Goal: Task Accomplishment & Management: Manage account settings

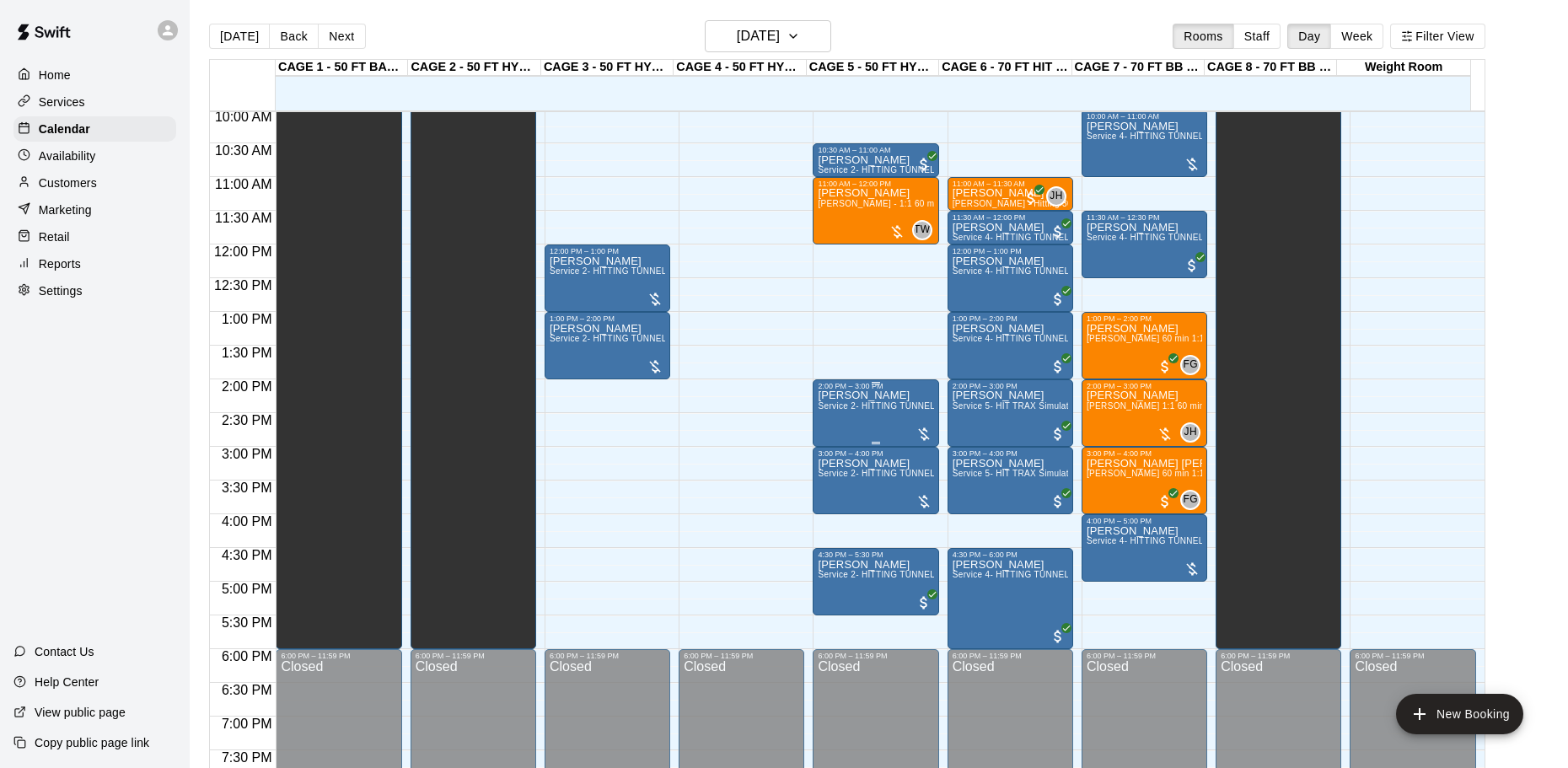
scroll to position [593, 0]
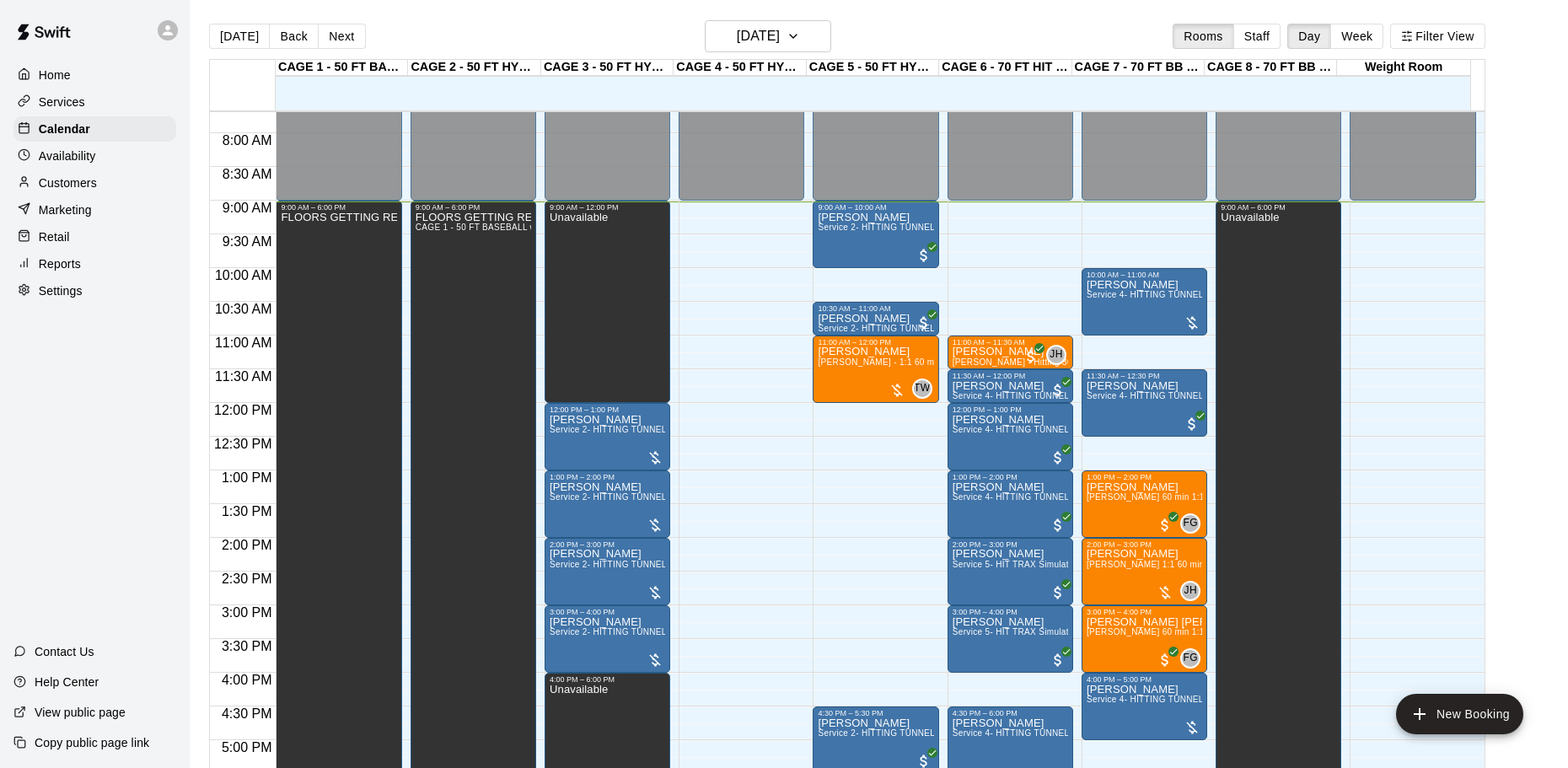
scroll to position [602, 0]
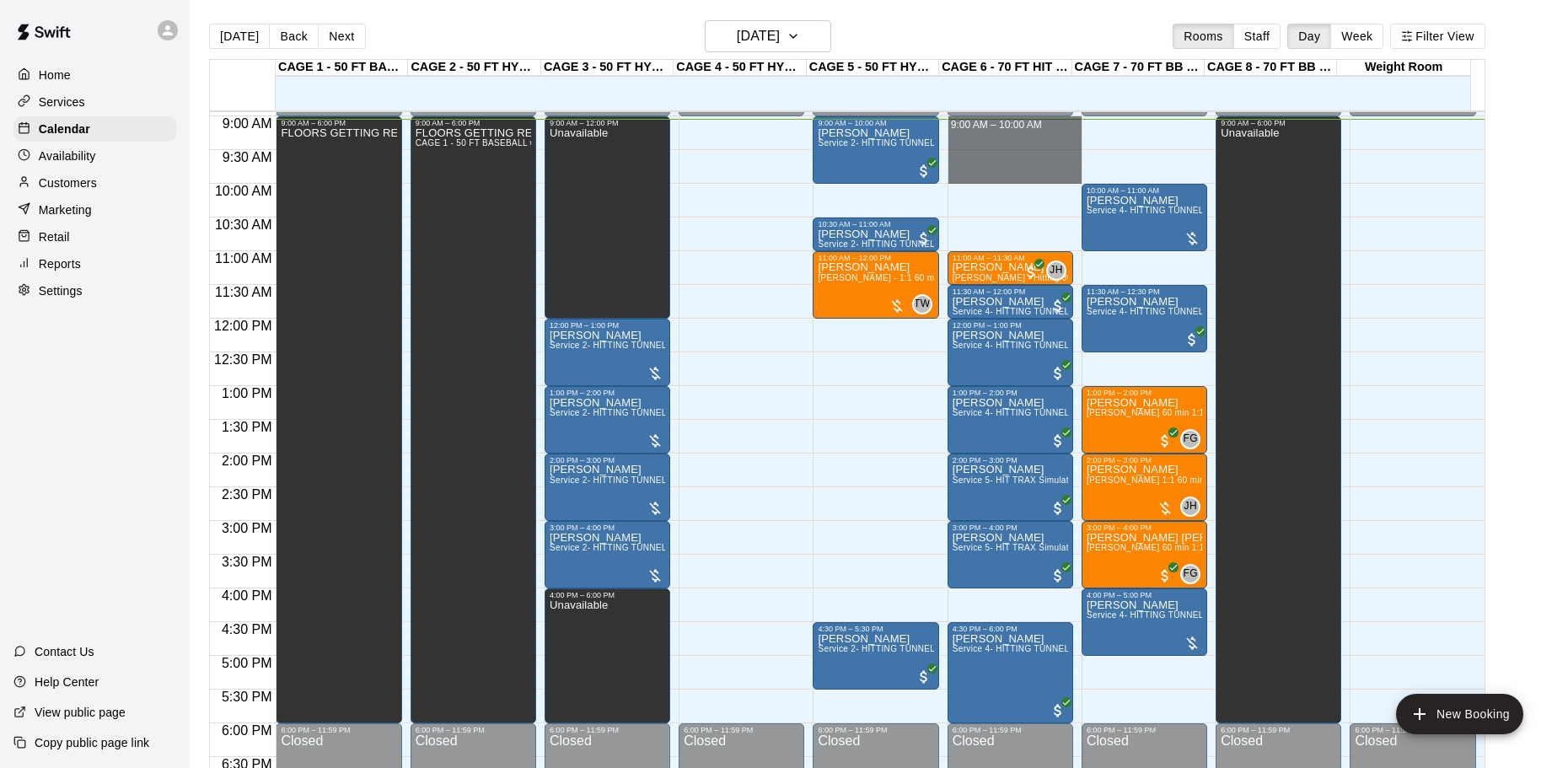
drag, startPoint x: 946, startPoint y: 122, endPoint x: 967, endPoint y: 173, distance: 55.2
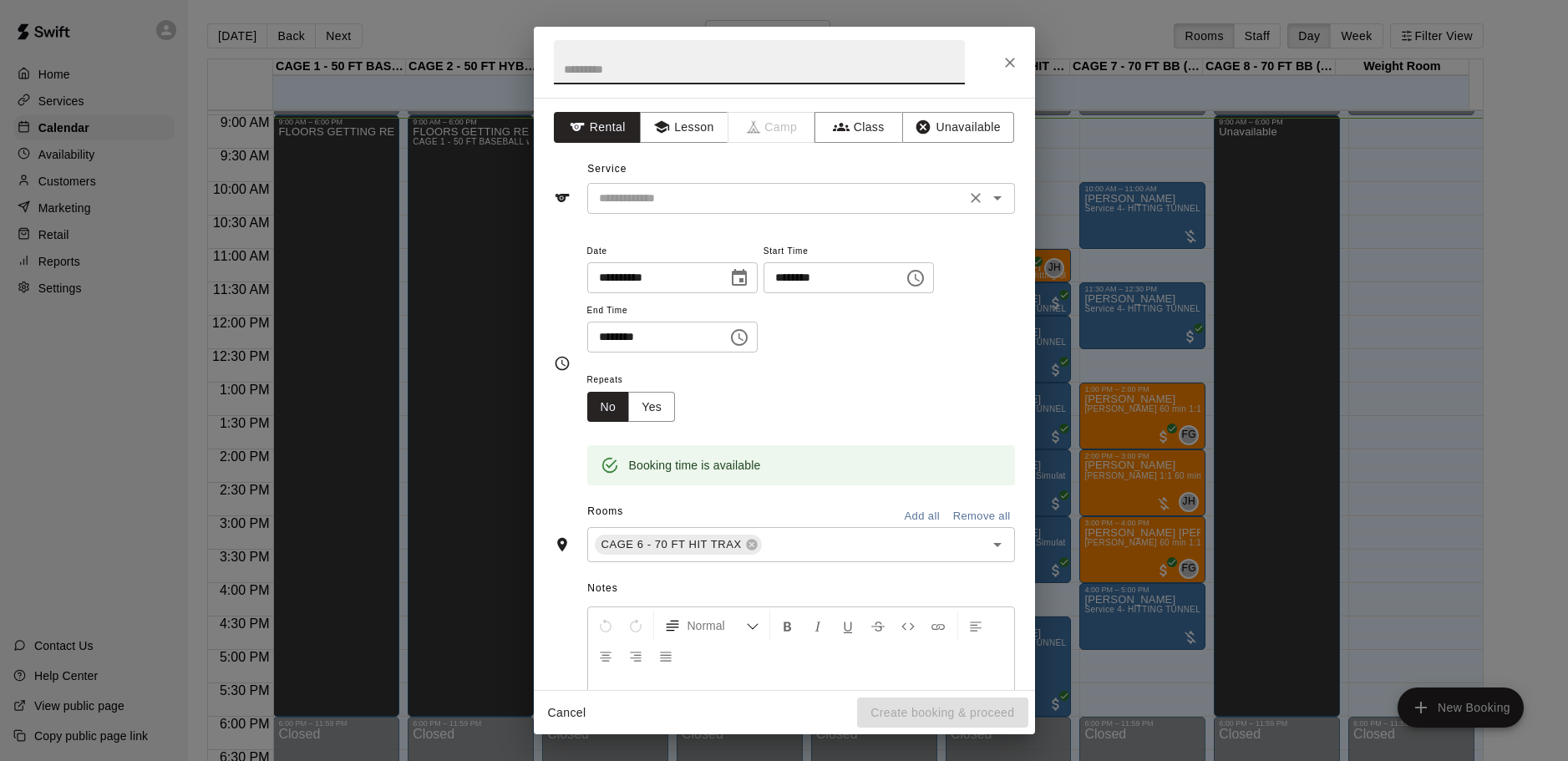
click at [772, 185] on div "​" at bounding box center [801, 198] width 428 height 31
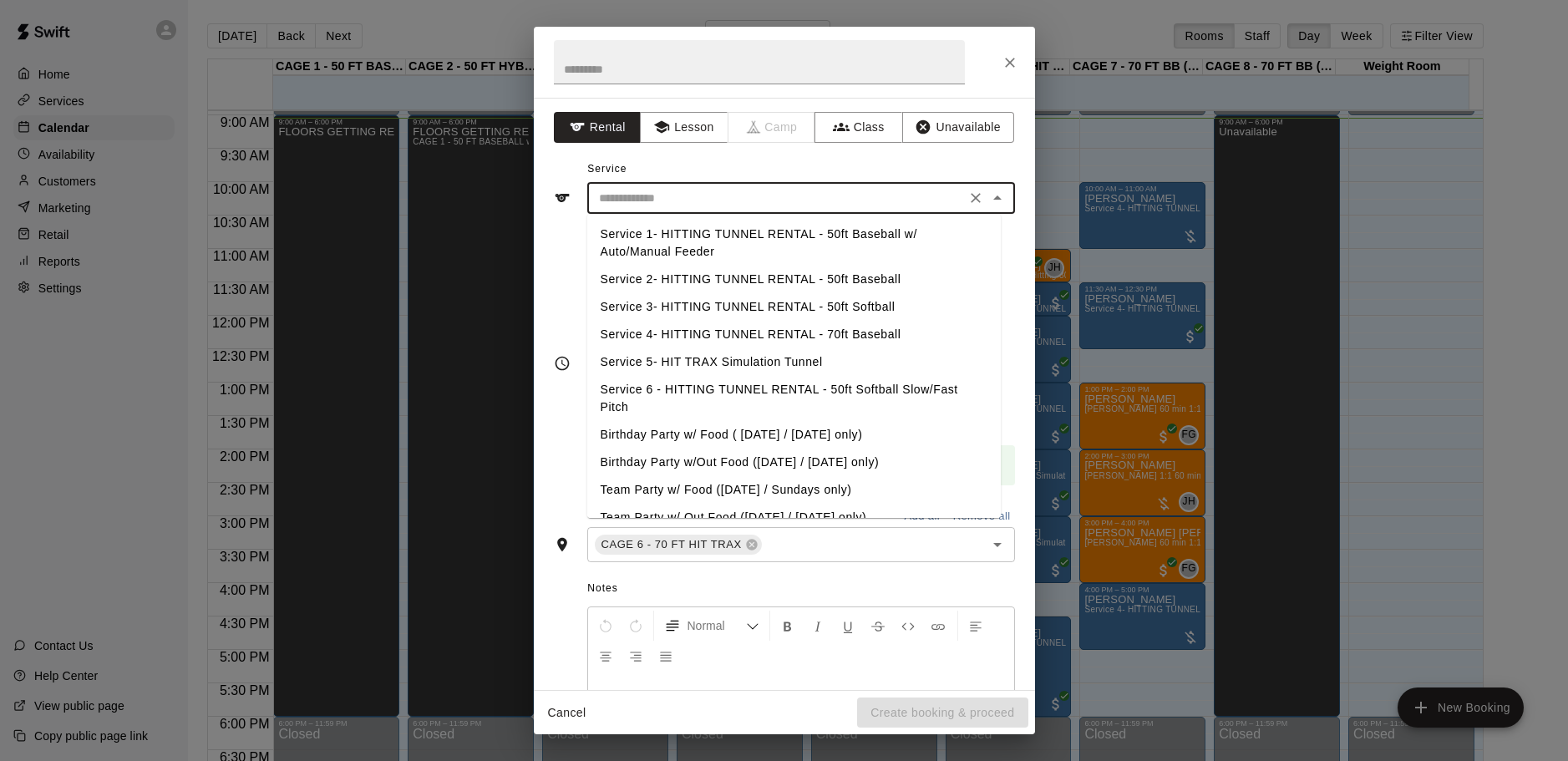
click at [879, 331] on li "Service 4- HITTING TUNNEL RENTAL - 70ft Baseball" at bounding box center [794, 334] width 414 height 27
type input "**********"
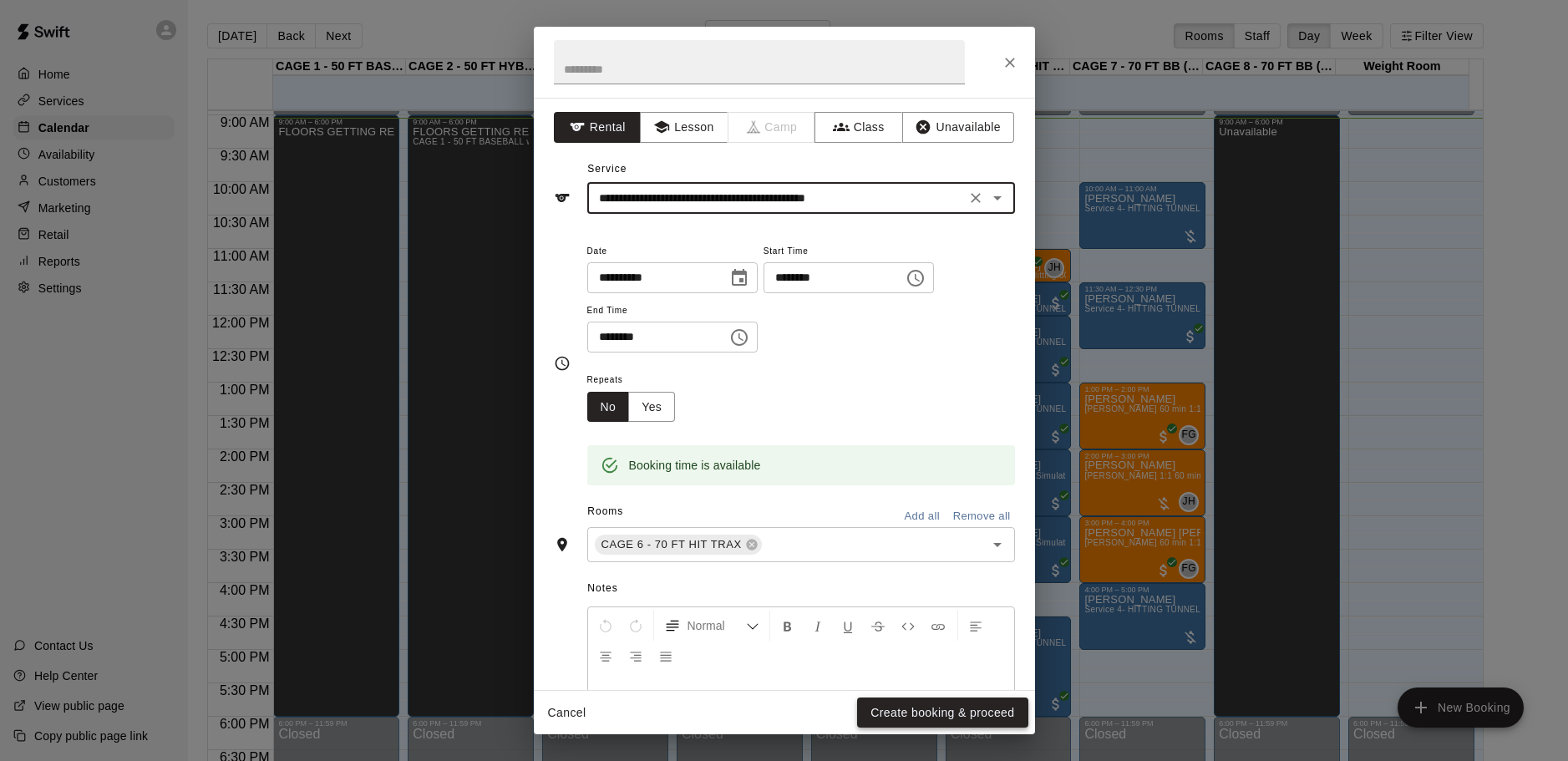
click at [922, 708] on button "Create booking & proceed" at bounding box center [942, 713] width 170 height 31
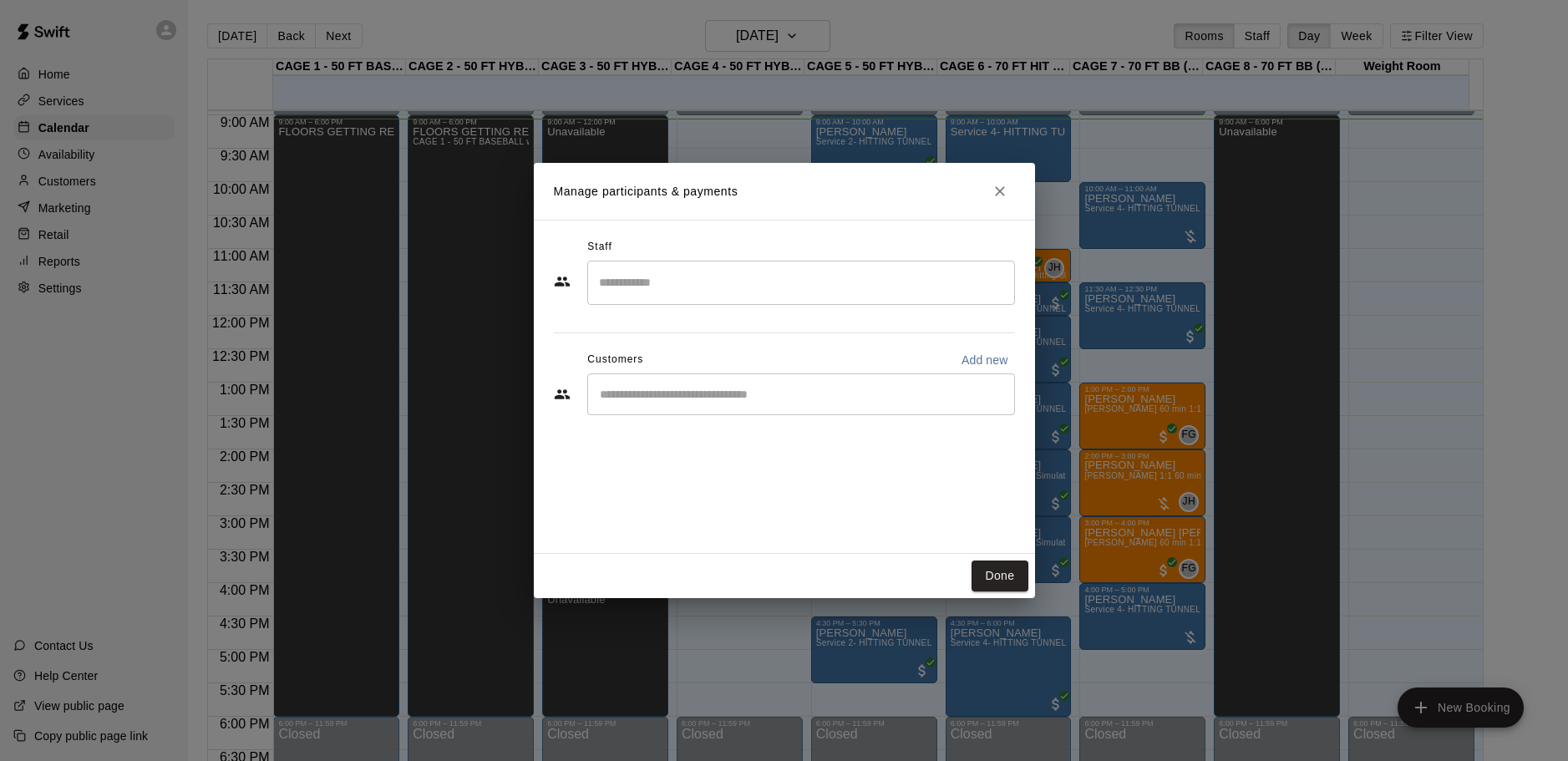
click at [751, 403] on input "Start typing to search customers..." at bounding box center [801, 394] width 413 height 17
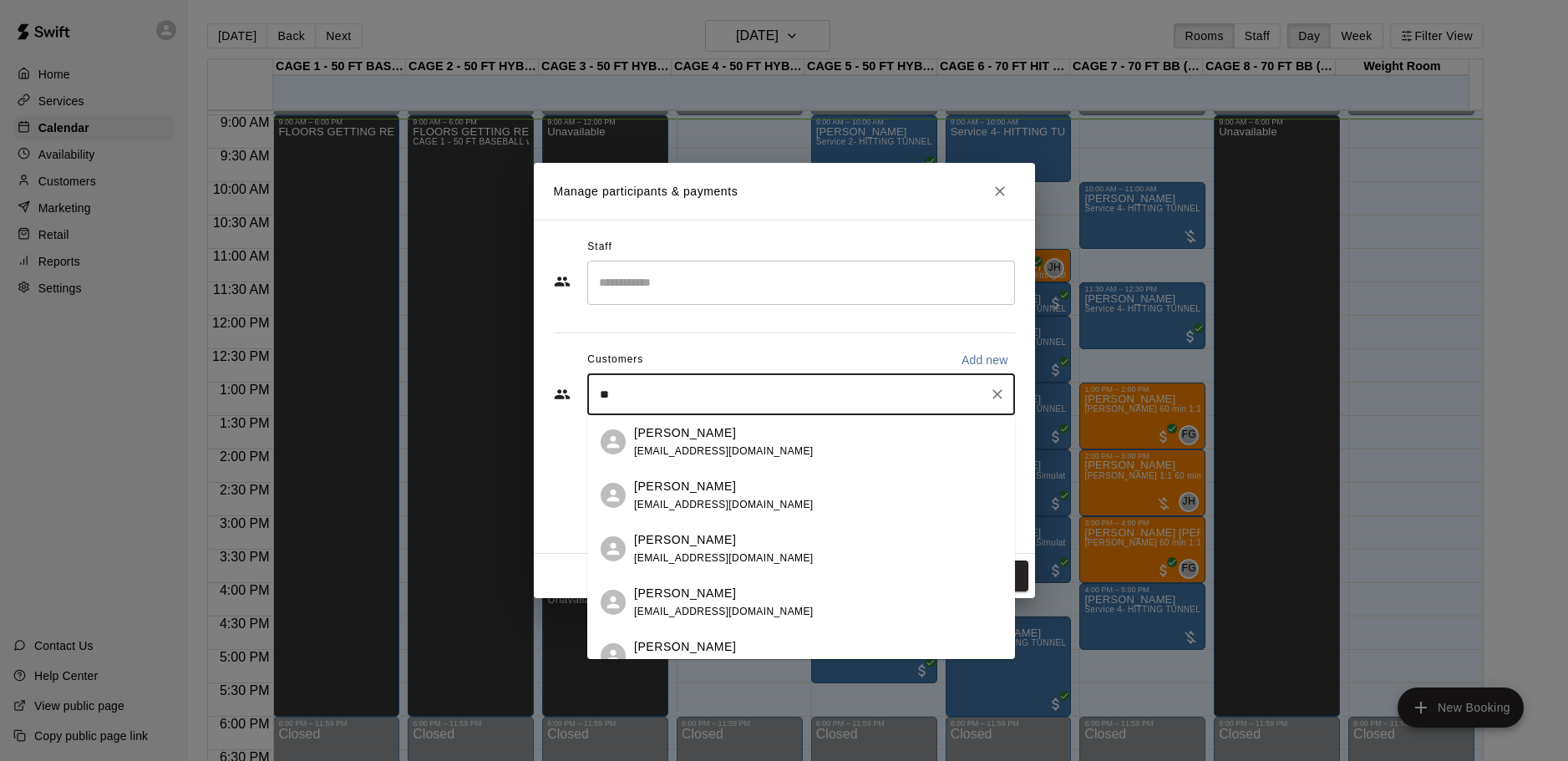
type input "*"
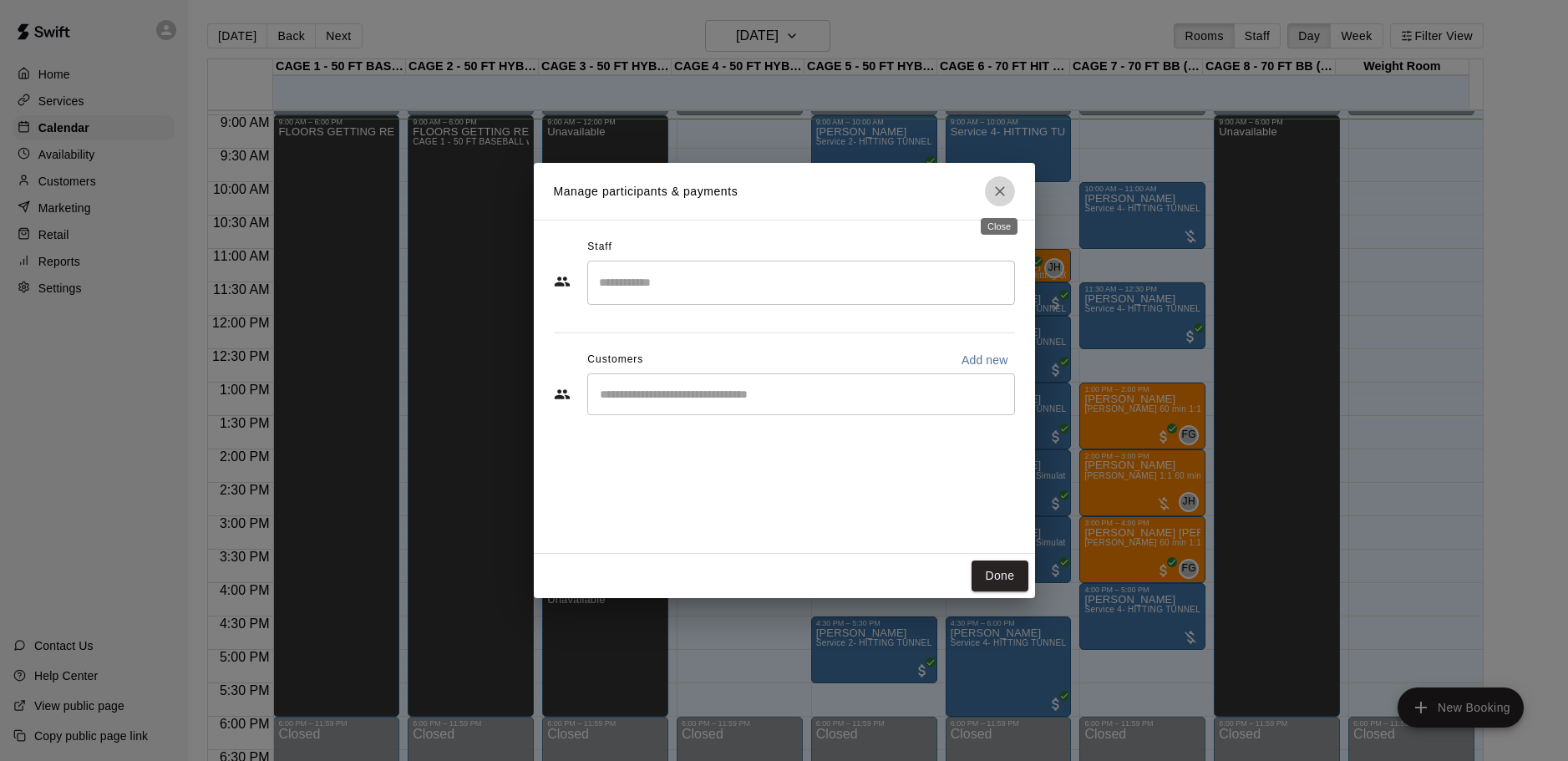
click at [997, 194] on icon "Close" at bounding box center [999, 190] width 10 height 10
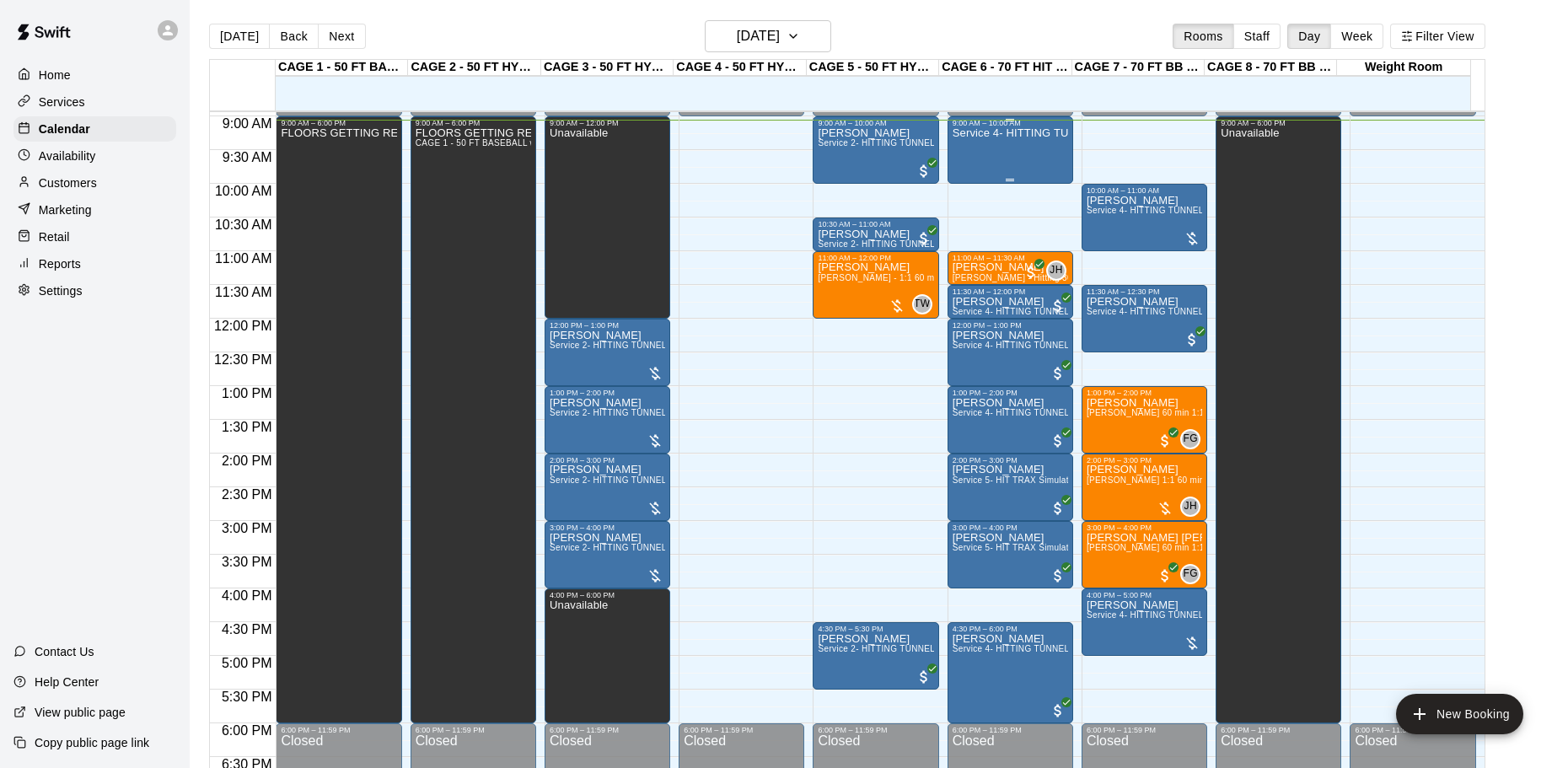
click at [1003, 147] on div "Service 4- HITTING TUNNEL RENTAL - 70ft Baseball" at bounding box center [1010, 511] width 116 height 768
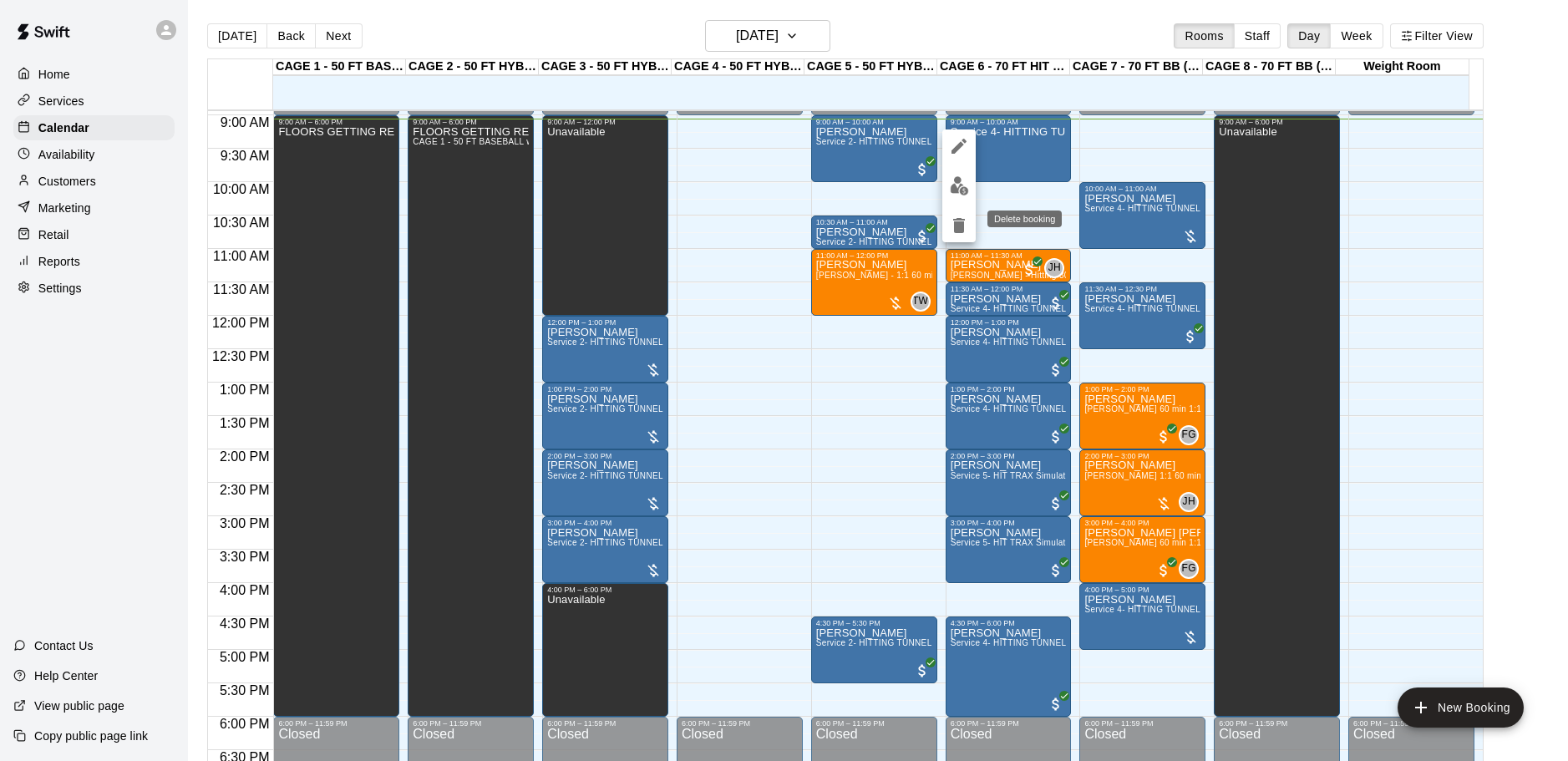
click at [948, 231] on button "delete" at bounding box center [959, 226] width 34 height 34
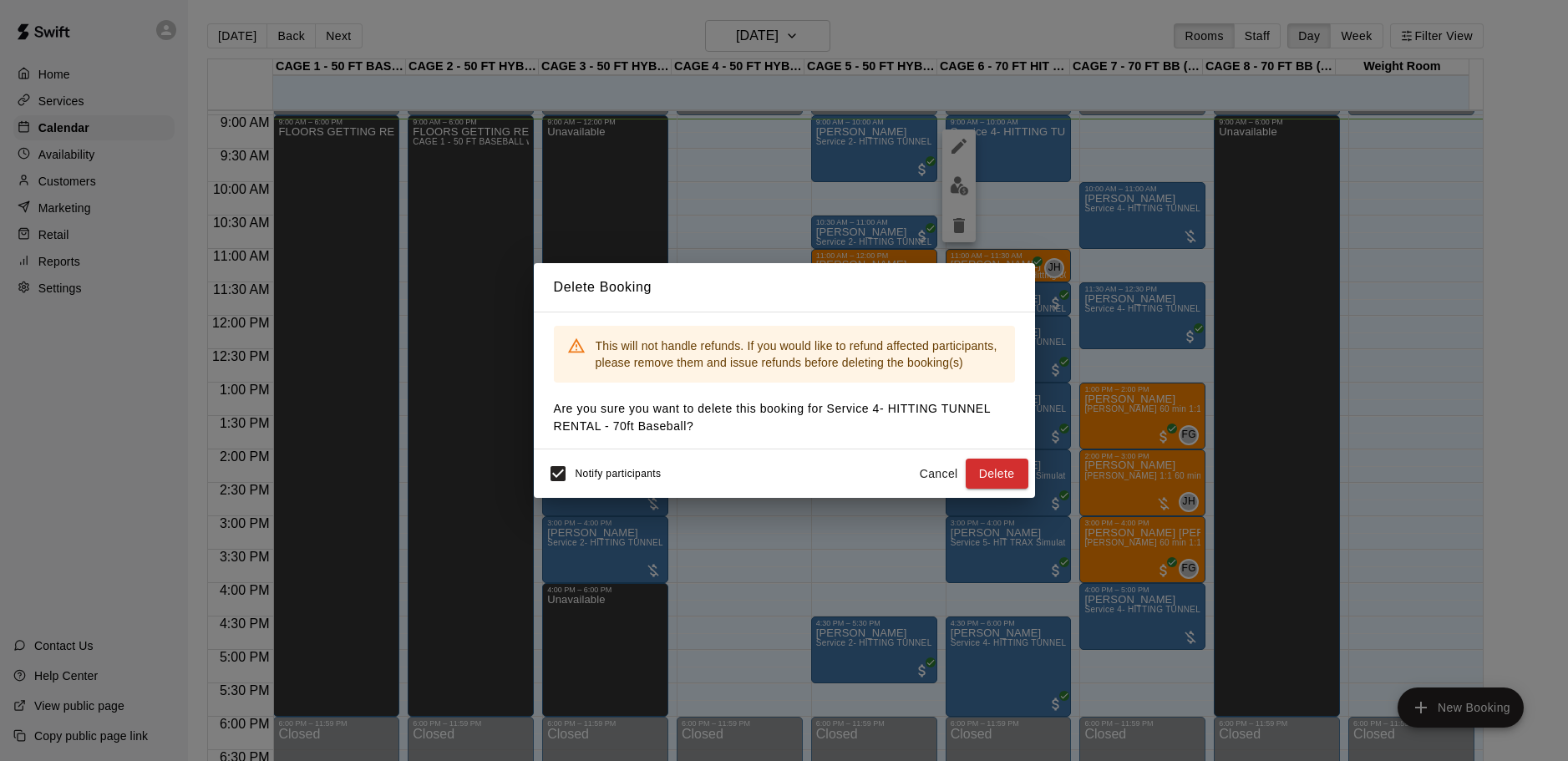
click at [1018, 471] on button "Delete" at bounding box center [997, 474] width 63 height 31
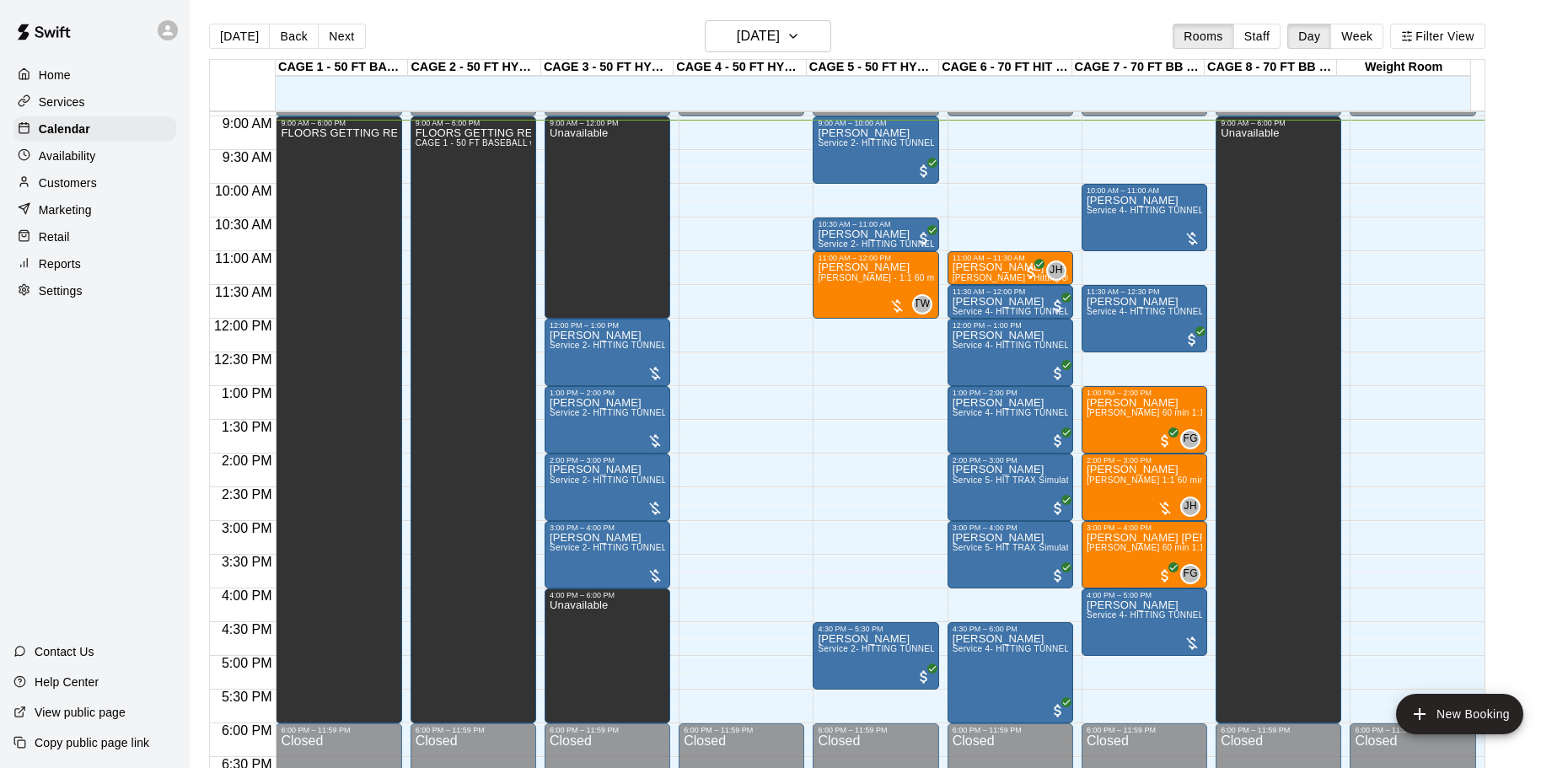
scroll to position [519, 0]
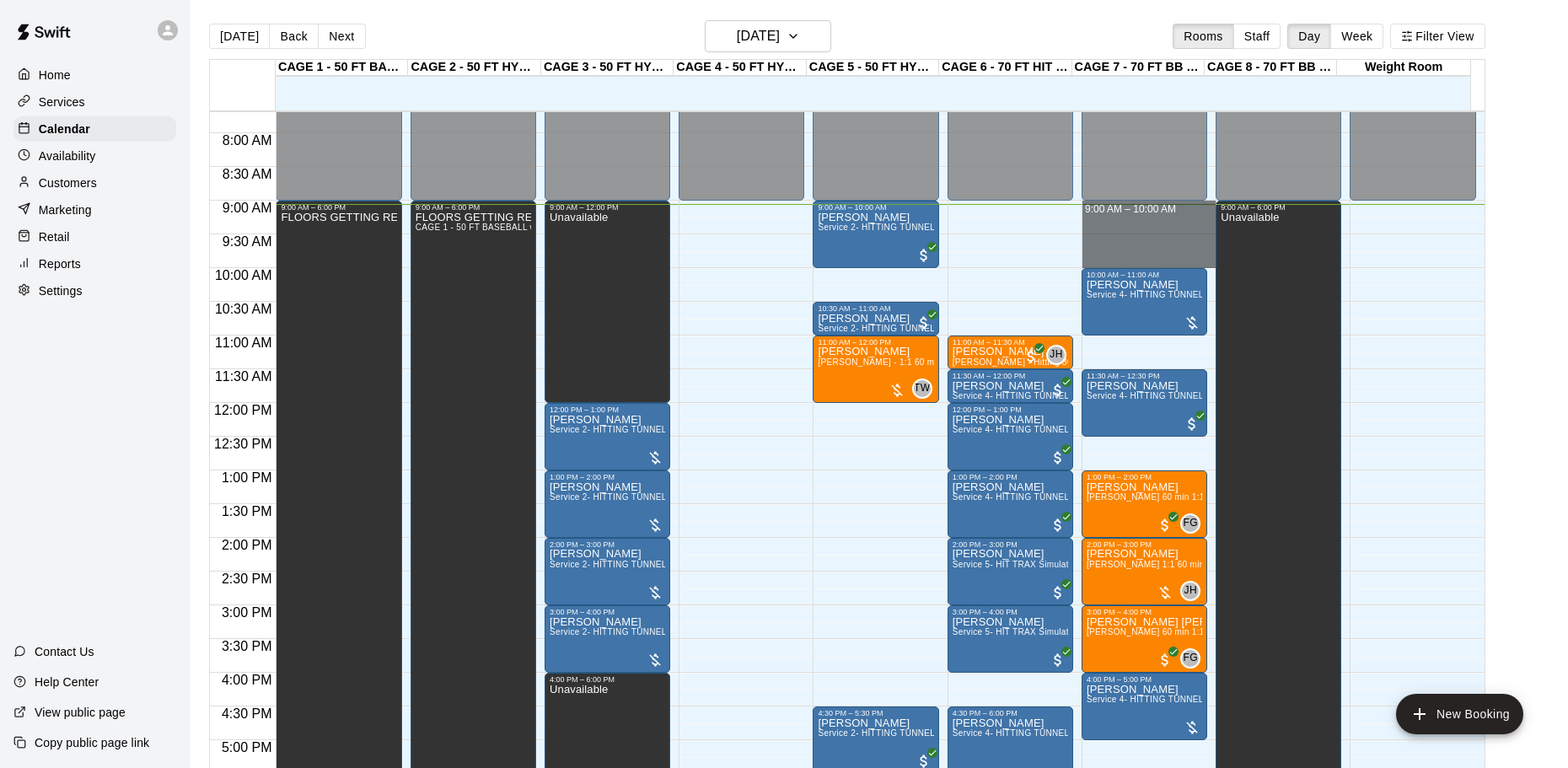
drag, startPoint x: 1081, startPoint y: 205, endPoint x: 1095, endPoint y: 257, distance: 53.9
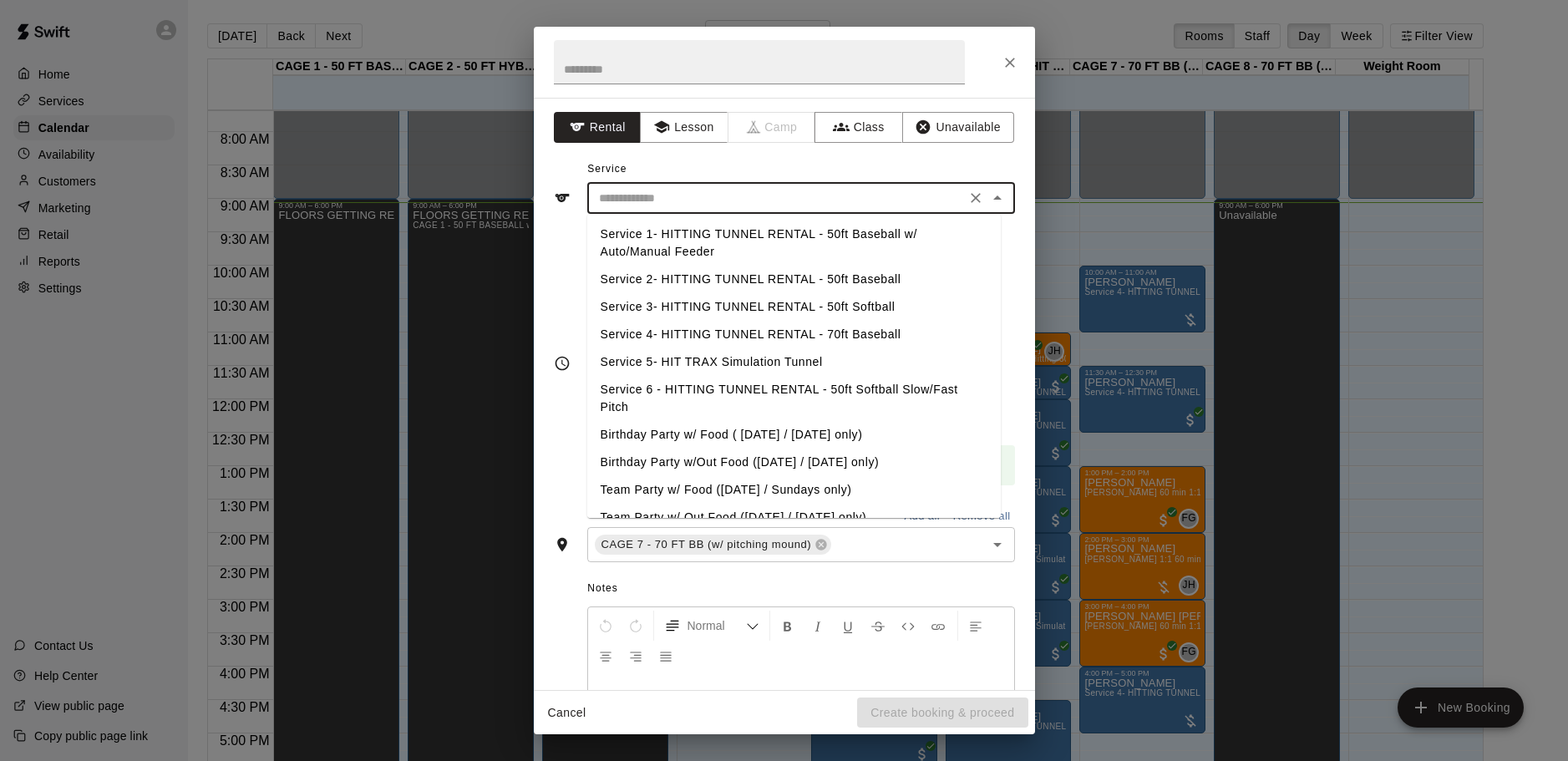
click at [769, 190] on input "text" at bounding box center [777, 198] width 369 height 21
click at [833, 332] on li "Service 4- HITTING TUNNEL RENTAL - 70ft Baseball" at bounding box center [794, 334] width 414 height 27
type input "**********"
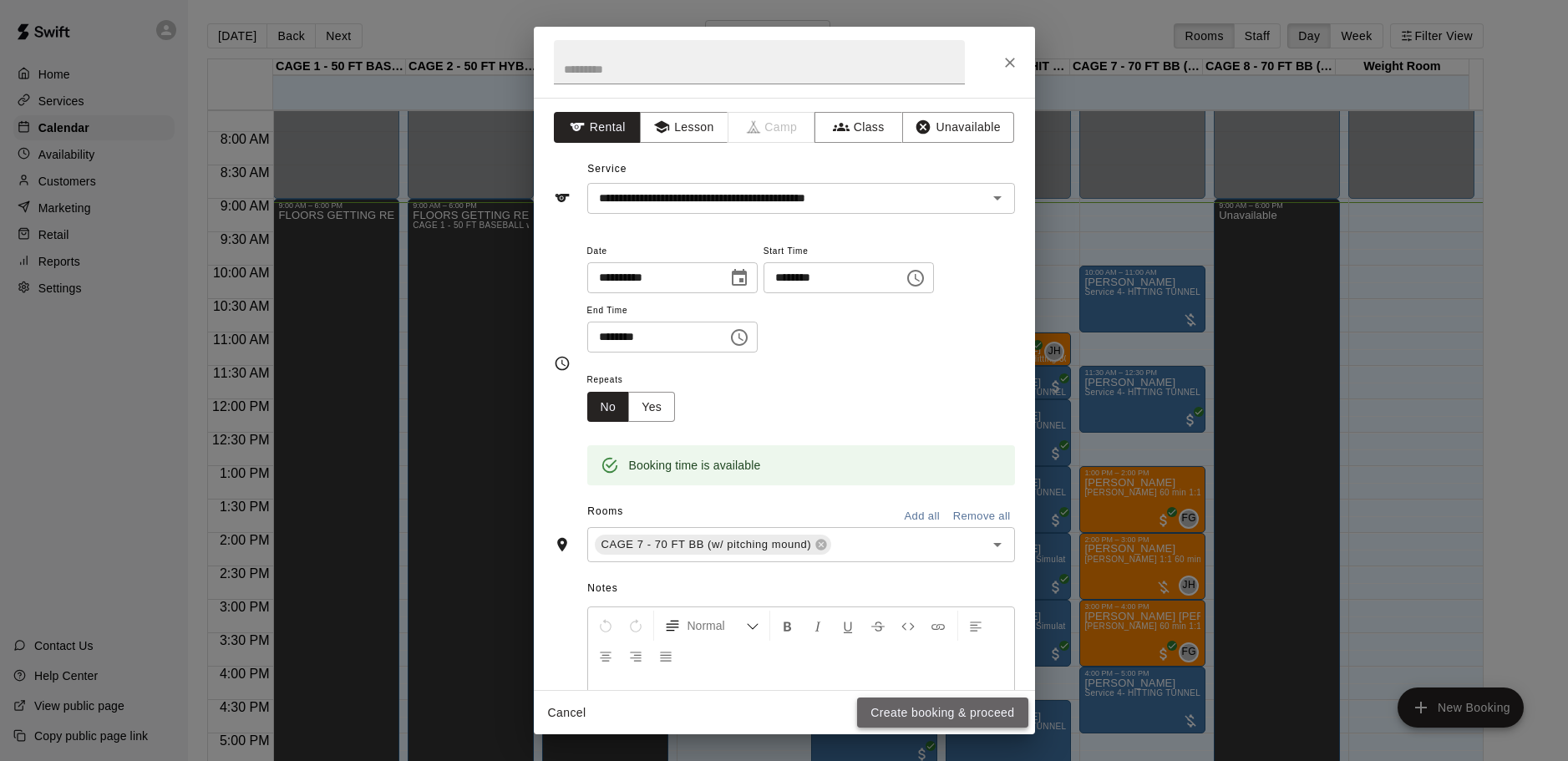
click at [926, 707] on button "Create booking & proceed" at bounding box center [942, 713] width 170 height 31
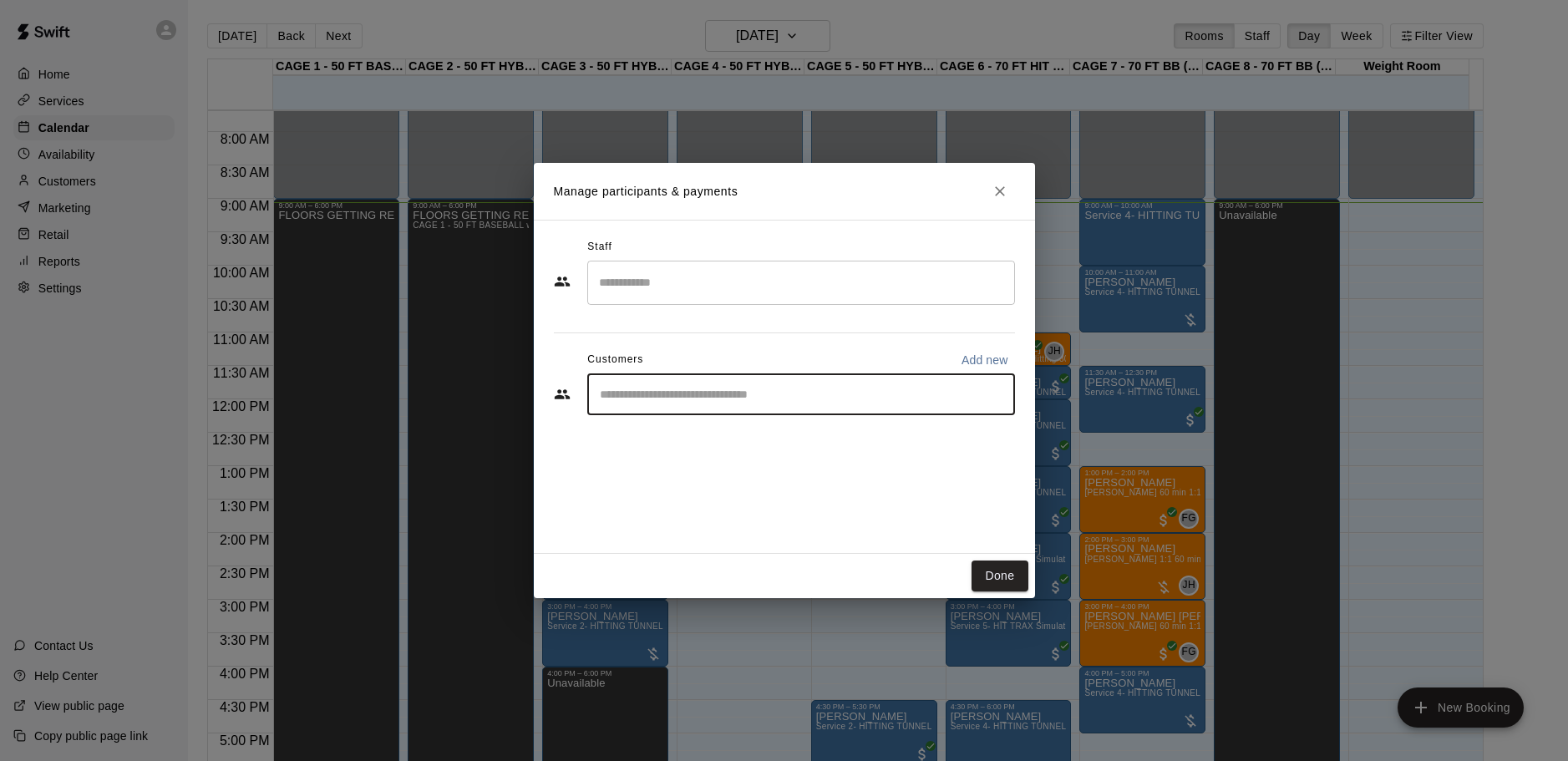
click at [718, 393] on input "Start typing to search customers..." at bounding box center [801, 394] width 413 height 17
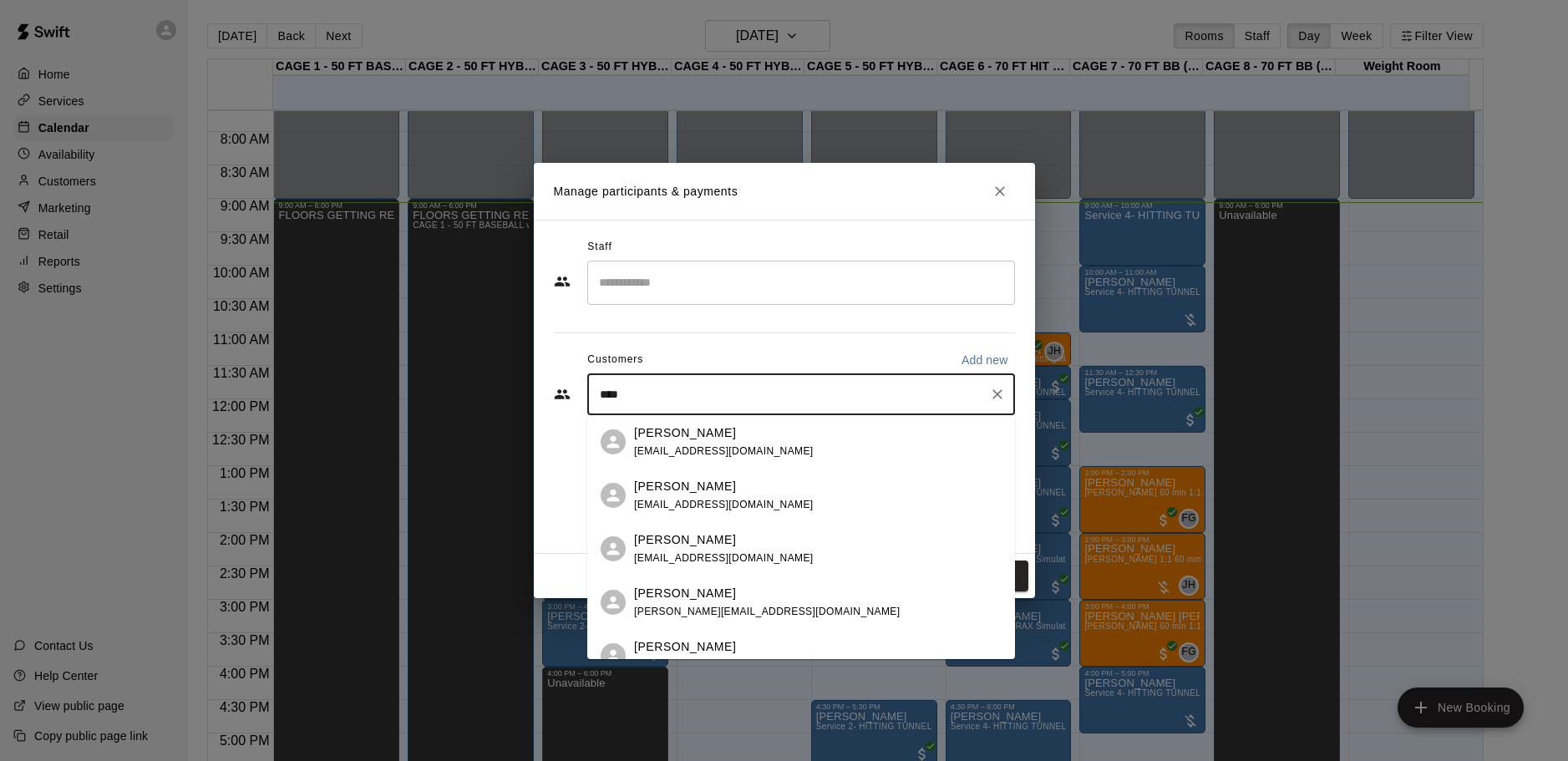
type input "*****"
click at [750, 503] on span "[PERSON_NAME][EMAIL_ADDRESS][DOMAIN_NAME]" at bounding box center [766, 504] width 265 height 11
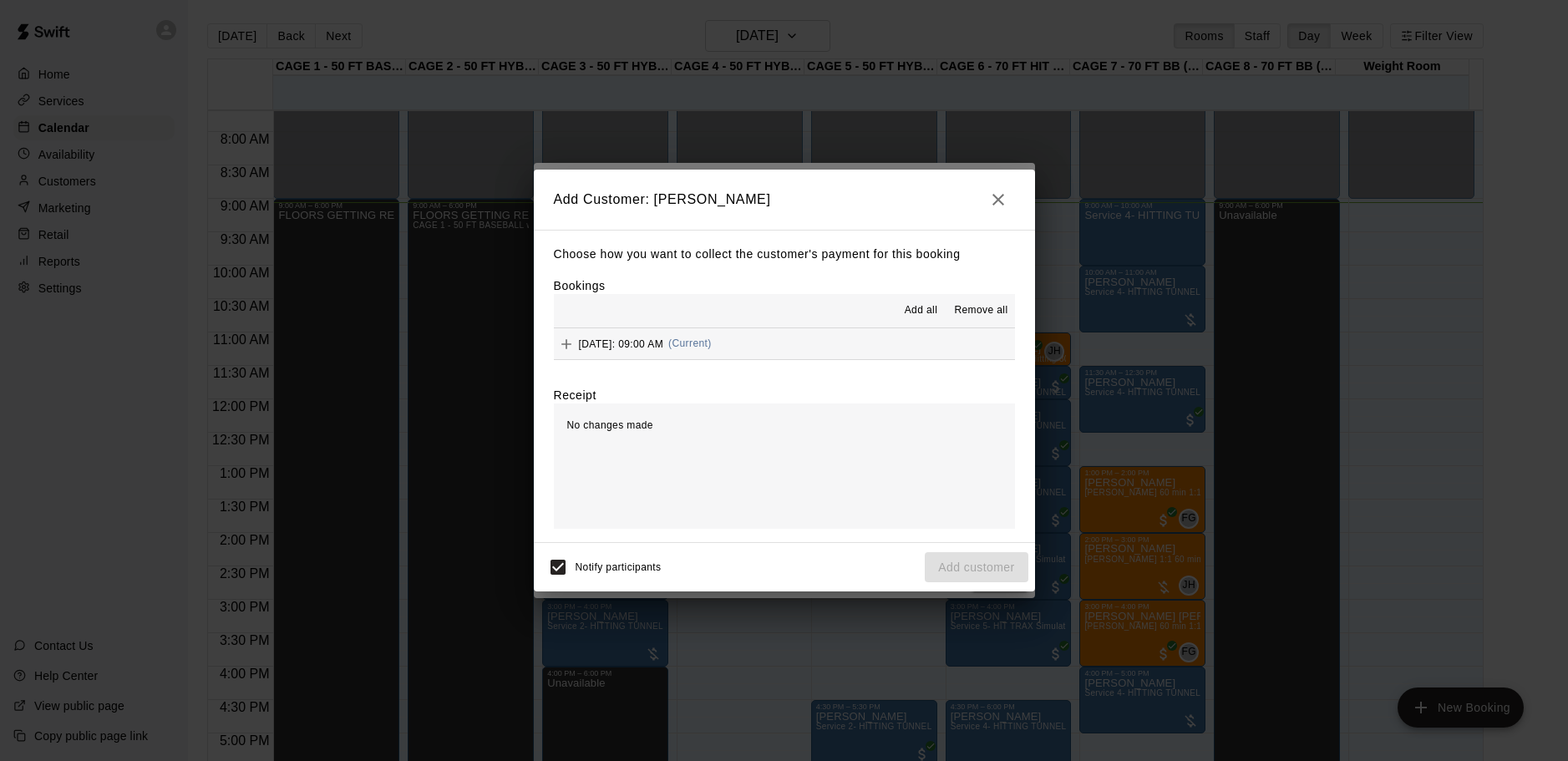
click at [921, 307] on span "Add all" at bounding box center [922, 310] width 34 height 17
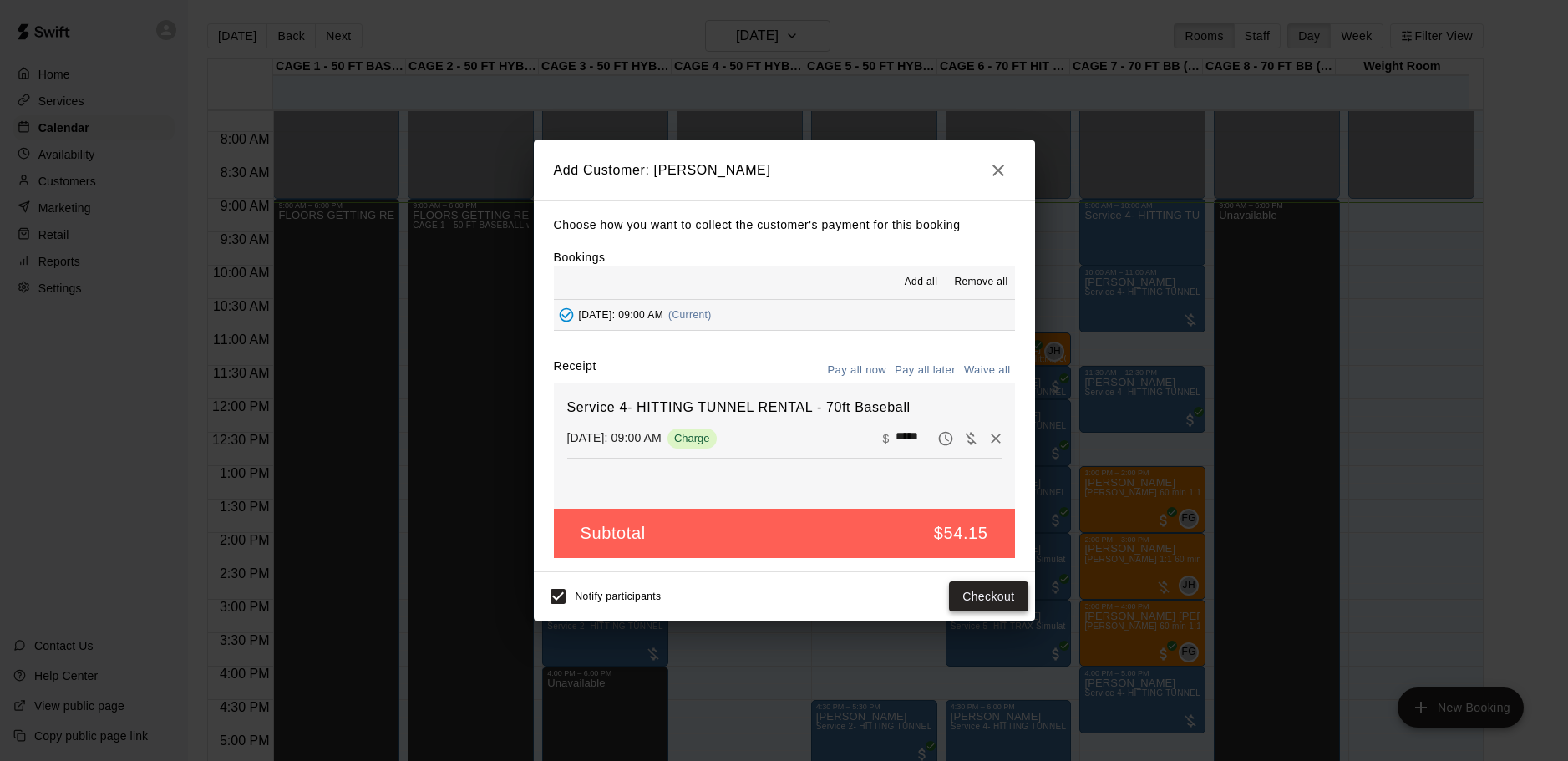
click at [977, 597] on button "Checkout" at bounding box center [988, 596] width 78 height 31
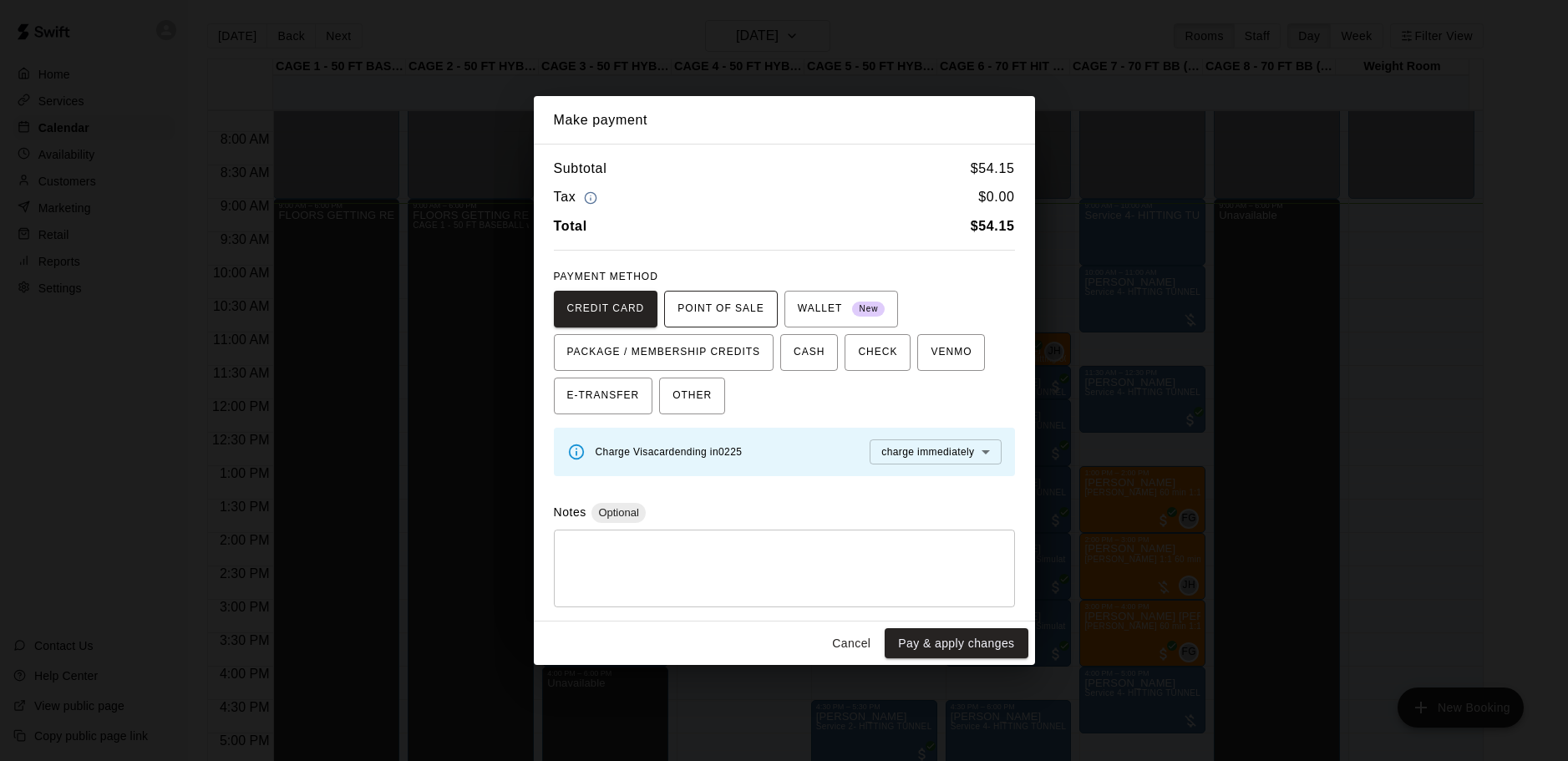
click at [713, 315] on span "POINT OF SALE" at bounding box center [721, 309] width 86 height 26
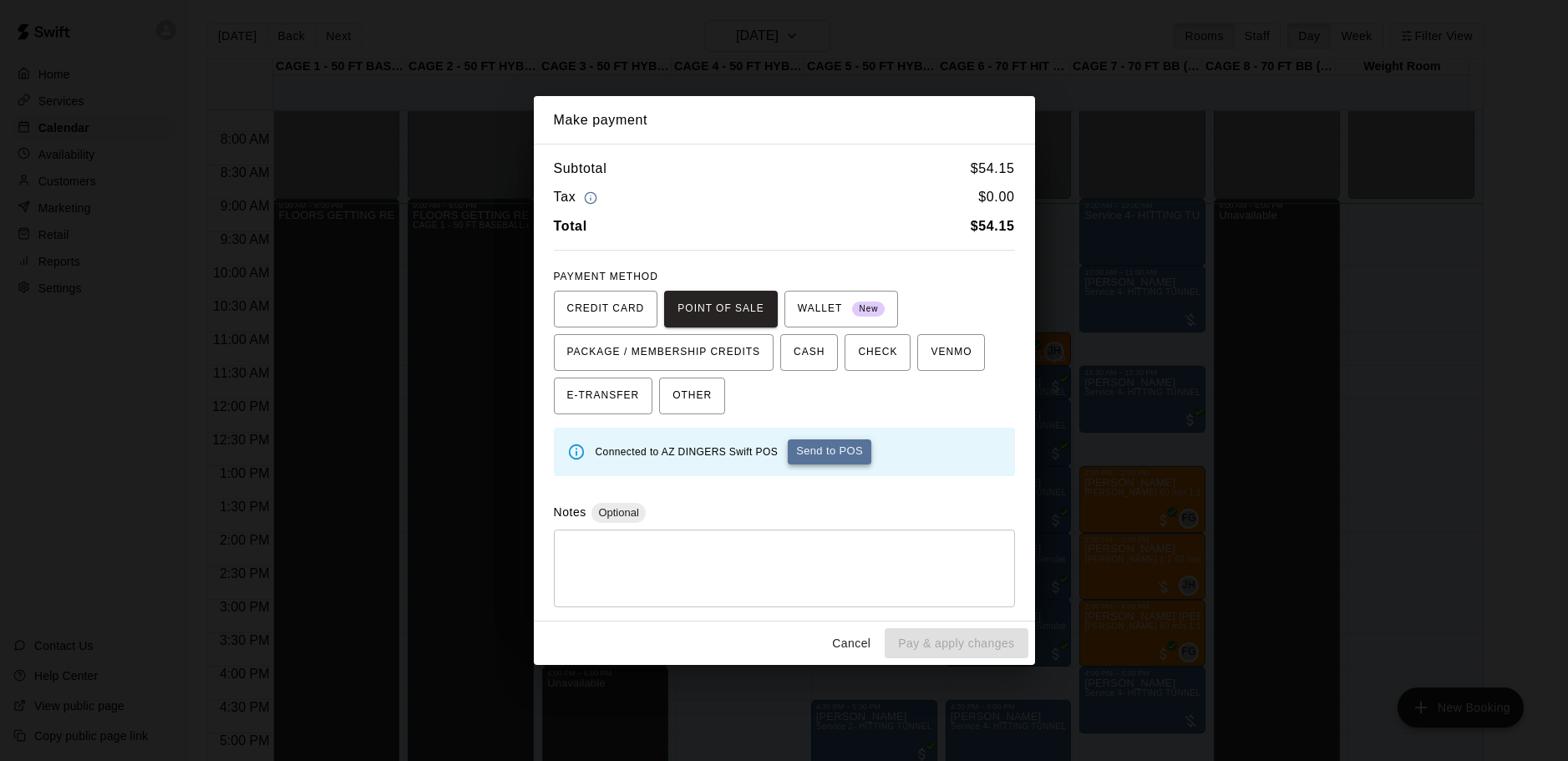
click at [811, 459] on button "Send to POS" at bounding box center [829, 451] width 84 height 25
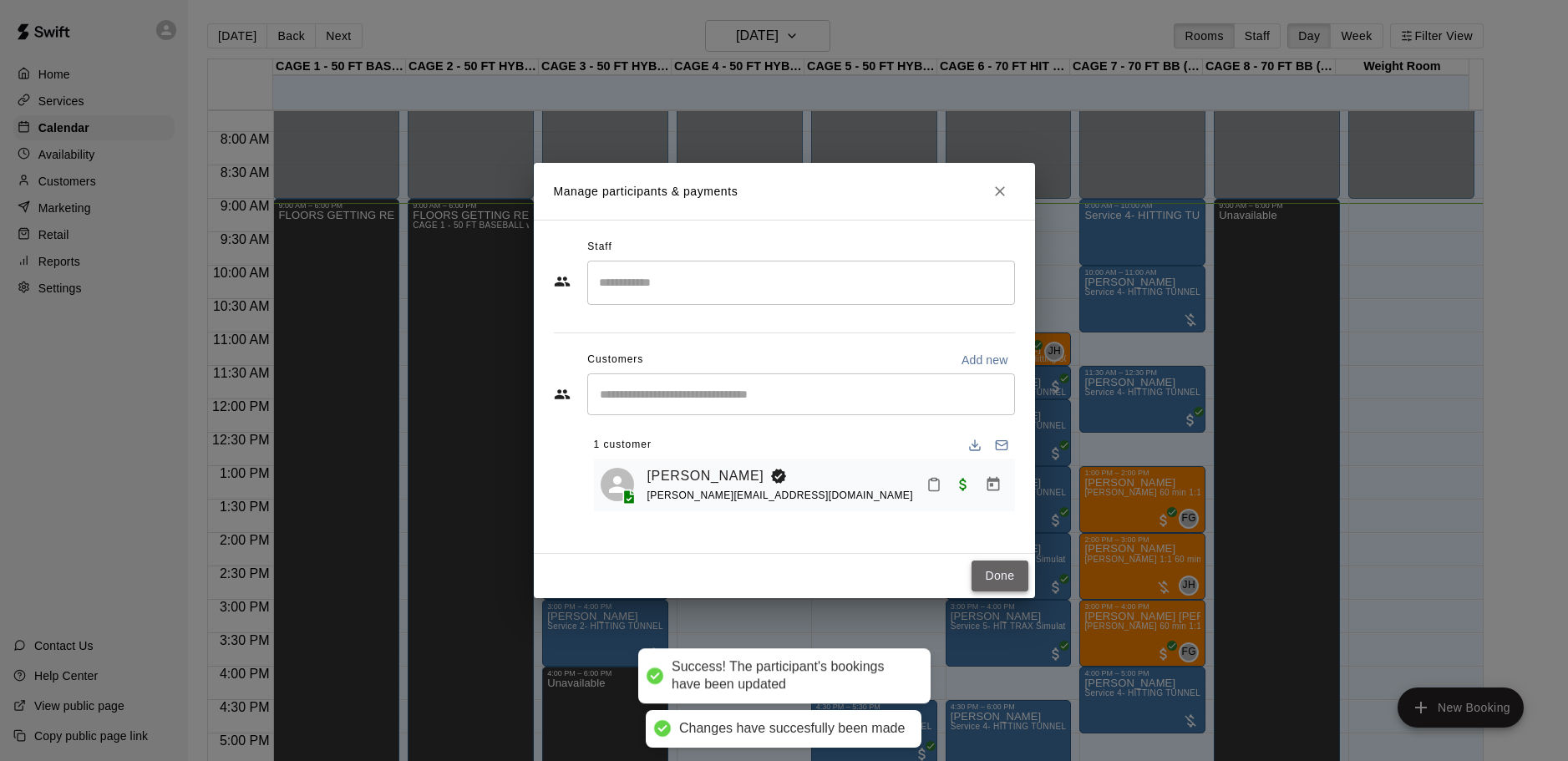
click at [992, 581] on button "Done" at bounding box center [999, 576] width 56 height 31
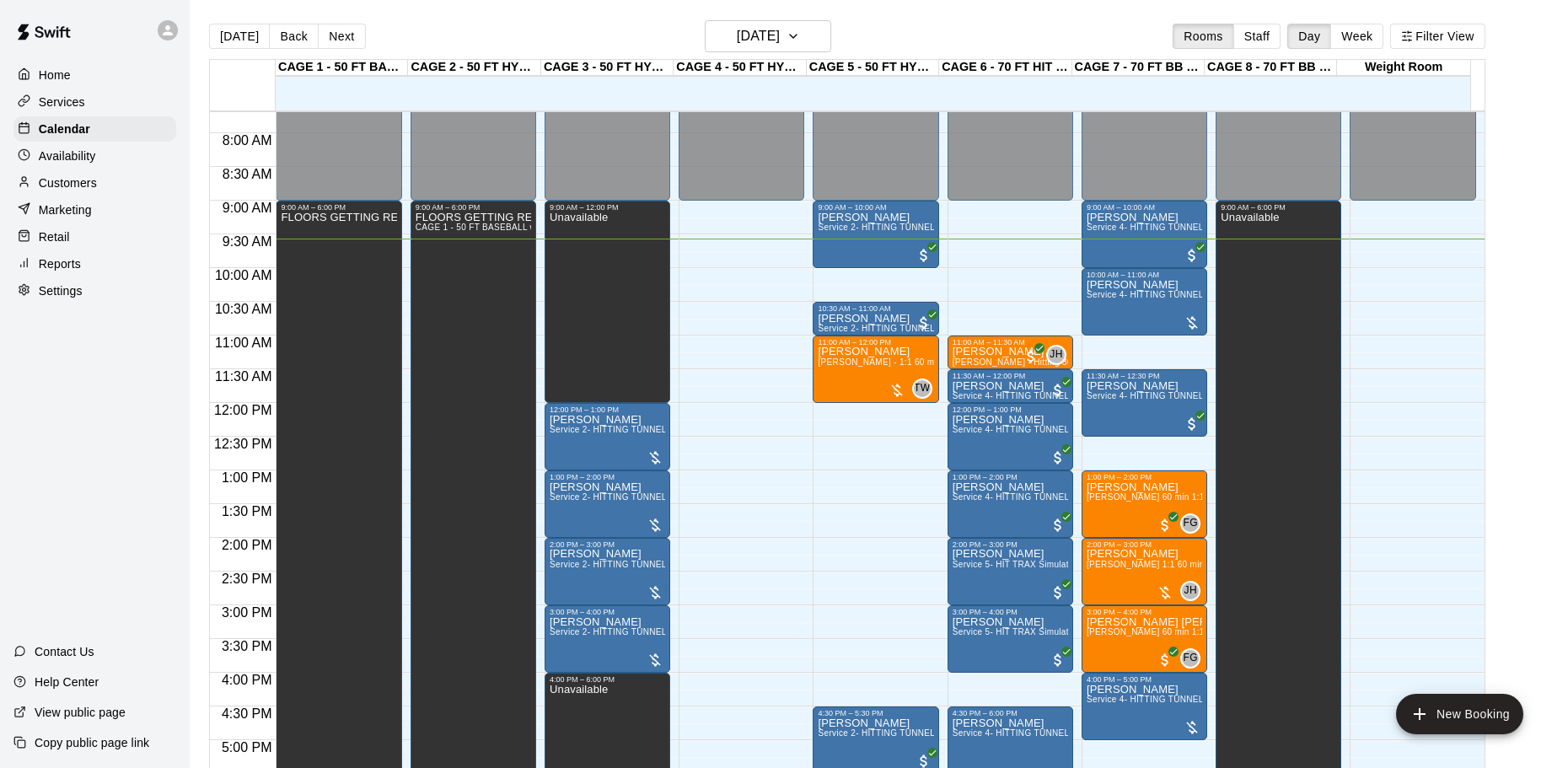
scroll to position [602, 0]
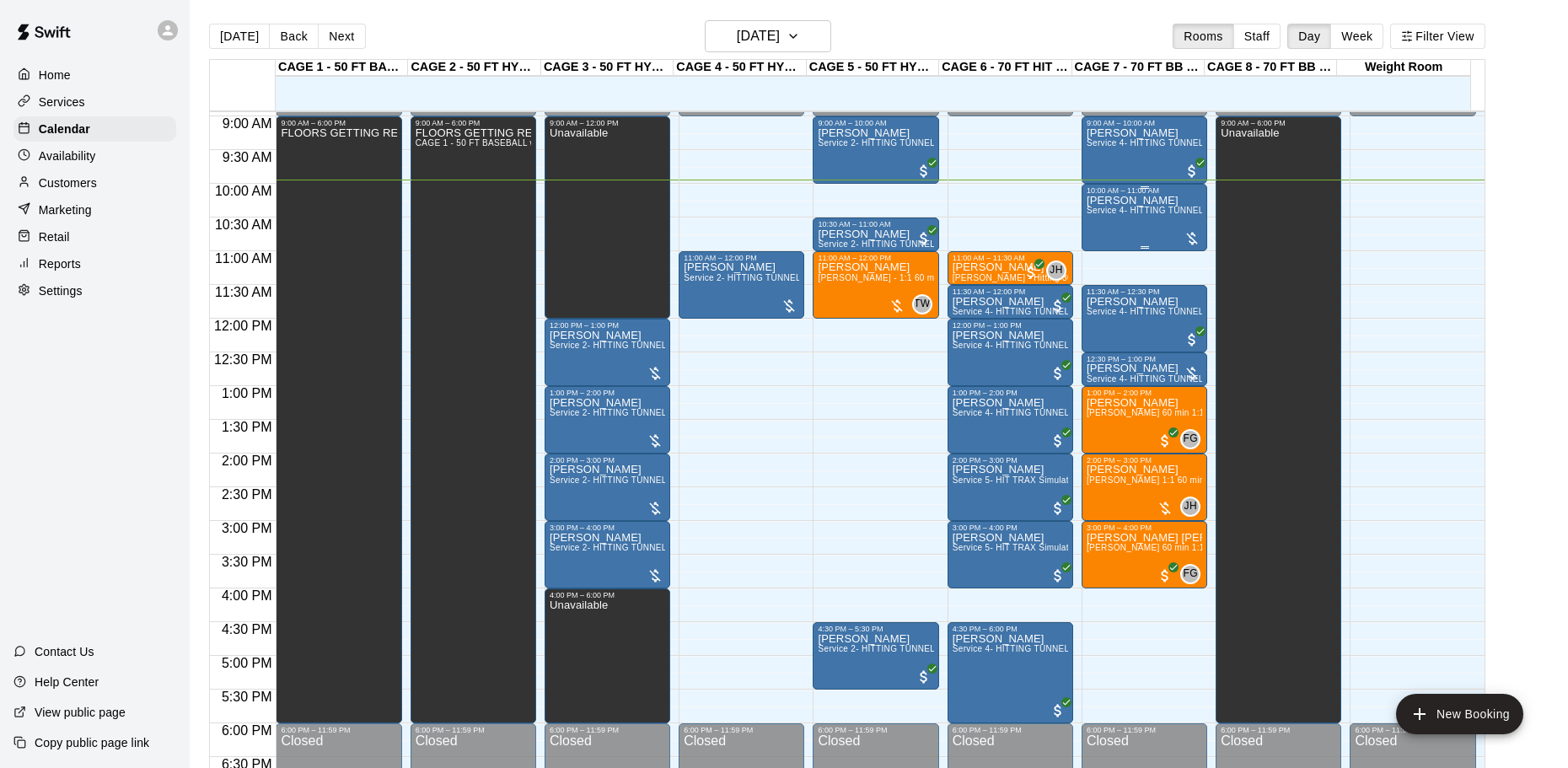
click at [1132, 185] on div "10:00 AM – 11:00 AM [PERSON_NAME] Service 4- HITTING TUNNEL RENTAL - 70ft Baseb…" at bounding box center [1144, 218] width 125 height 68
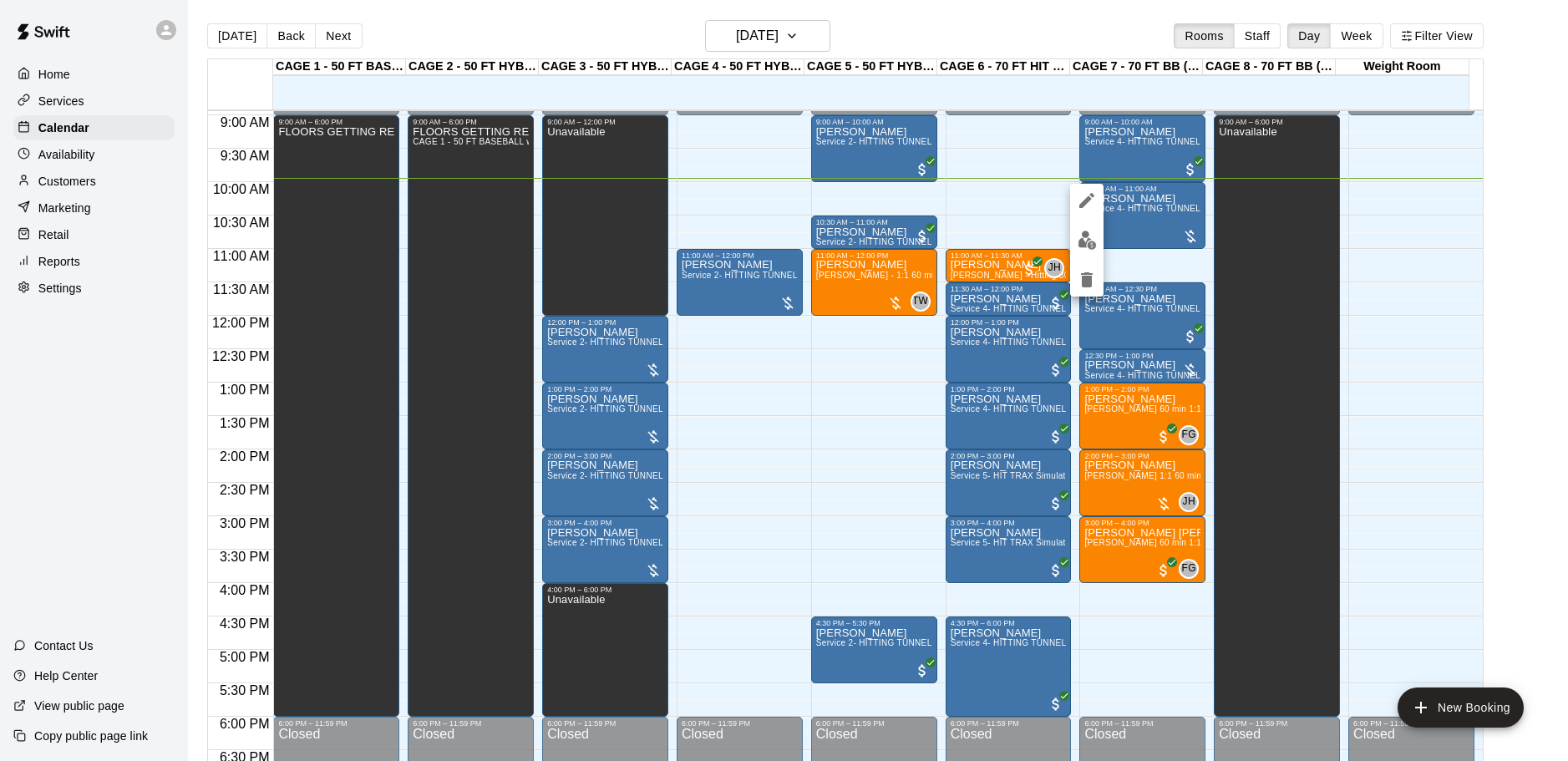
click at [1129, 225] on div at bounding box center [784, 380] width 1568 height 761
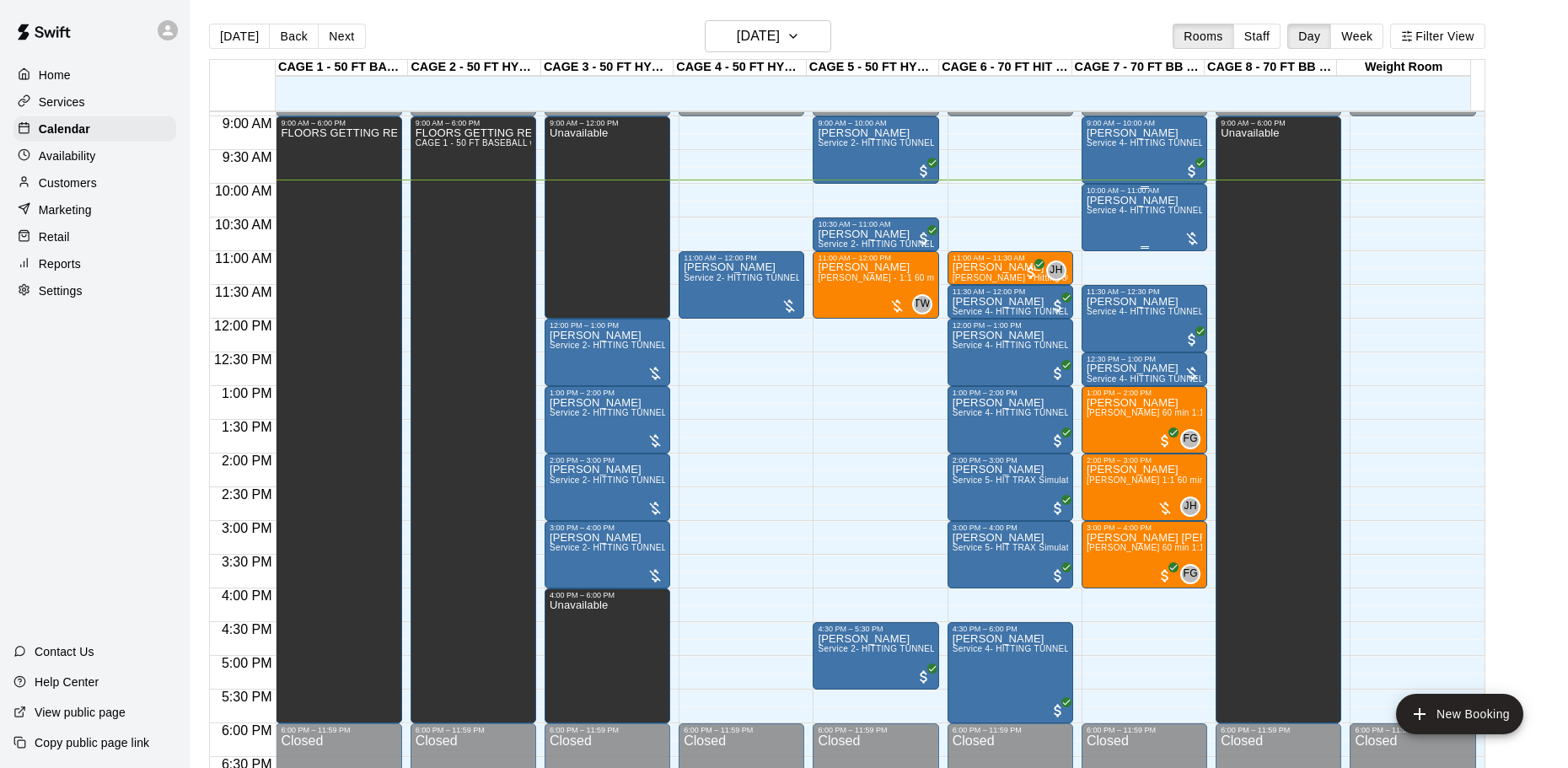
click at [1141, 224] on div "[PERSON_NAME] Service 4- HITTING TUNNEL RENTAL - 70ft Baseball" at bounding box center [1144, 578] width 116 height 768
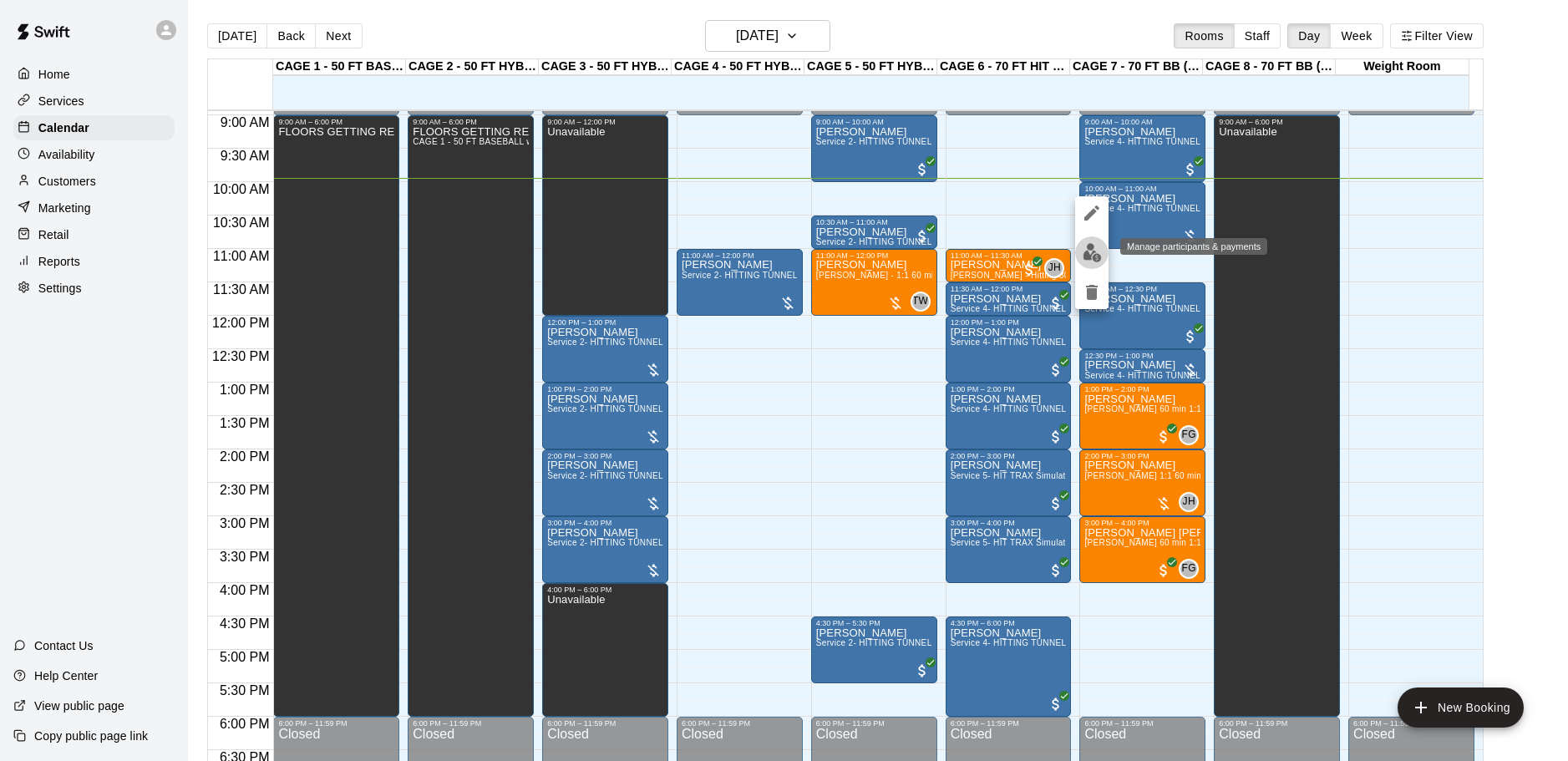
click at [1094, 254] on img "edit" at bounding box center [1093, 253] width 19 height 19
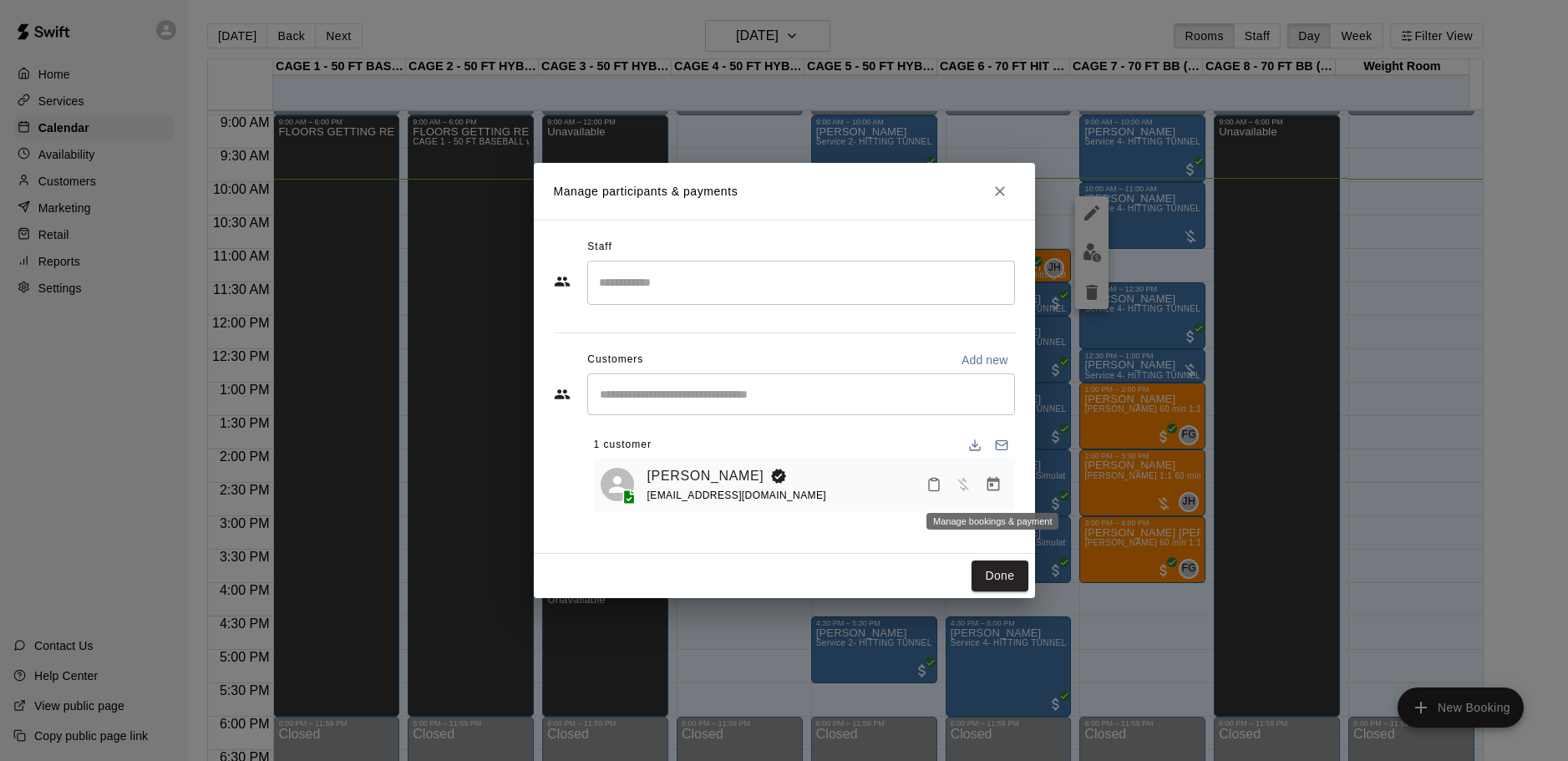
click at [998, 489] on icon "Manage bookings & payment" at bounding box center [993, 484] width 12 height 14
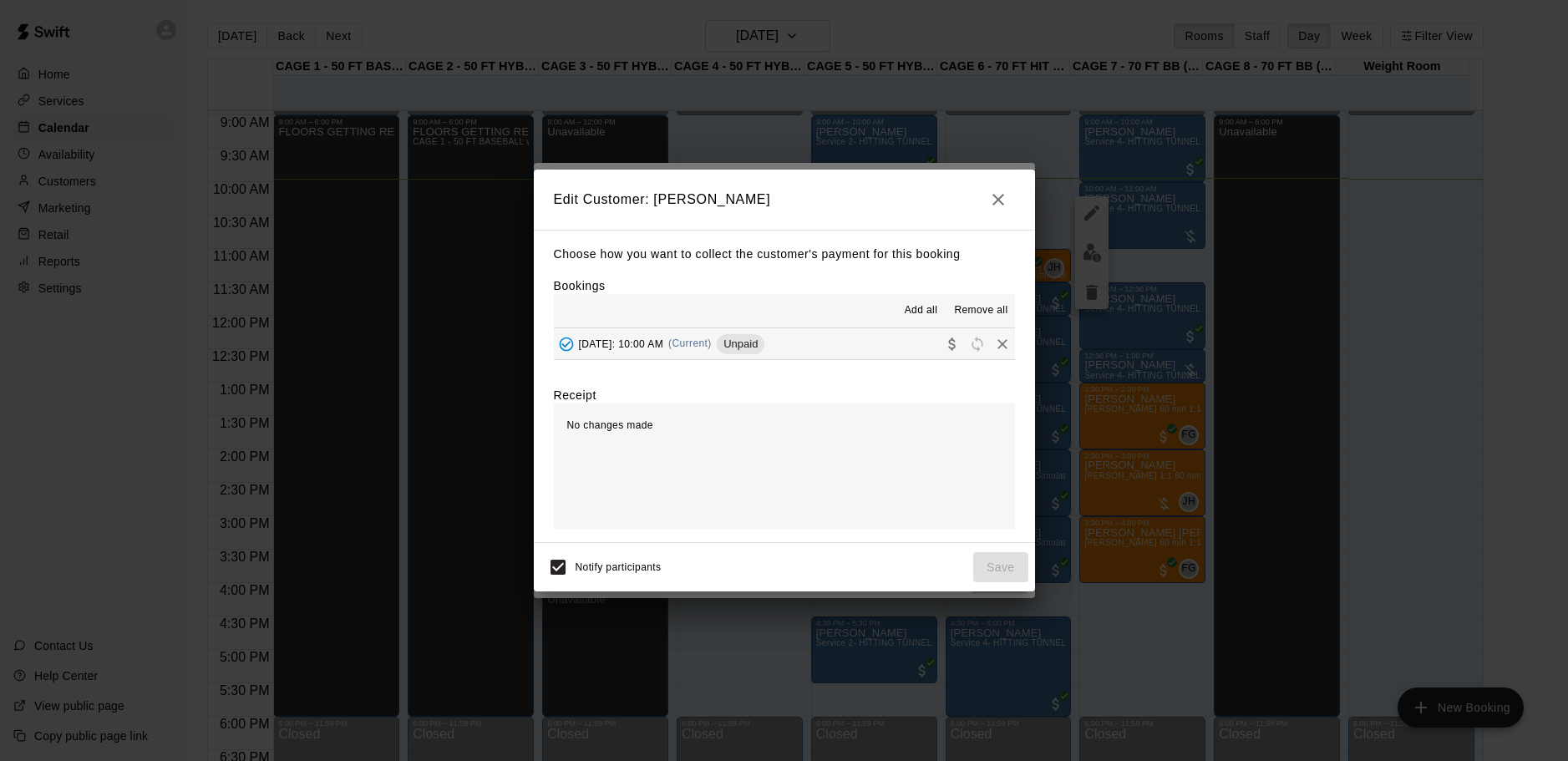
click at [931, 319] on span "Add all" at bounding box center [922, 310] width 34 height 17
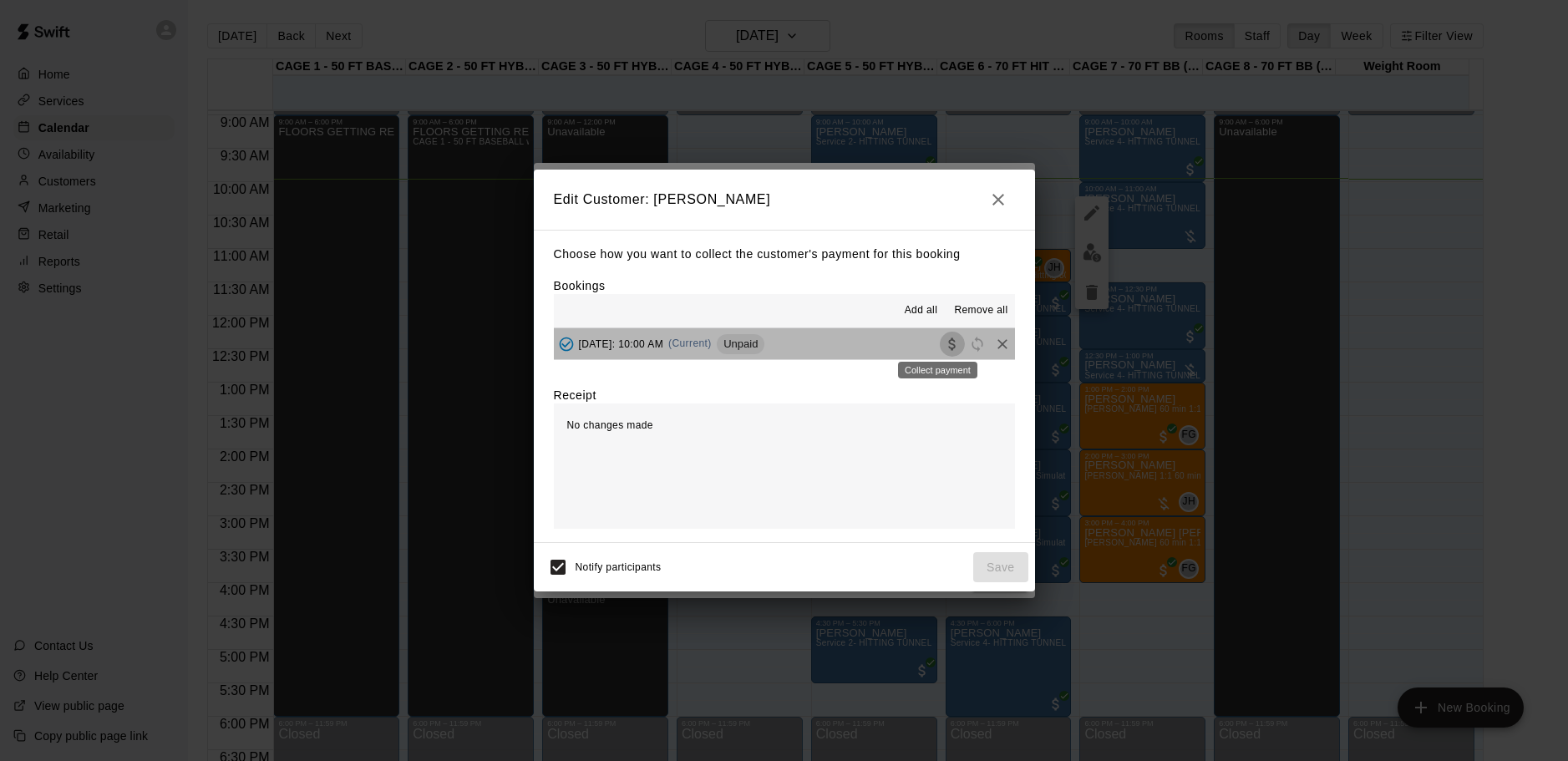
click at [944, 345] on icon "Collect payment" at bounding box center [952, 344] width 17 height 17
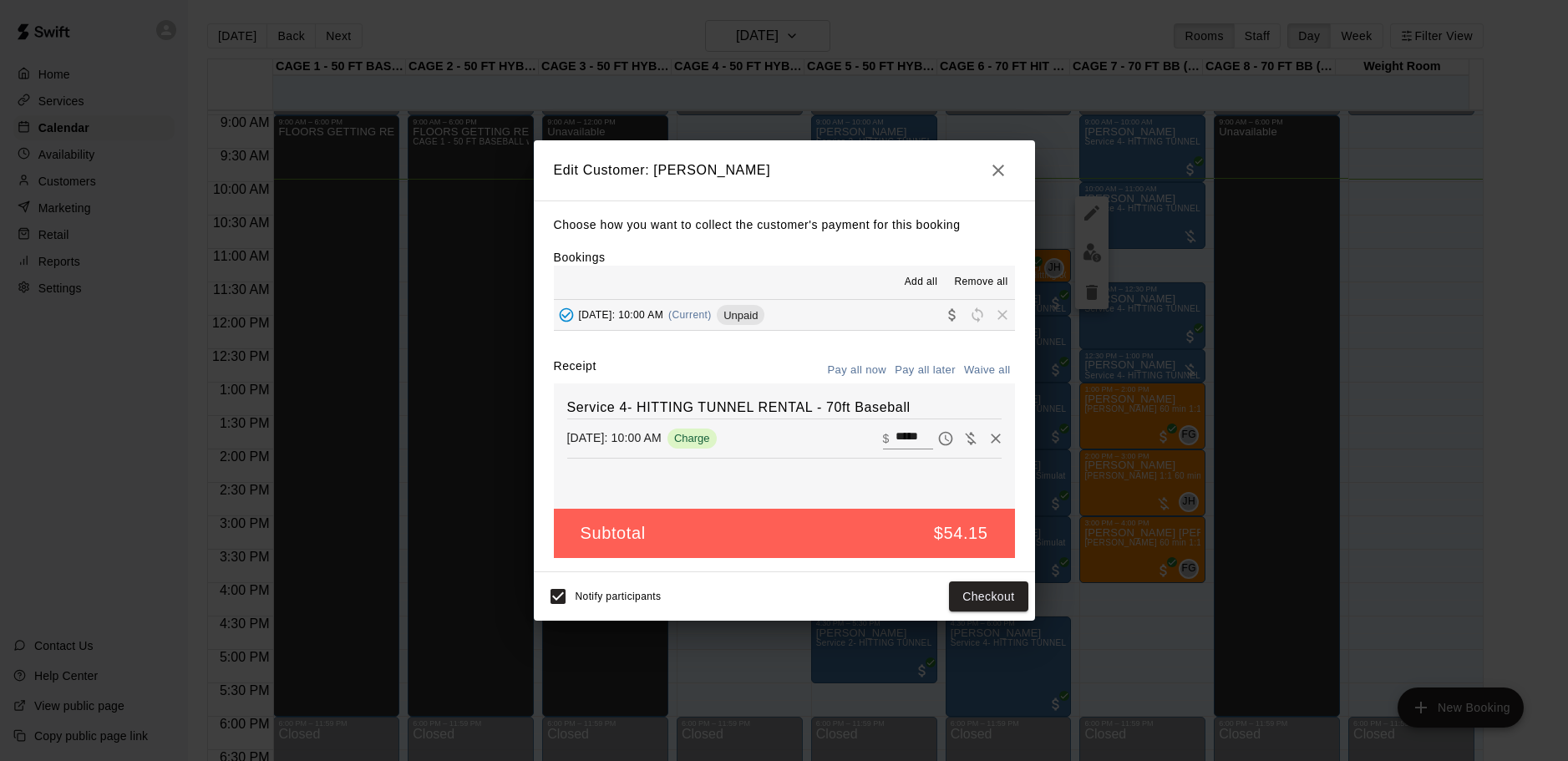
click at [992, 160] on icon "button" at bounding box center [998, 170] width 20 height 20
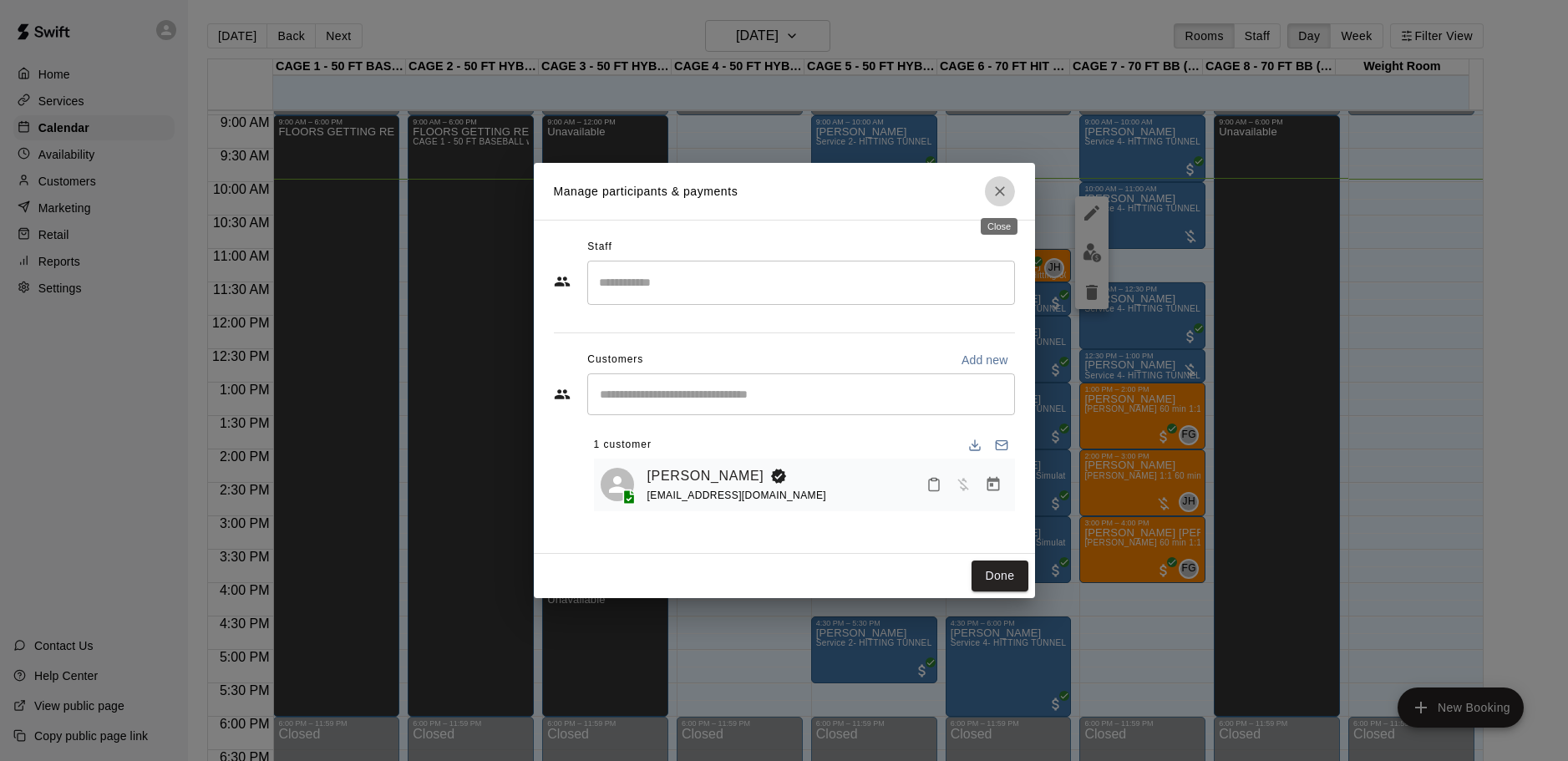
click at [1010, 193] on button "Close" at bounding box center [1000, 191] width 30 height 30
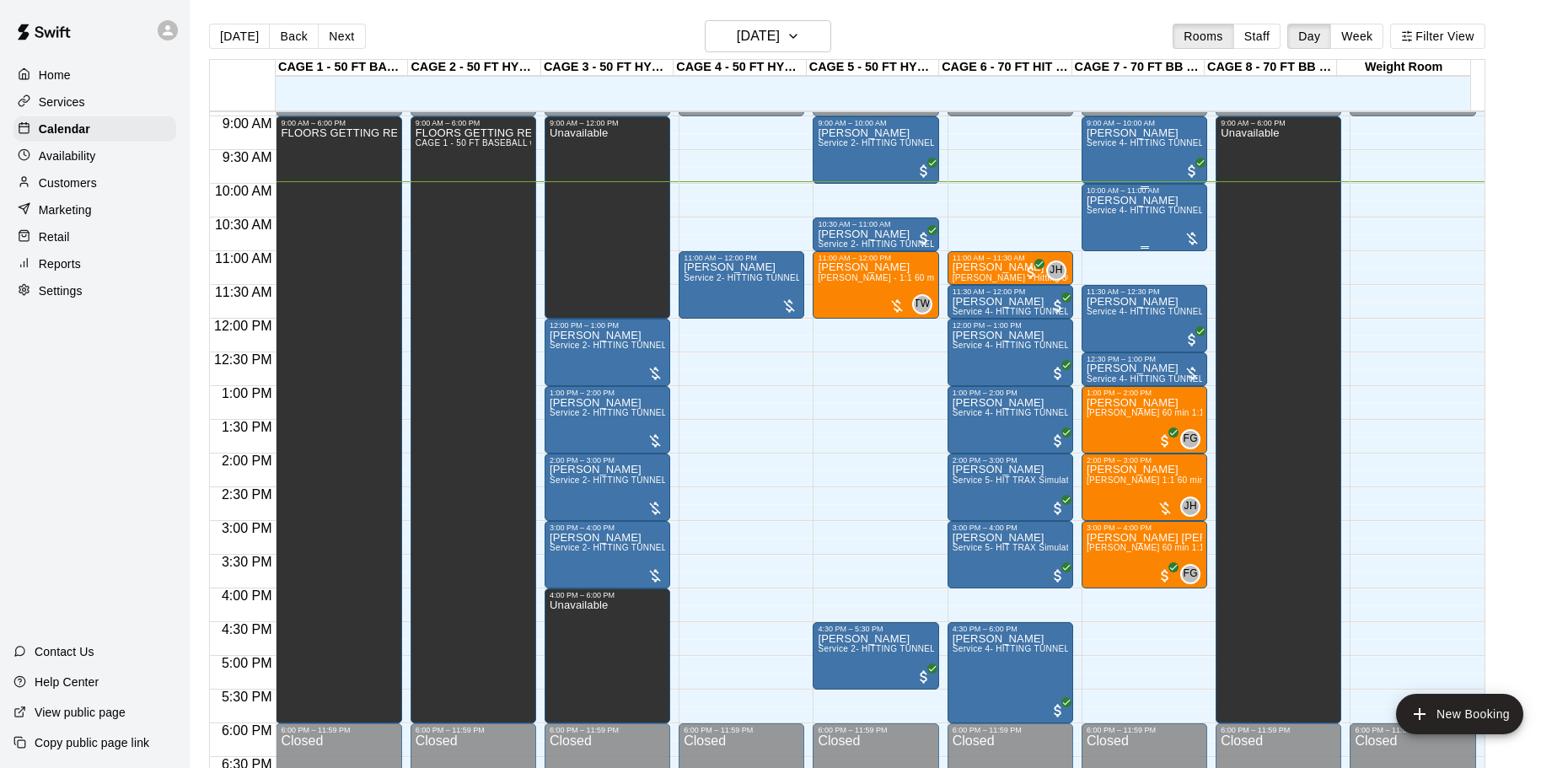
click at [1131, 223] on div "[PERSON_NAME] Service 4- HITTING TUNNEL RENTAL - 70ft Baseball" at bounding box center [1144, 578] width 116 height 768
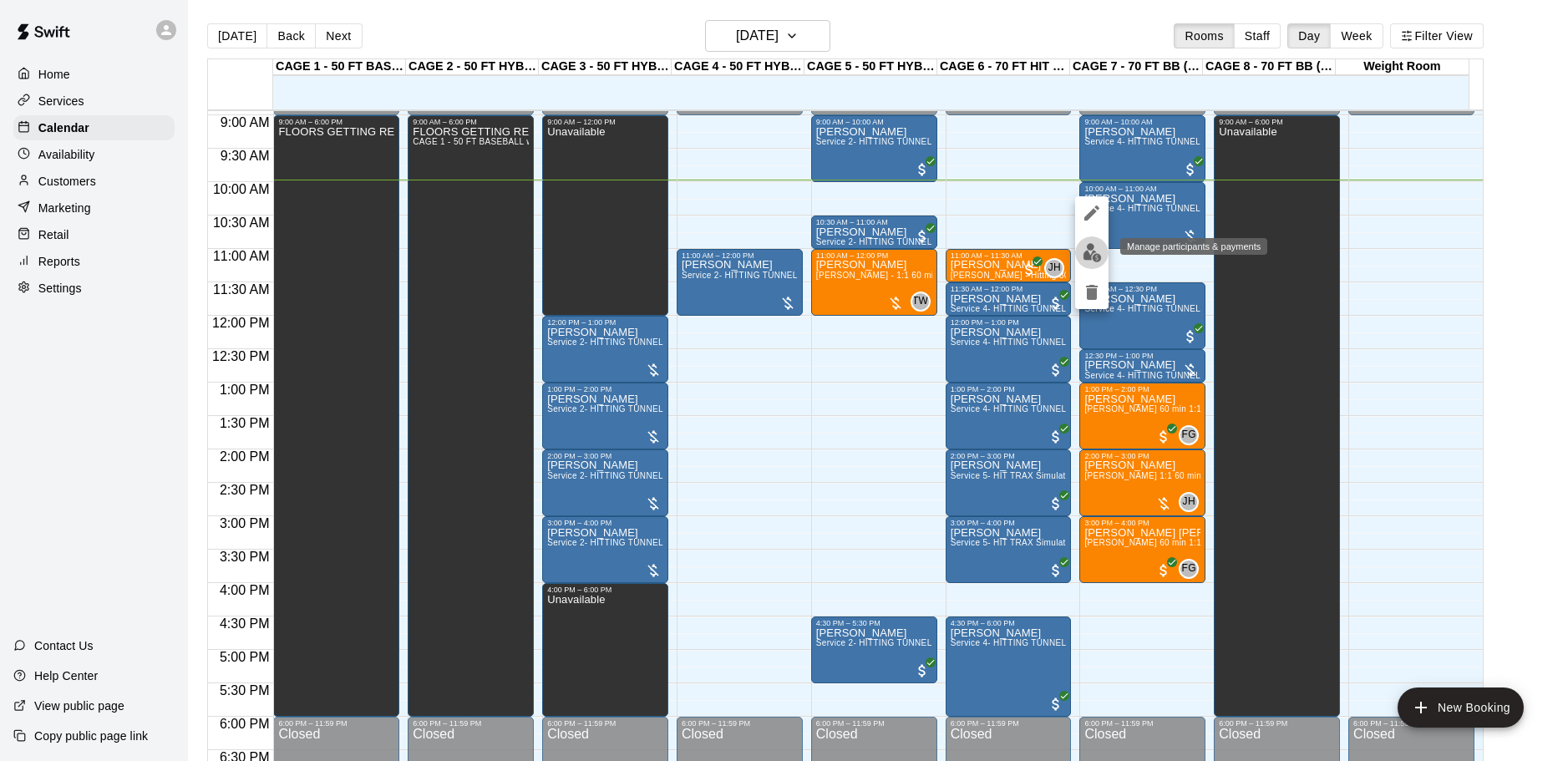
click at [1086, 254] on img "edit" at bounding box center [1093, 253] width 19 height 19
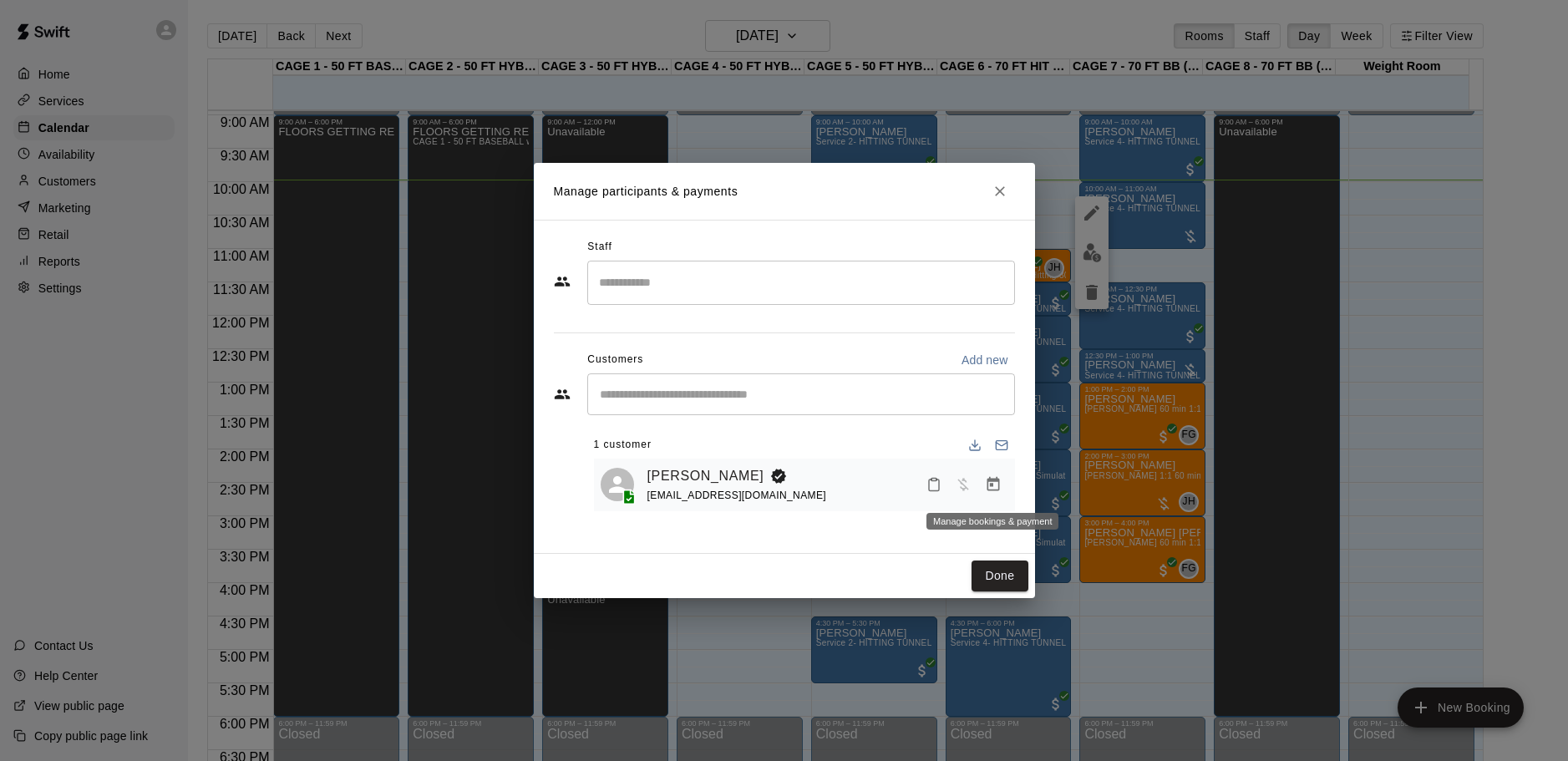
click at [994, 483] on icon "Manage bookings & payment" at bounding box center [993, 484] width 17 height 17
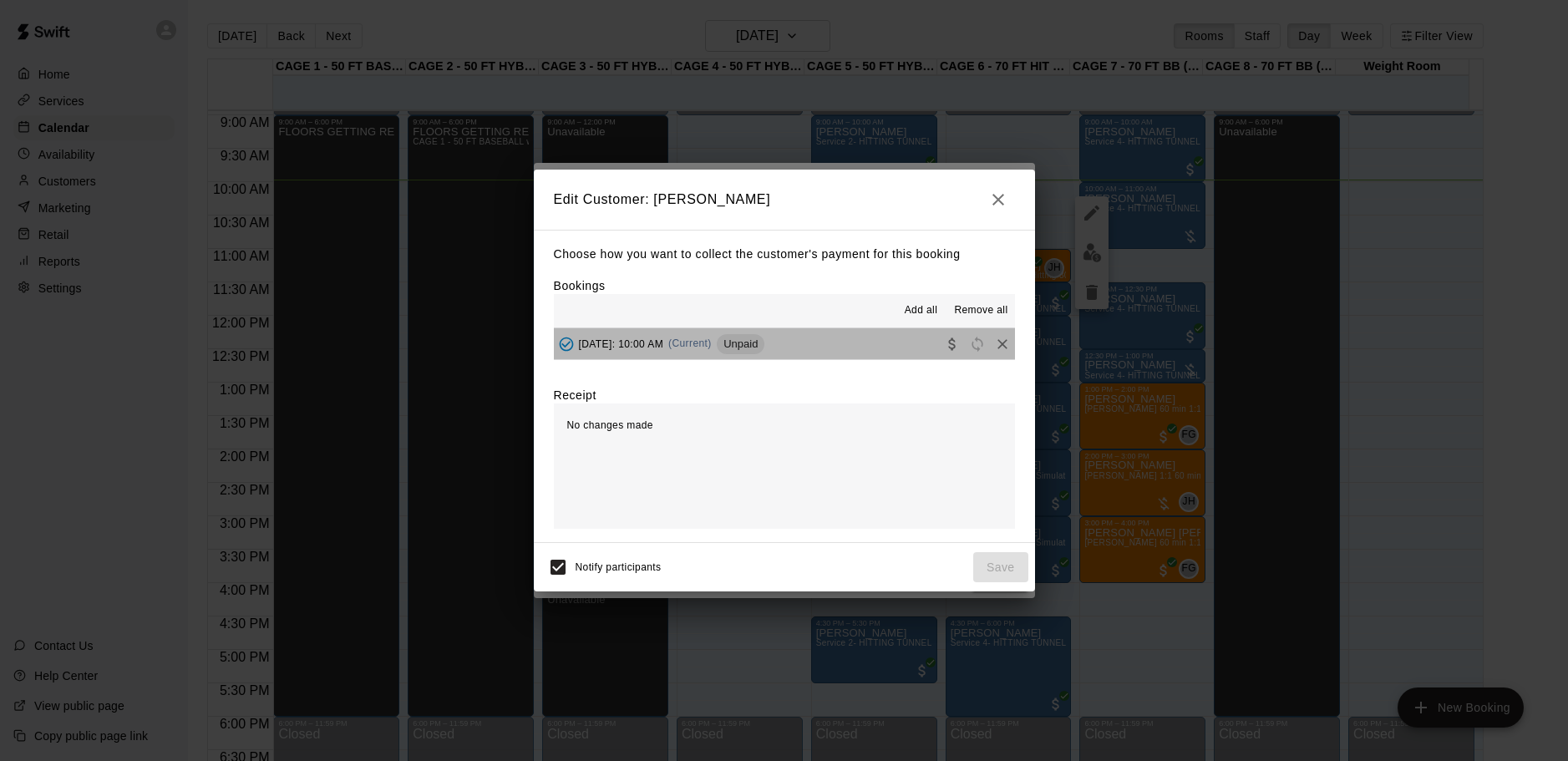
click at [946, 359] on button "[DATE]: 10:00 AM (Current) Unpaid" at bounding box center [784, 343] width 461 height 31
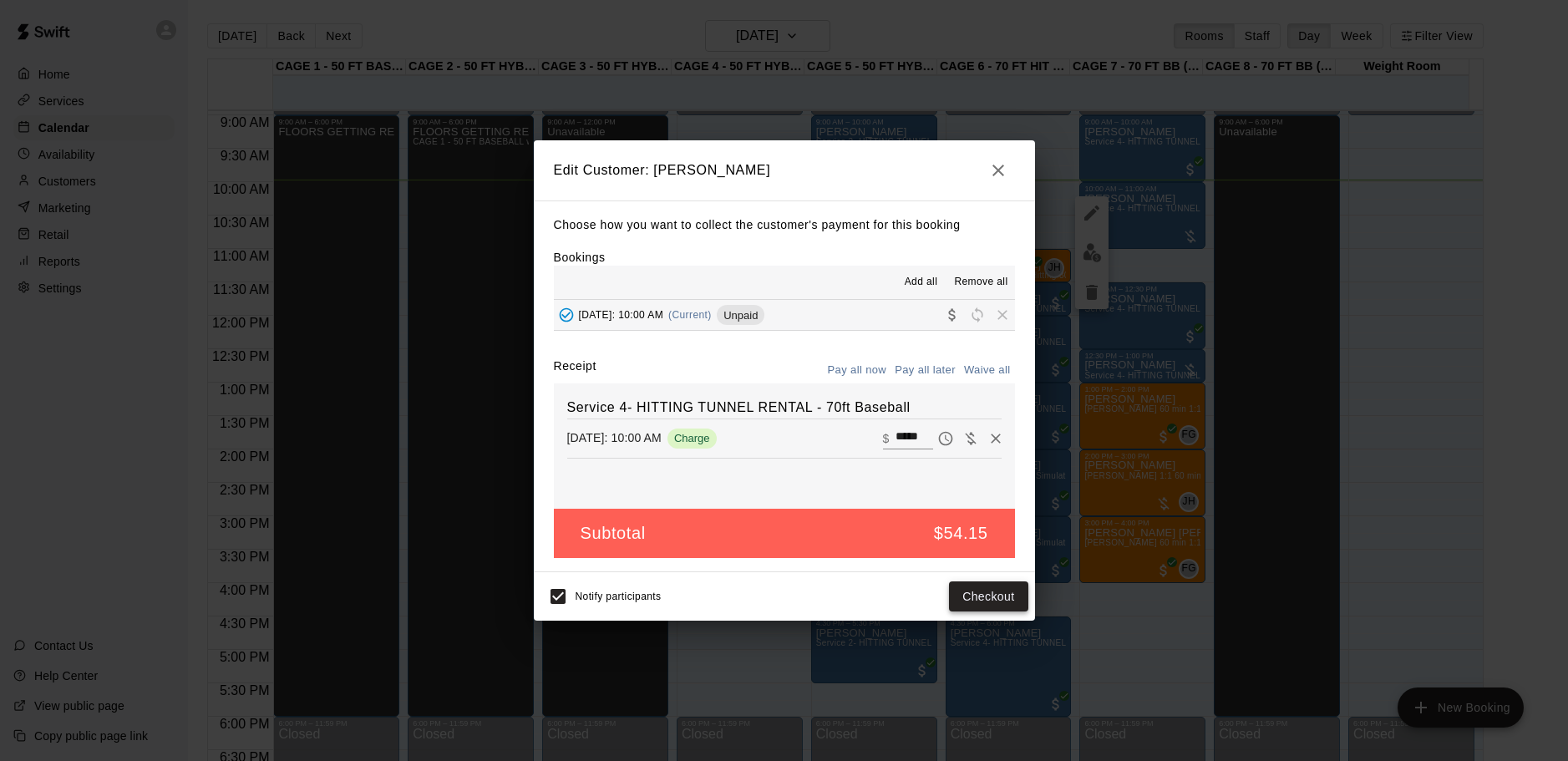
click at [977, 592] on button "Checkout" at bounding box center [988, 596] width 78 height 31
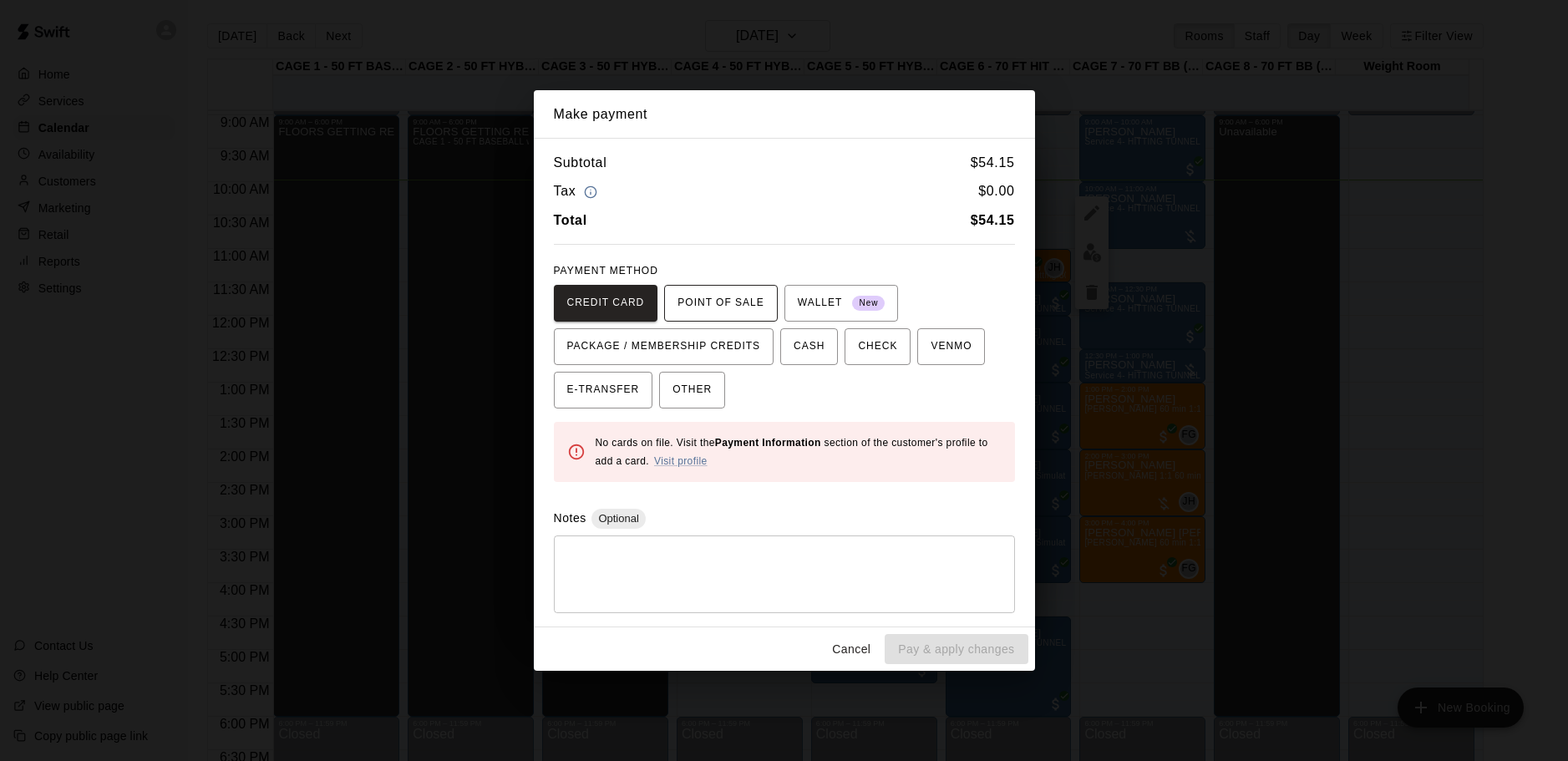
click at [704, 295] on span "POINT OF SALE" at bounding box center [721, 303] width 86 height 26
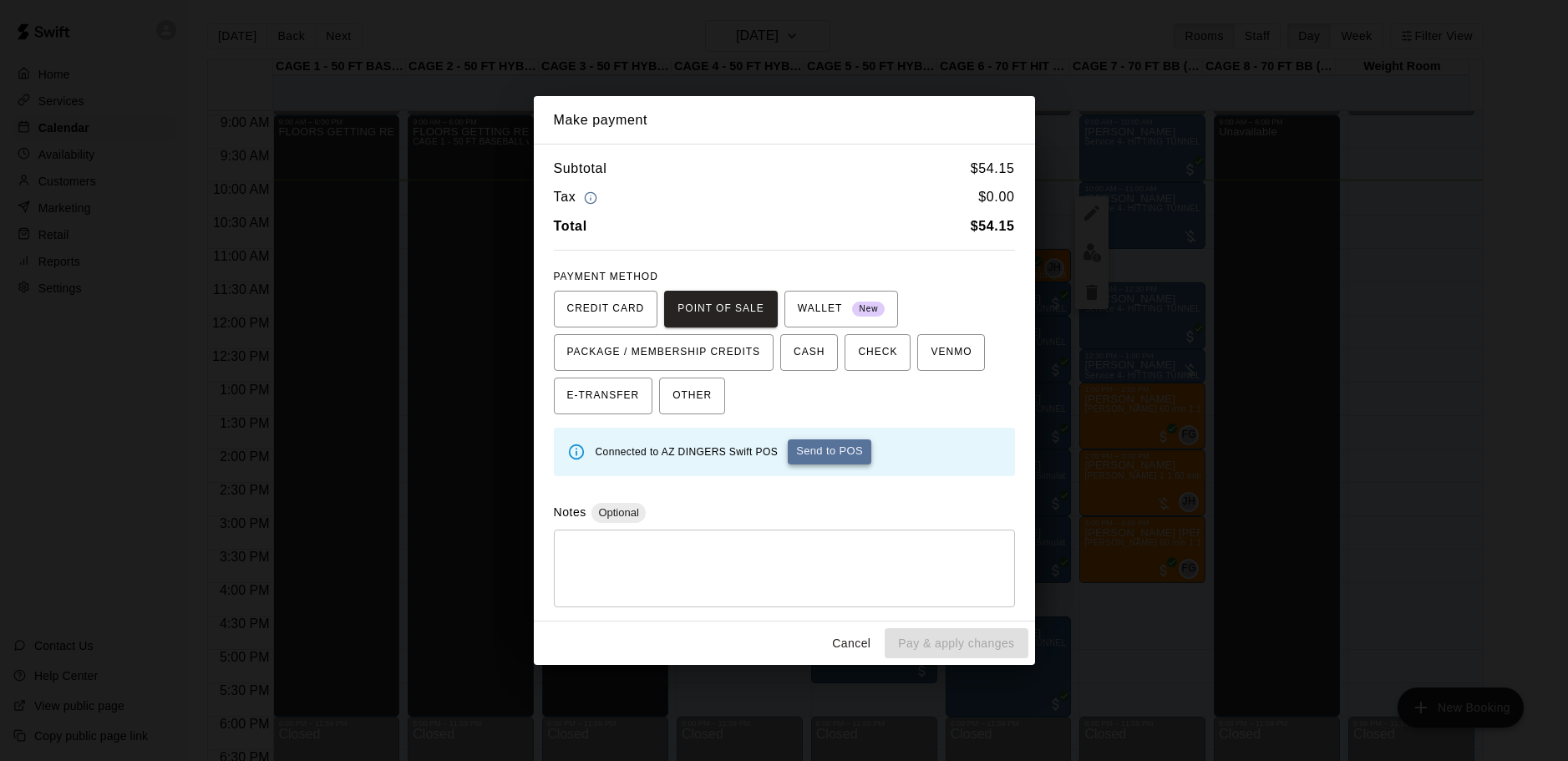
click at [831, 449] on button "Send to POS" at bounding box center [829, 451] width 84 height 25
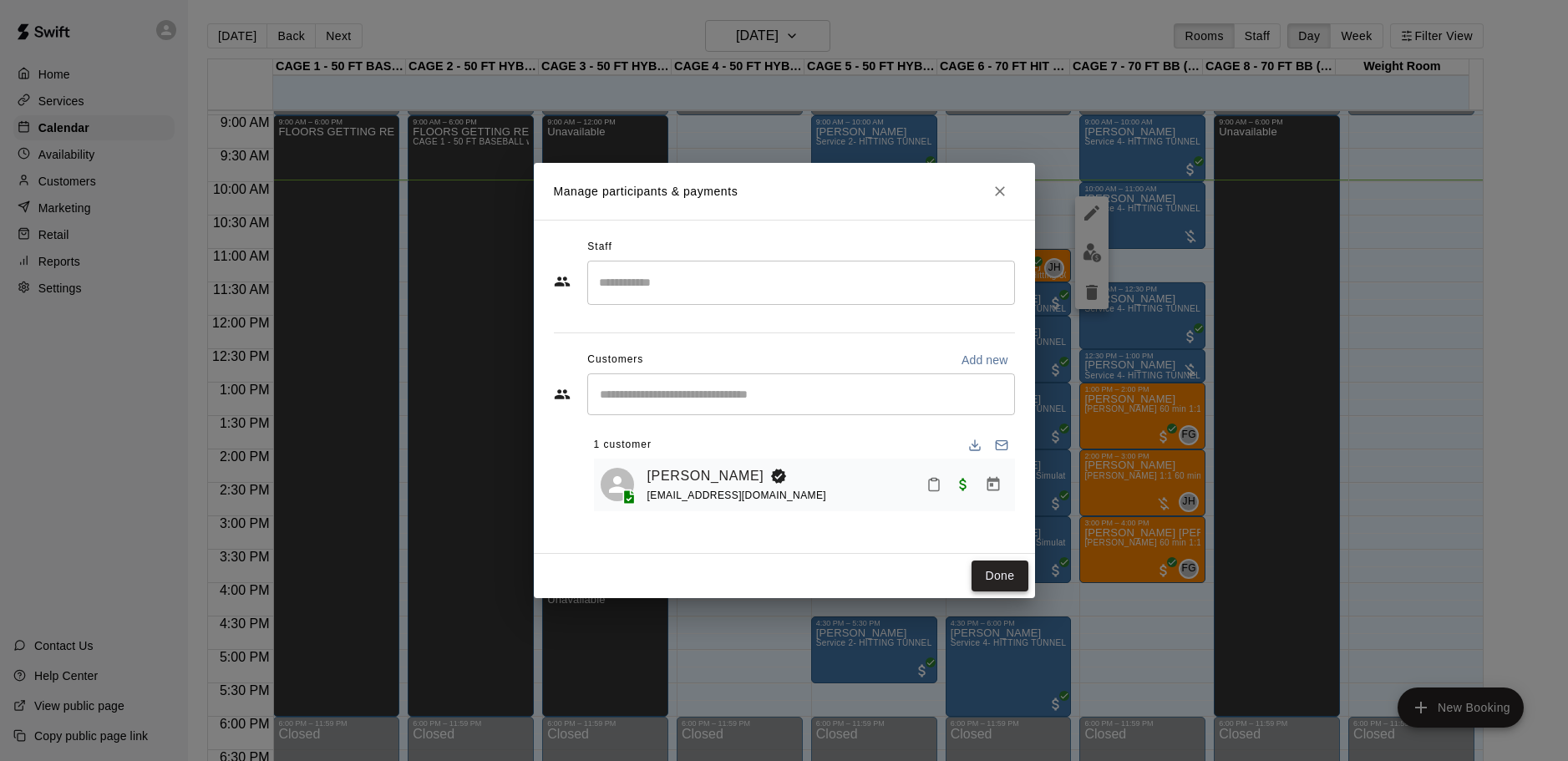
click at [1006, 574] on button "Done" at bounding box center [999, 576] width 56 height 31
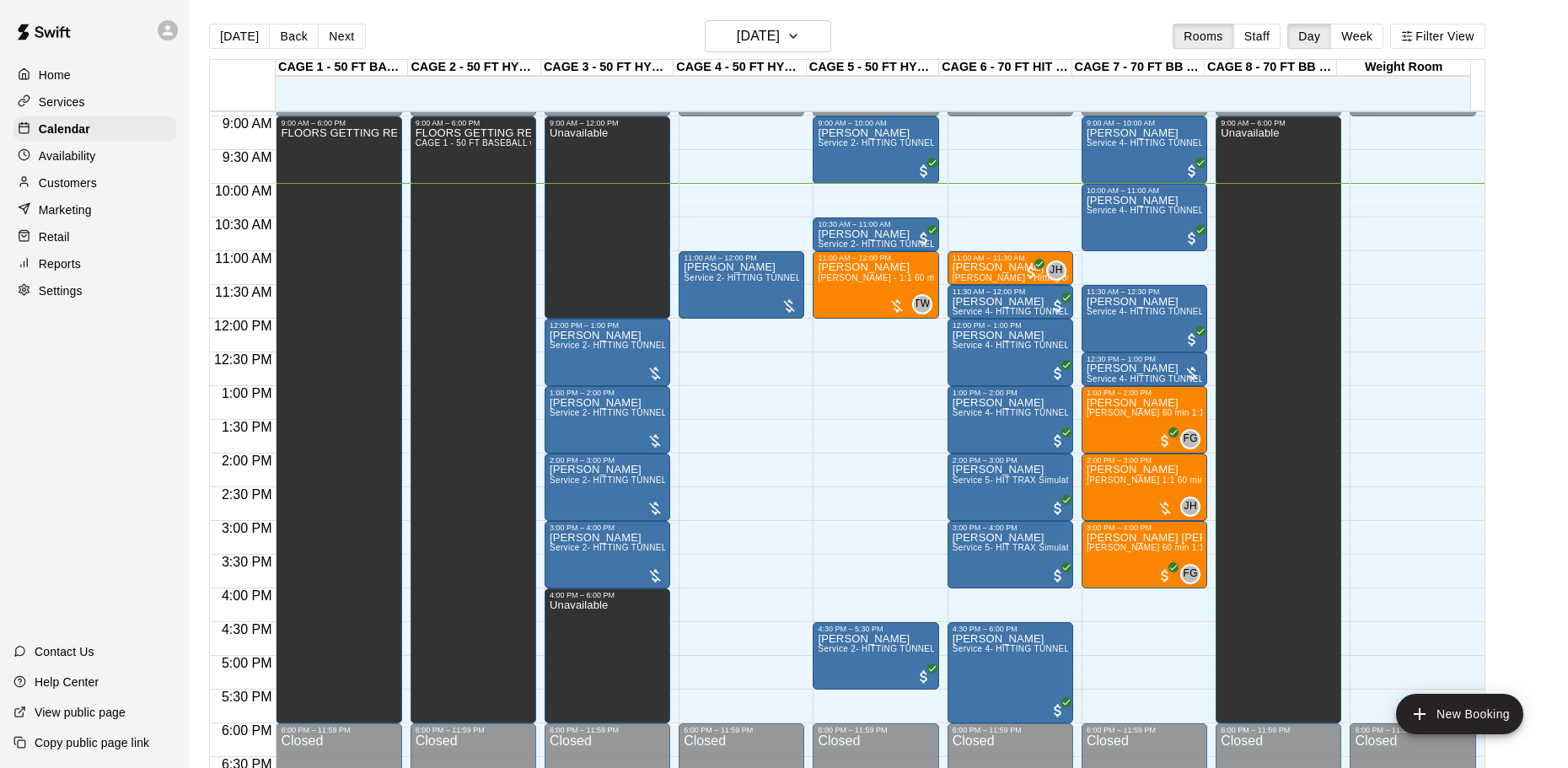
scroll to position [519, 0]
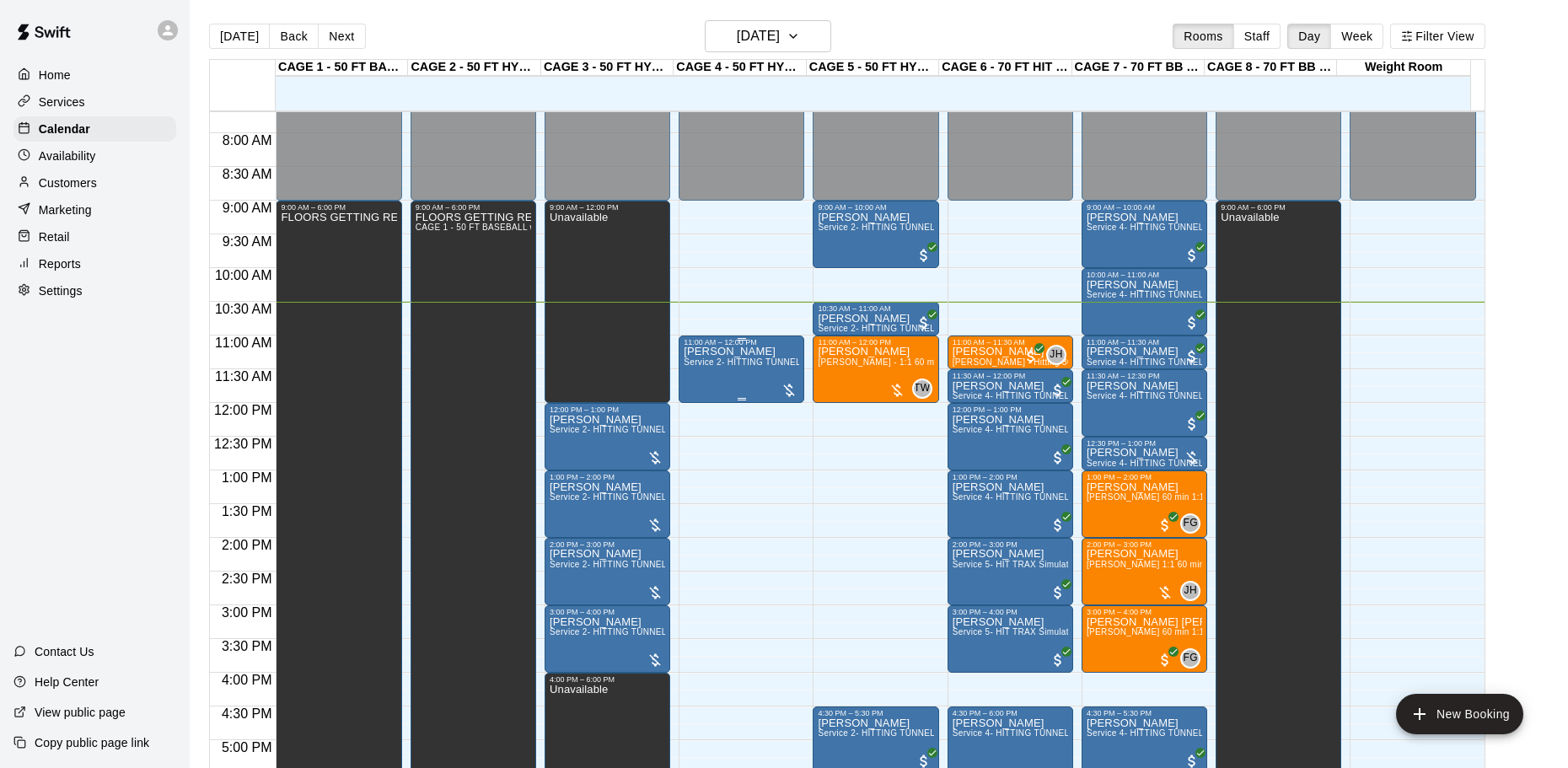
click at [748, 382] on div "[PERSON_NAME] Service 2- HITTING TUNNEL RENTAL - 50ft Baseball" at bounding box center [741, 730] width 116 height 768
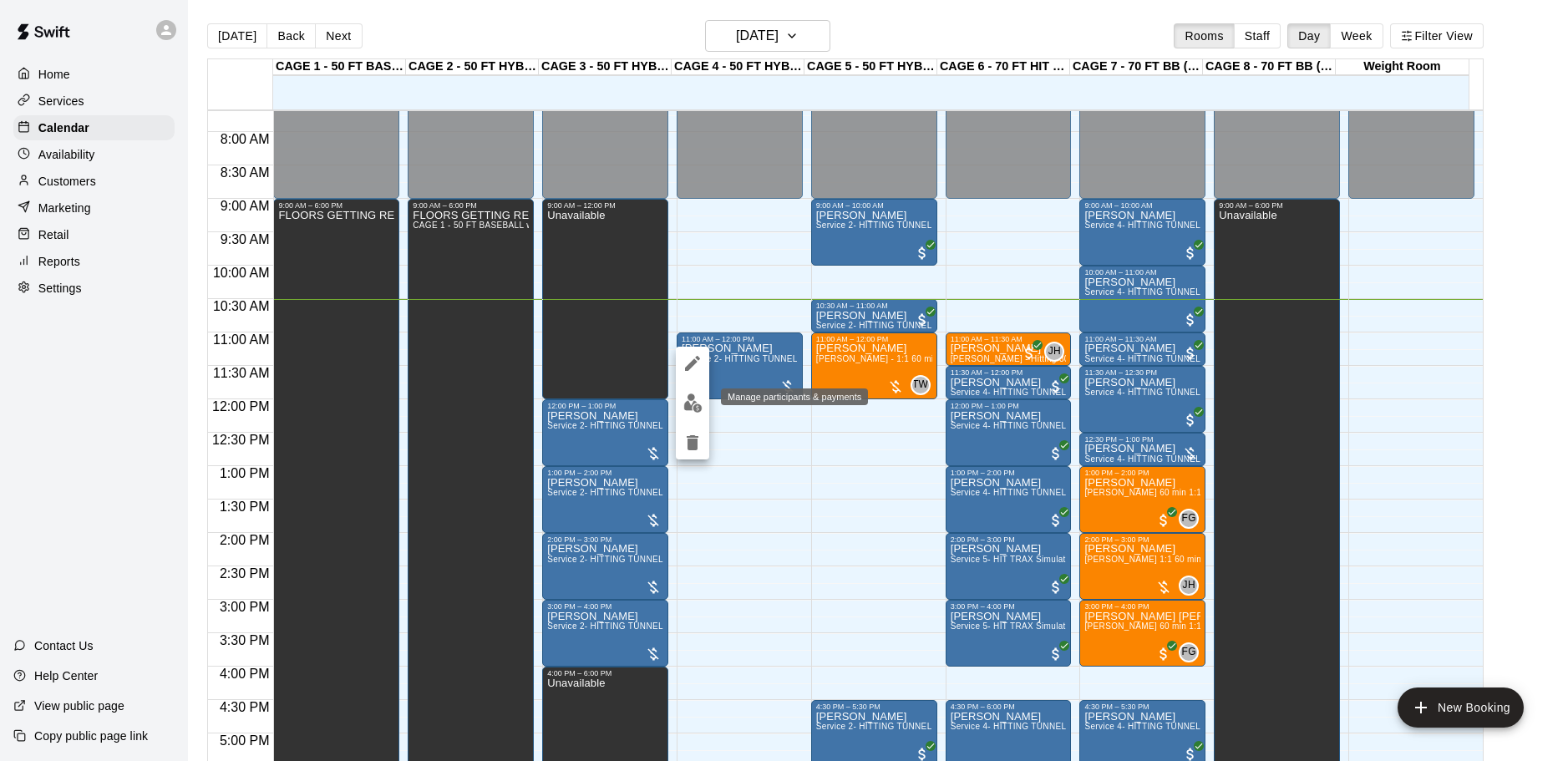
click at [692, 408] on img "edit" at bounding box center [693, 403] width 19 height 19
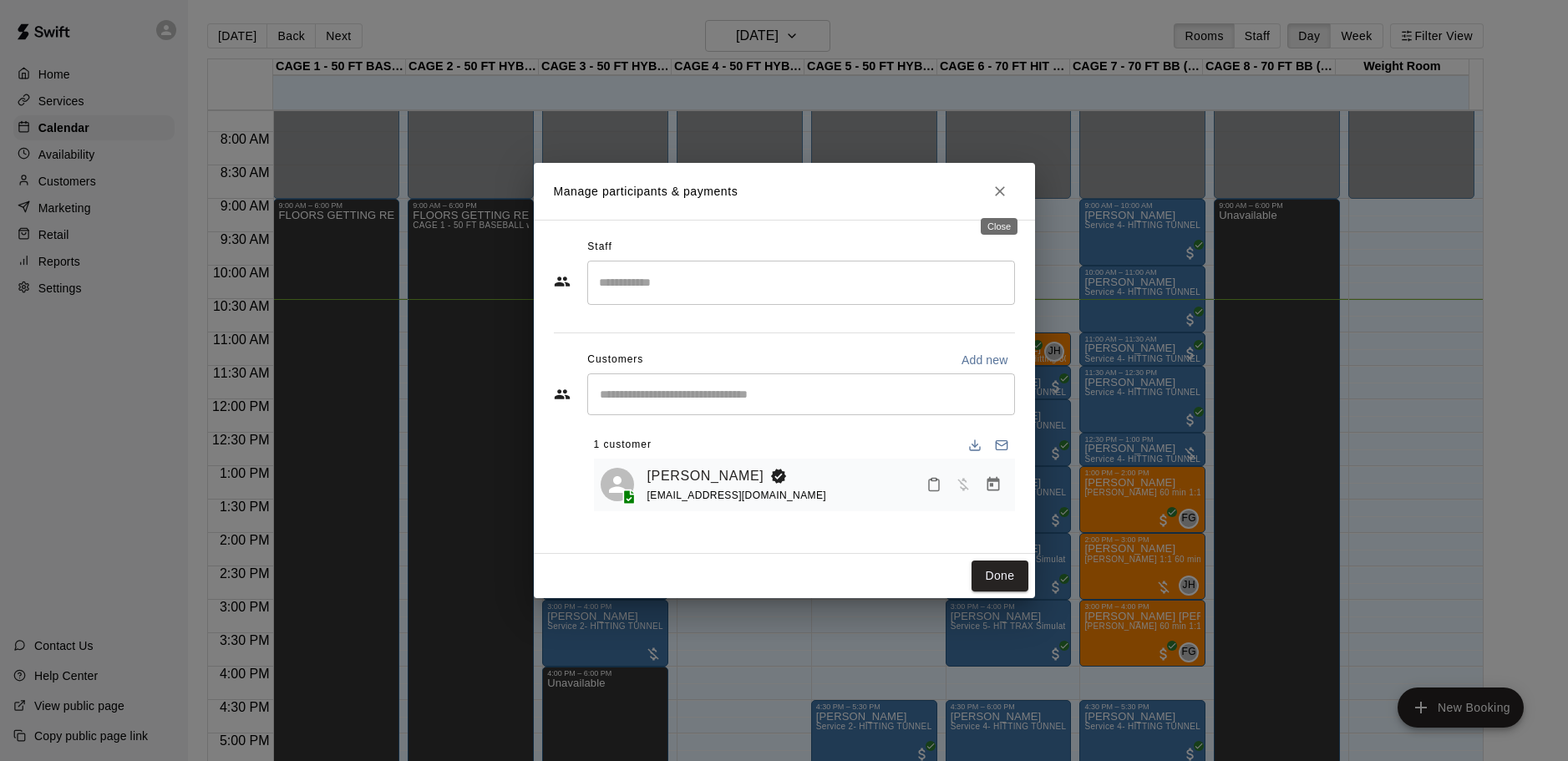
click at [995, 186] on icon "Close" at bounding box center [999, 190] width 17 height 17
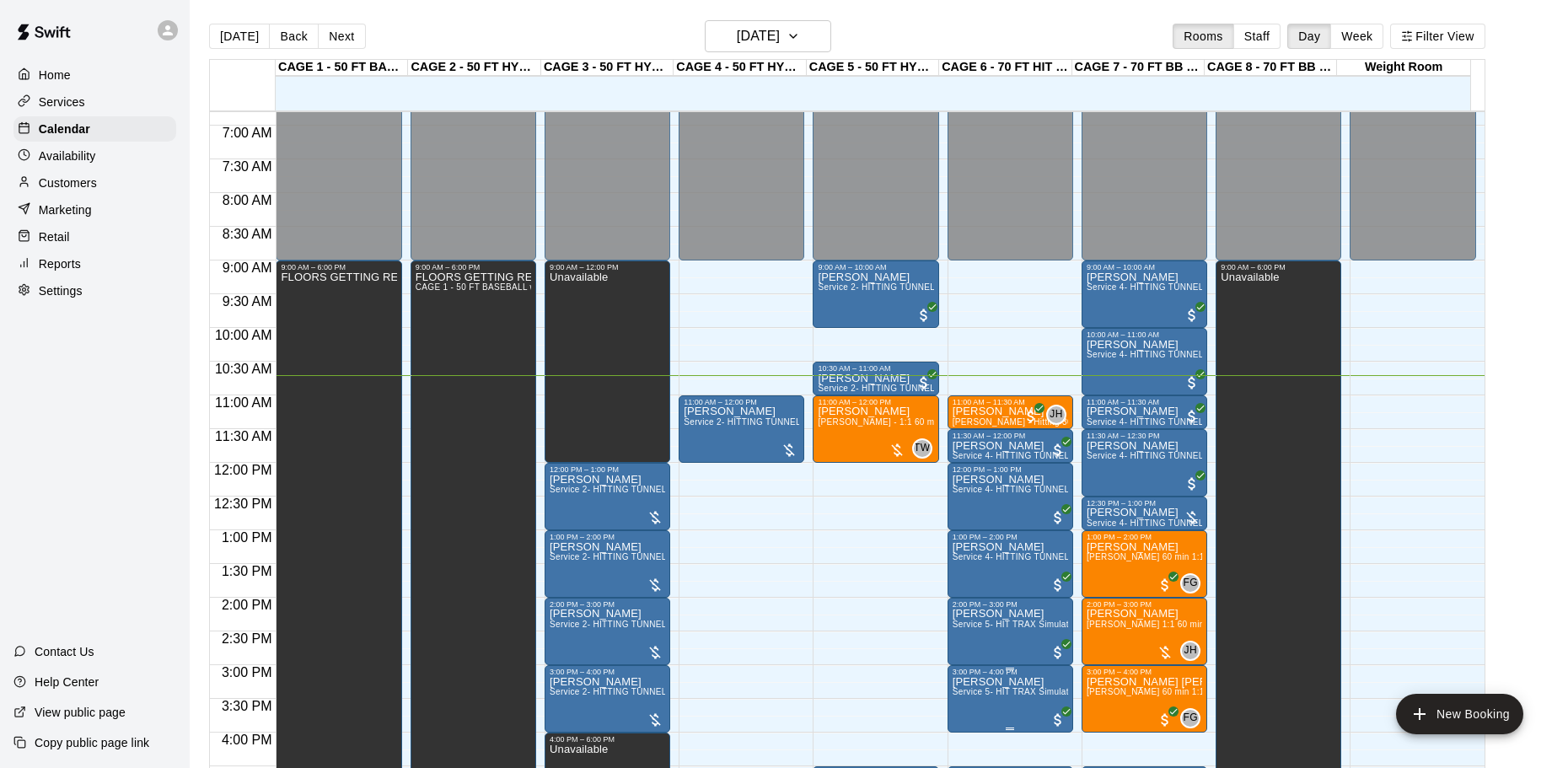
scroll to position [434, 0]
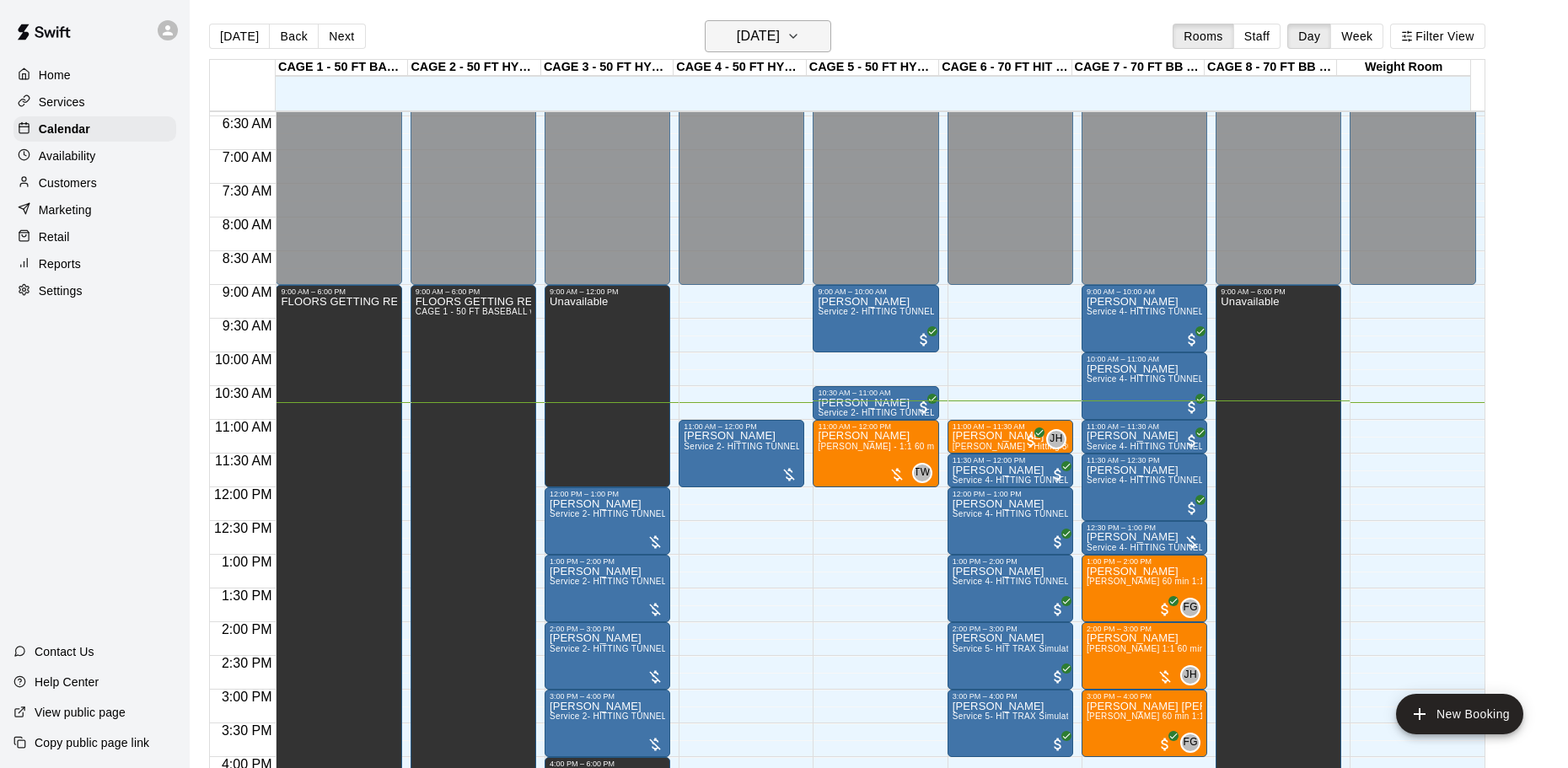
click at [800, 40] on icon "button" at bounding box center [793, 36] width 13 height 20
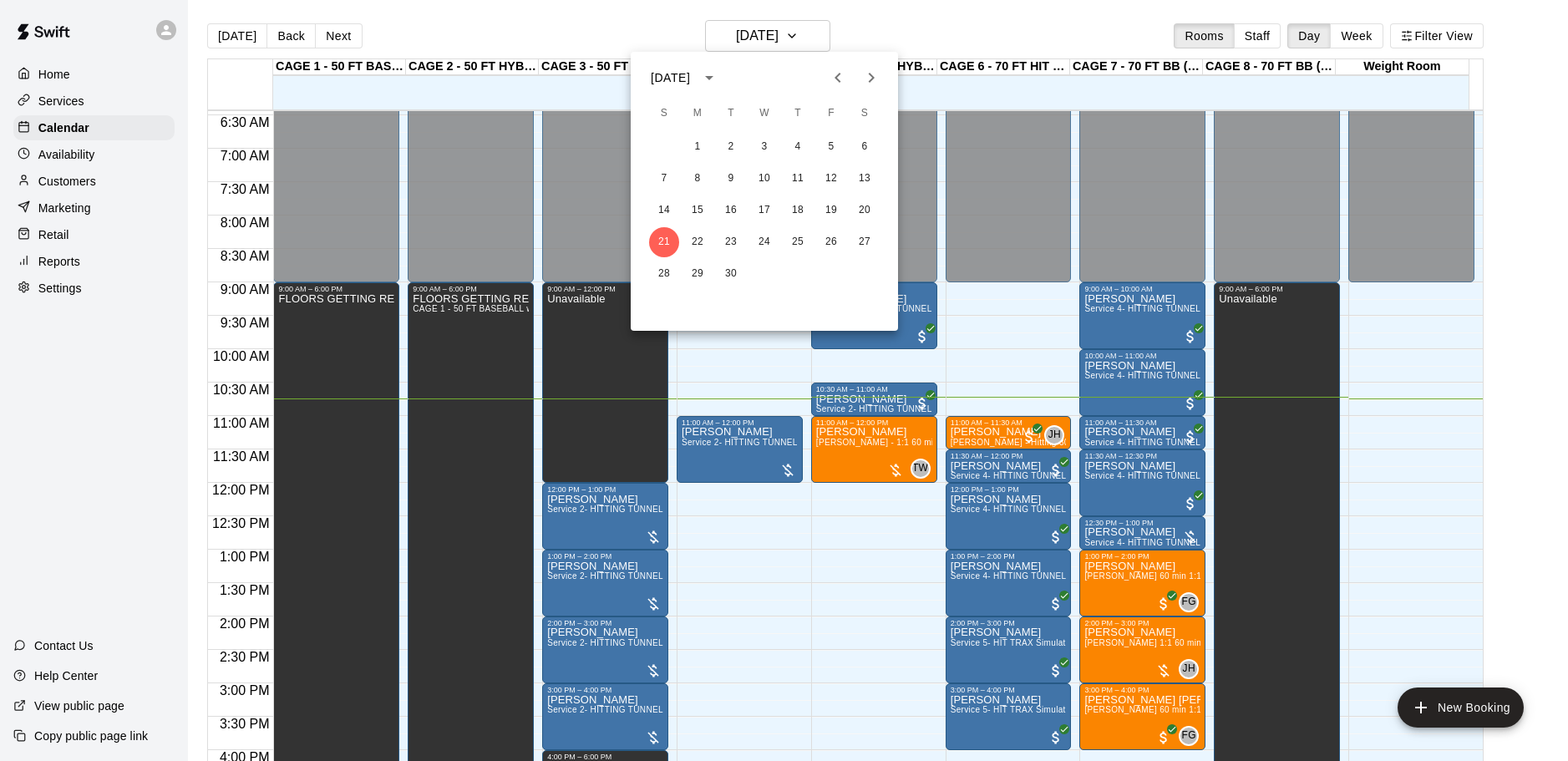
click at [897, 18] on div at bounding box center [784, 380] width 1568 height 761
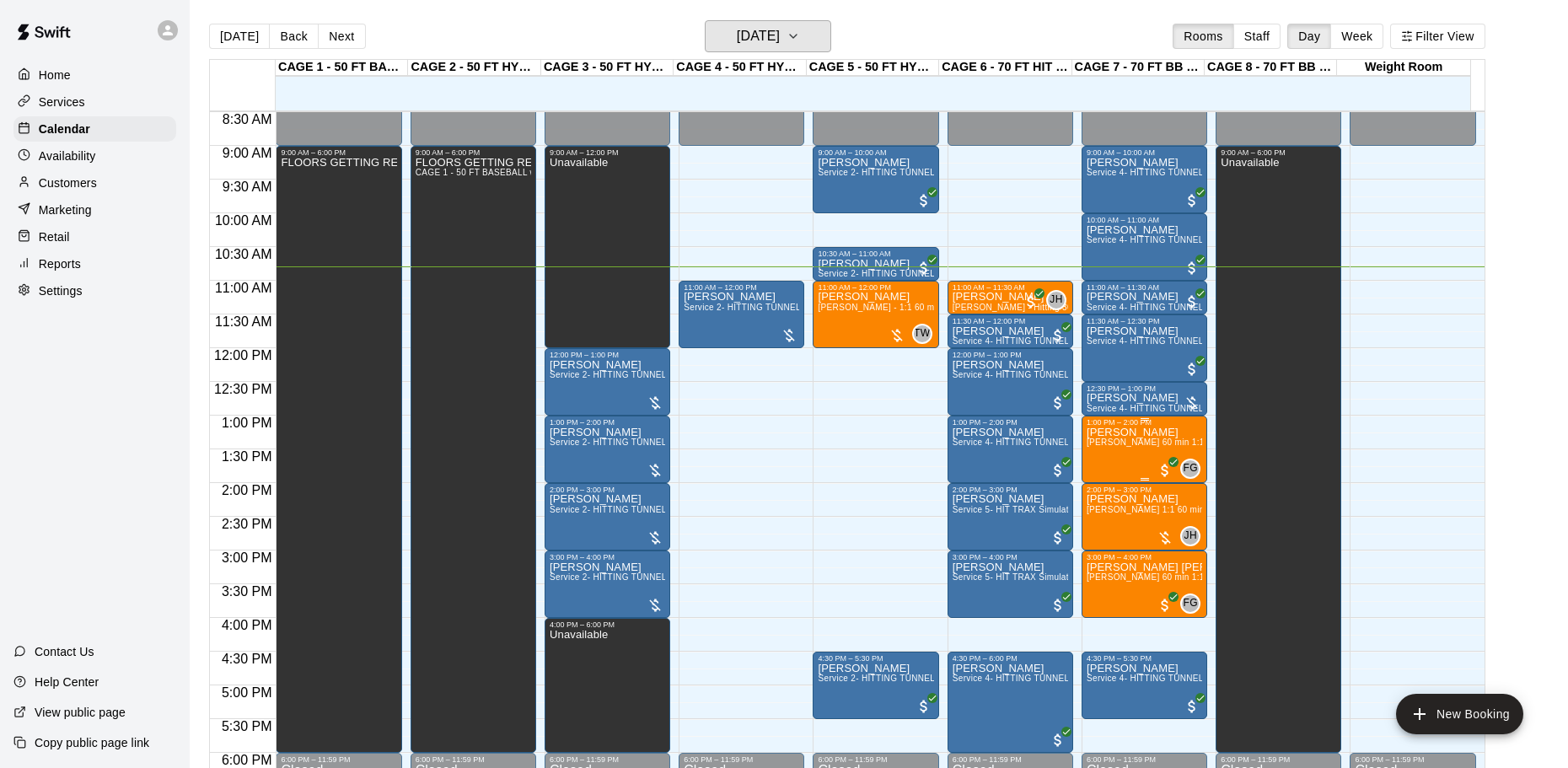
scroll to position [602, 0]
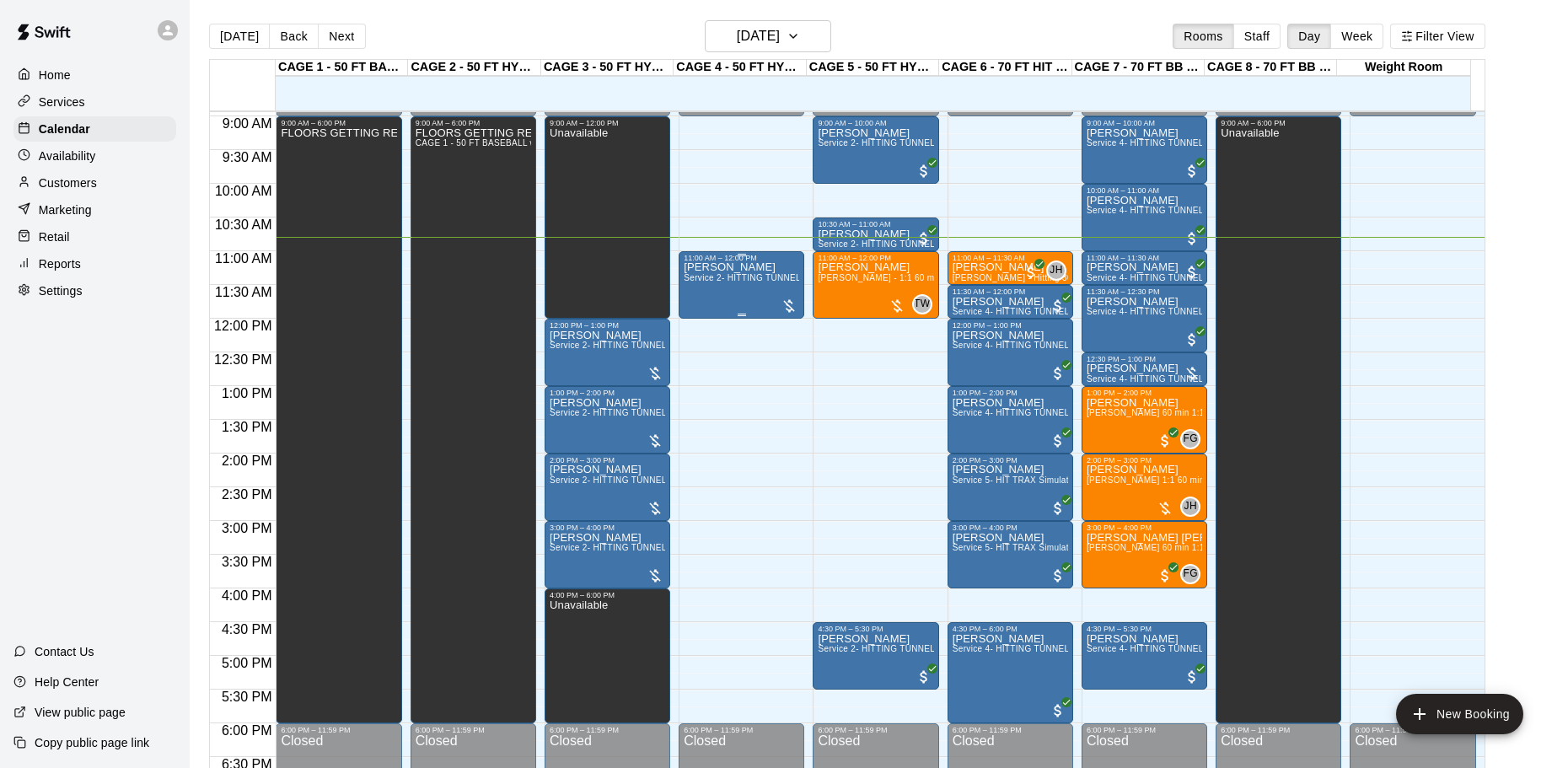
click at [770, 297] on div "[PERSON_NAME] Service 2- HITTING TUNNEL RENTAL - 50ft Baseball" at bounding box center [741, 646] width 116 height 768
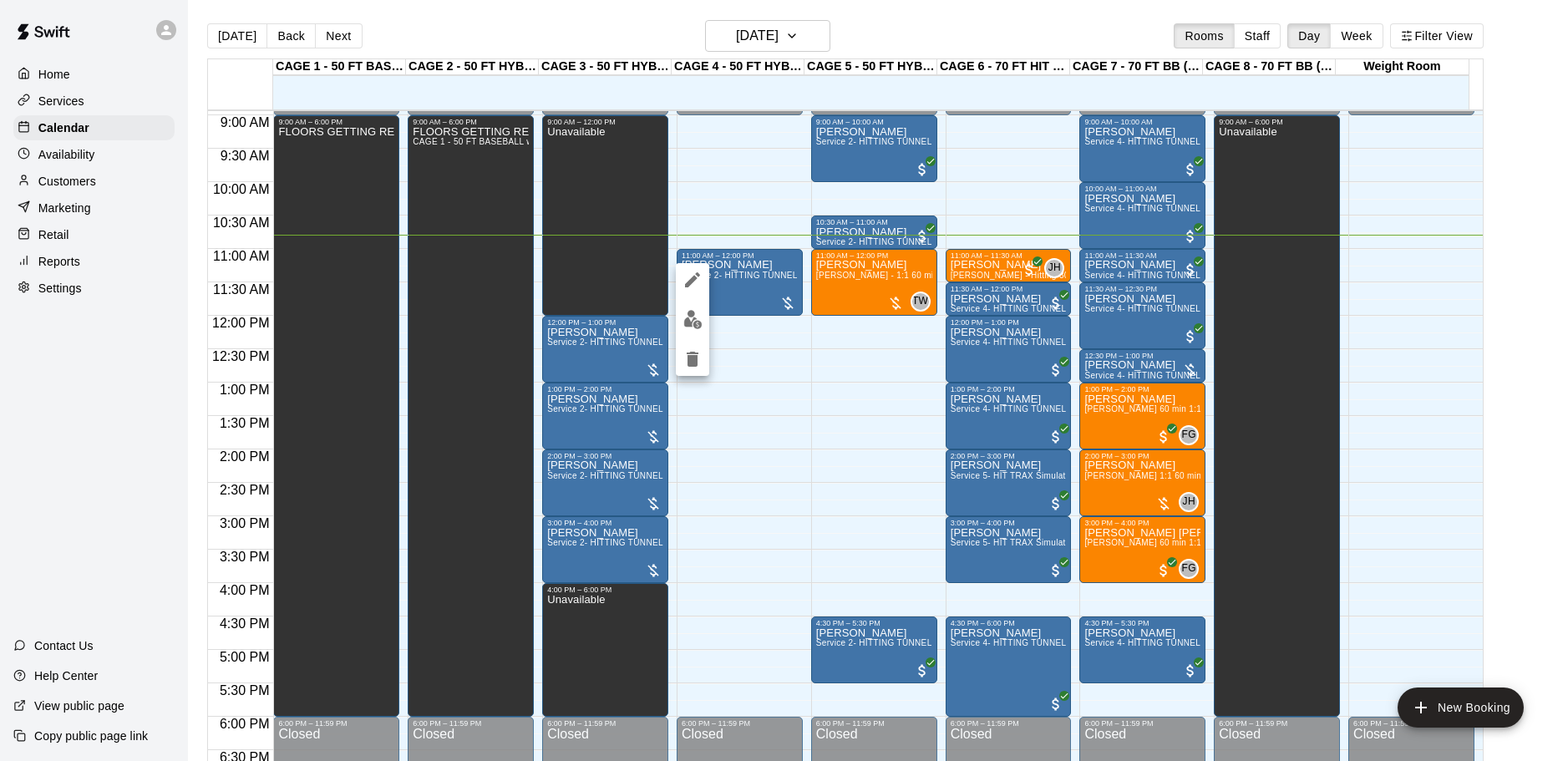
click at [726, 461] on div at bounding box center [784, 380] width 1568 height 761
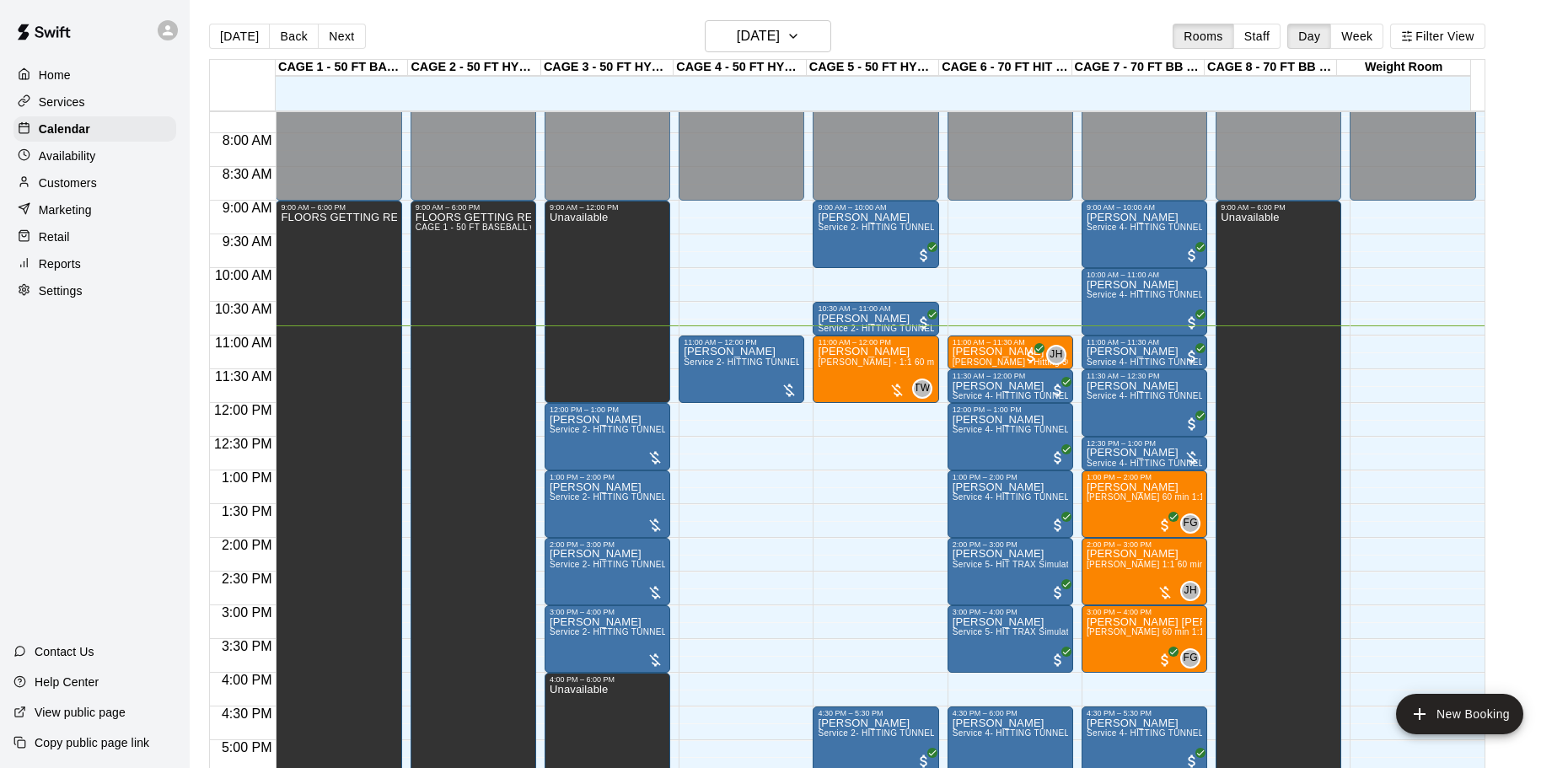
scroll to position [434, 0]
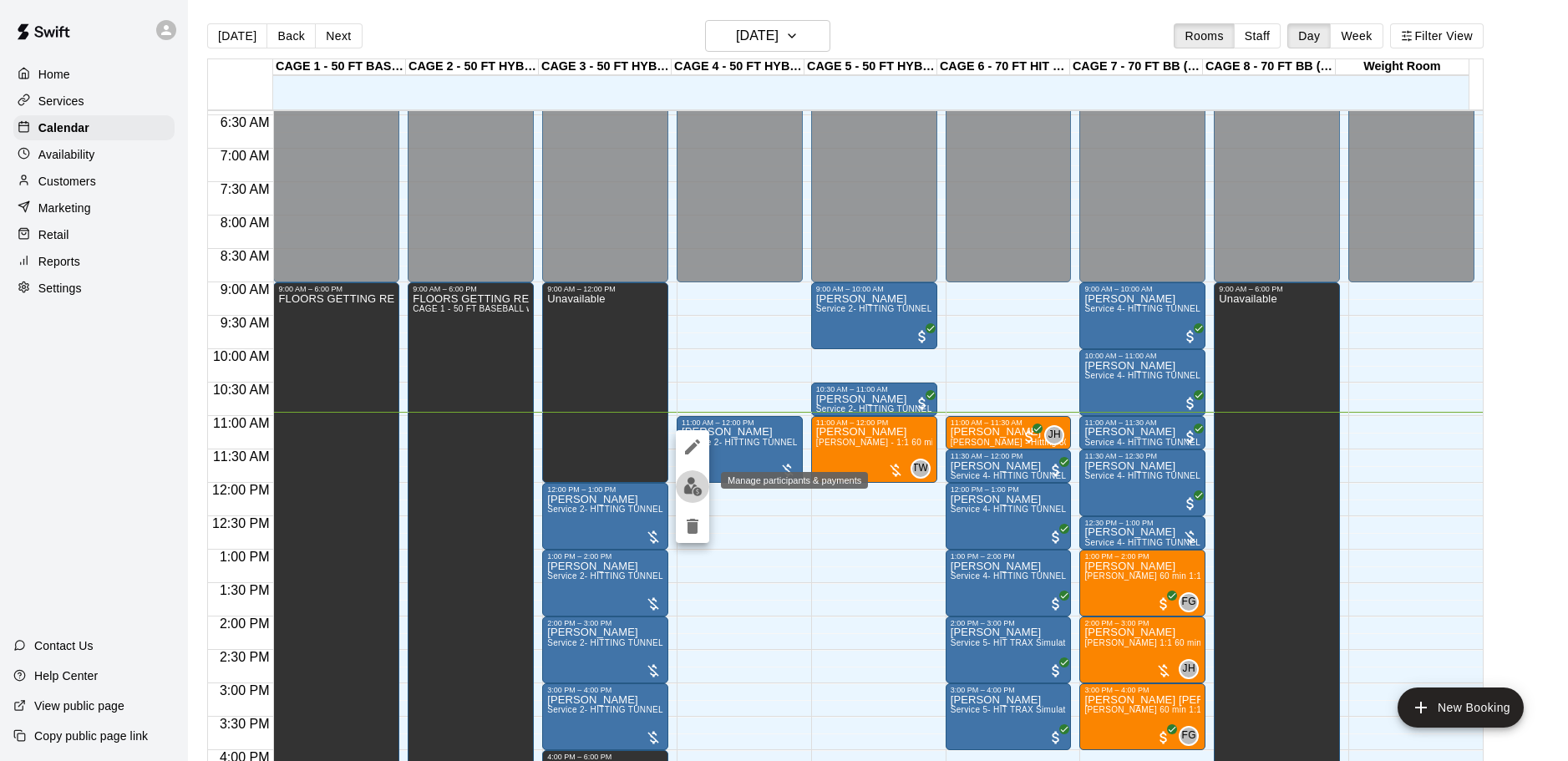
click at [692, 486] on img "edit" at bounding box center [693, 487] width 19 height 19
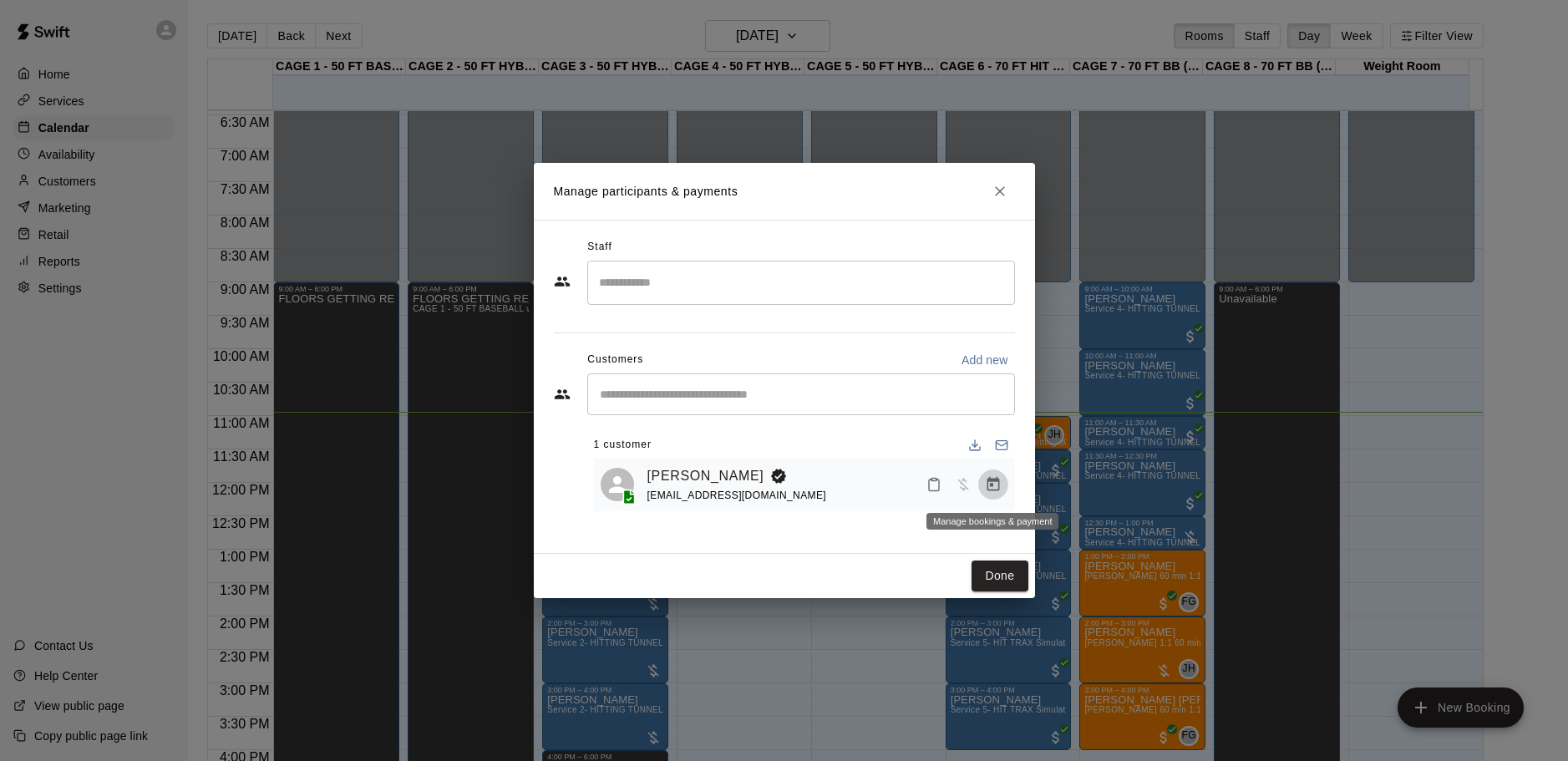
click at [1000, 496] on button "Manage bookings & payment" at bounding box center [993, 484] width 30 height 30
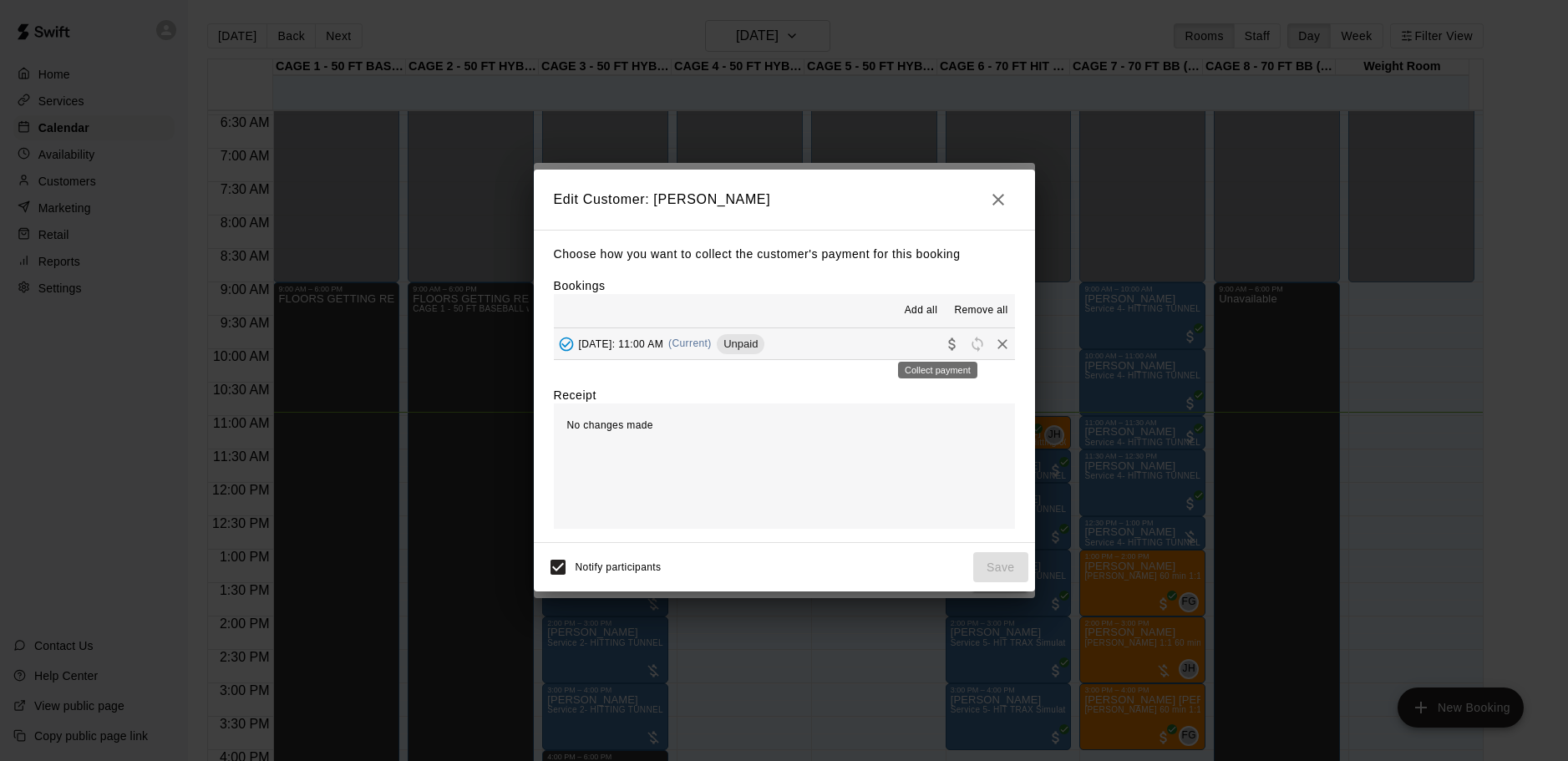
click at [944, 347] on icon "Collect payment" at bounding box center [952, 344] width 17 height 17
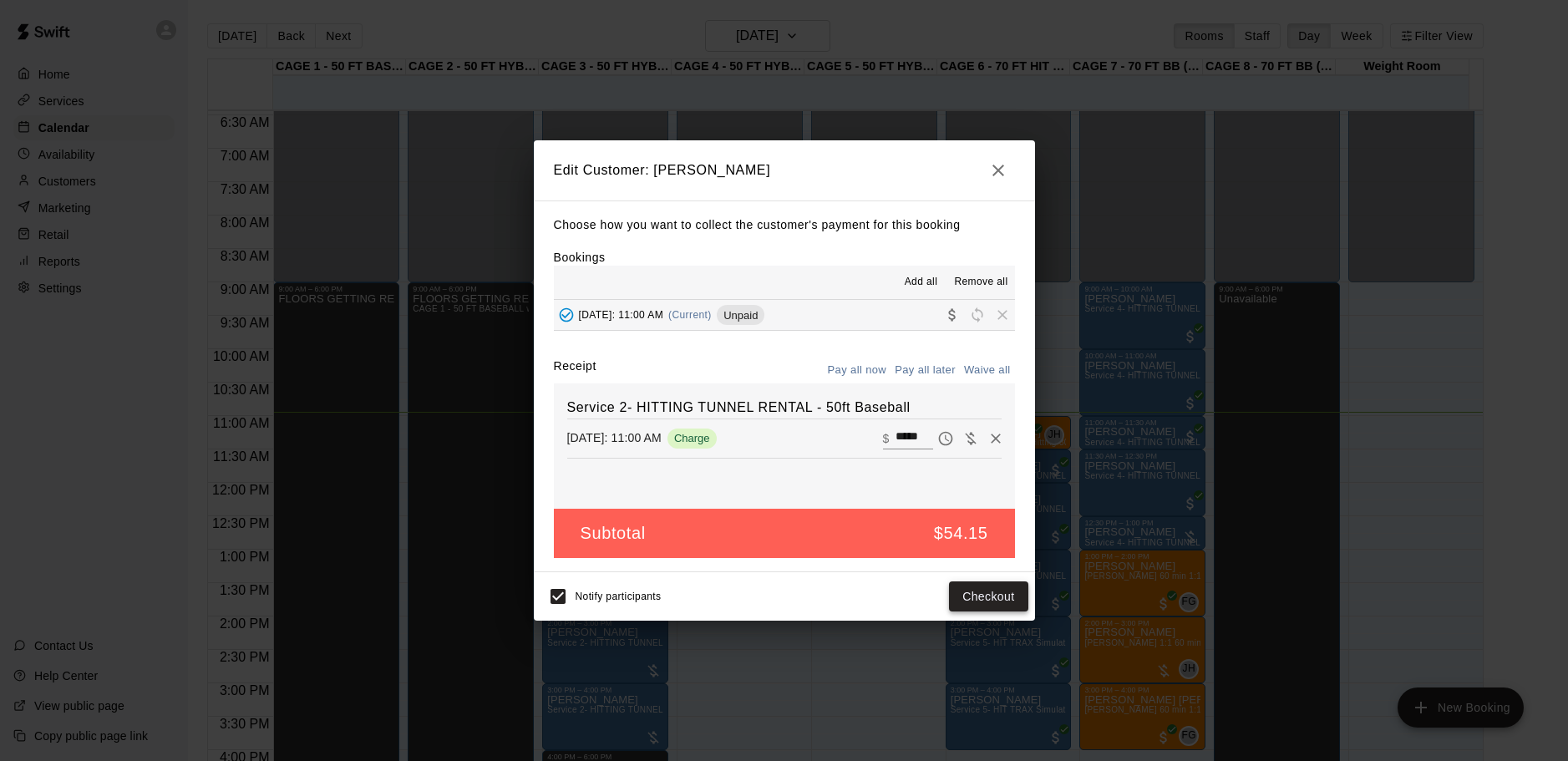
click at [994, 596] on button "Checkout" at bounding box center [988, 596] width 78 height 31
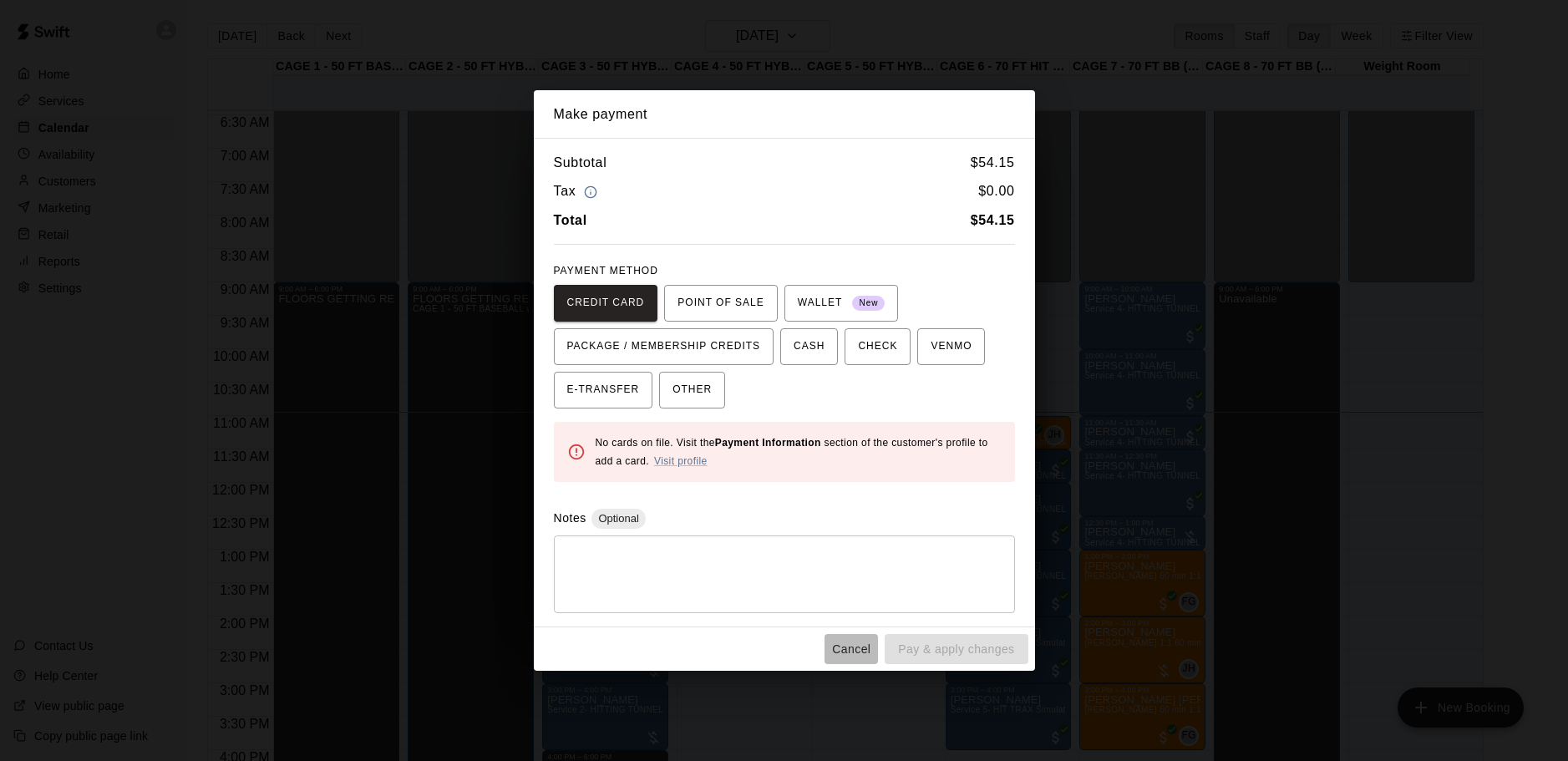
click at [830, 654] on button "Cancel" at bounding box center [851, 649] width 54 height 31
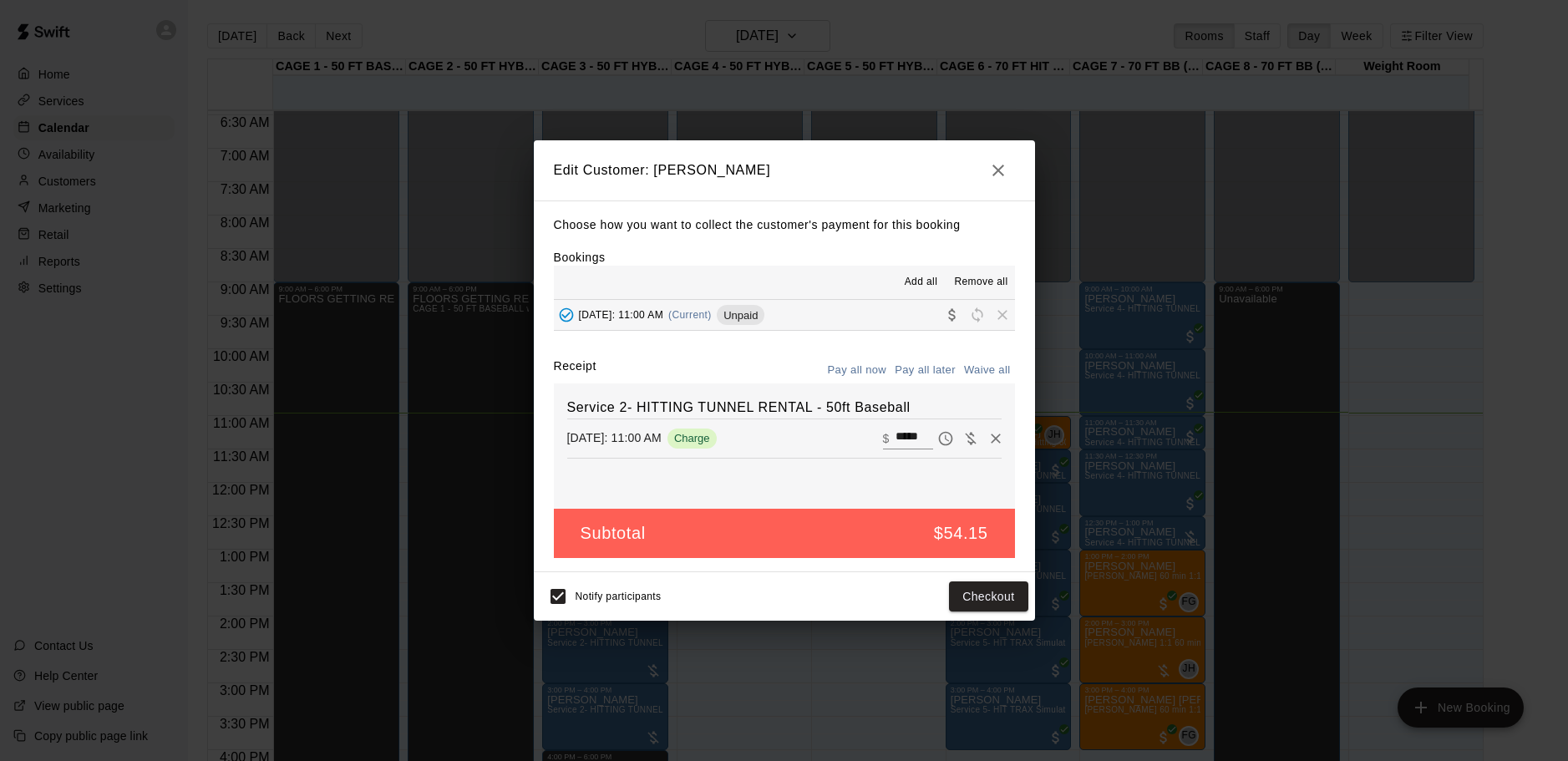
click at [1004, 157] on button "button" at bounding box center [998, 170] width 34 height 34
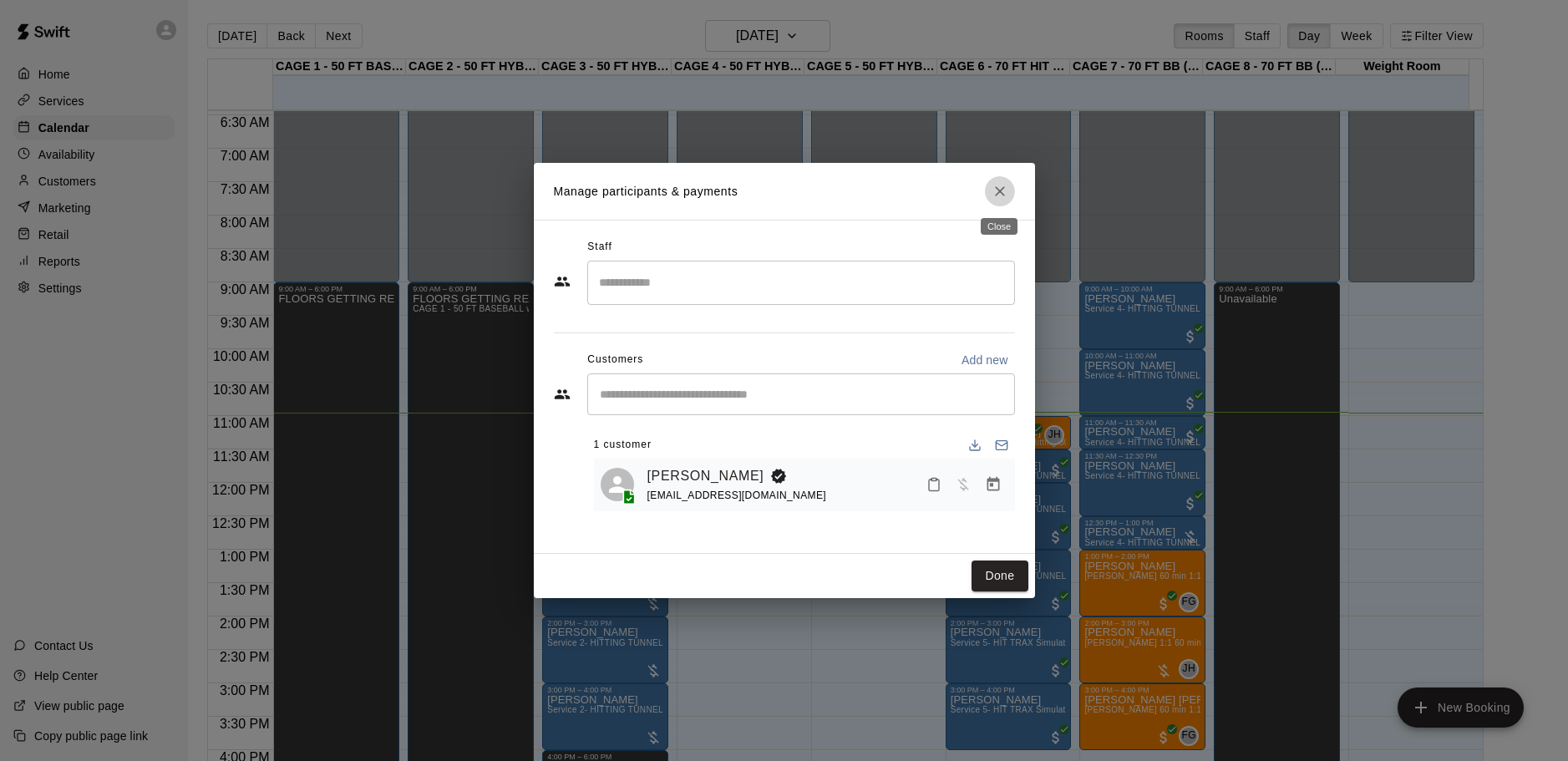
click at [994, 181] on button "Close" at bounding box center [1000, 191] width 30 height 30
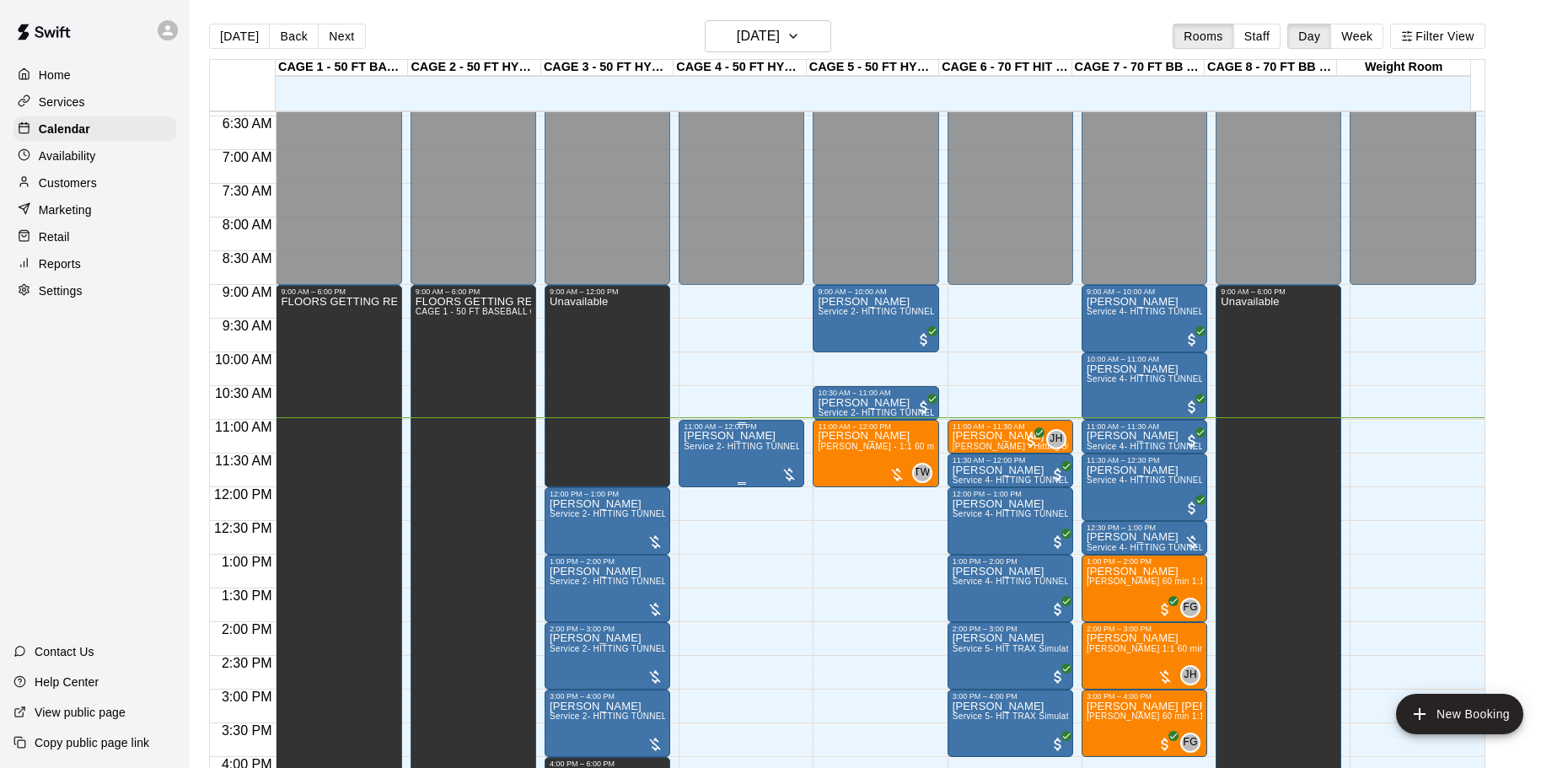
click at [739, 431] on div "11:00 AM – 12:00 PM" at bounding box center [741, 426] width 116 height 8
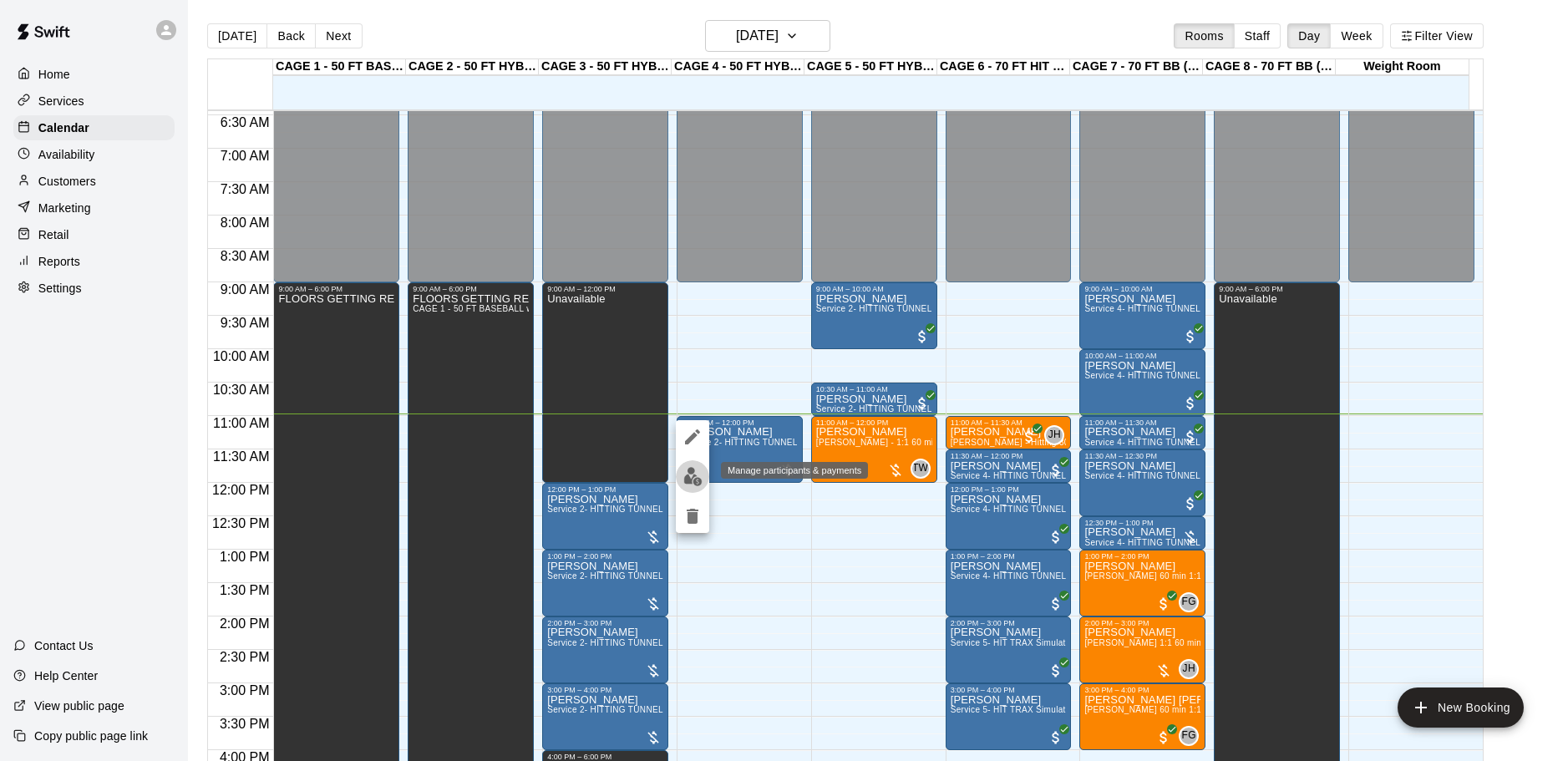
click at [693, 478] on img "edit" at bounding box center [693, 477] width 19 height 19
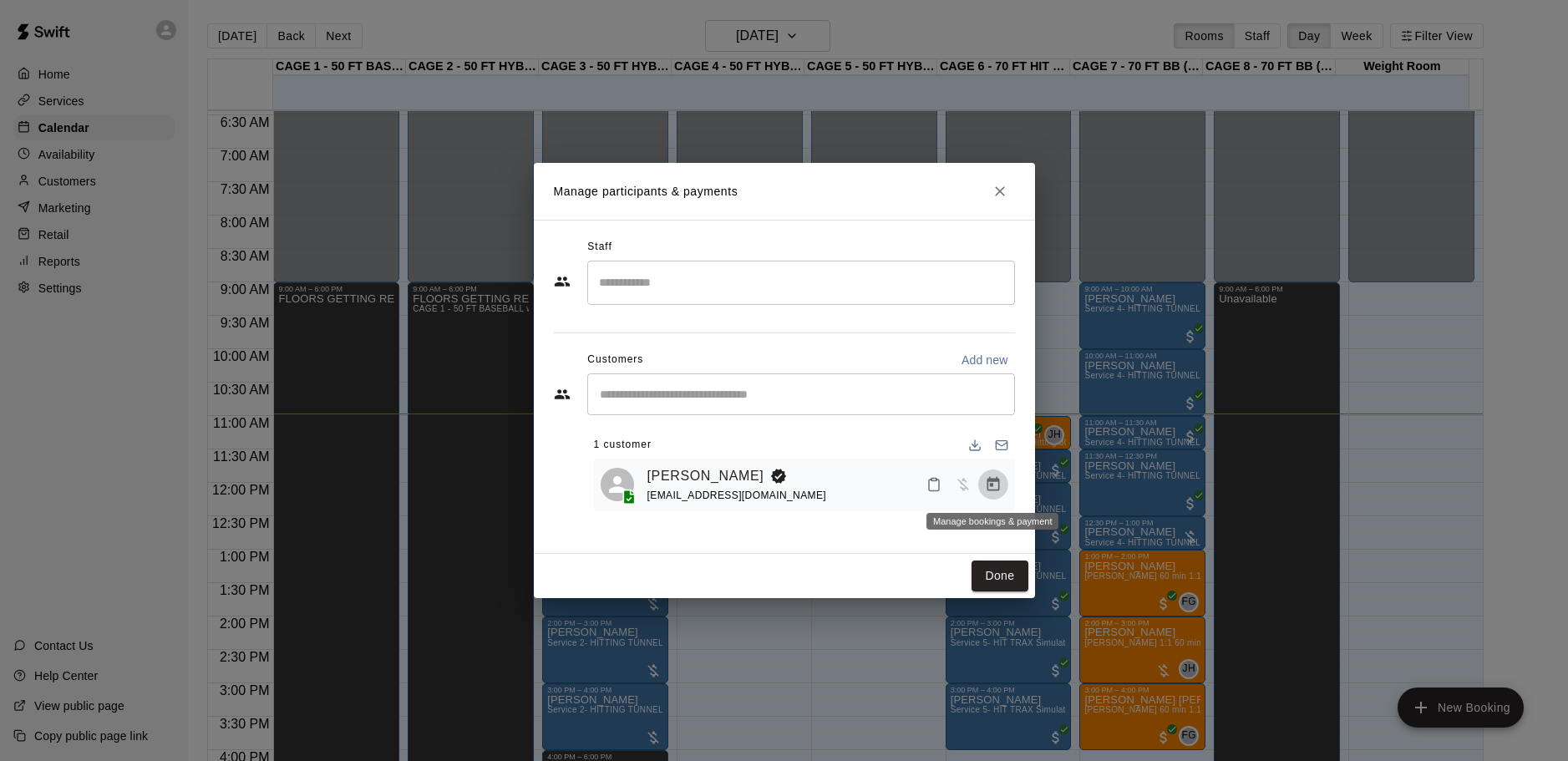
click at [997, 487] on icon "Manage bookings & payment" at bounding box center [993, 484] width 17 height 17
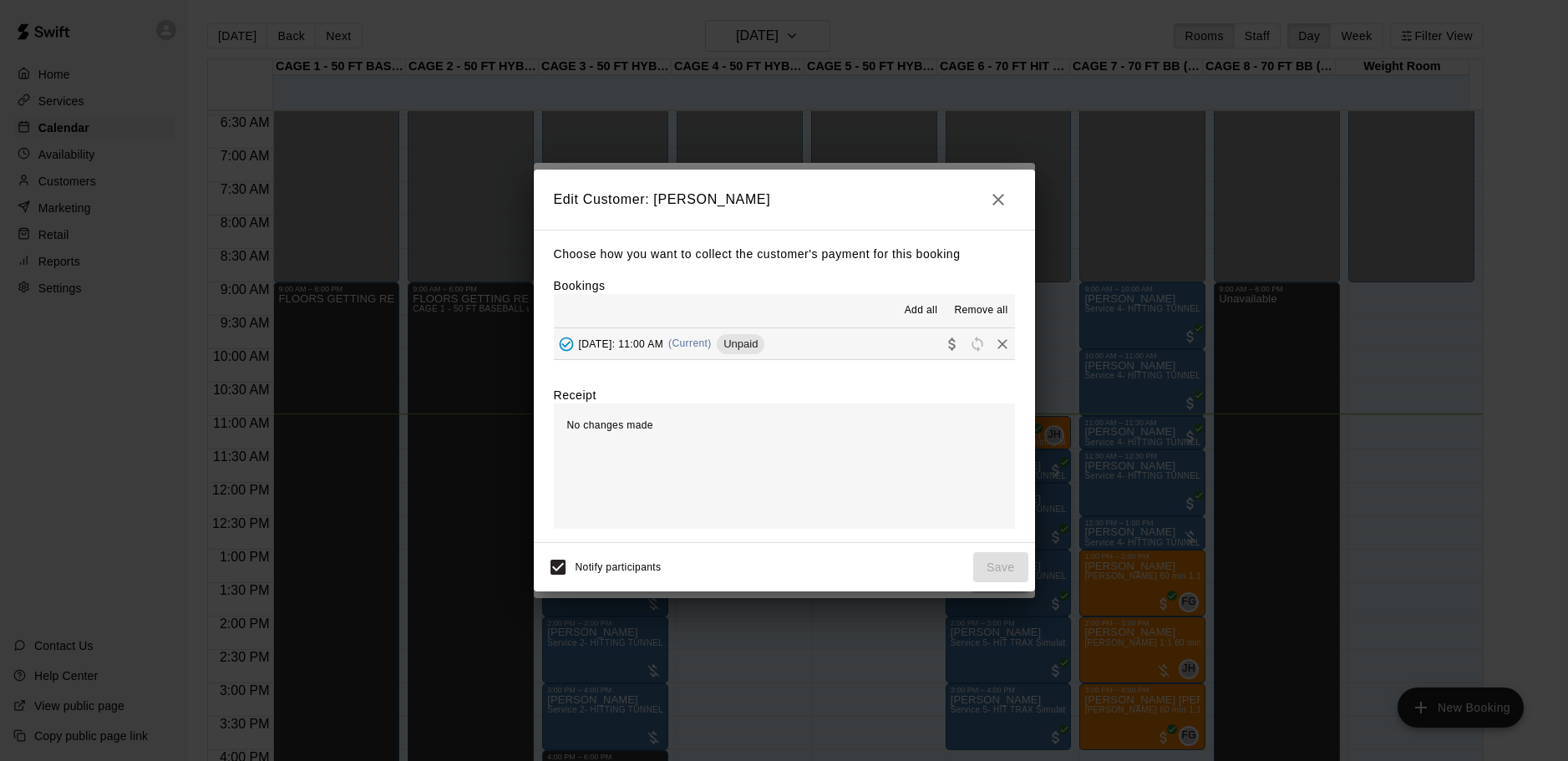
click at [948, 344] on icon "Collect payment" at bounding box center [952, 344] width 7 height 12
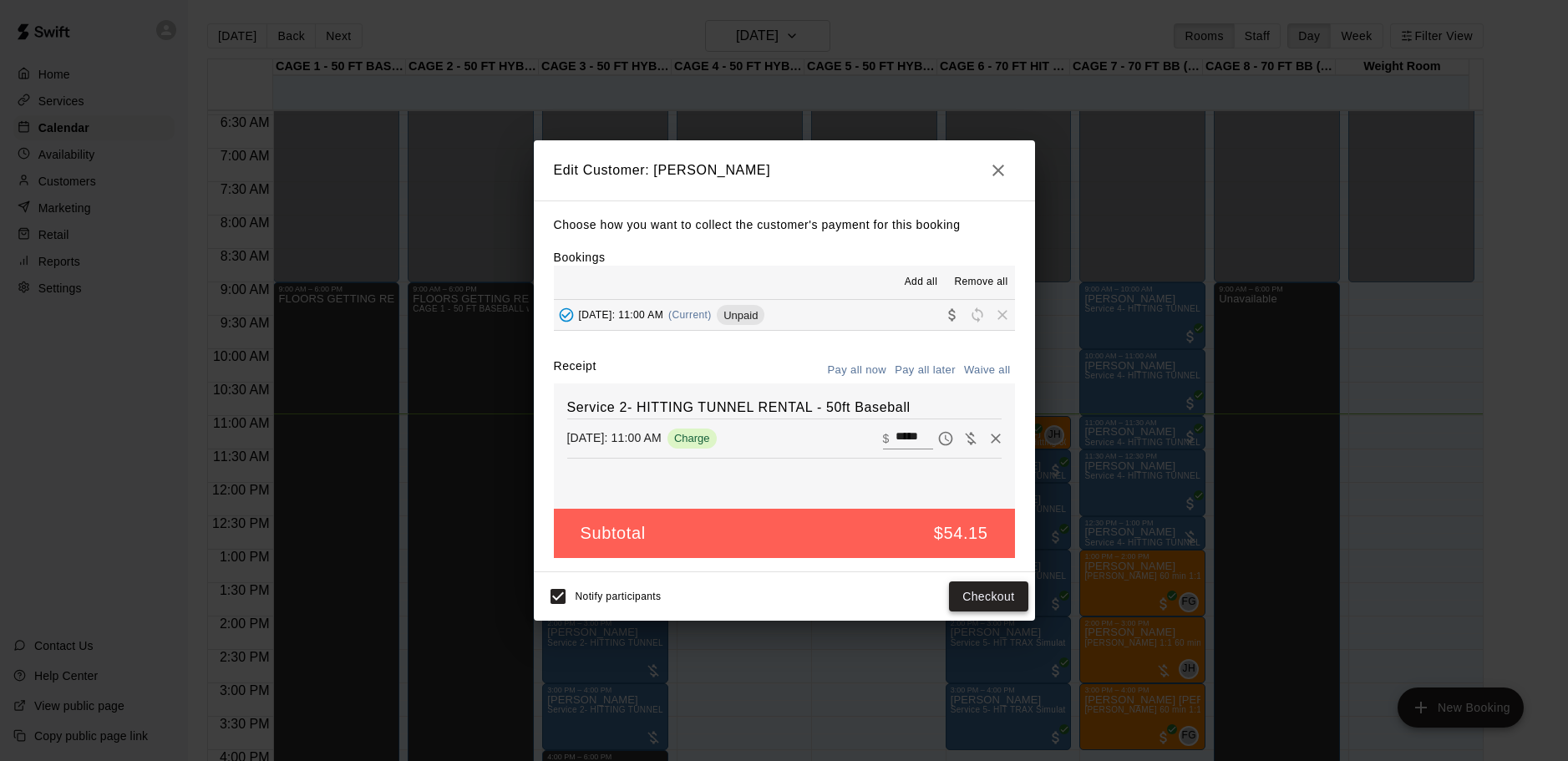
click at [995, 594] on button "Checkout" at bounding box center [988, 596] width 78 height 31
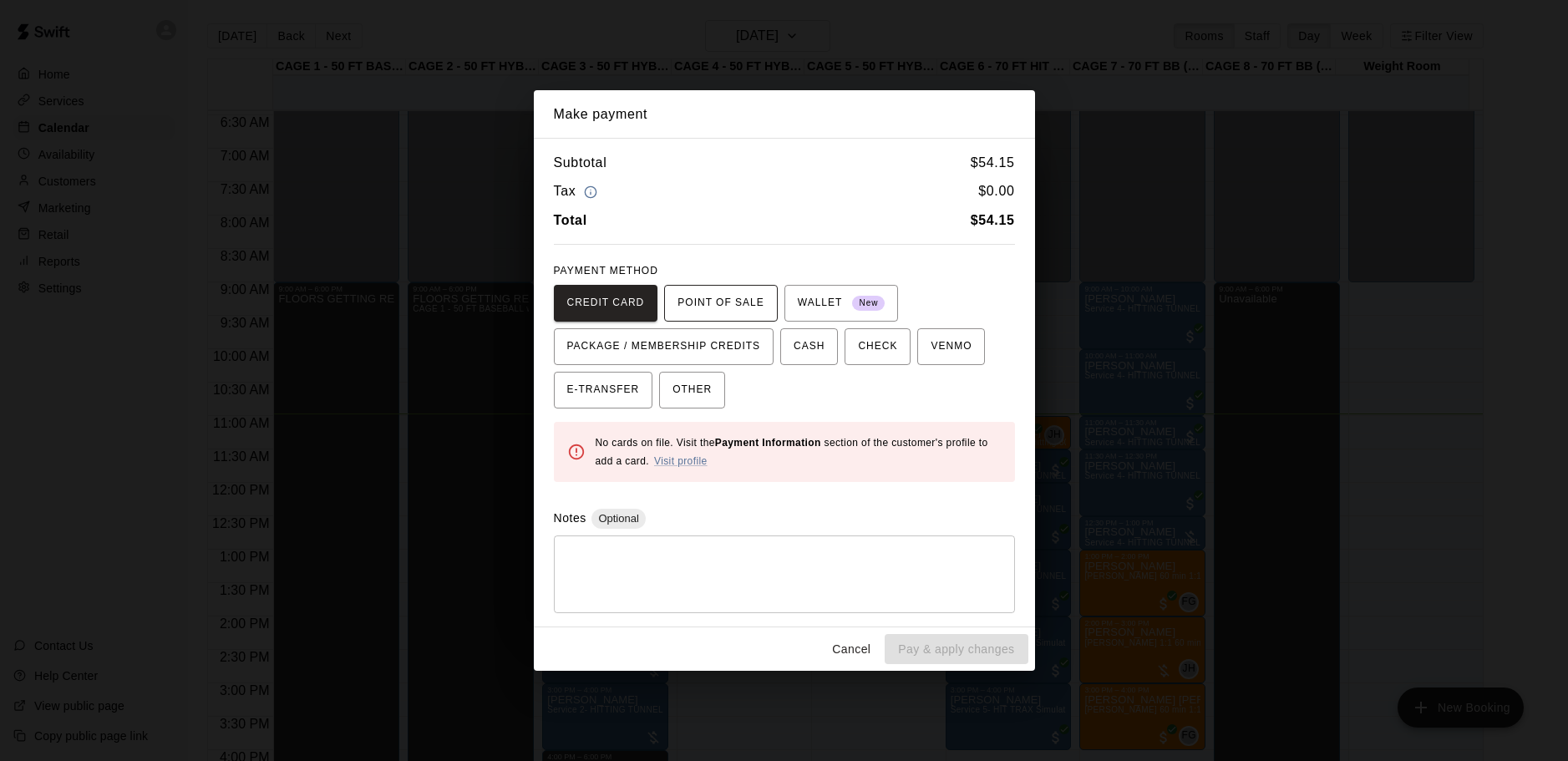
click at [763, 294] on span "POINT OF SALE" at bounding box center [721, 303] width 86 height 26
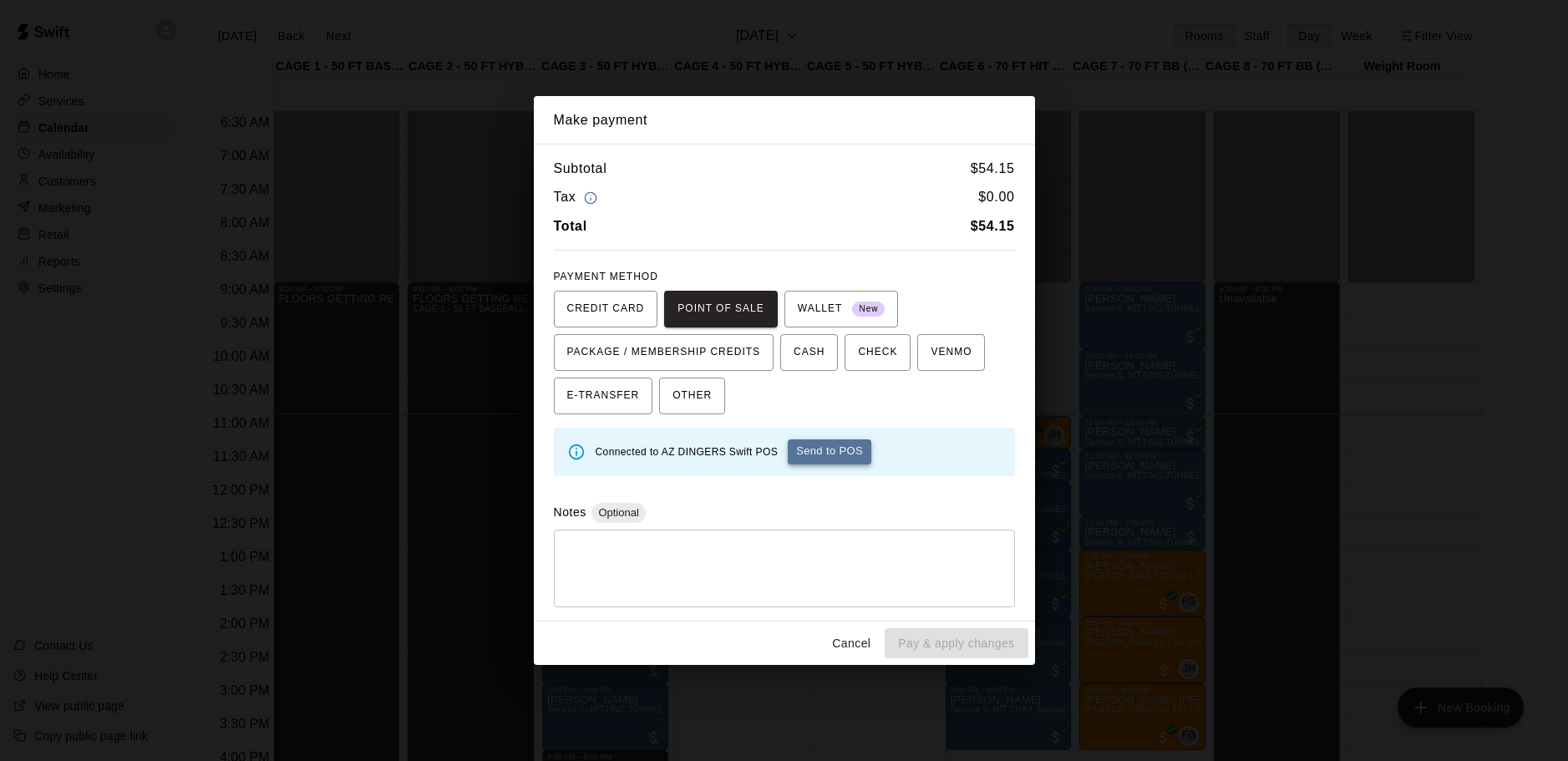
click at [823, 457] on button "Send to POS" at bounding box center [829, 451] width 84 height 25
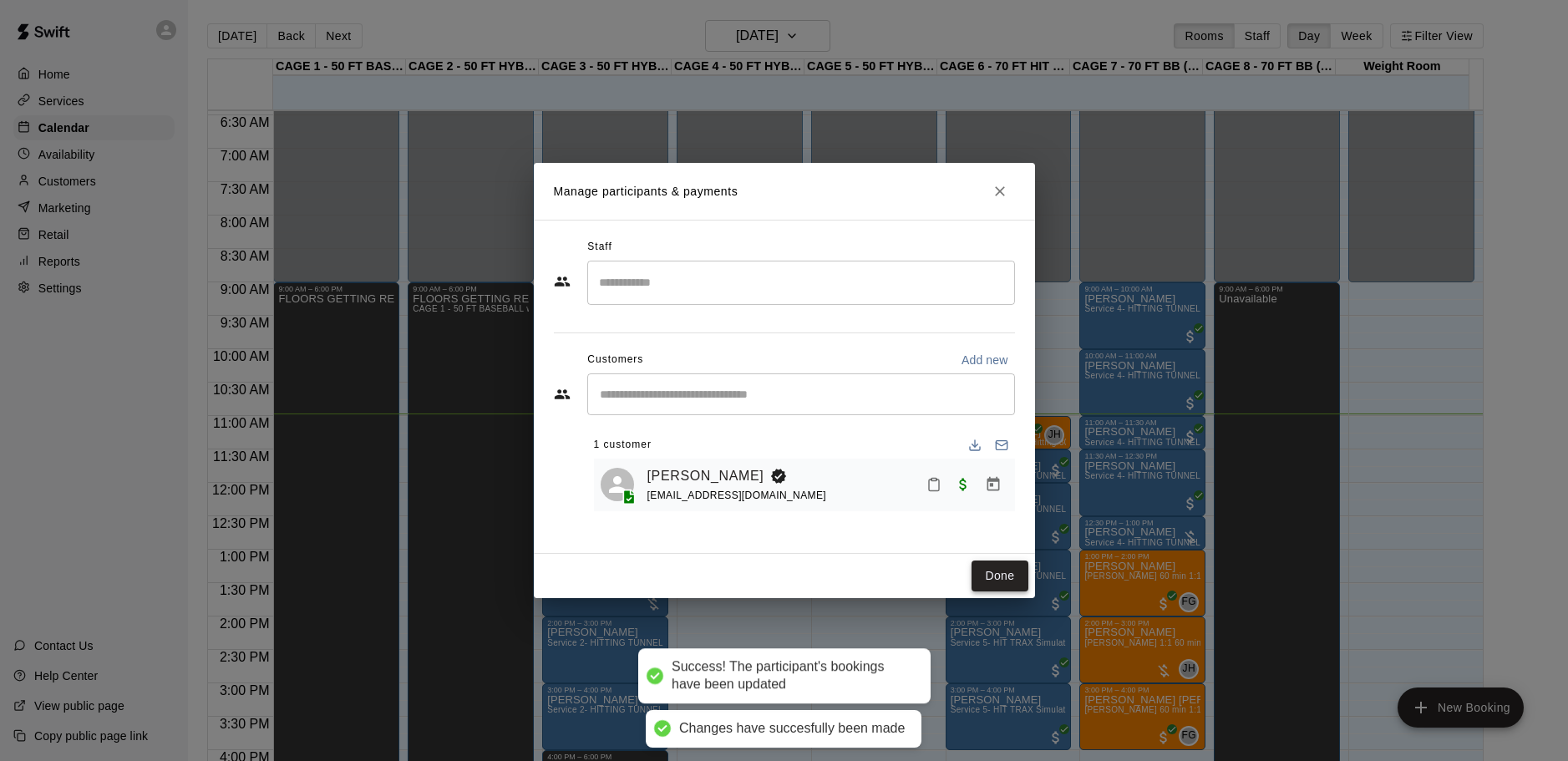
click at [1006, 577] on button "Done" at bounding box center [999, 576] width 56 height 31
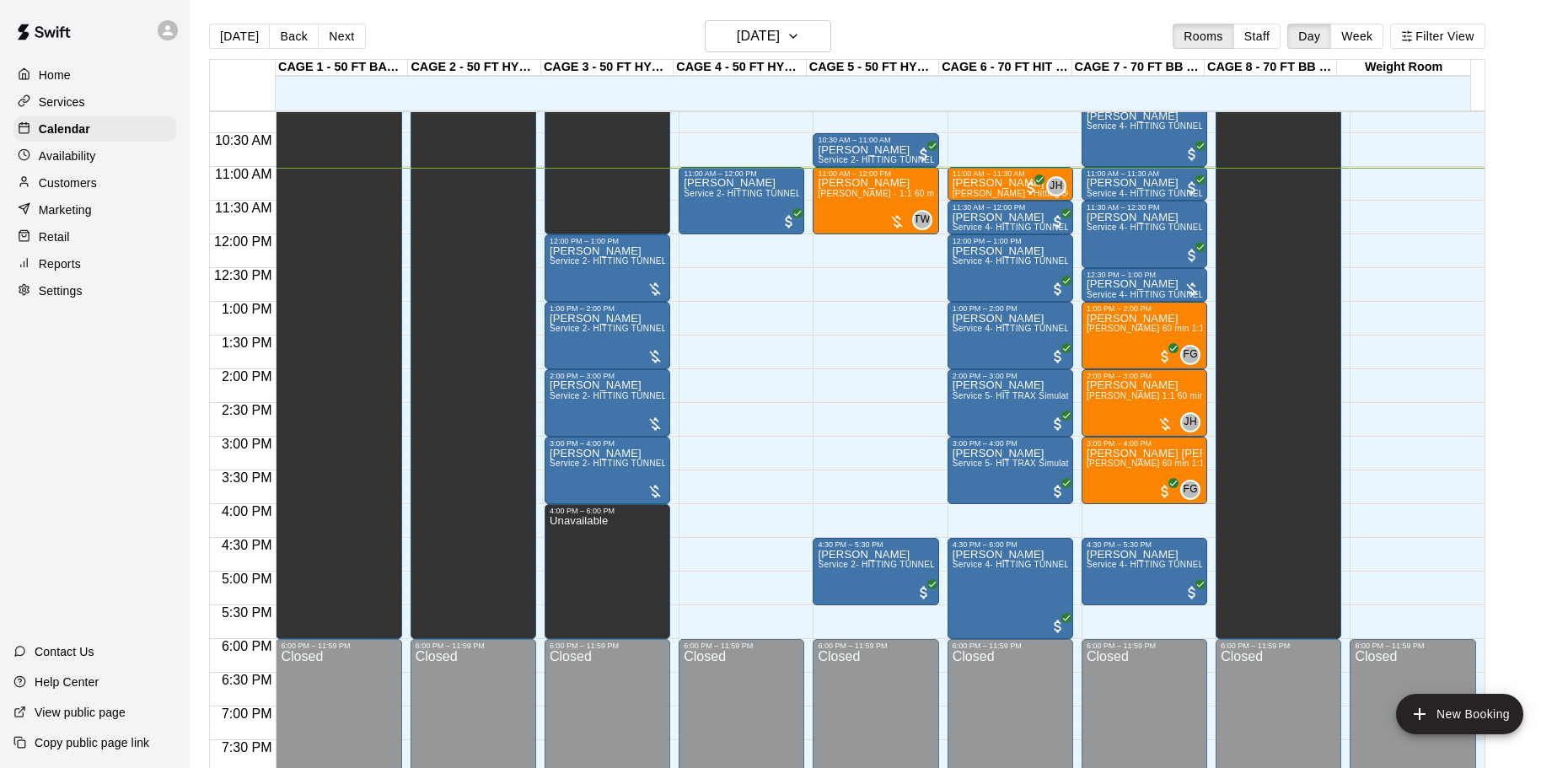
scroll to position [602, 0]
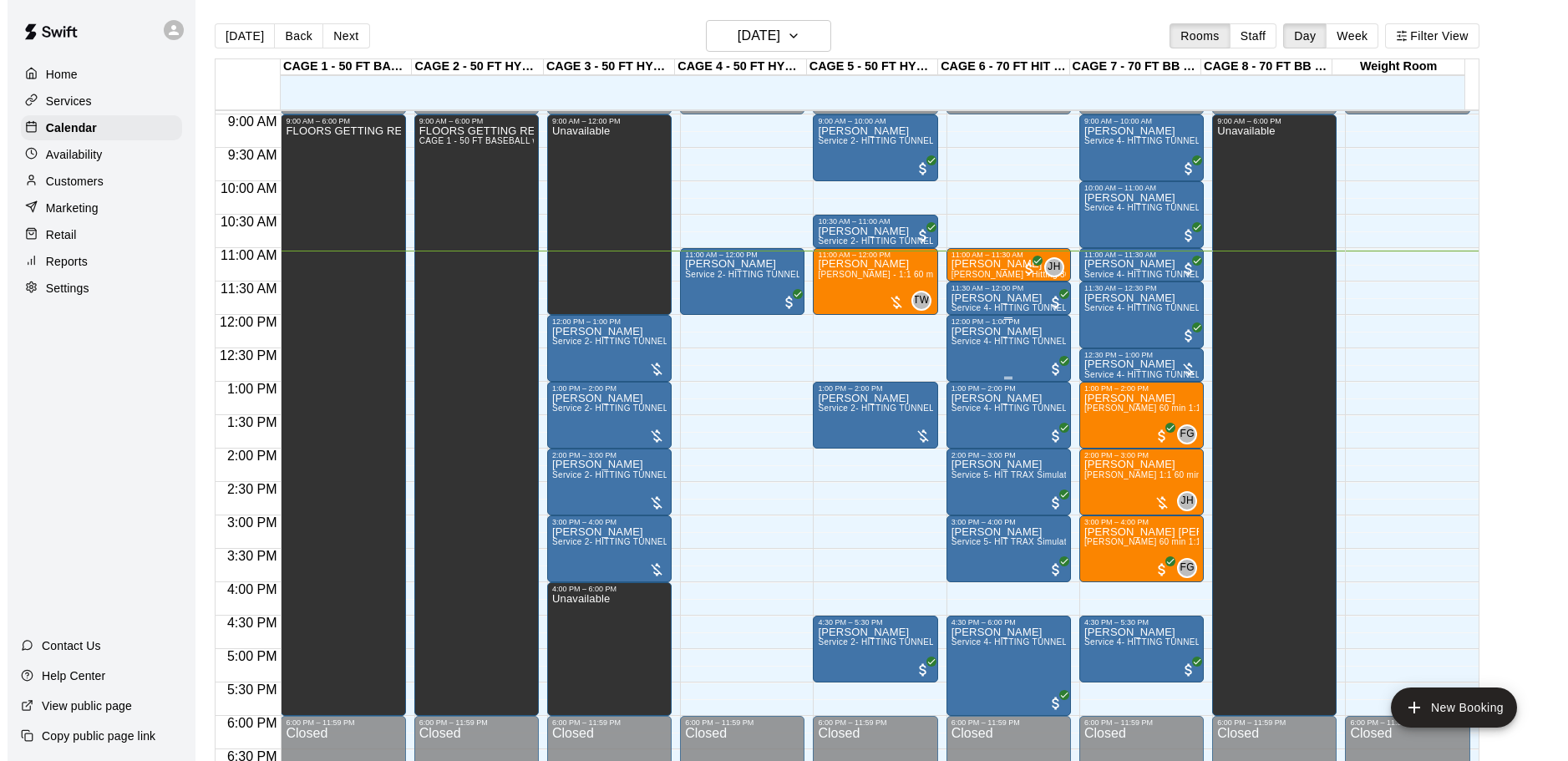
scroll to position [570, 0]
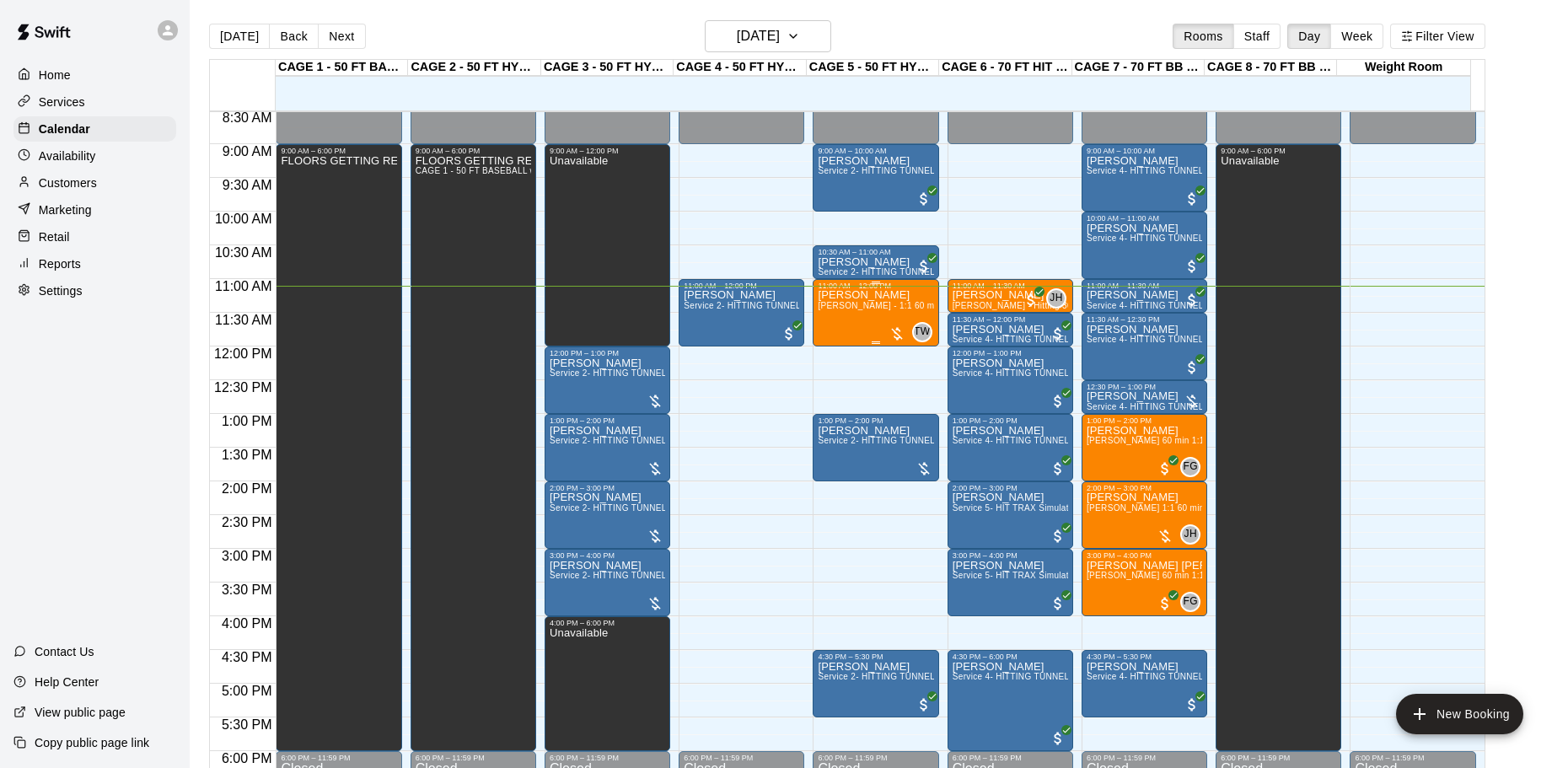
click at [903, 338] on div "TW 0" at bounding box center [909, 332] width 44 height 20
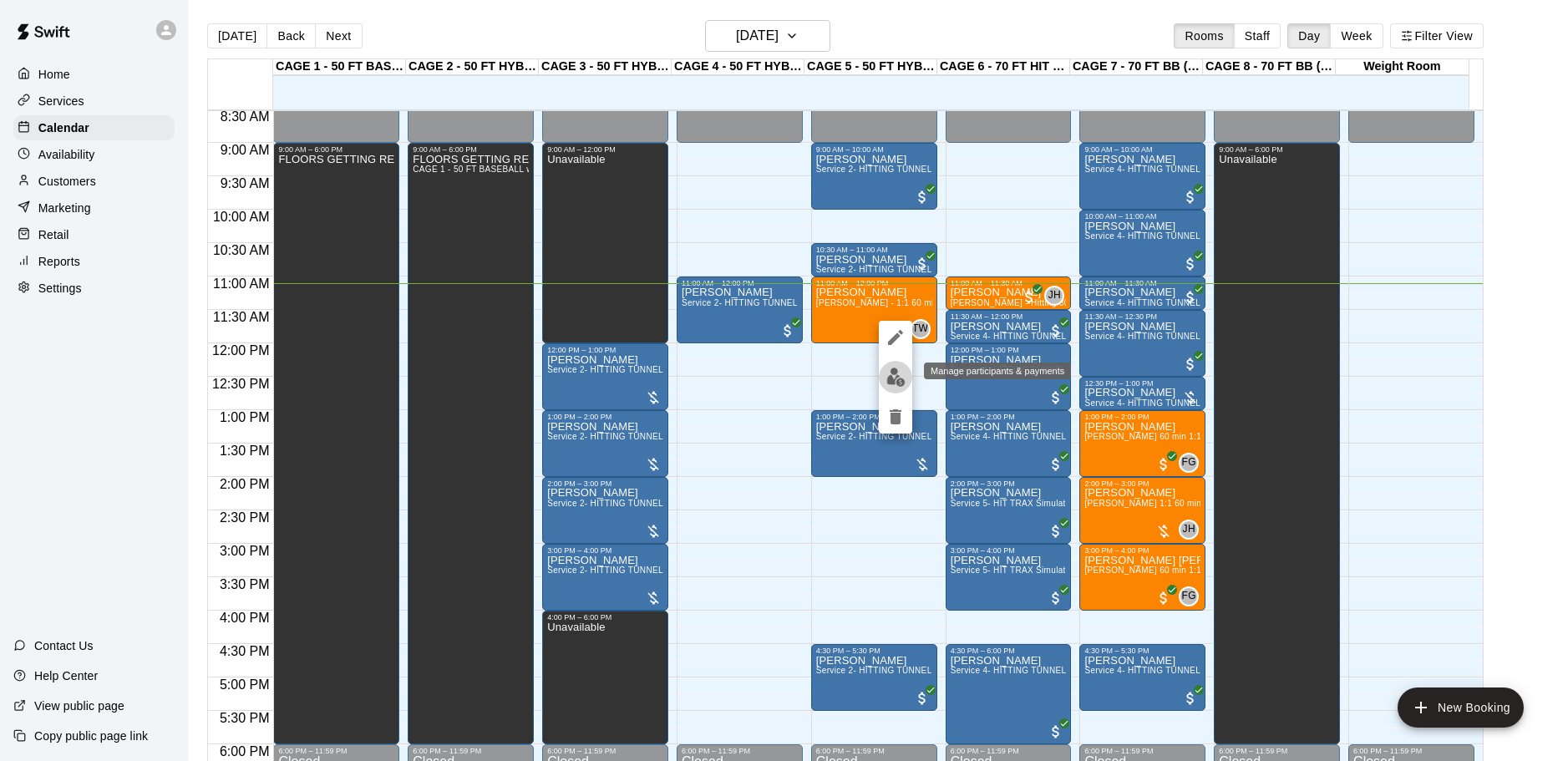
click at [892, 372] on img "edit" at bounding box center [896, 377] width 19 height 19
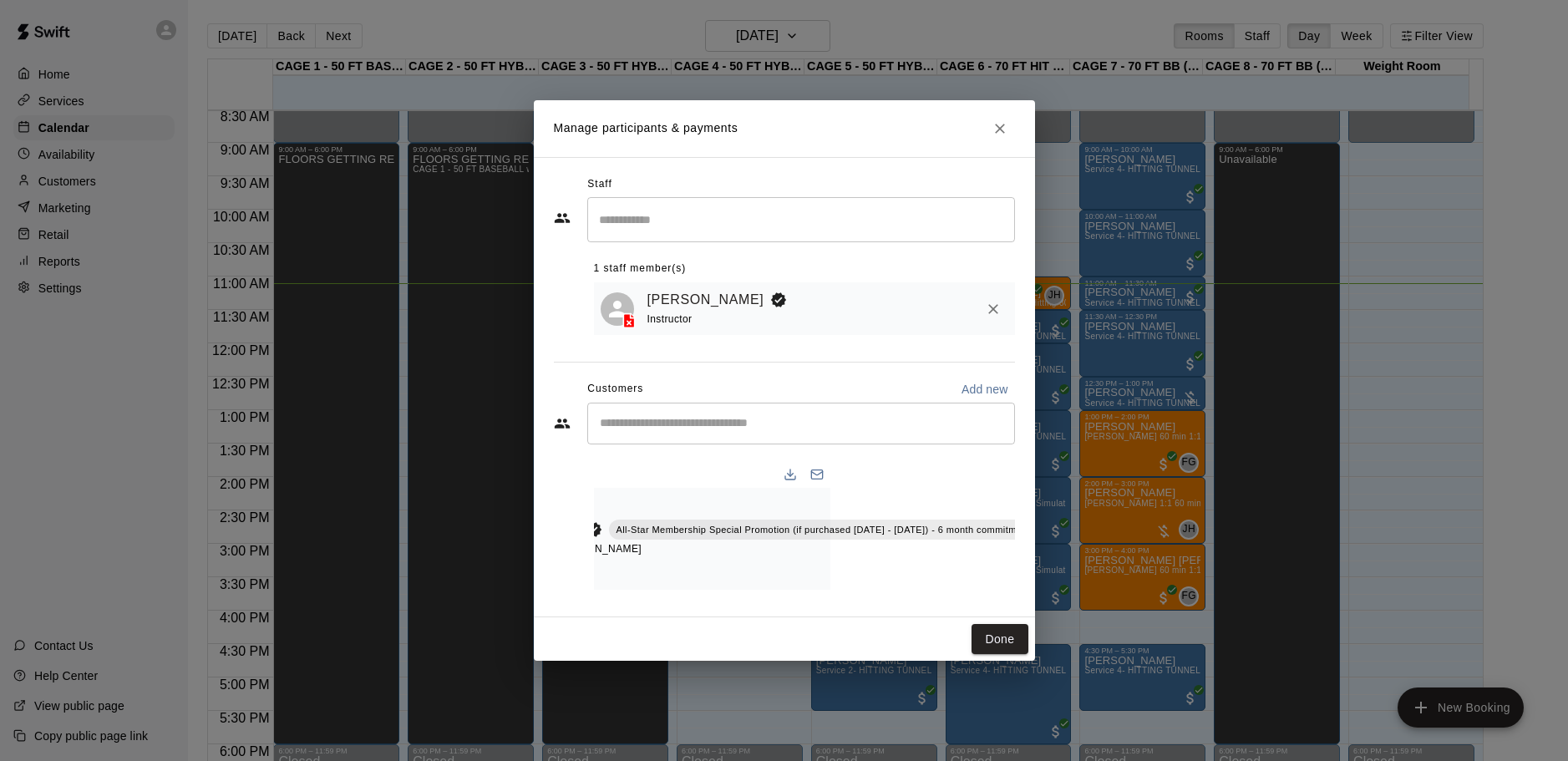
scroll to position [0, 222]
drag, startPoint x: 911, startPoint y: 616, endPoint x: 890, endPoint y: 611, distance: 21.6
click at [892, 611] on div "Staff ​ 1 staff member(s) TJ Wilcoxson Instructor Customers Add new ​ 1 custome…" at bounding box center [784, 387] width 501 height 460
drag, startPoint x: 726, startPoint y: 599, endPoint x: 944, endPoint y: 690, distance: 236.2
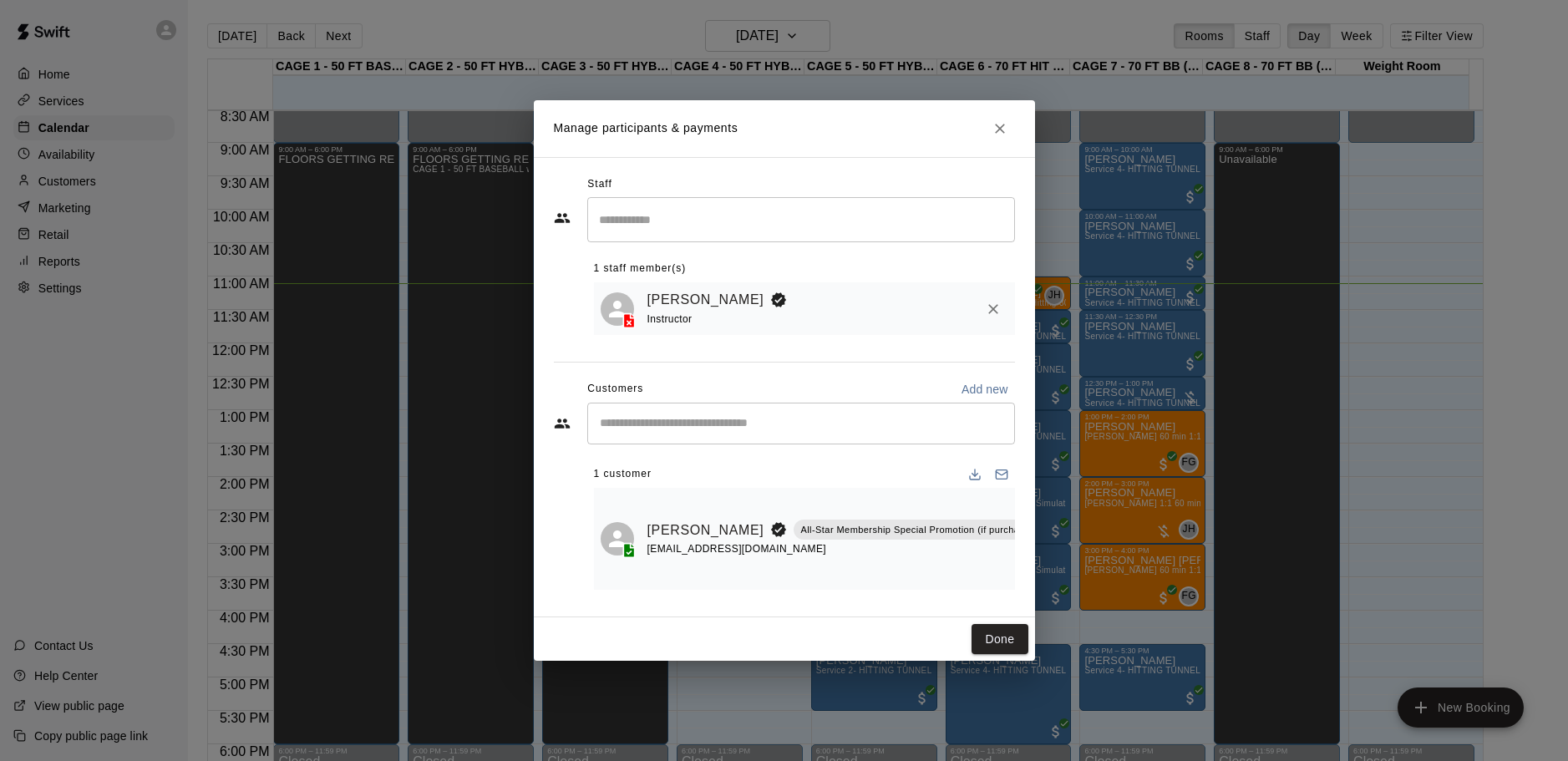
click at [944, 690] on div "Manage participants & payments Staff ​ 1 staff member(s) TJ Wilcoxson Instructo…" at bounding box center [784, 380] width 1568 height 761
drag, startPoint x: 922, startPoint y: 601, endPoint x: 840, endPoint y: 586, distance: 83.4
click at [840, 586] on div "Staff ​ 1 staff member(s) TJ Wilcoxson Instructor Customers Add new ​ 1 custome…" at bounding box center [784, 387] width 461 height 432
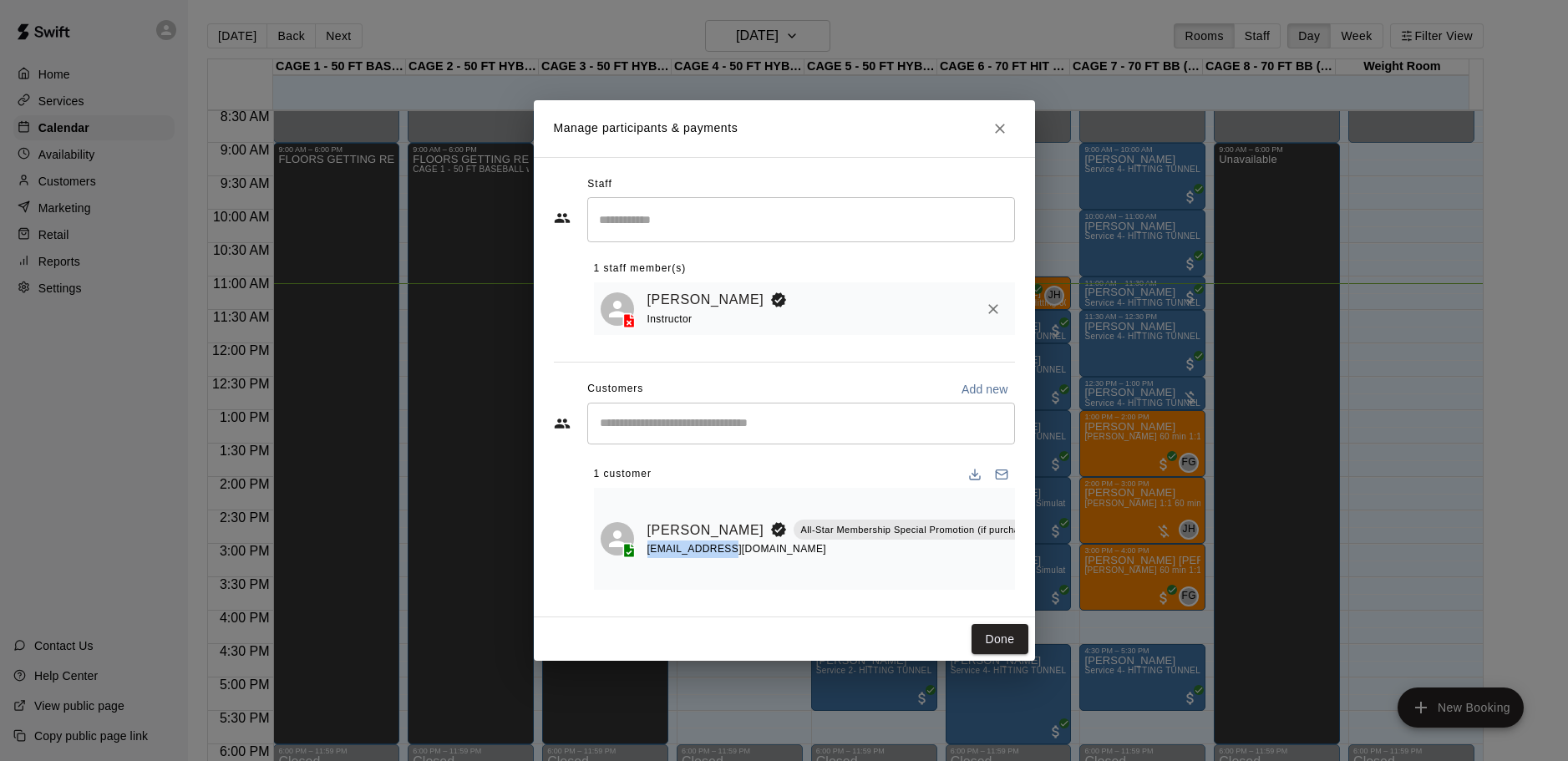
drag, startPoint x: 626, startPoint y: 575, endPoint x: 727, endPoint y: 595, distance: 103.0
click at [727, 590] on div "1 customer Matthew Anderson All-Star Membership Special Promotion (if purchased…" at bounding box center [804, 519] width 421 height 142
click at [494, 562] on div "Manage participants & payments Staff ​ 1 staff member(s) TJ Wilcoxson Instructo…" at bounding box center [784, 380] width 1568 height 761
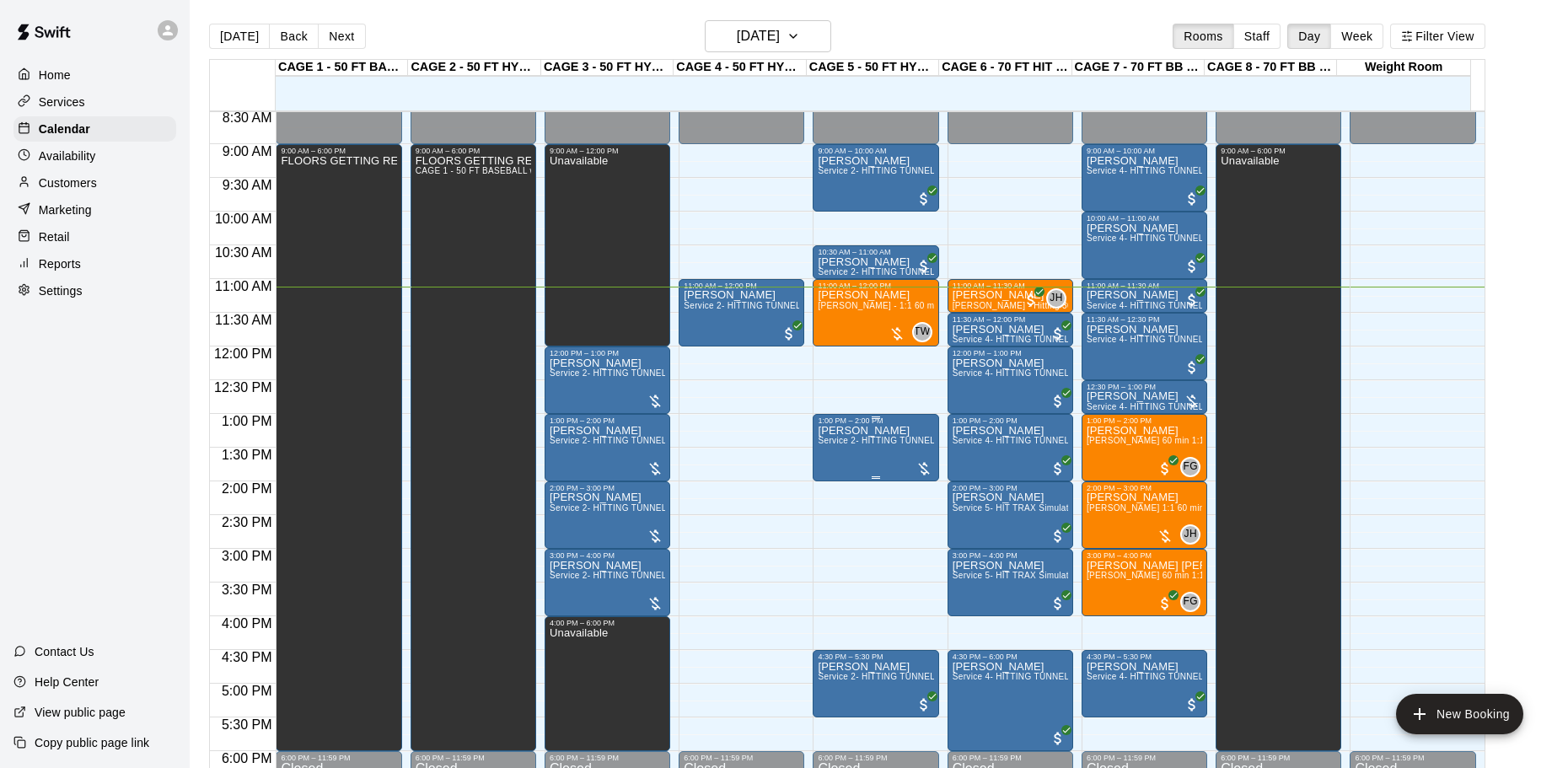
click at [881, 444] on span "Service 2- HITTING TUNNEL RENTAL - 50ft Baseball" at bounding box center [925, 441] width 214 height 9
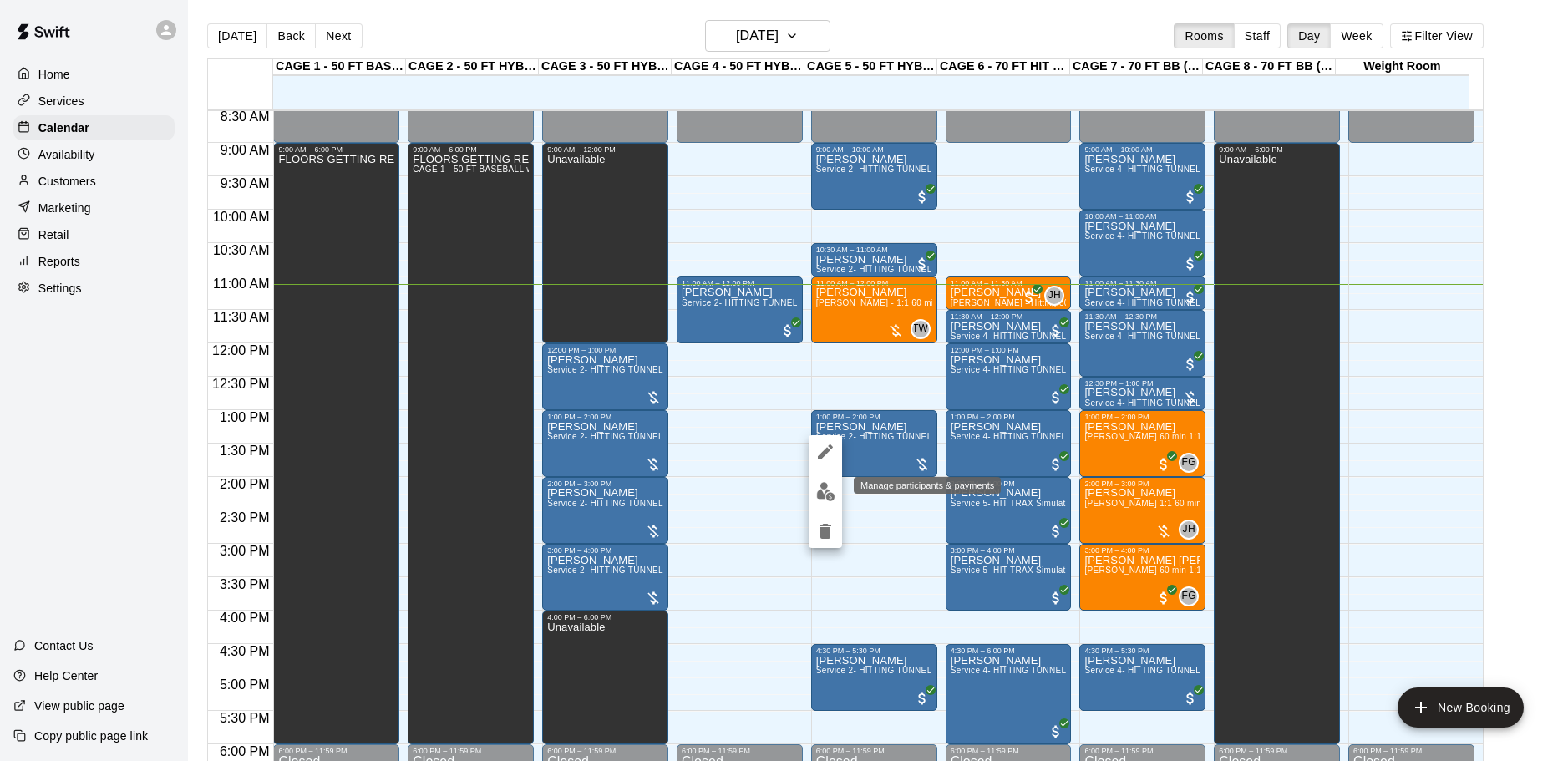
click at [818, 491] on img "edit" at bounding box center [825, 492] width 19 height 19
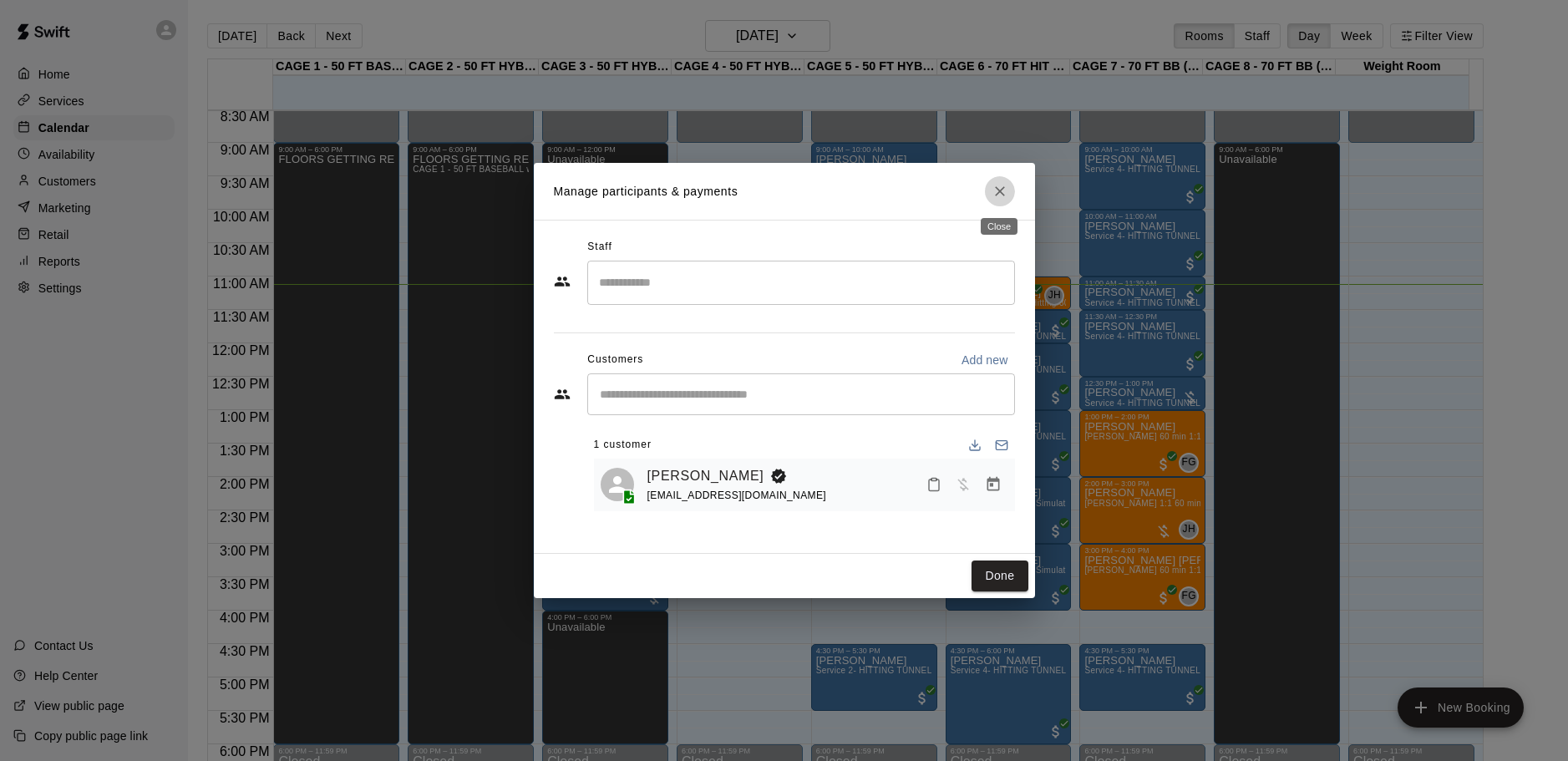
click at [1005, 198] on icon "Close" at bounding box center [999, 190] width 17 height 17
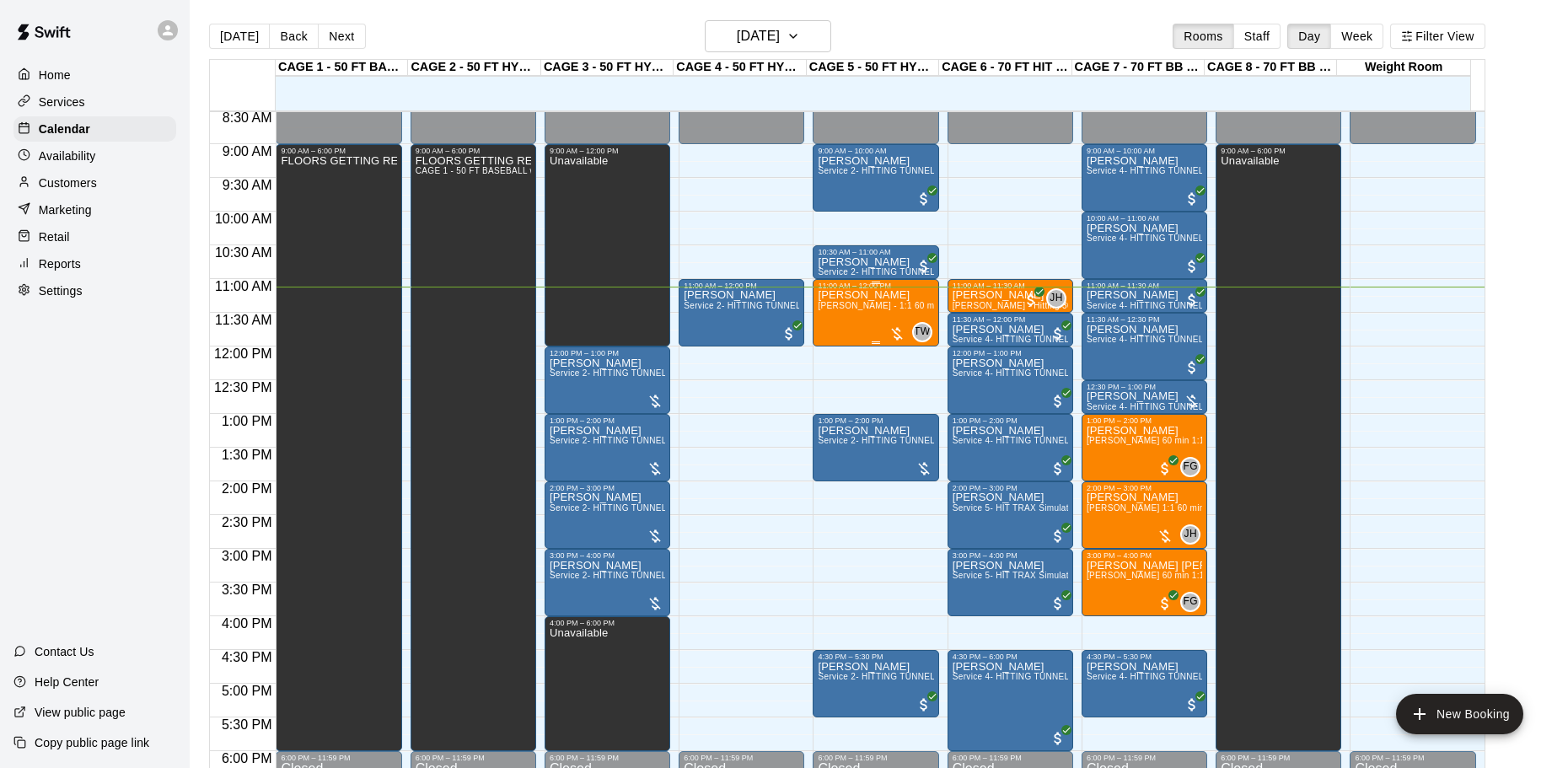
click at [912, 320] on div "Matthew Anderson TJ Wilcoxson - 1:1 60 min Baseball Hitting Lesson" at bounding box center [876, 674] width 116 height 768
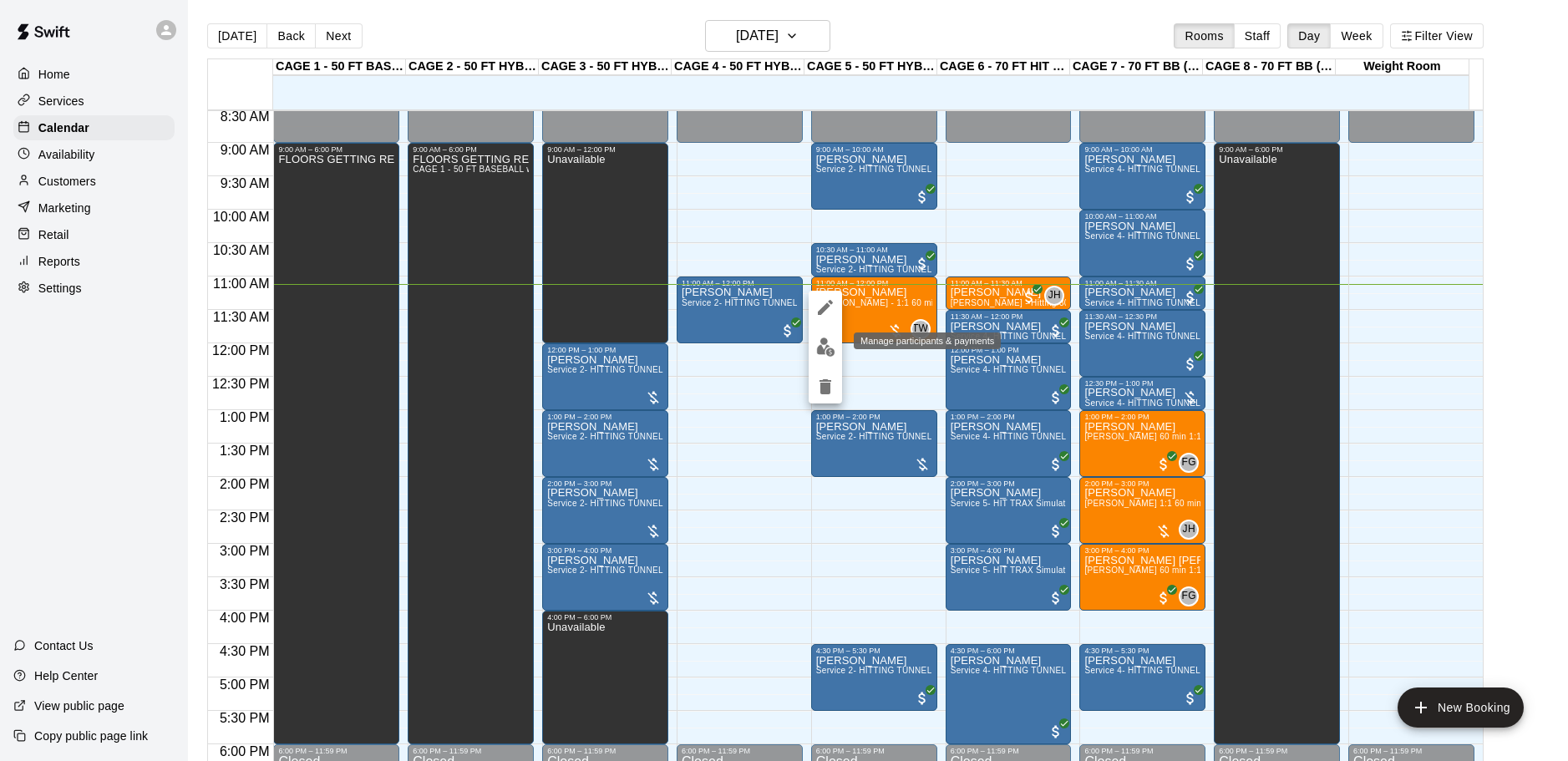
click at [830, 347] on img "edit" at bounding box center [825, 347] width 19 height 19
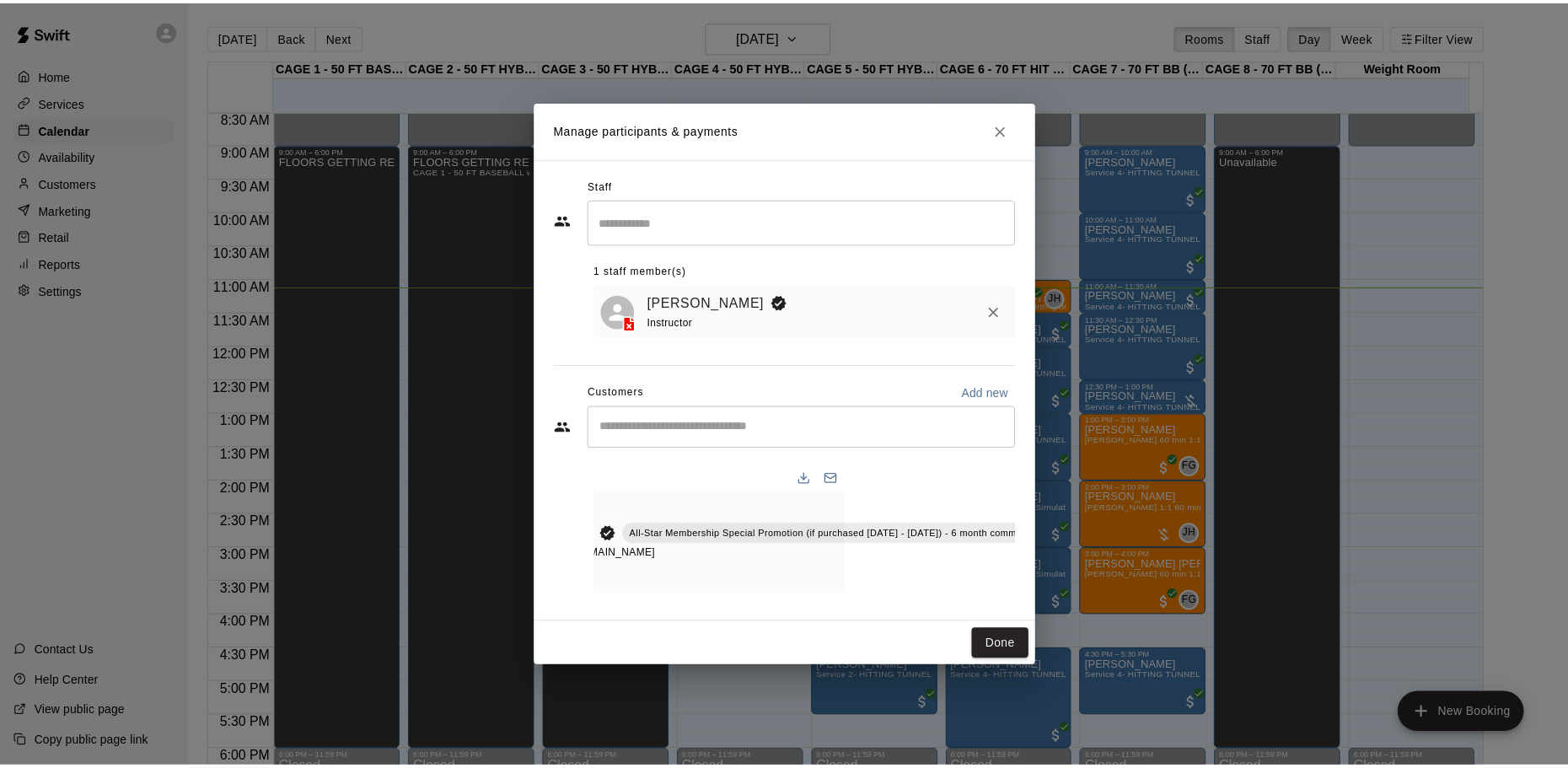
scroll to position [0, 224]
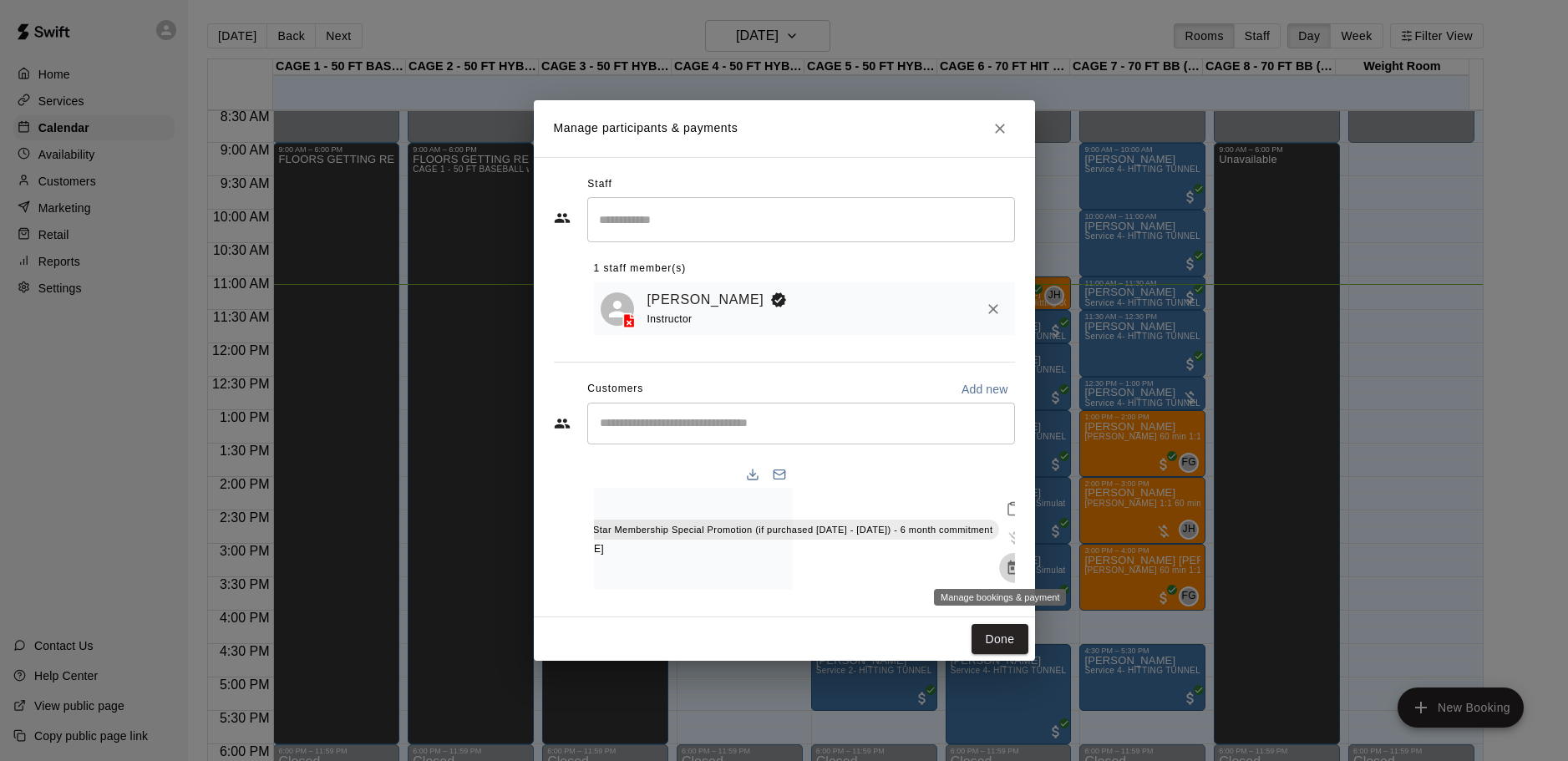
click at [1006, 563] on icon "Manage bookings & payment" at bounding box center [1014, 568] width 17 height 17
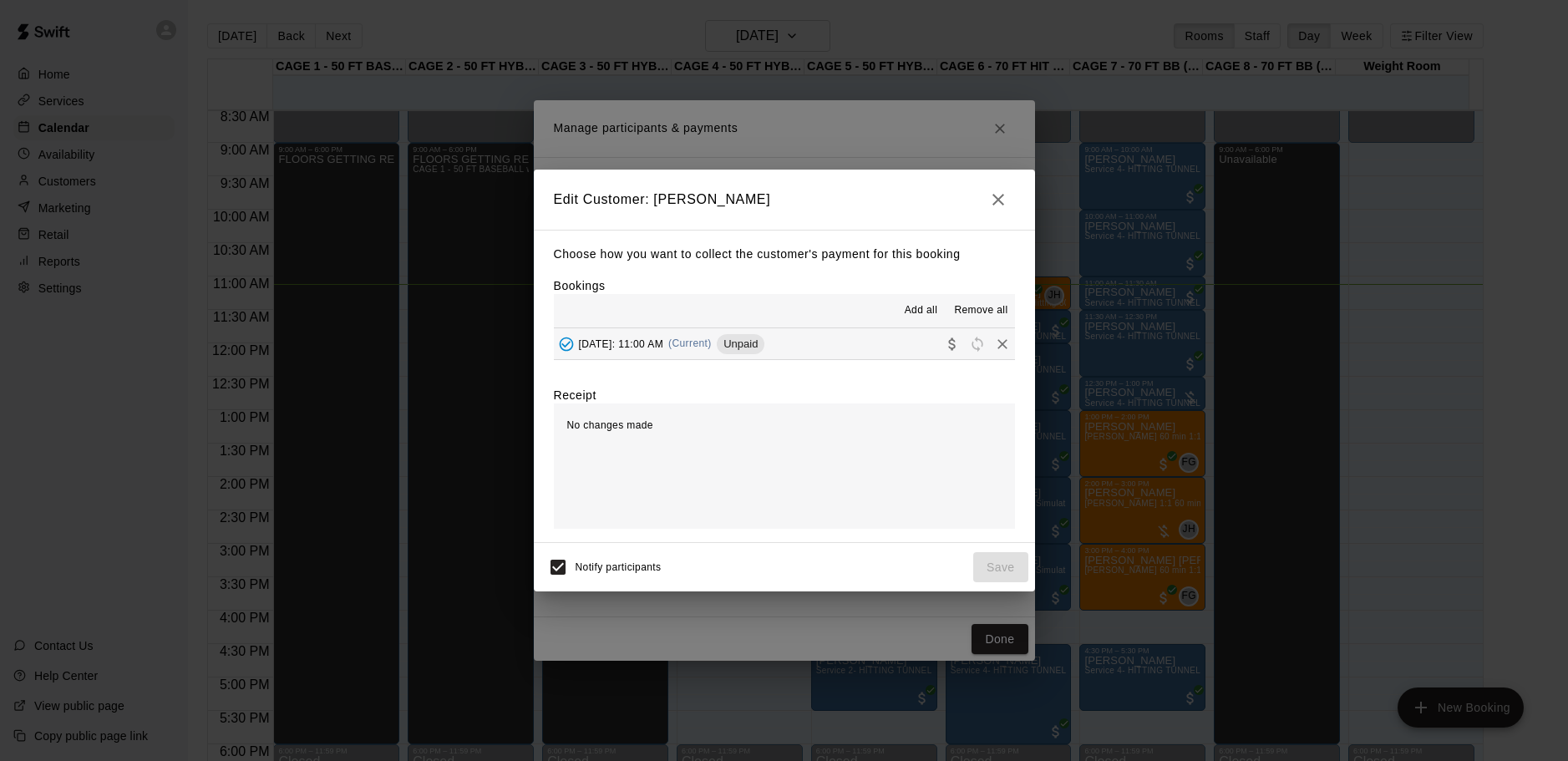
click at [1012, 191] on button "button" at bounding box center [998, 199] width 34 height 34
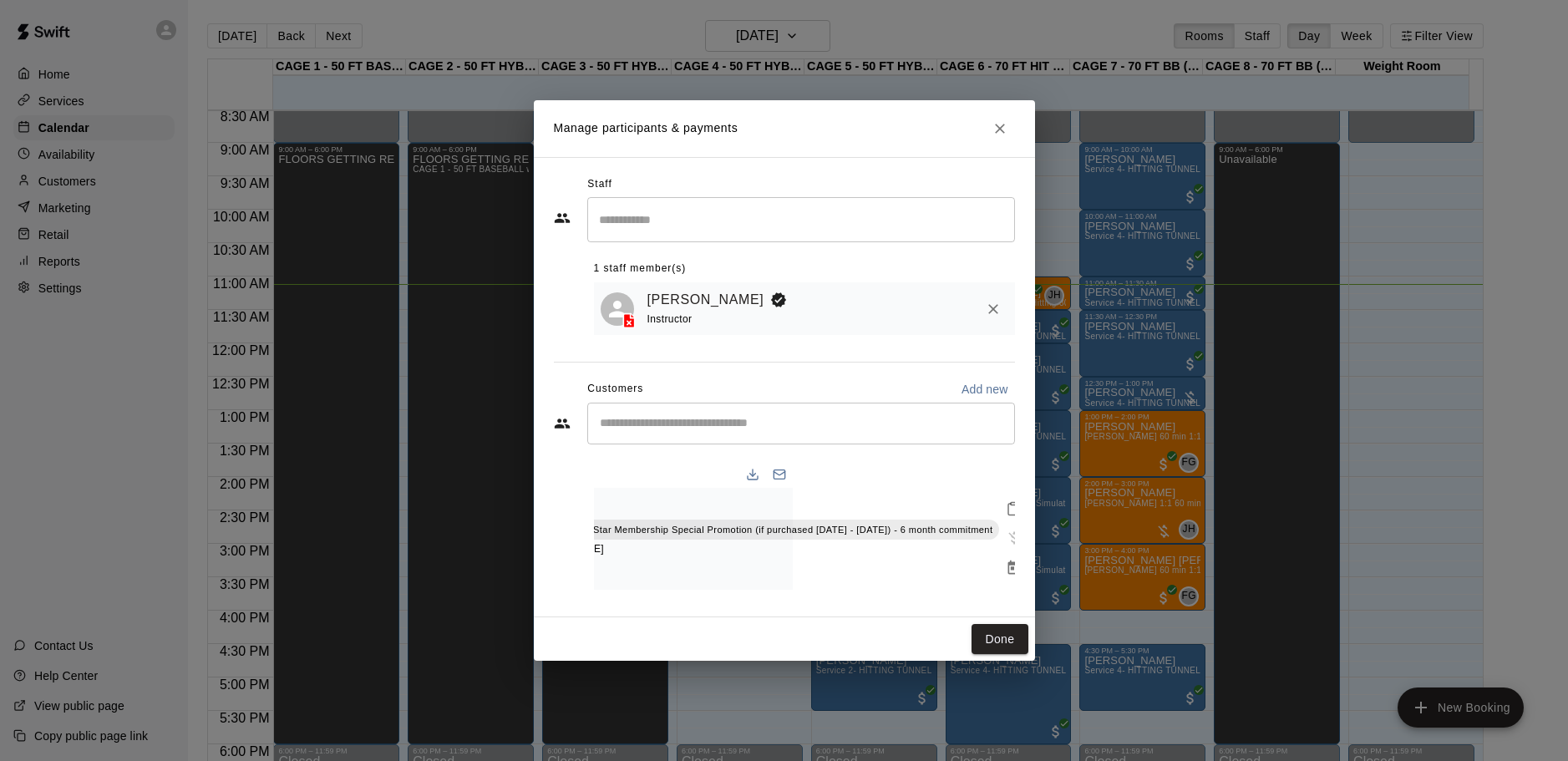
click at [998, 120] on icon "Close" at bounding box center [999, 128] width 17 height 17
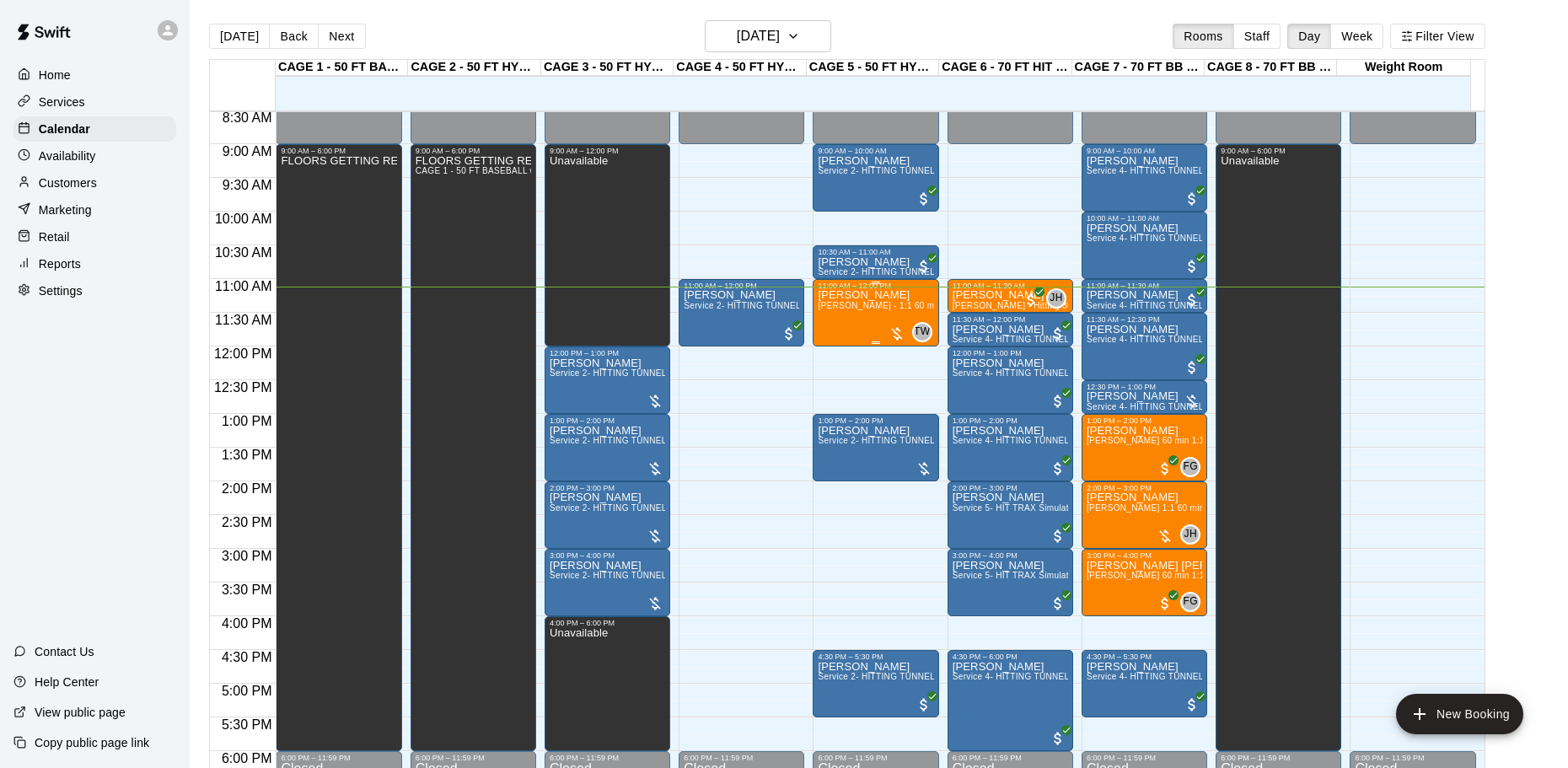
click at [877, 319] on div "Matthew Anderson TJ Wilcoxson - 1:1 60 min Baseball Hitting Lesson" at bounding box center [876, 674] width 116 height 768
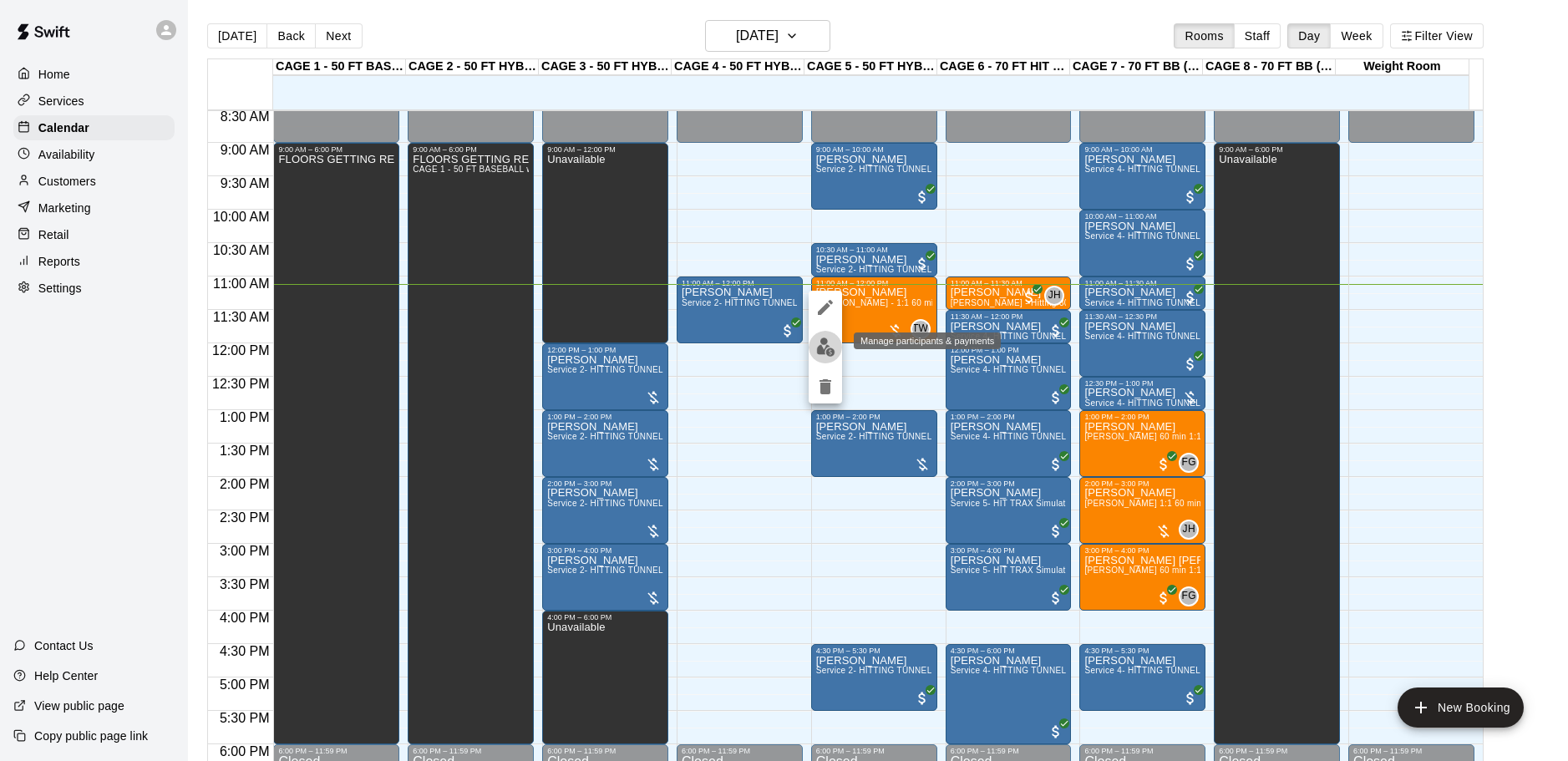
click at [830, 343] on img "edit" at bounding box center [825, 347] width 19 height 19
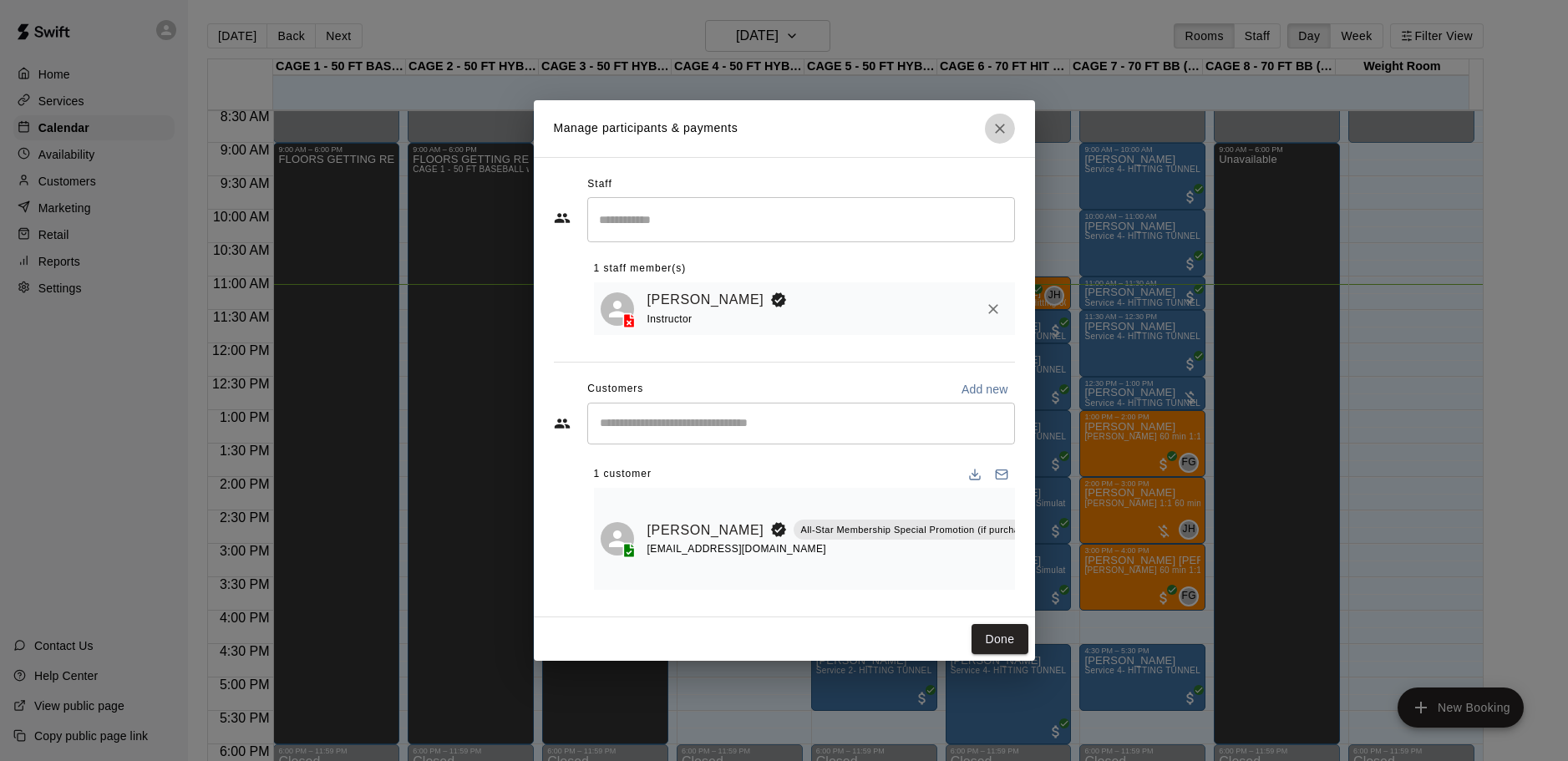
click at [993, 114] on button "Close" at bounding box center [1000, 129] width 30 height 30
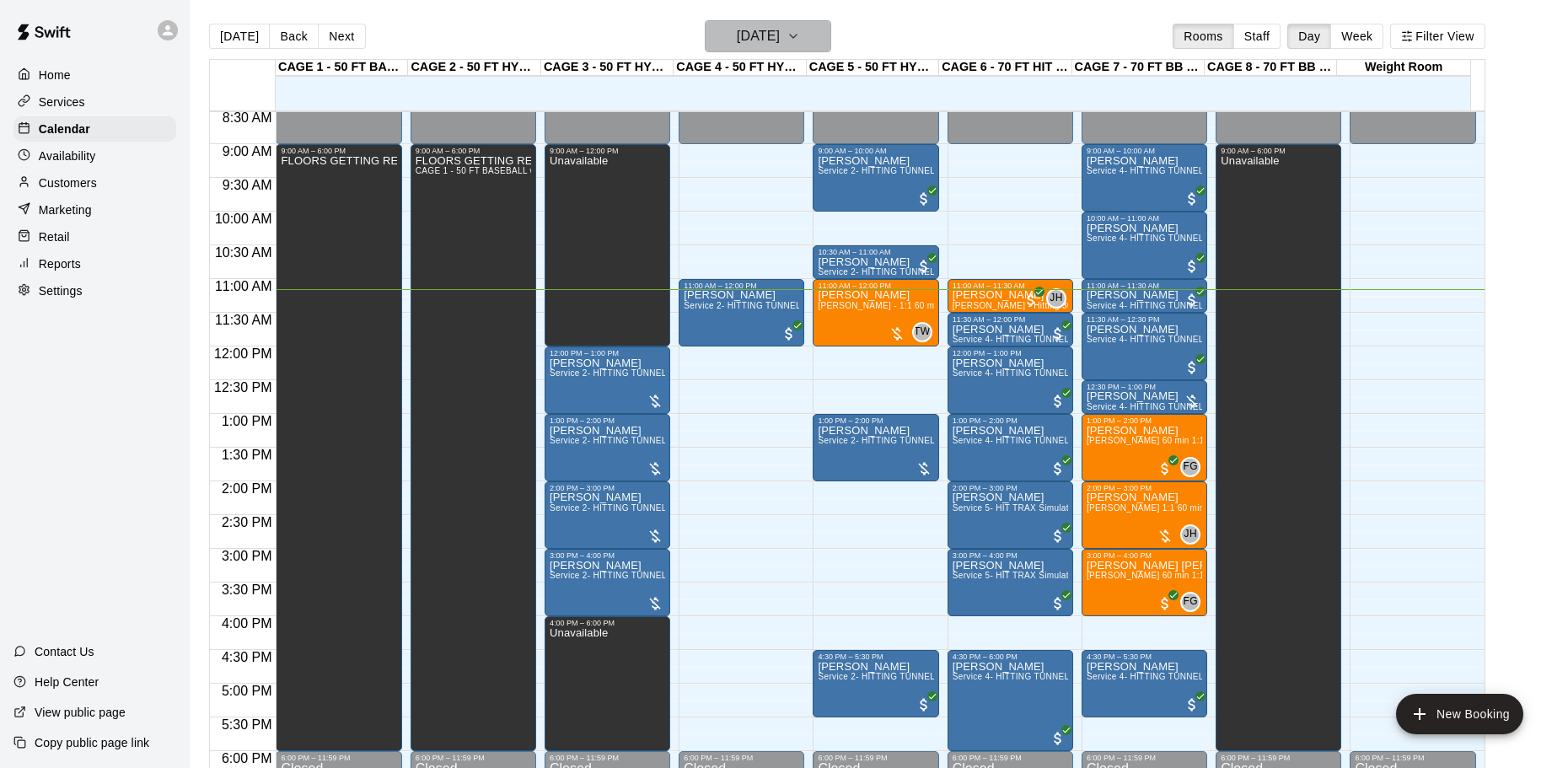
click at [764, 41] on h6 "[DATE]" at bounding box center [758, 36] width 43 height 24
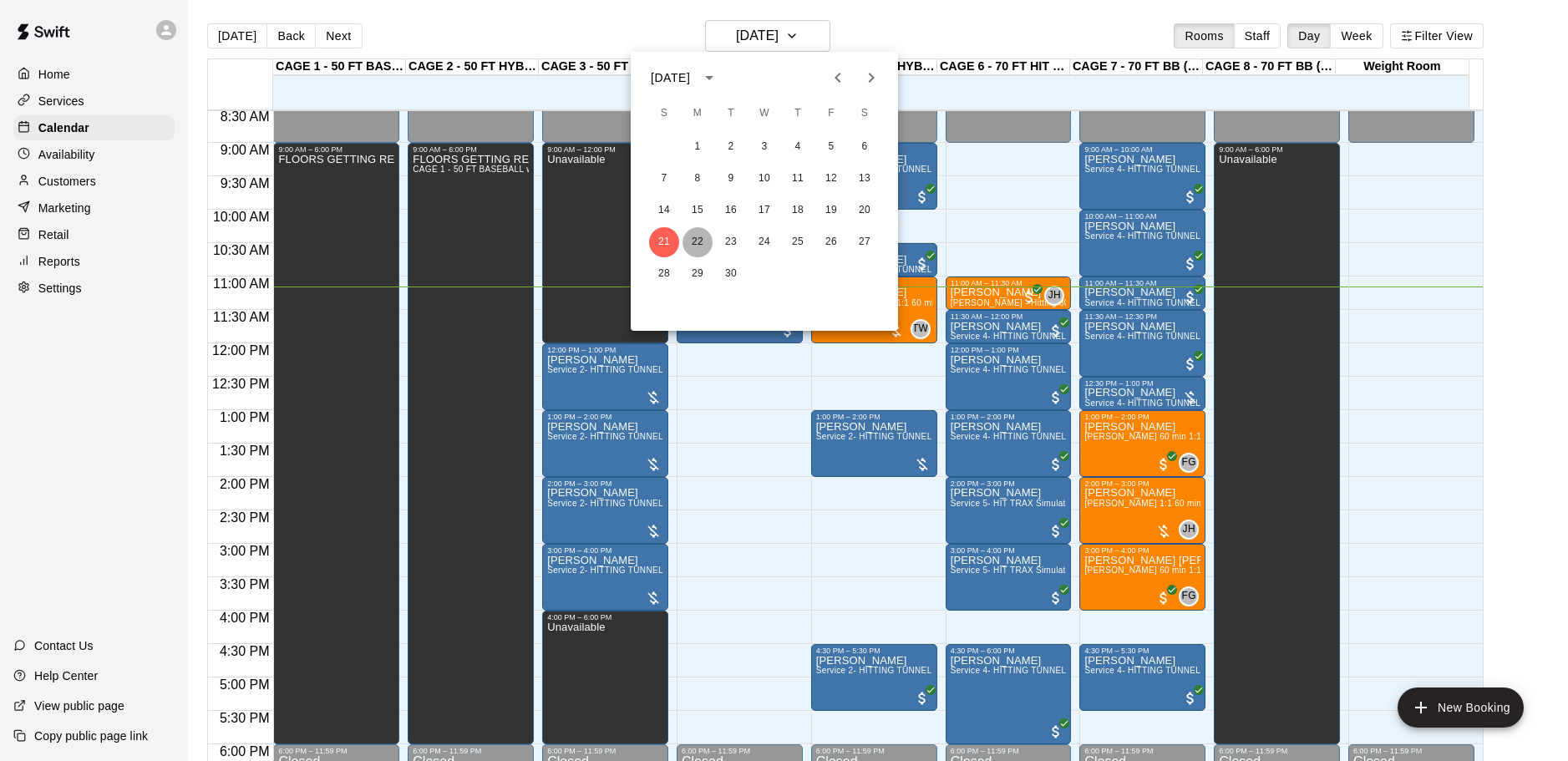
click at [693, 238] on button "22" at bounding box center [698, 242] width 30 height 30
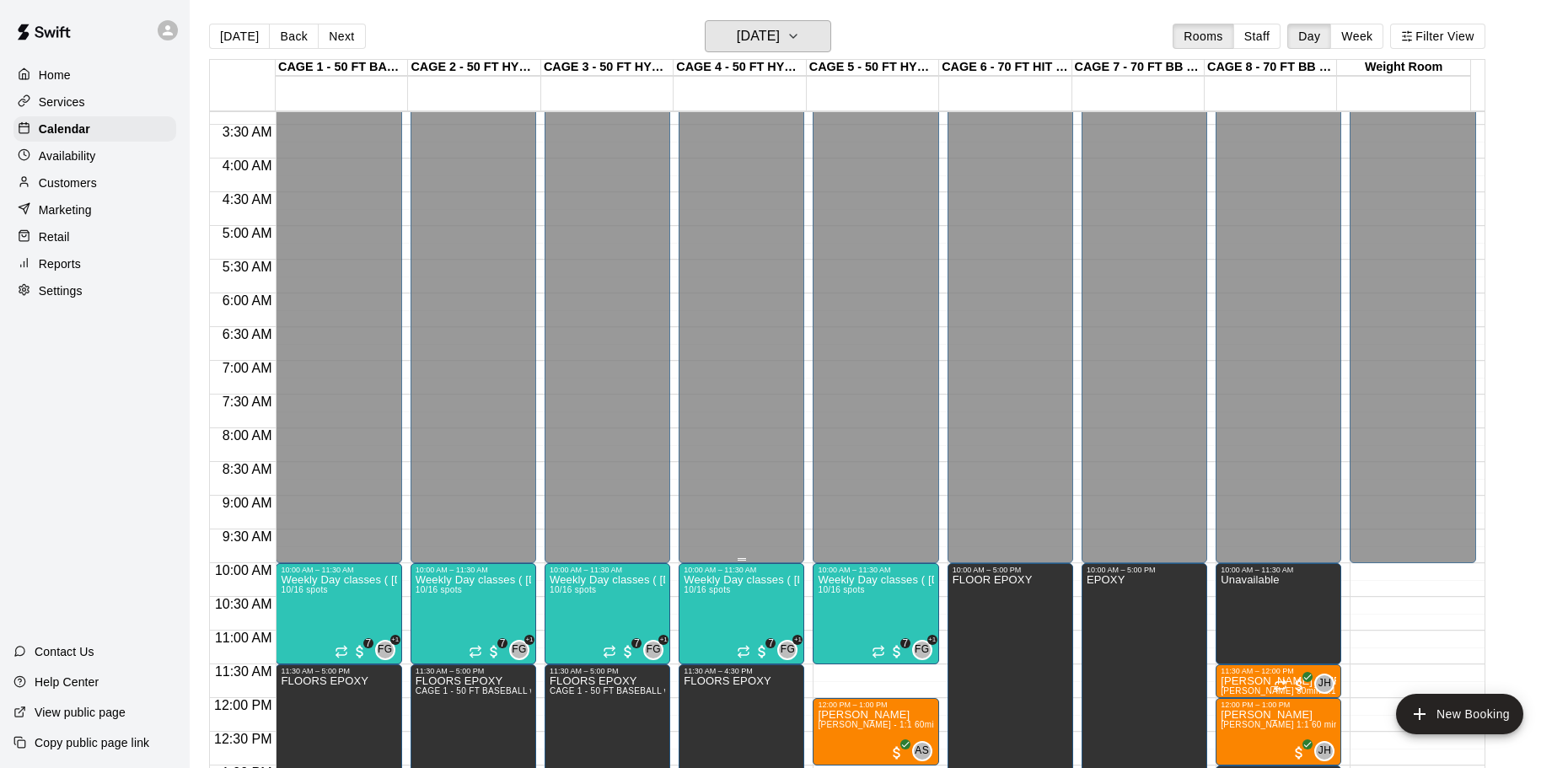
scroll to position [407, 0]
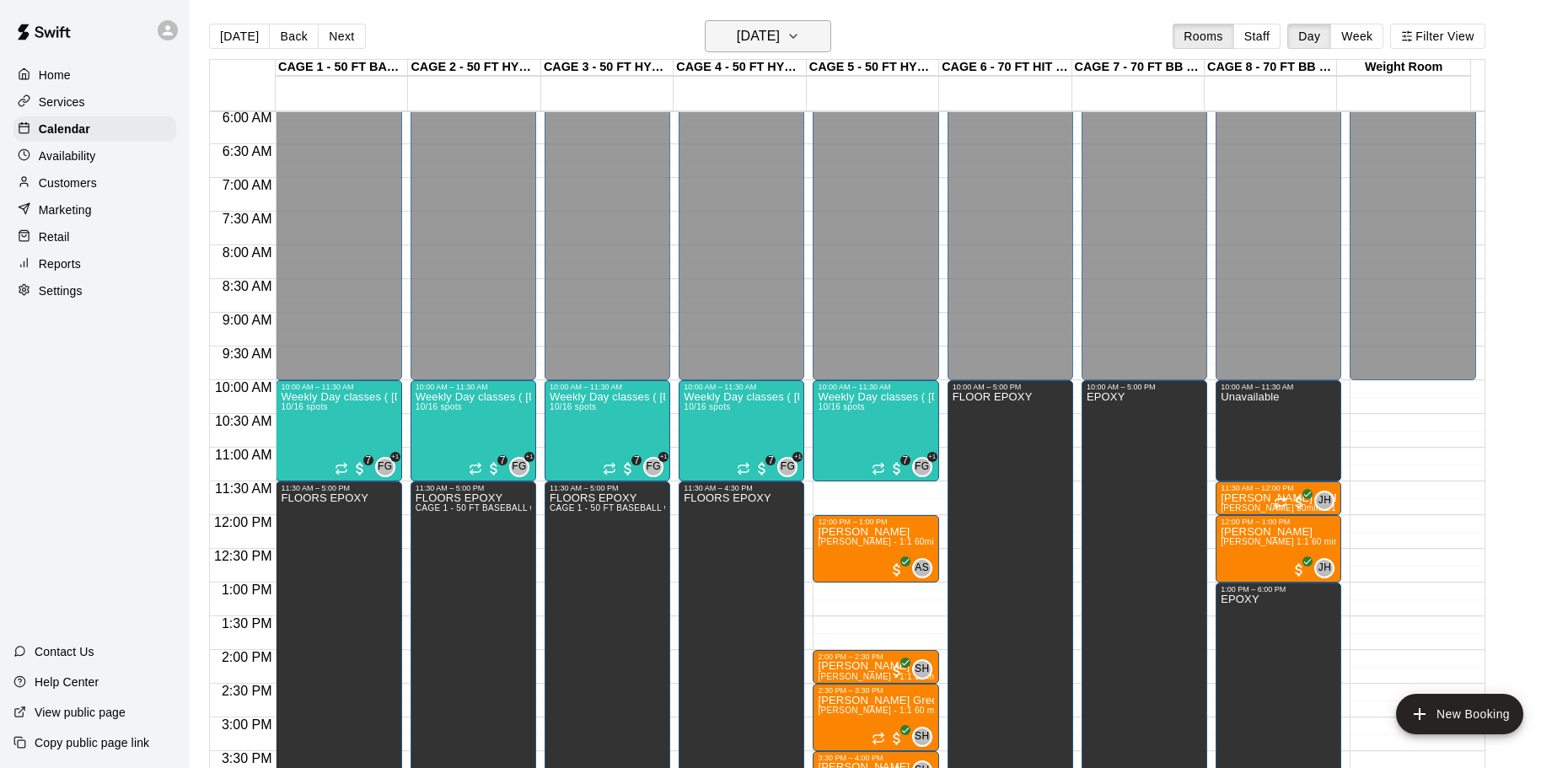
click at [780, 38] on h6 "Monday Sep 22" at bounding box center [758, 36] width 43 height 24
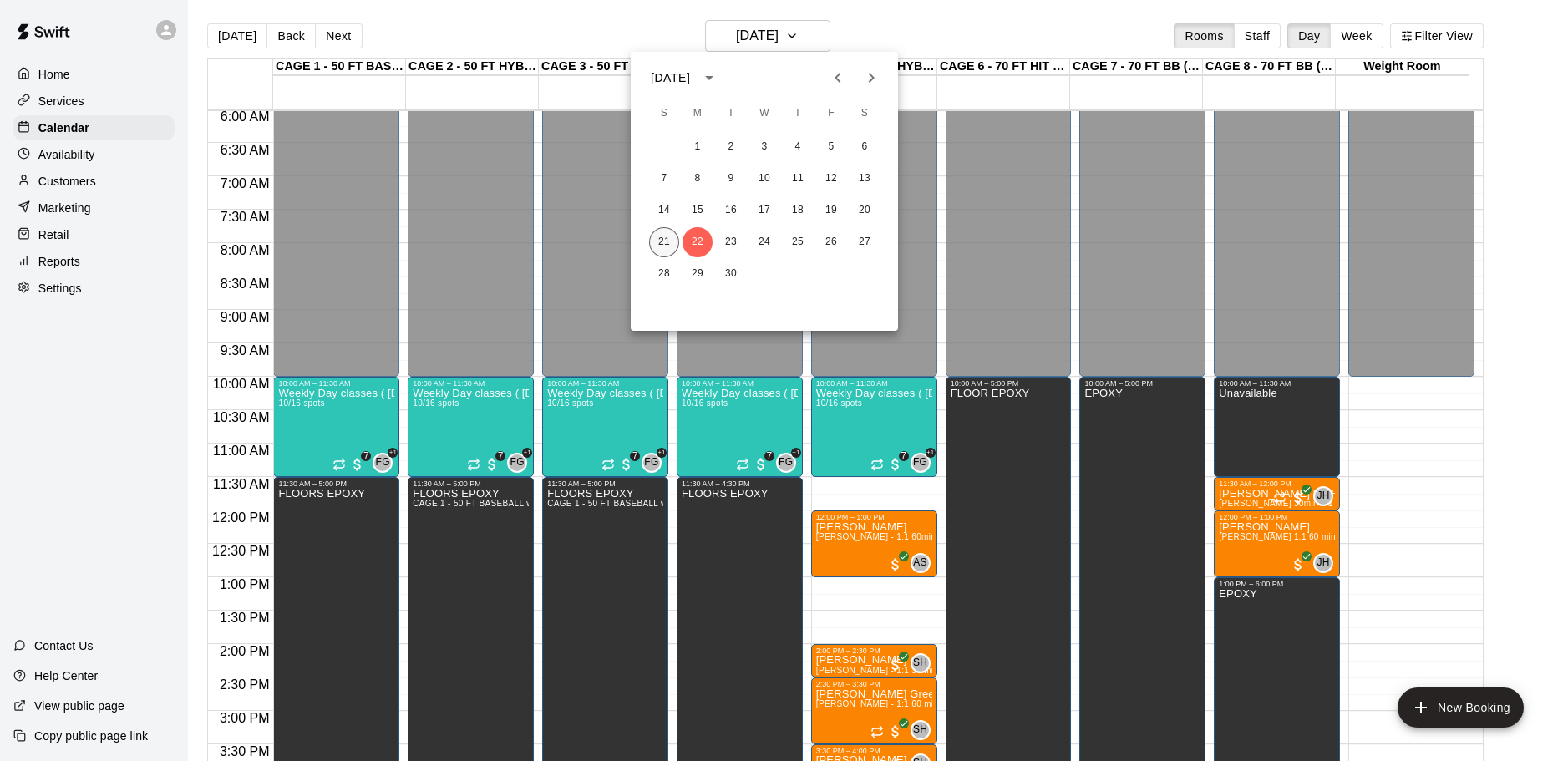
click at [670, 240] on button "21" at bounding box center [664, 242] width 30 height 30
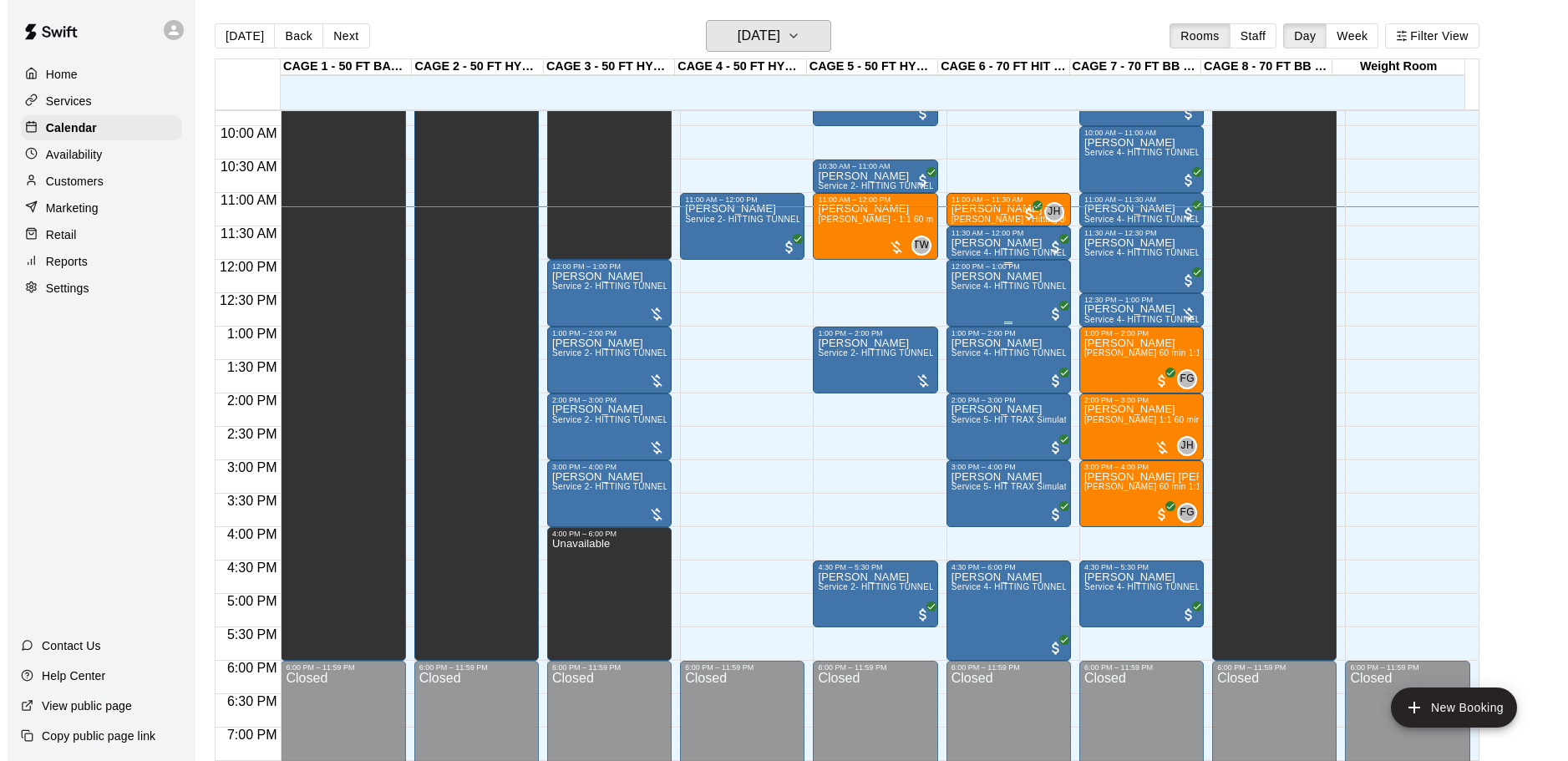
scroll to position [570, 0]
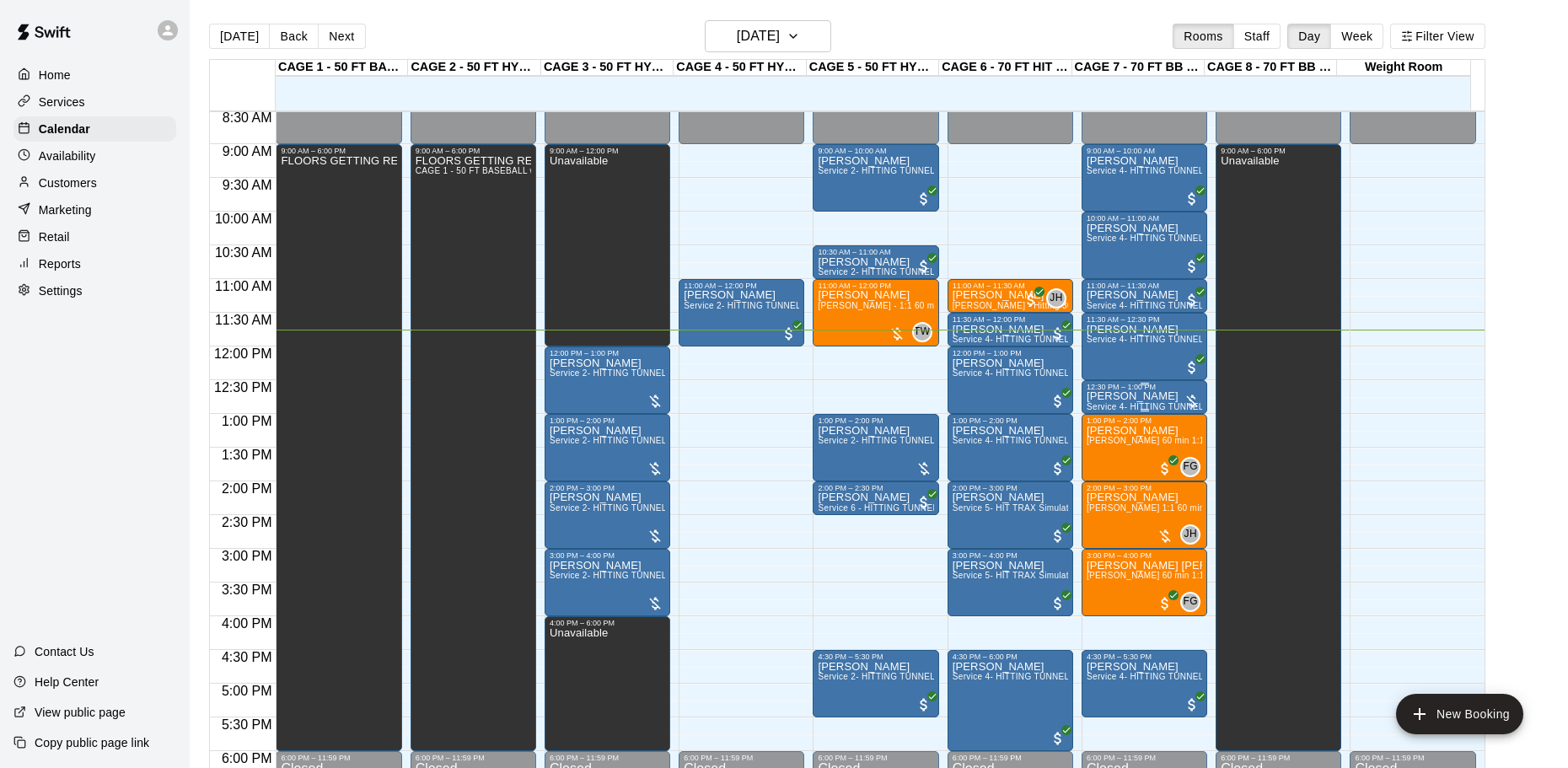
click at [1166, 397] on div "Tony Smith Service 4- HITTING TUNNEL RENTAL - 70ft Baseball" at bounding box center [1144, 775] width 116 height 768
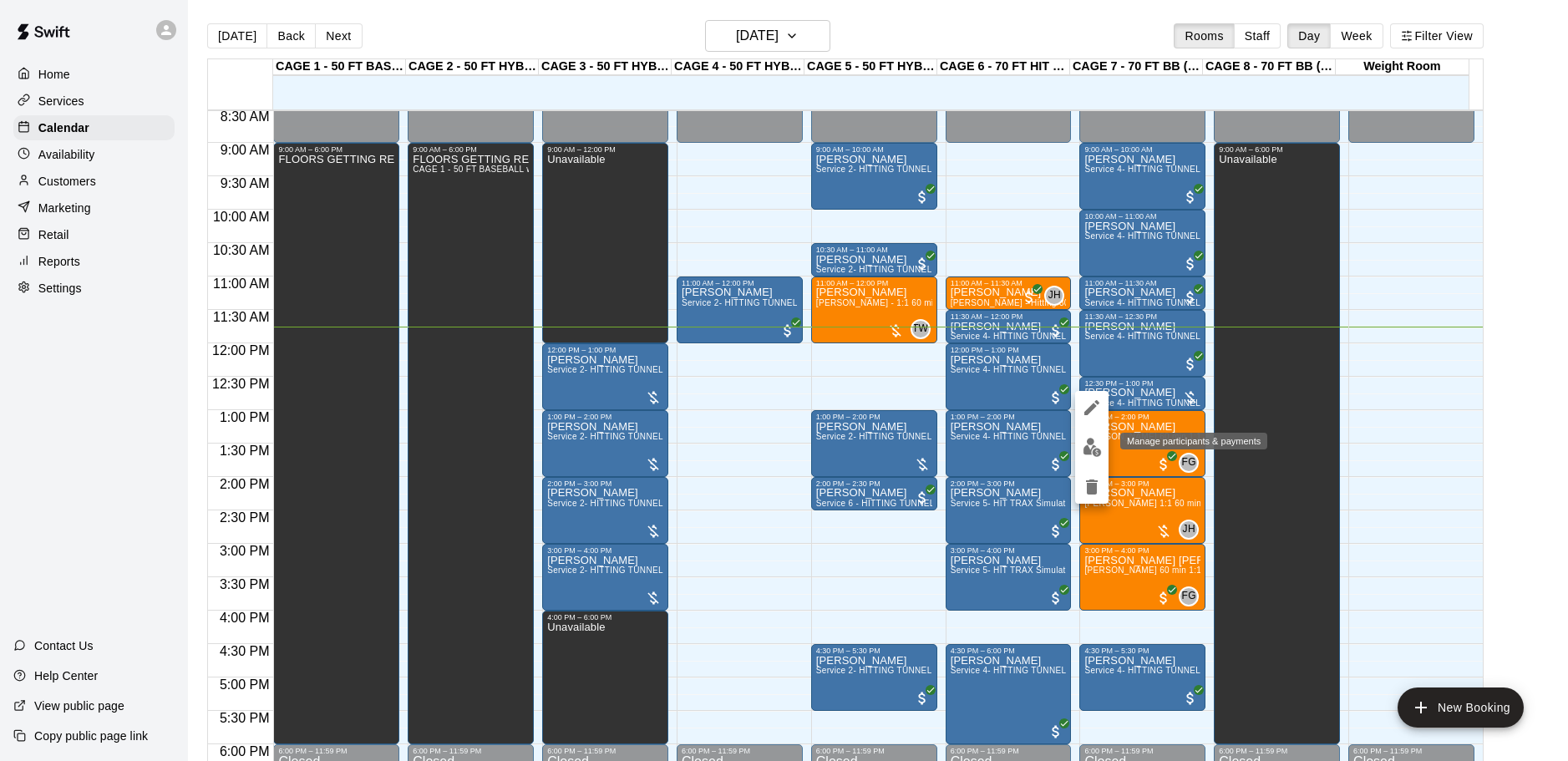
click at [1087, 446] on img "edit" at bounding box center [1093, 447] width 19 height 19
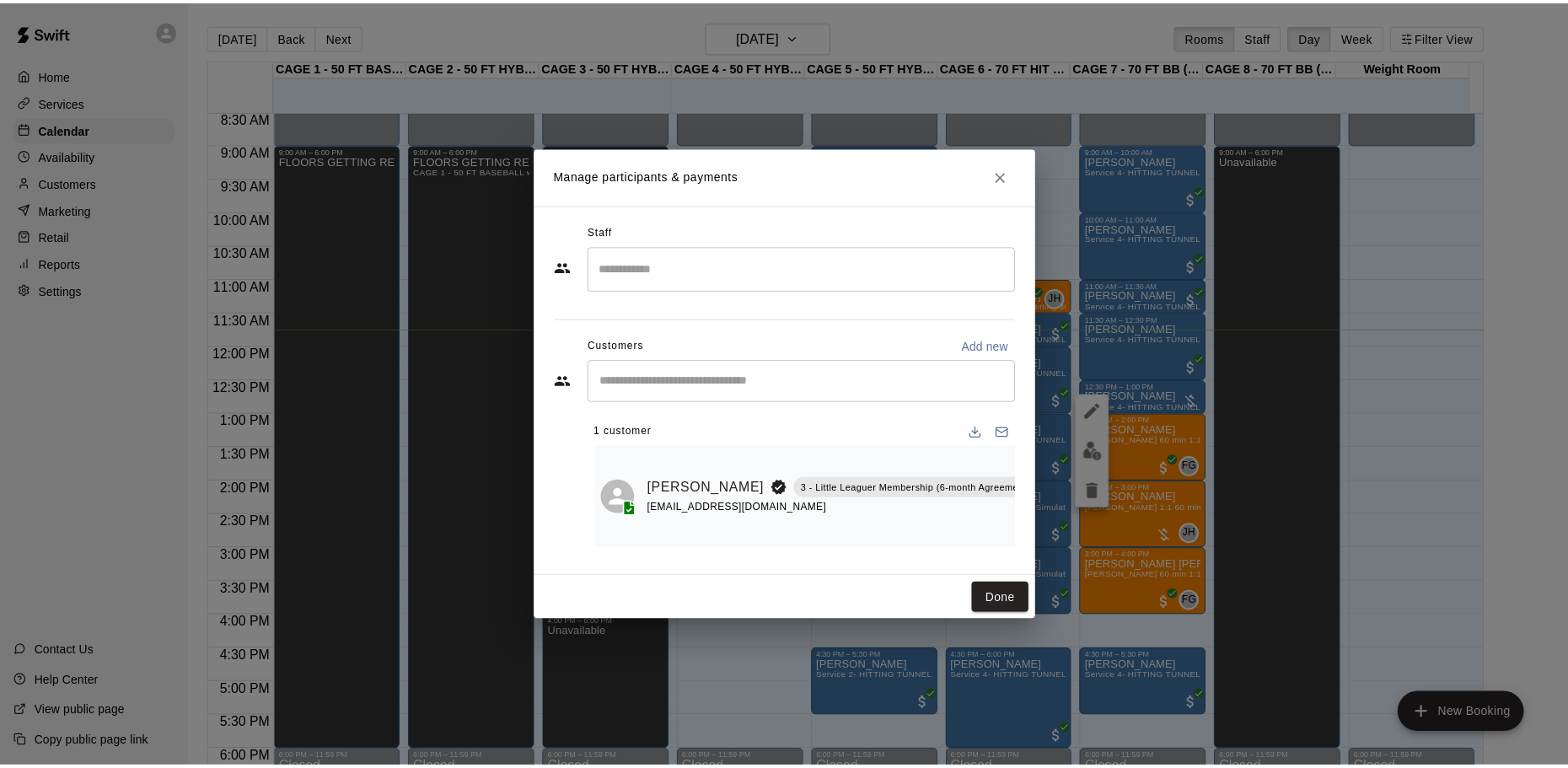
scroll to position [0, 64]
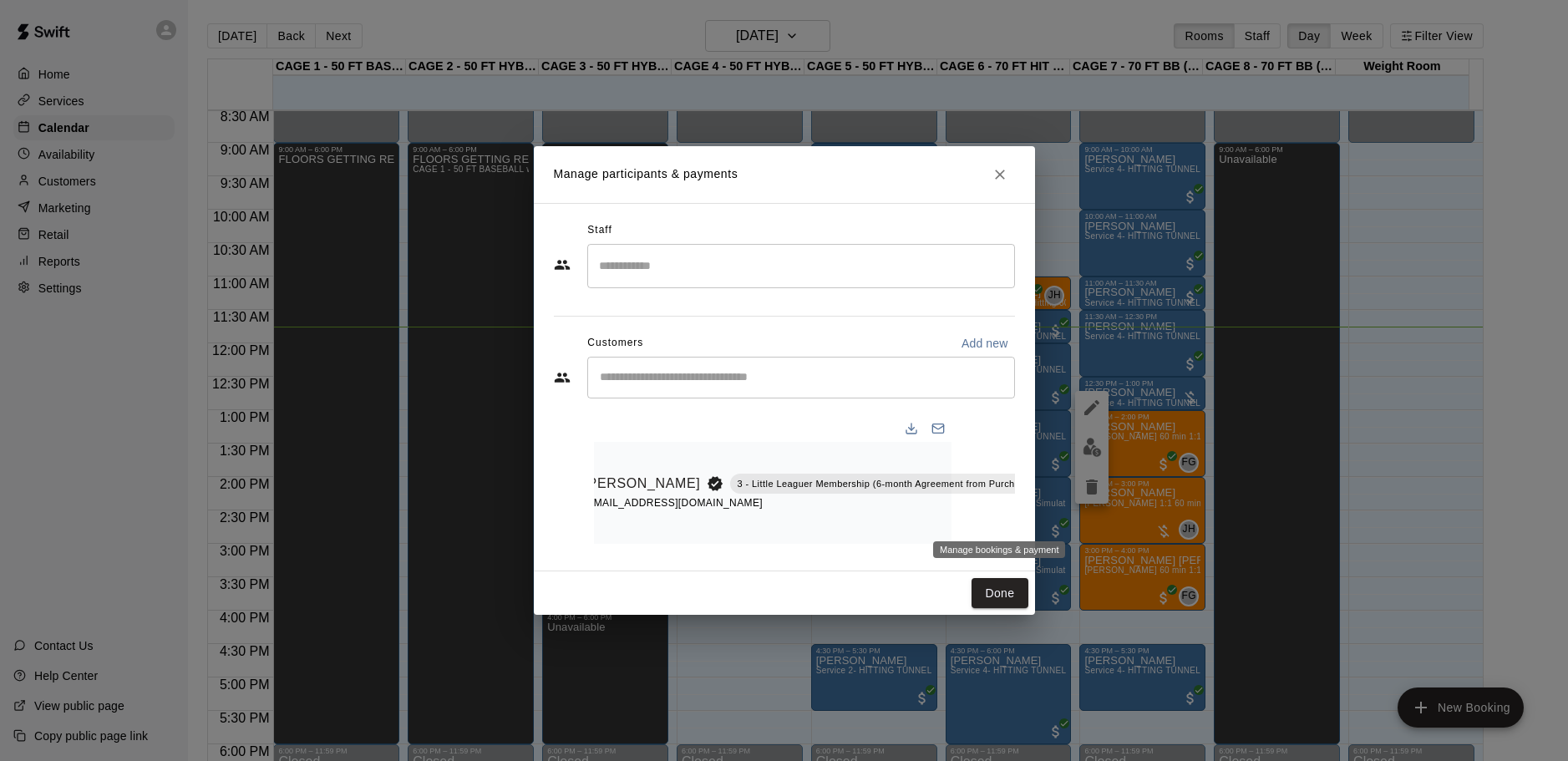
click at [1064, 507] on button "Manage bookings & payment" at bounding box center [1079, 522] width 30 height 30
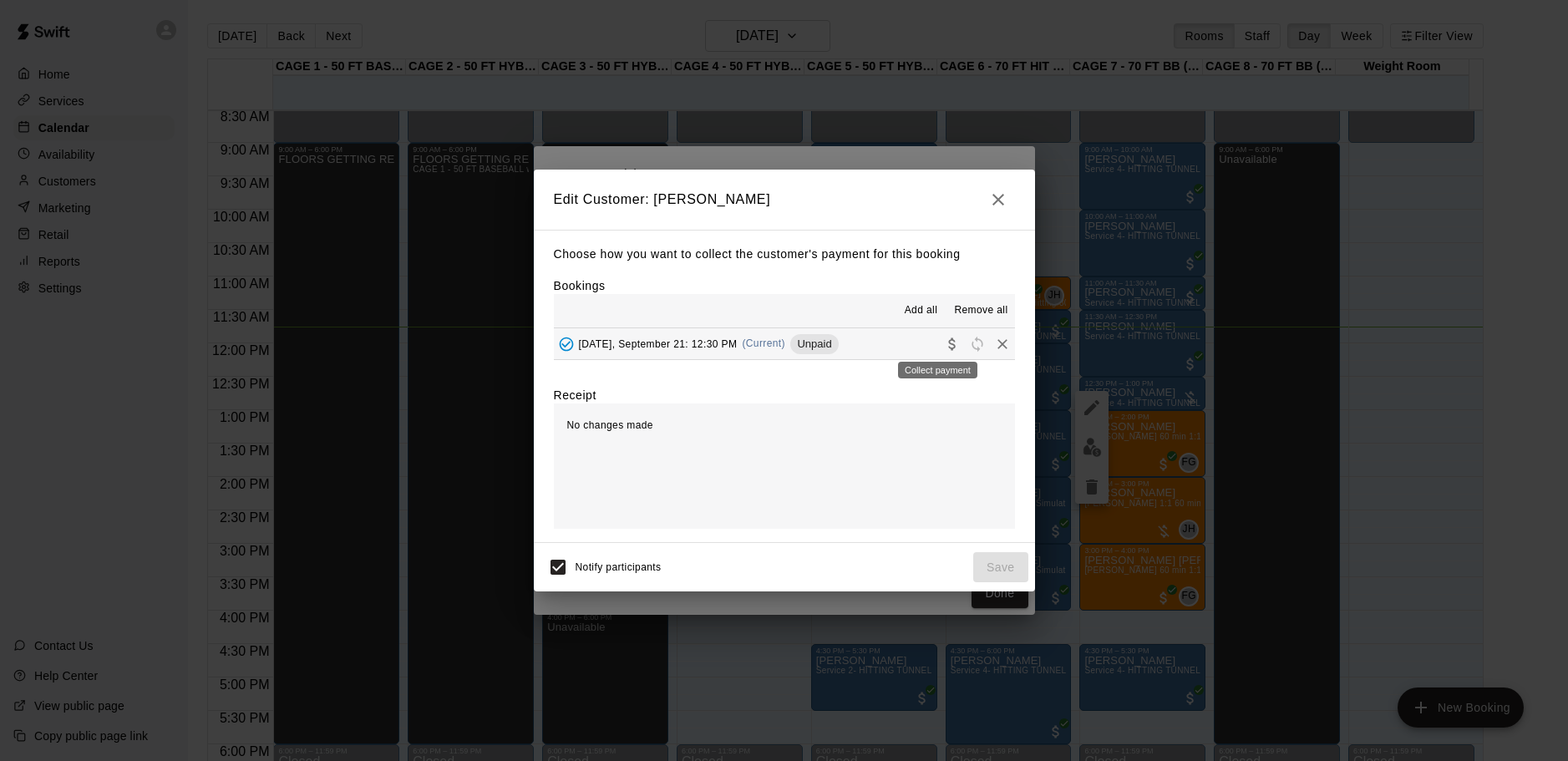
click at [944, 343] on icon "Collect payment" at bounding box center [952, 344] width 17 height 17
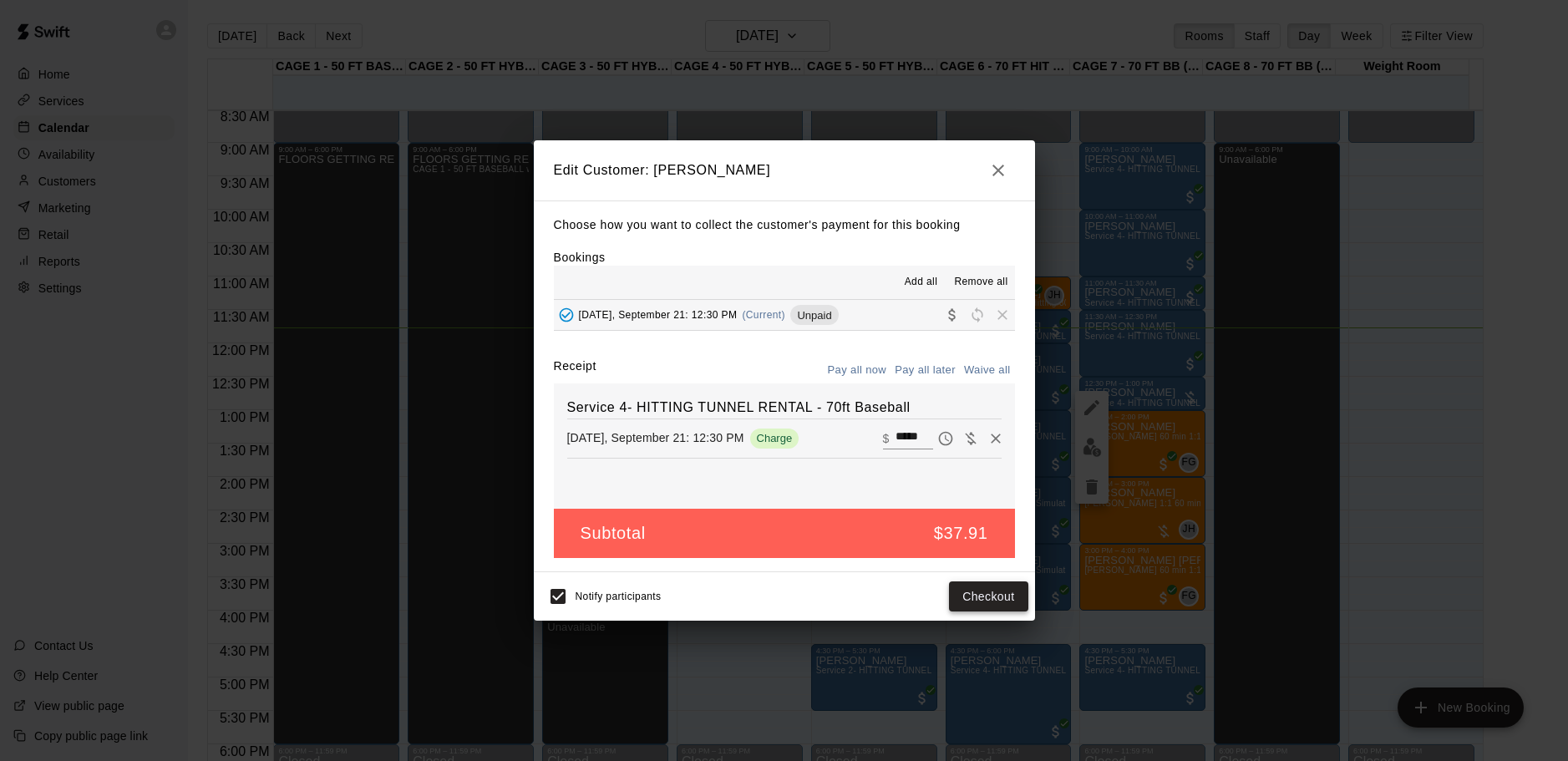
click at [959, 593] on button "Checkout" at bounding box center [988, 596] width 78 height 31
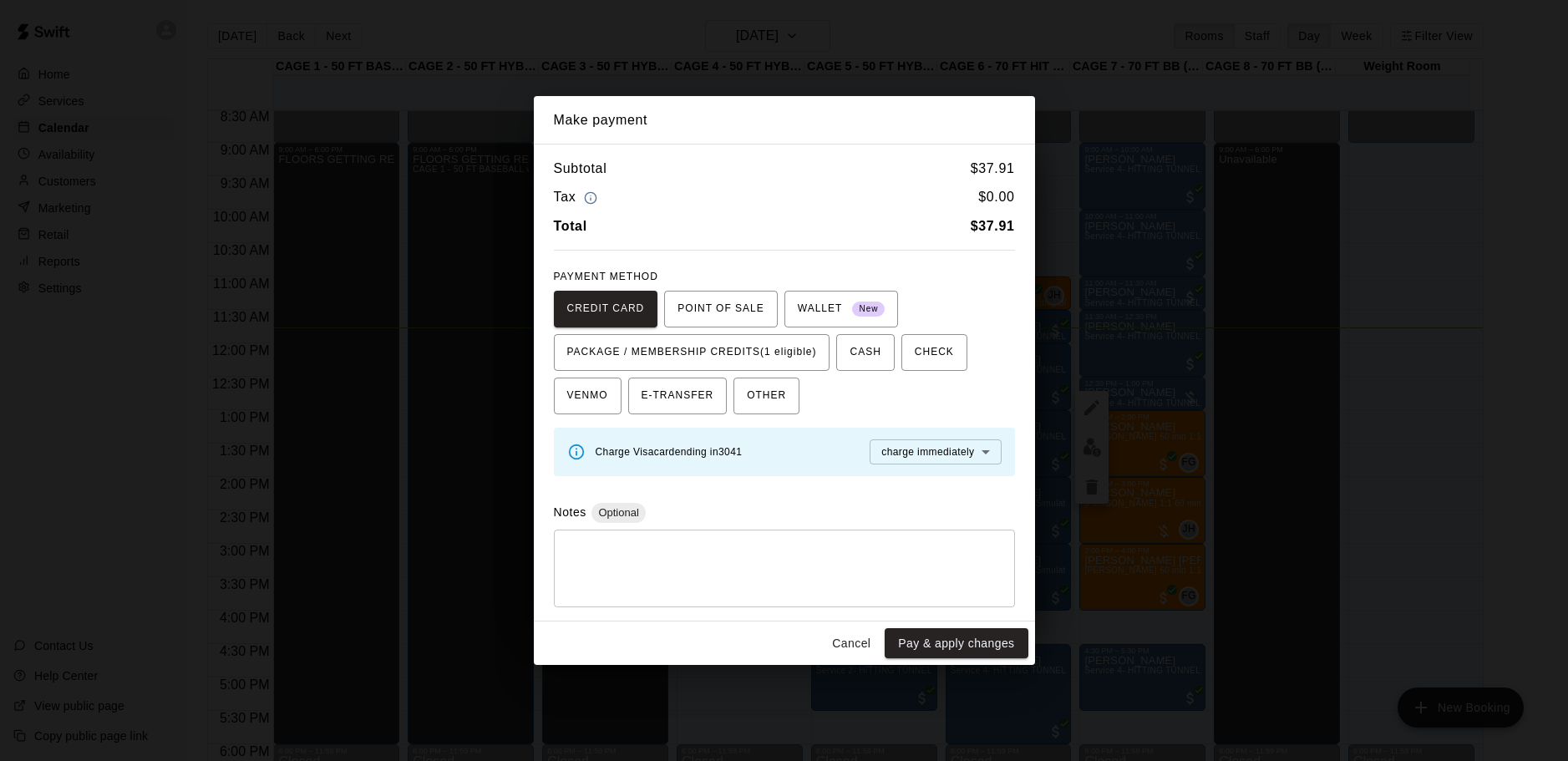
click at [857, 645] on button "Cancel" at bounding box center [851, 643] width 54 height 31
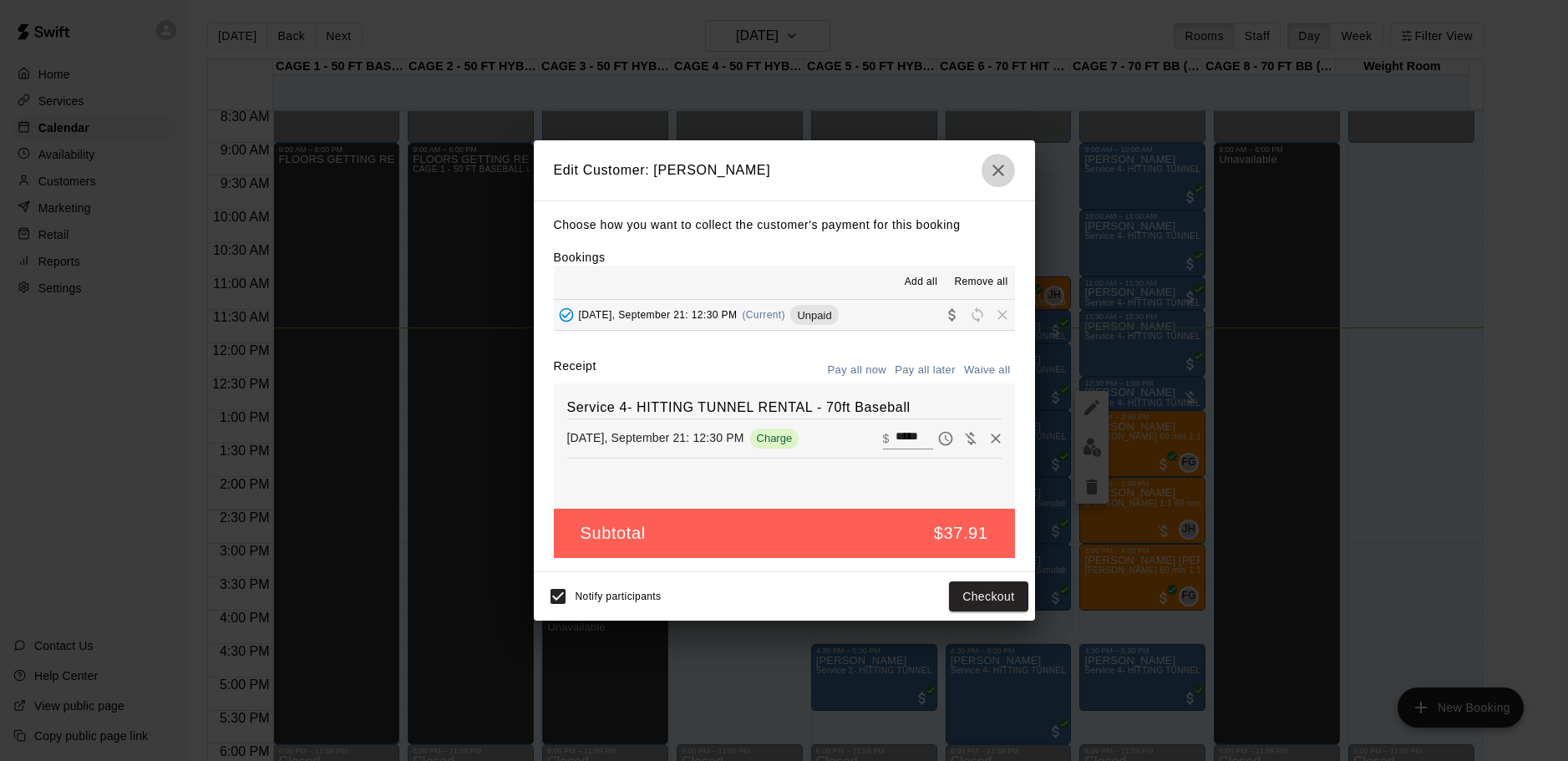
click at [998, 155] on button "button" at bounding box center [998, 170] width 34 height 34
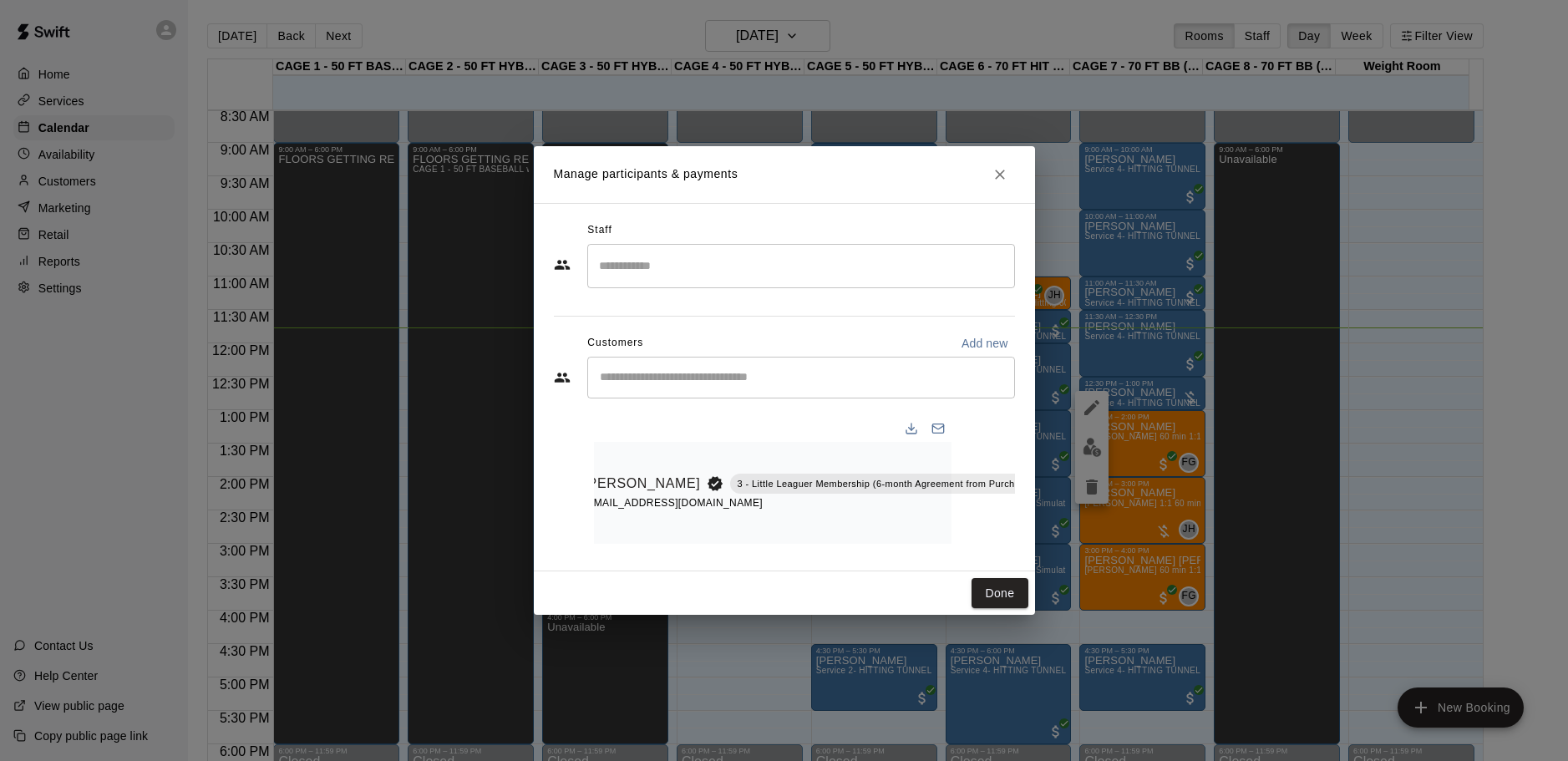
drag, startPoint x: 1002, startPoint y: 153, endPoint x: 1000, endPoint y: 163, distance: 10.2
click at [1002, 160] on button "Close" at bounding box center [1000, 175] width 30 height 30
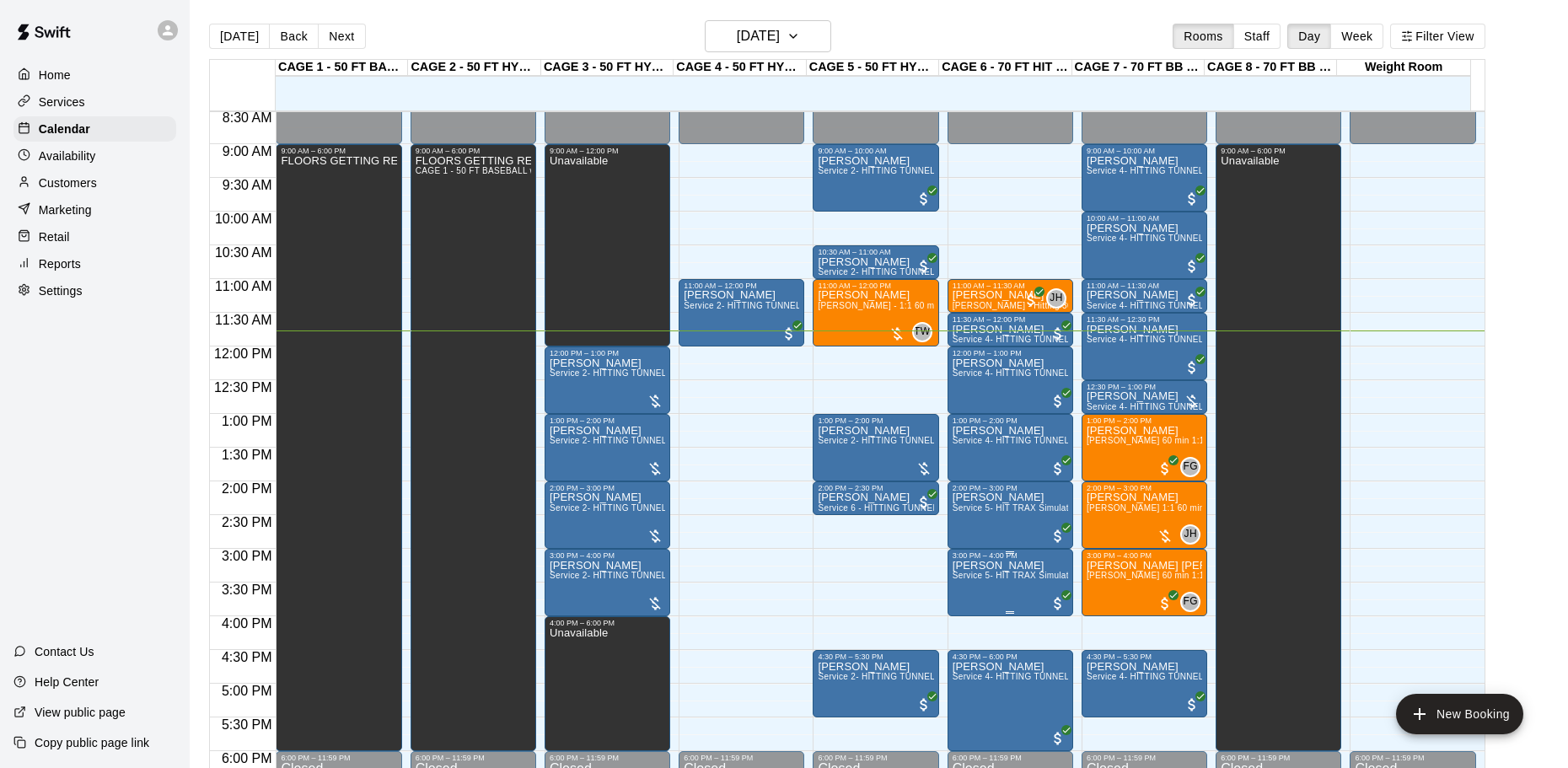
scroll to position [659, 0]
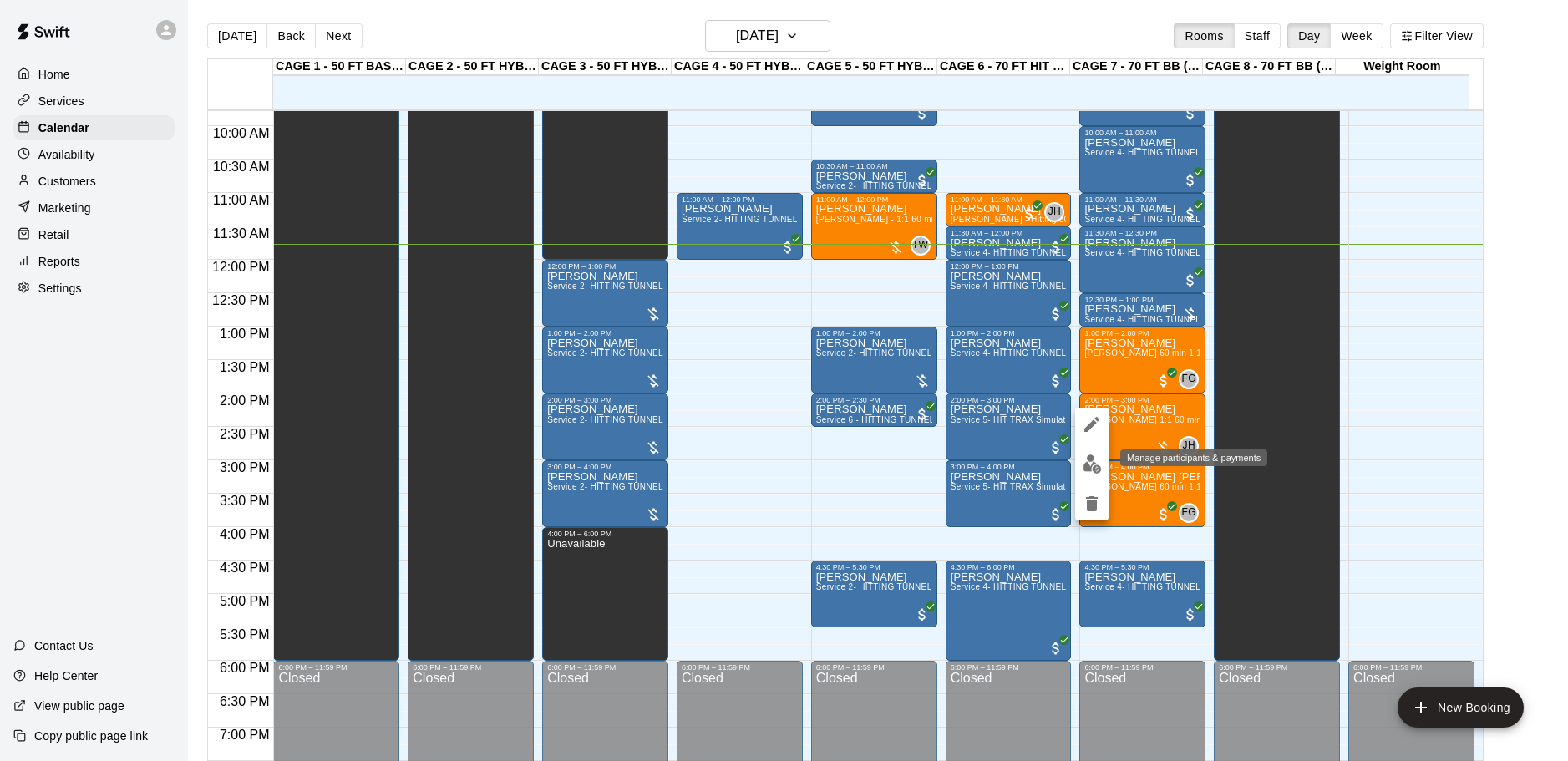
click at [1086, 463] on img "edit" at bounding box center [1093, 464] width 19 height 19
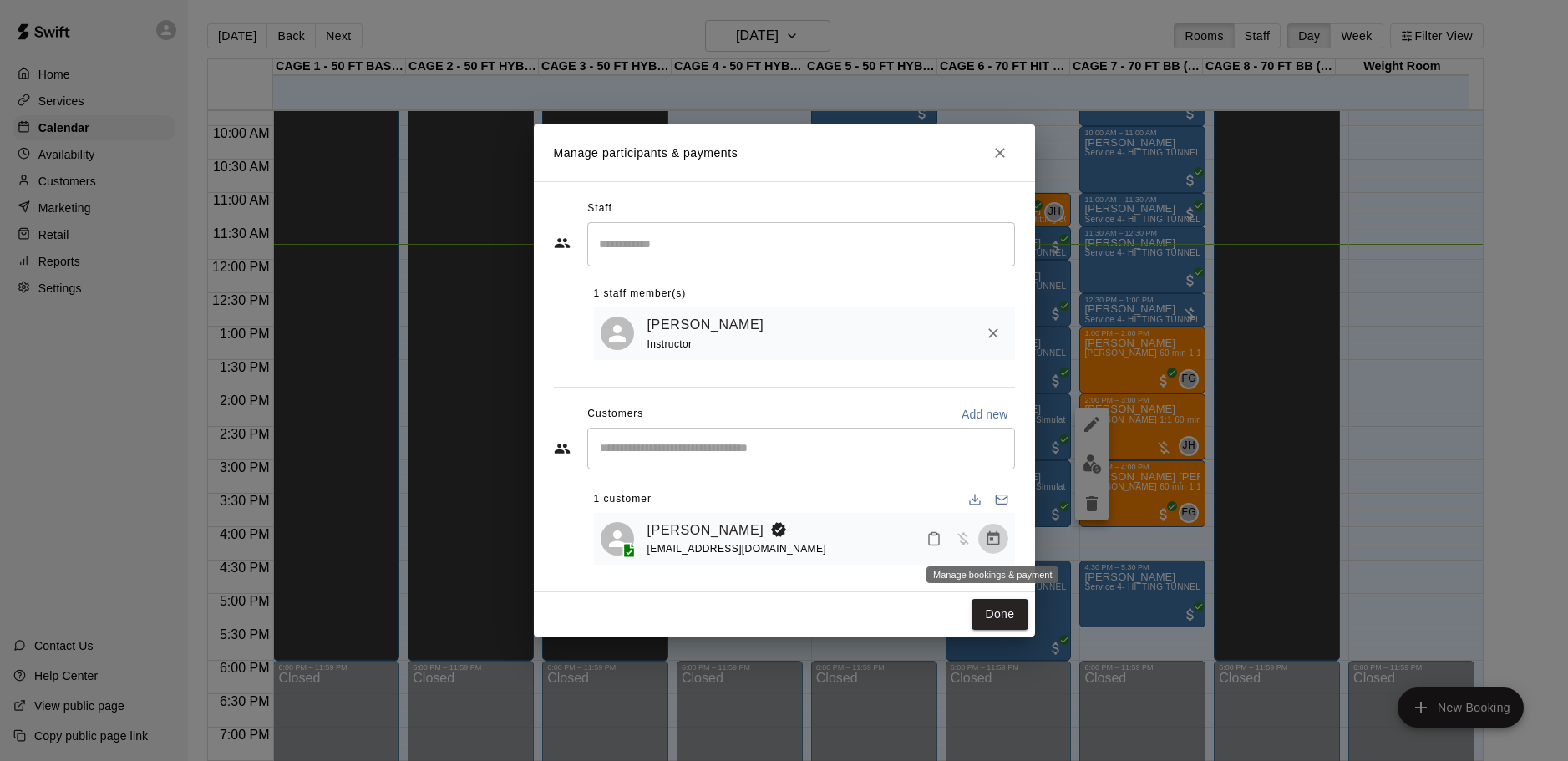
click at [986, 534] on icon "Manage bookings & payment" at bounding box center [993, 539] width 17 height 17
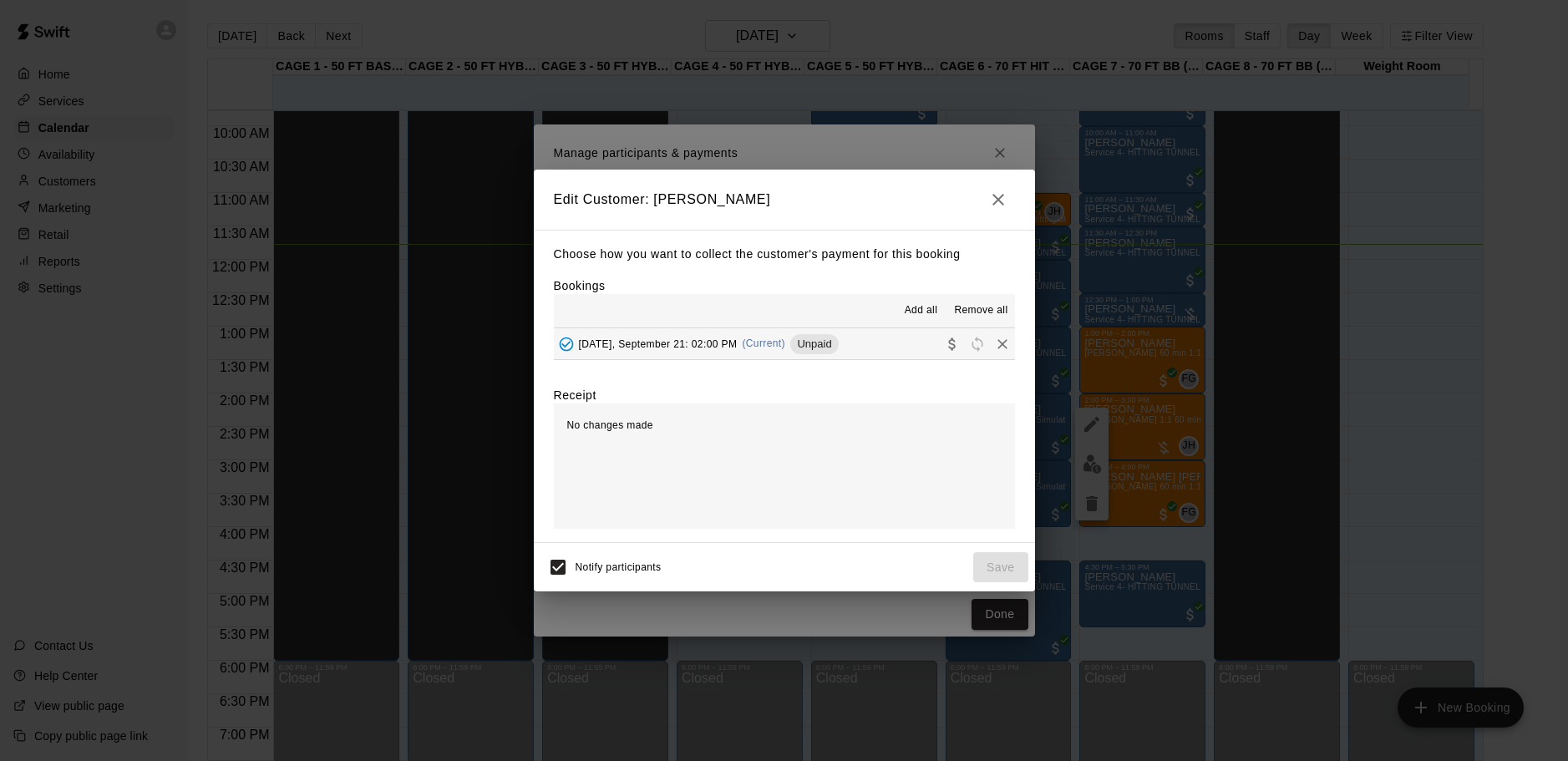
click at [944, 339] on icon "Collect payment" at bounding box center [952, 344] width 17 height 17
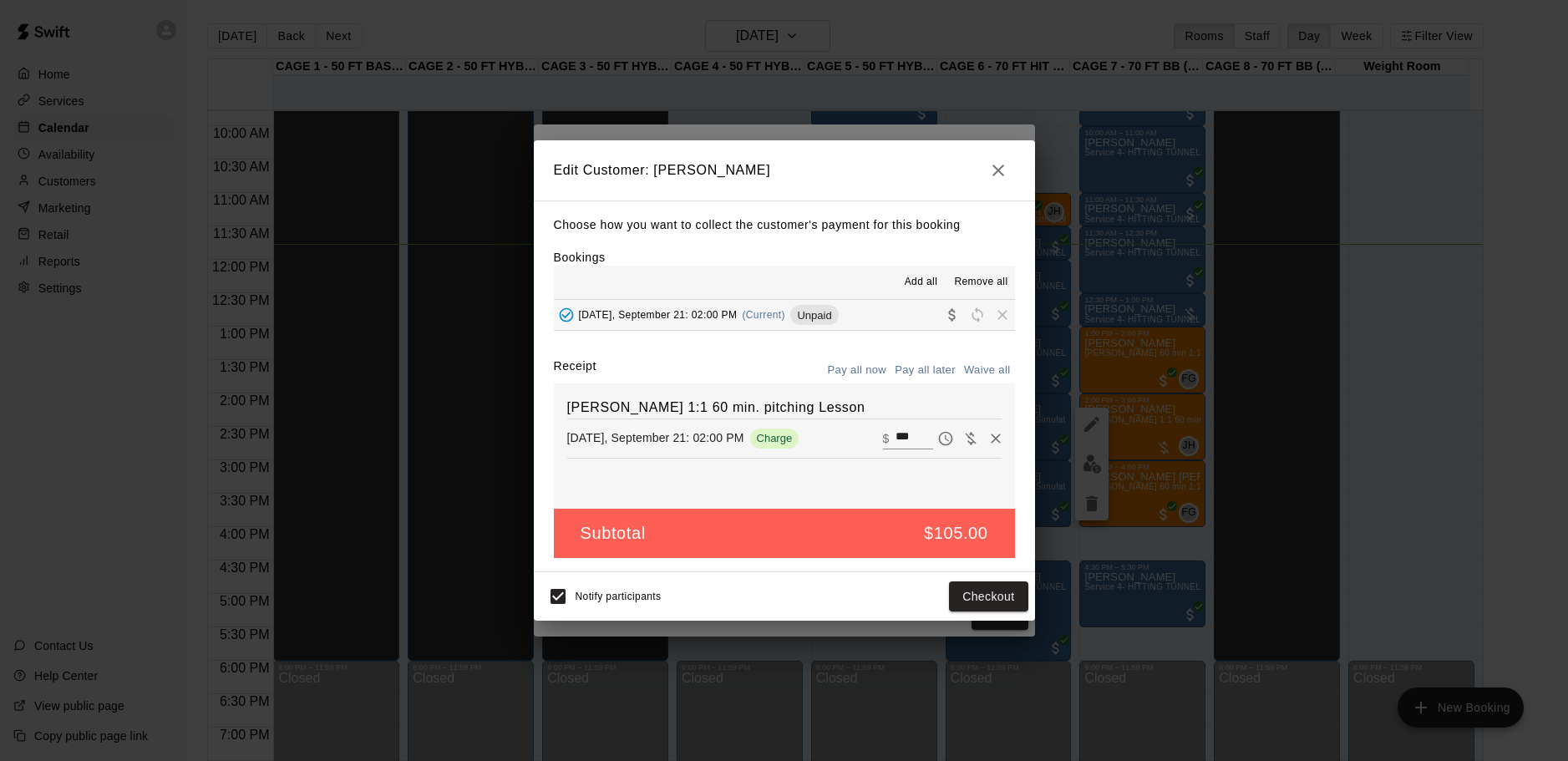
click at [995, 169] on icon "button" at bounding box center [998, 170] width 20 height 20
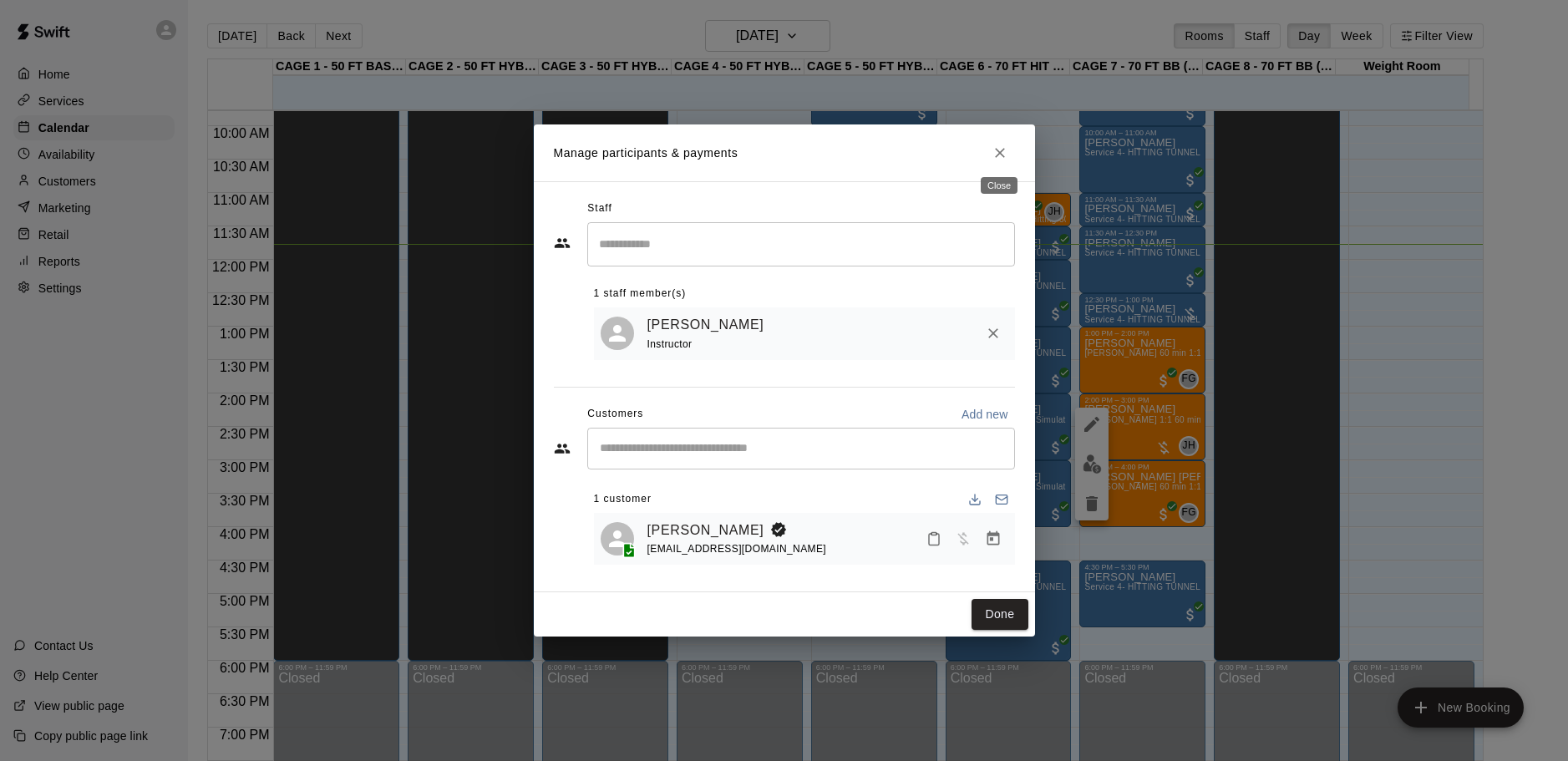
click at [1002, 154] on icon "Close" at bounding box center [999, 153] width 17 height 17
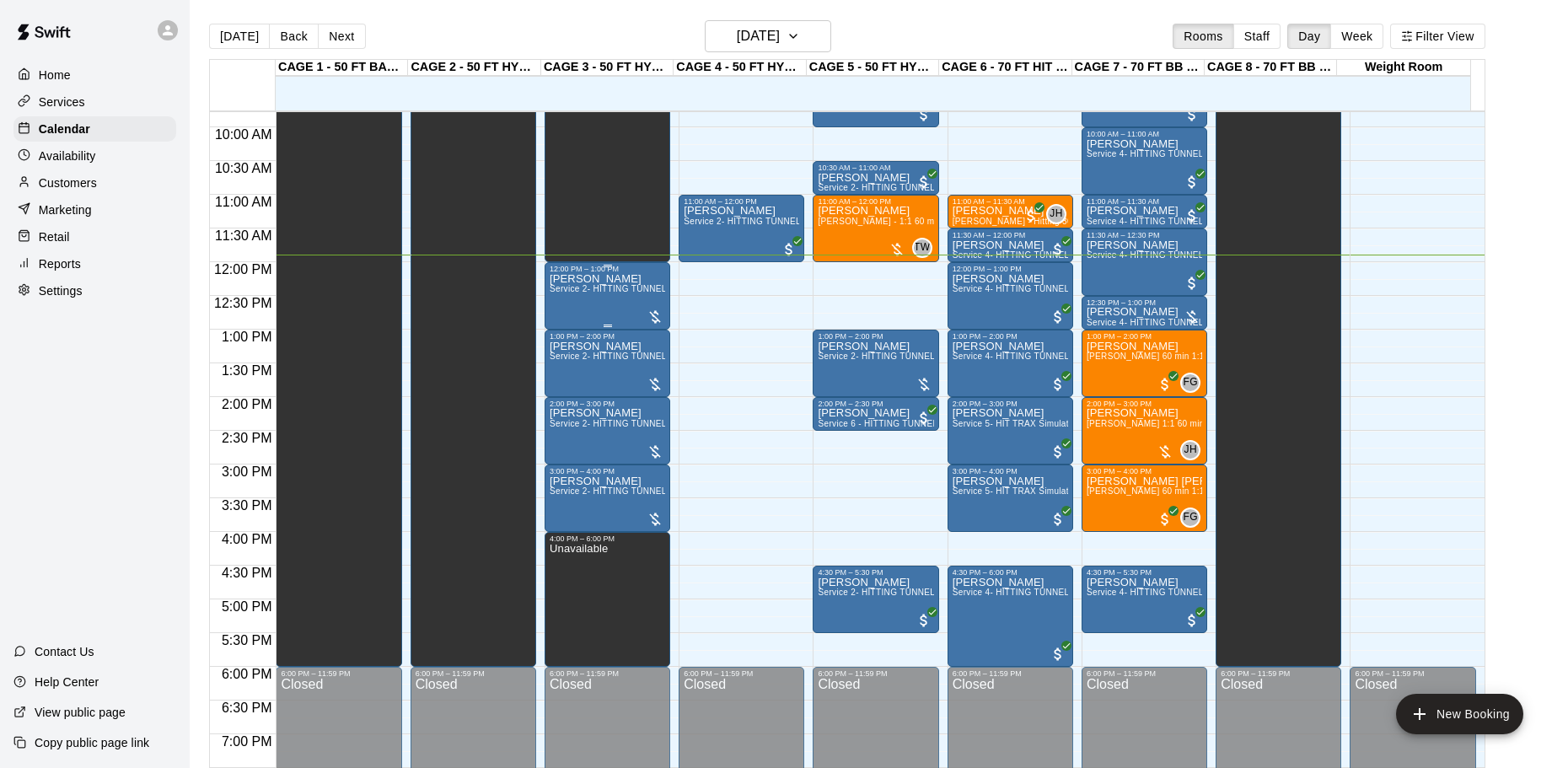
click at [634, 297] on div "Tom Siebert Service 2- HITTING TUNNEL RENTAL - 50ft Baseball" at bounding box center [608, 657] width 116 height 768
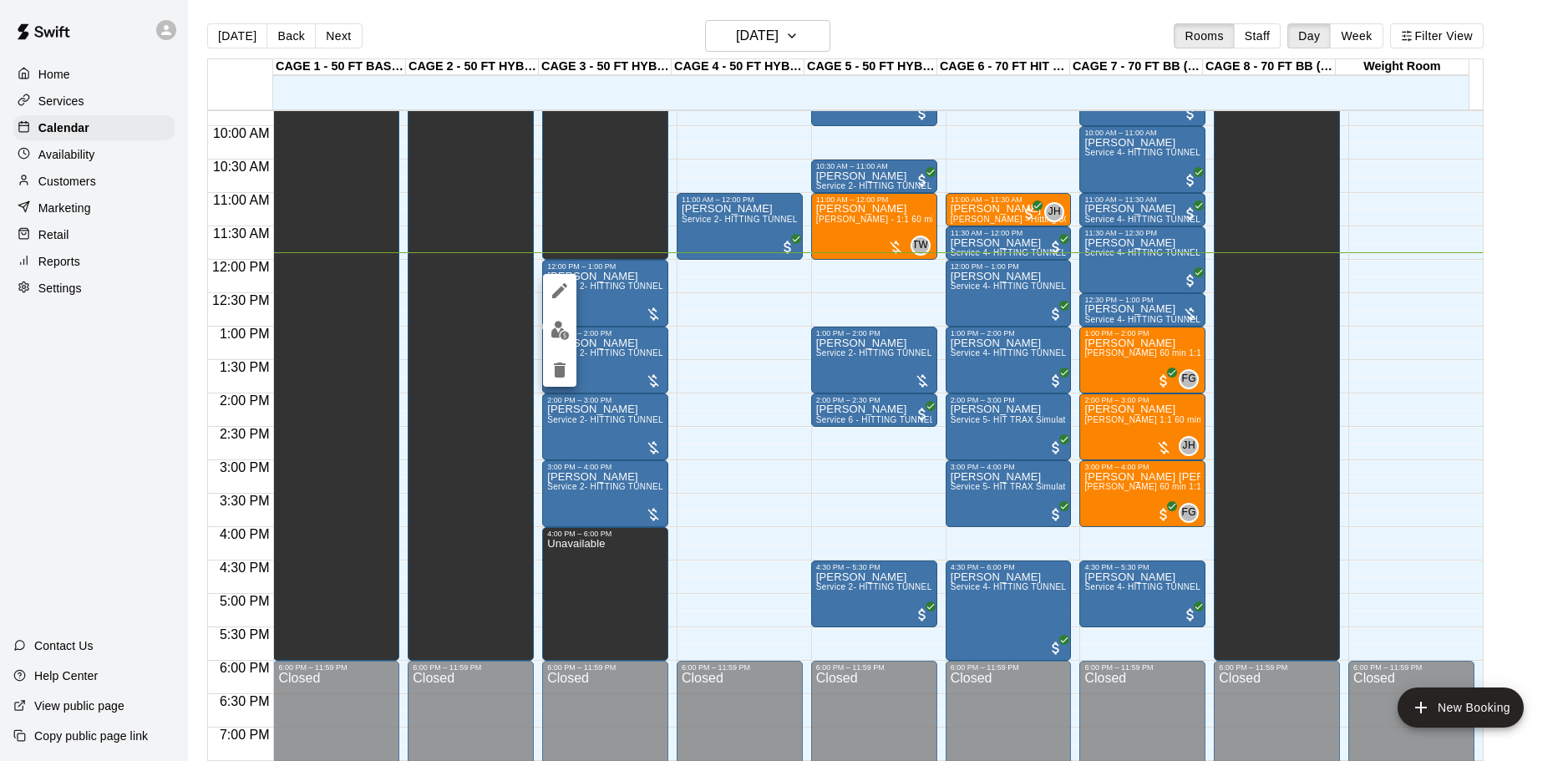
click at [714, 336] on div at bounding box center [784, 380] width 1568 height 761
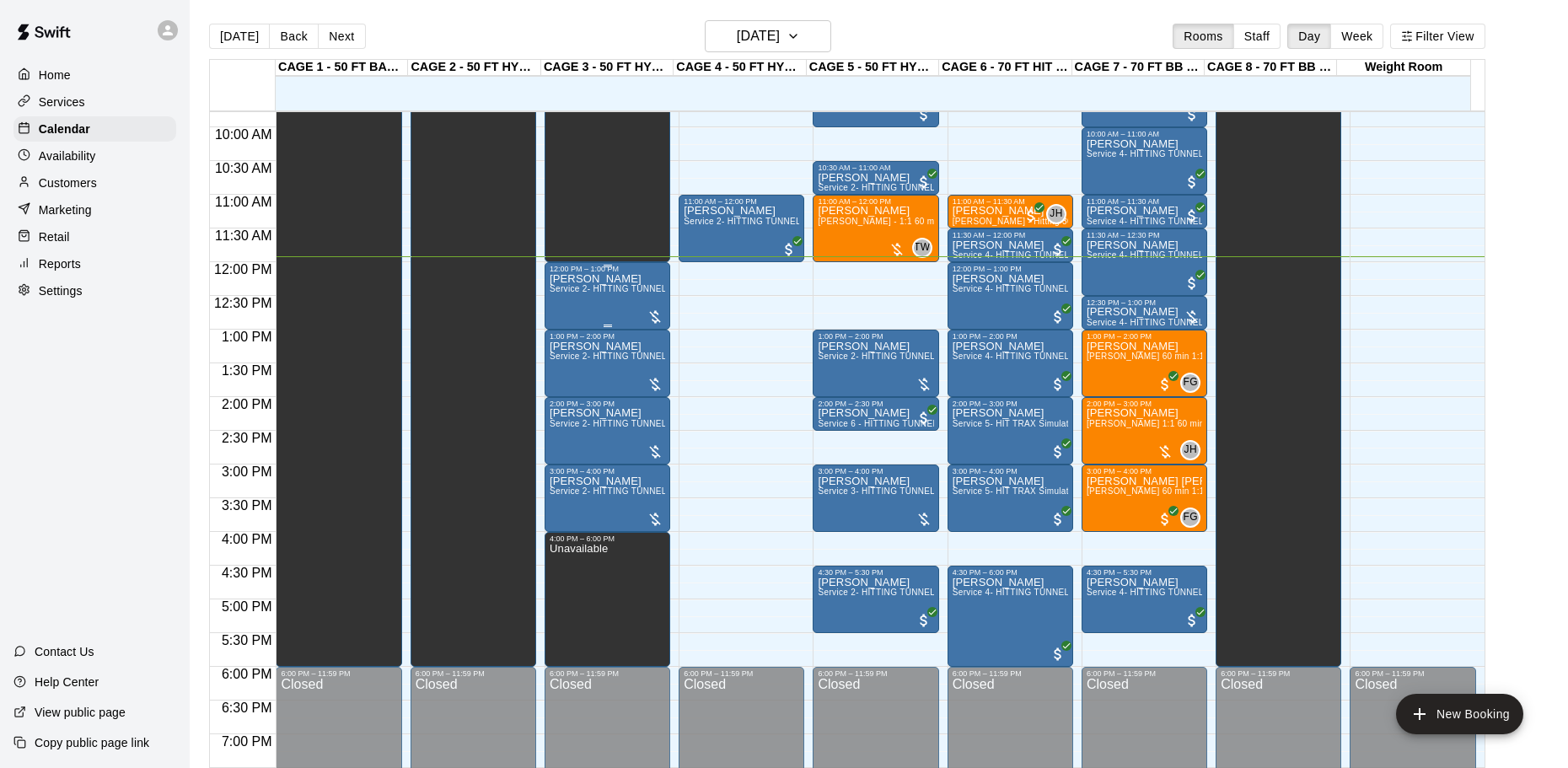
click at [574, 279] on p "[PERSON_NAME]" at bounding box center [608, 279] width 116 height 0
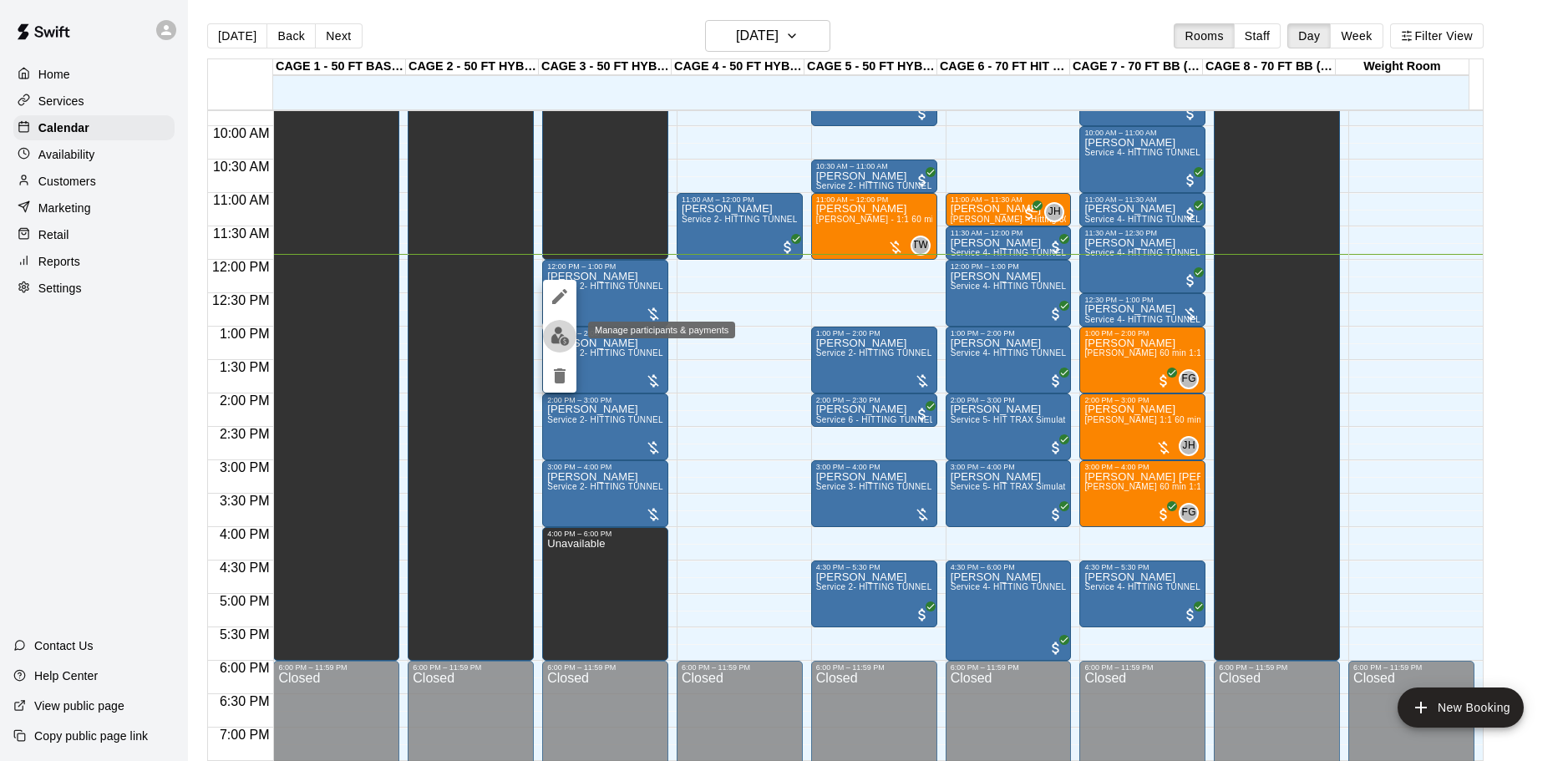
click at [551, 332] on img "edit" at bounding box center [560, 336] width 19 height 19
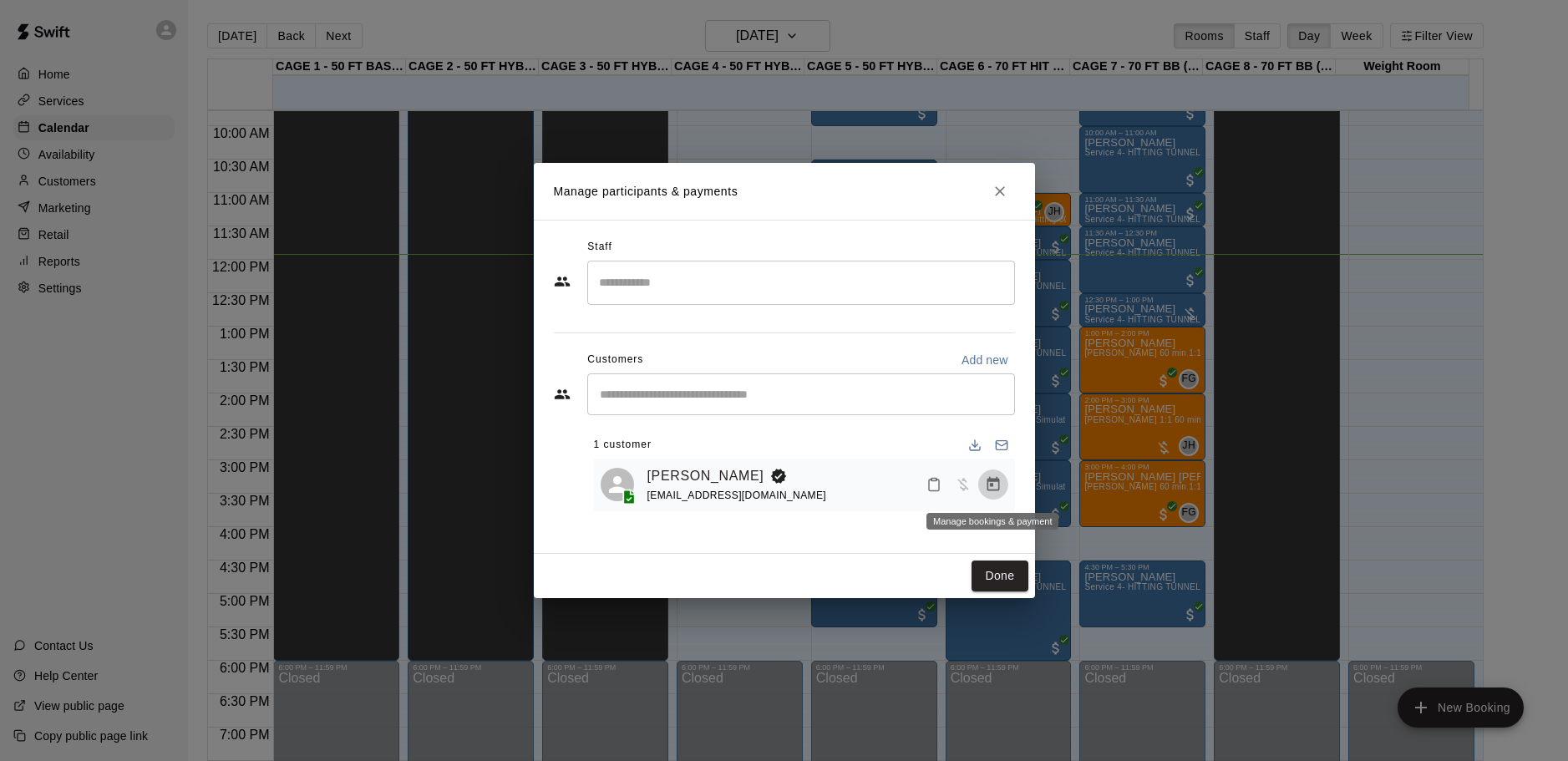
click at [997, 490] on icon "Manage bookings & payment" at bounding box center [993, 484] width 17 height 17
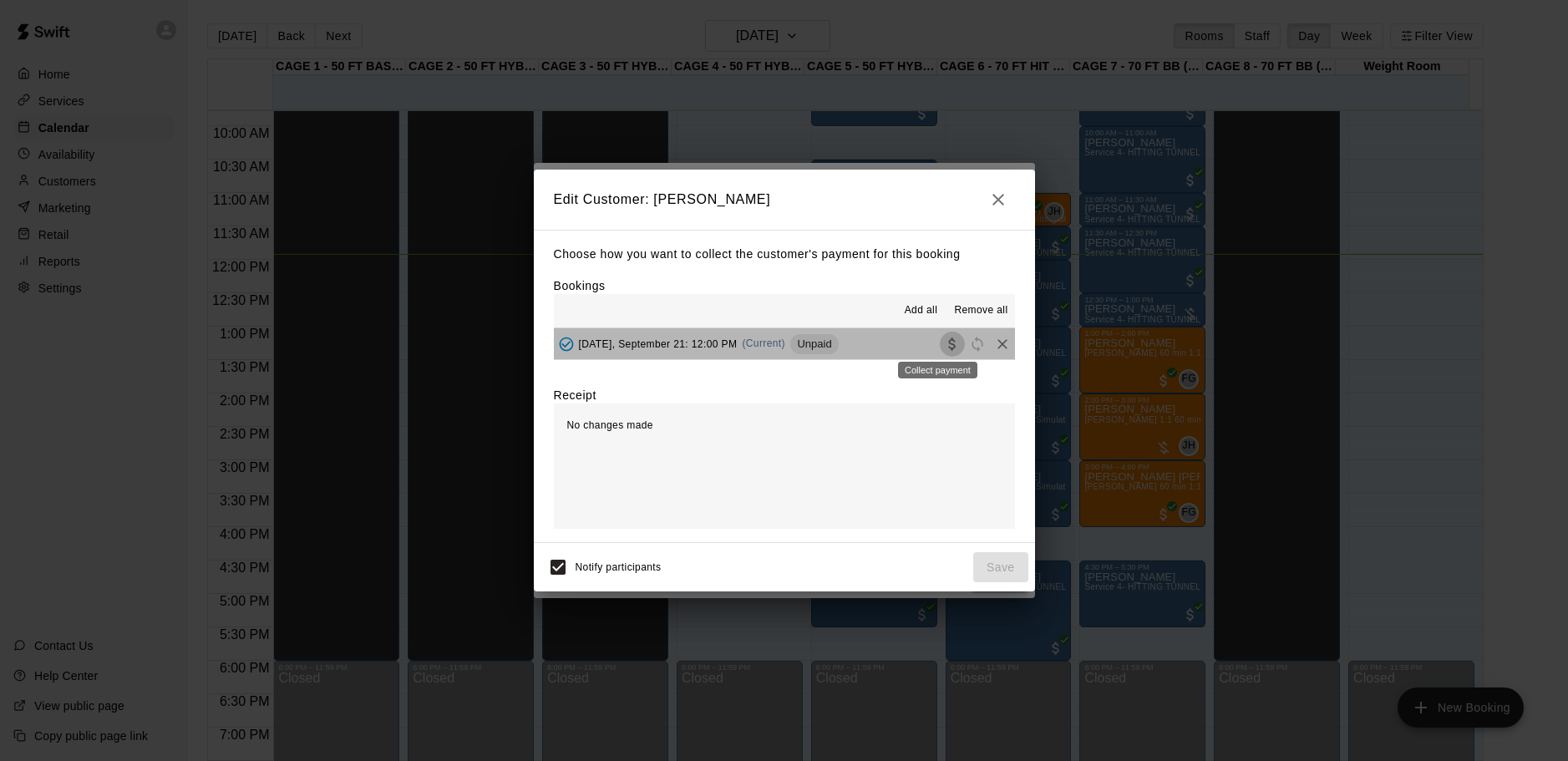
click at [948, 340] on icon "Collect payment" at bounding box center [952, 344] width 7 height 12
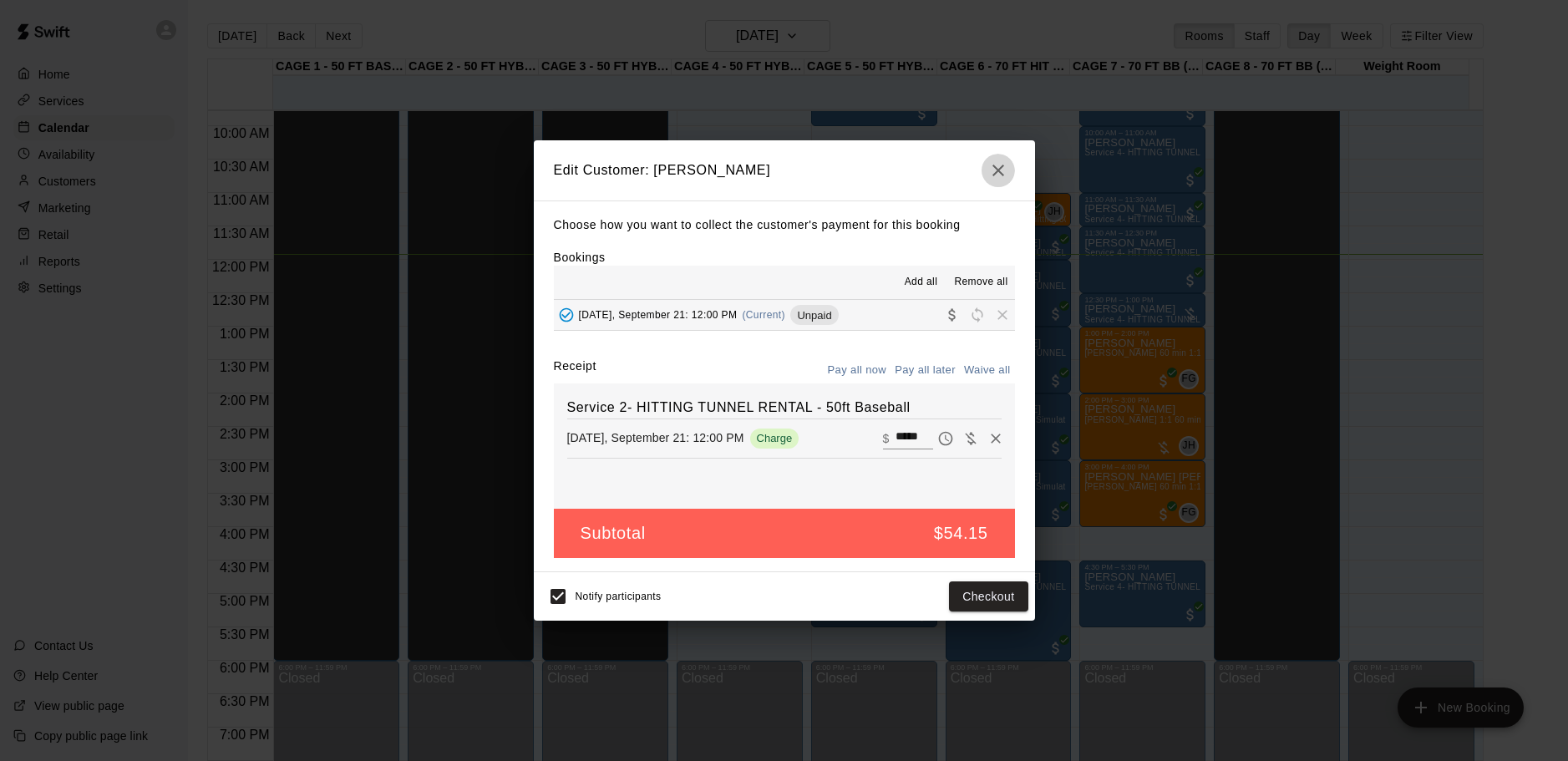
click at [992, 166] on icon "button" at bounding box center [997, 170] width 11 height 11
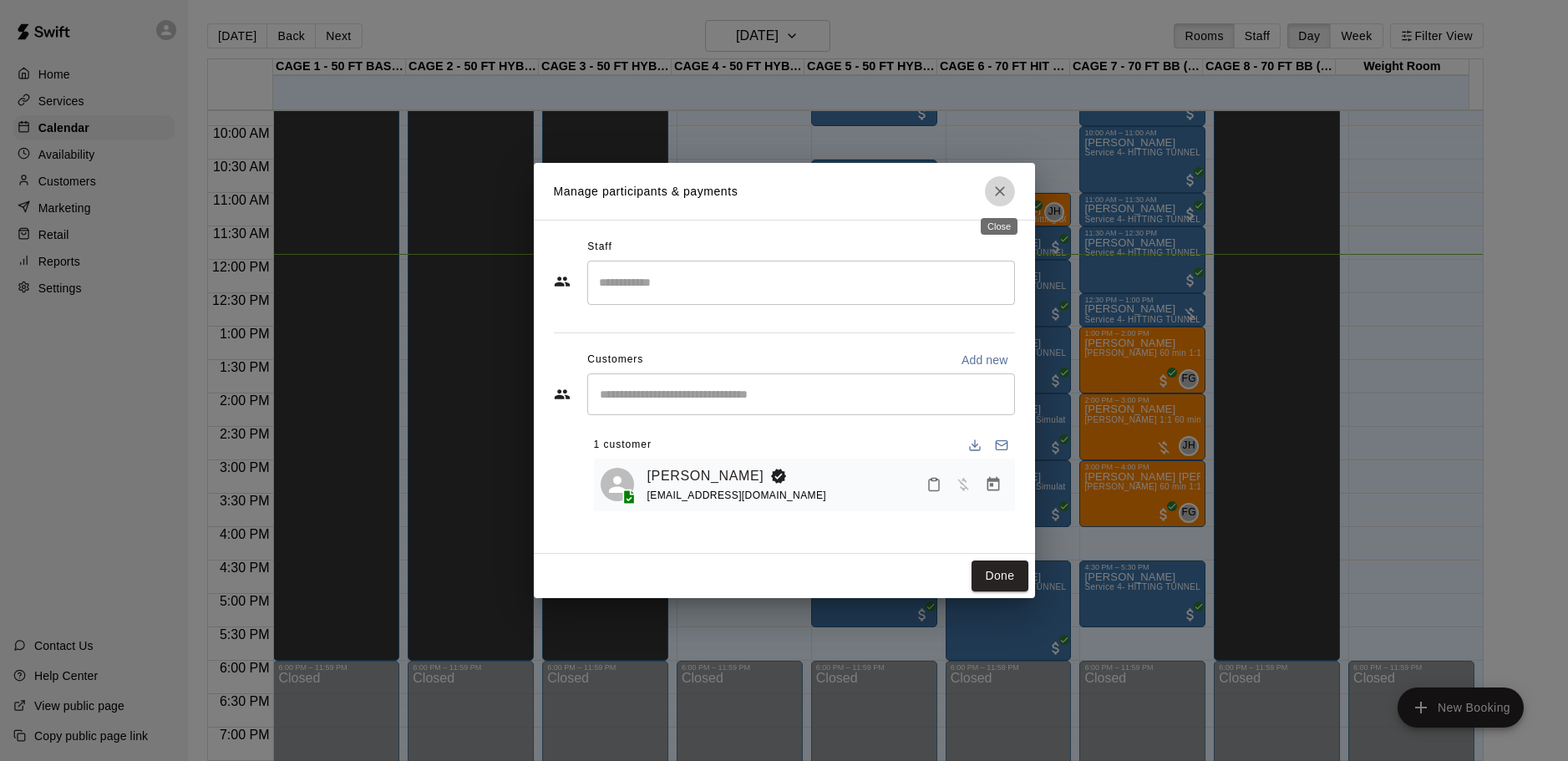
click at [1001, 194] on icon "Close" at bounding box center [999, 190] width 17 height 17
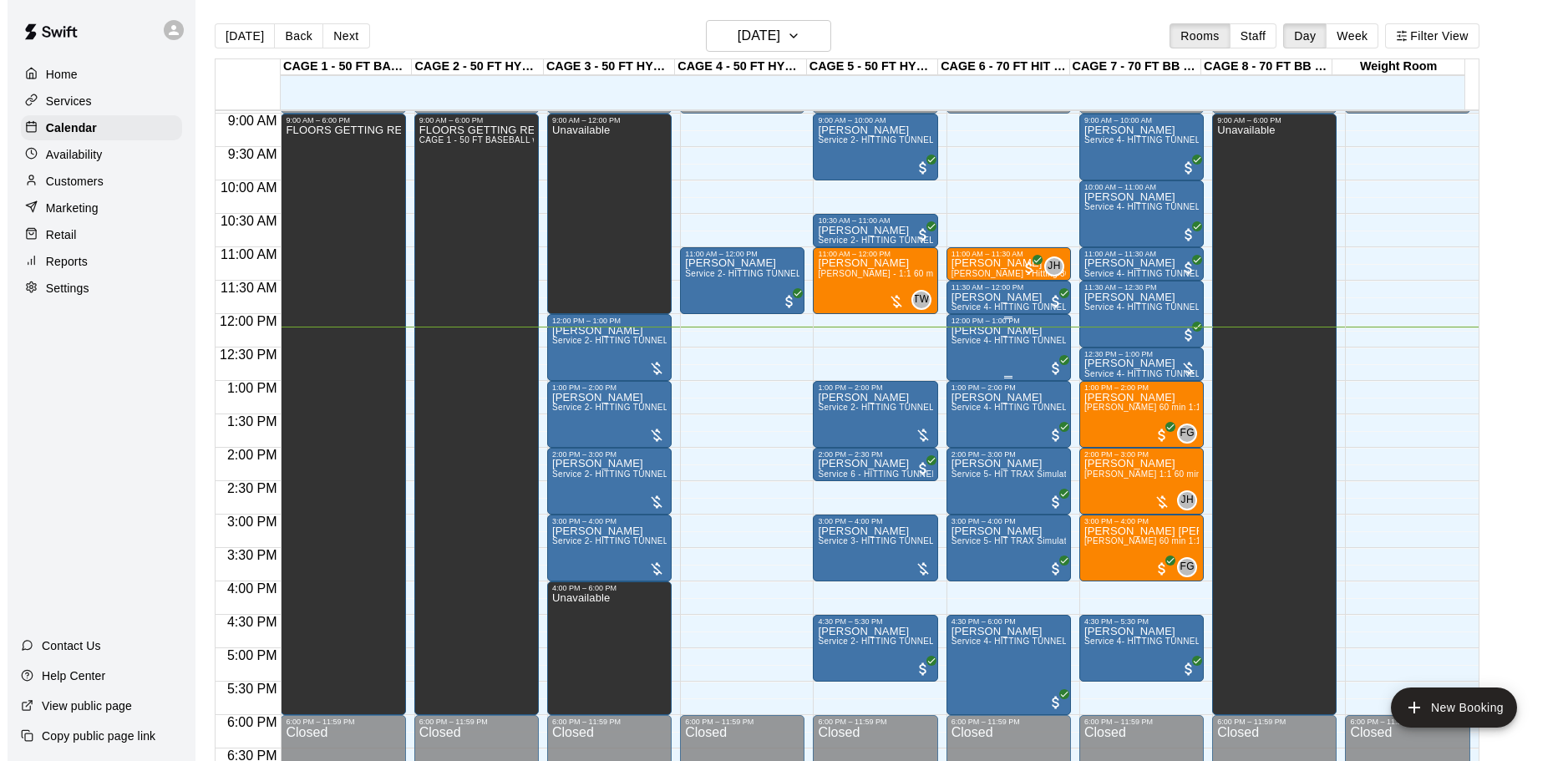
scroll to position [570, 0]
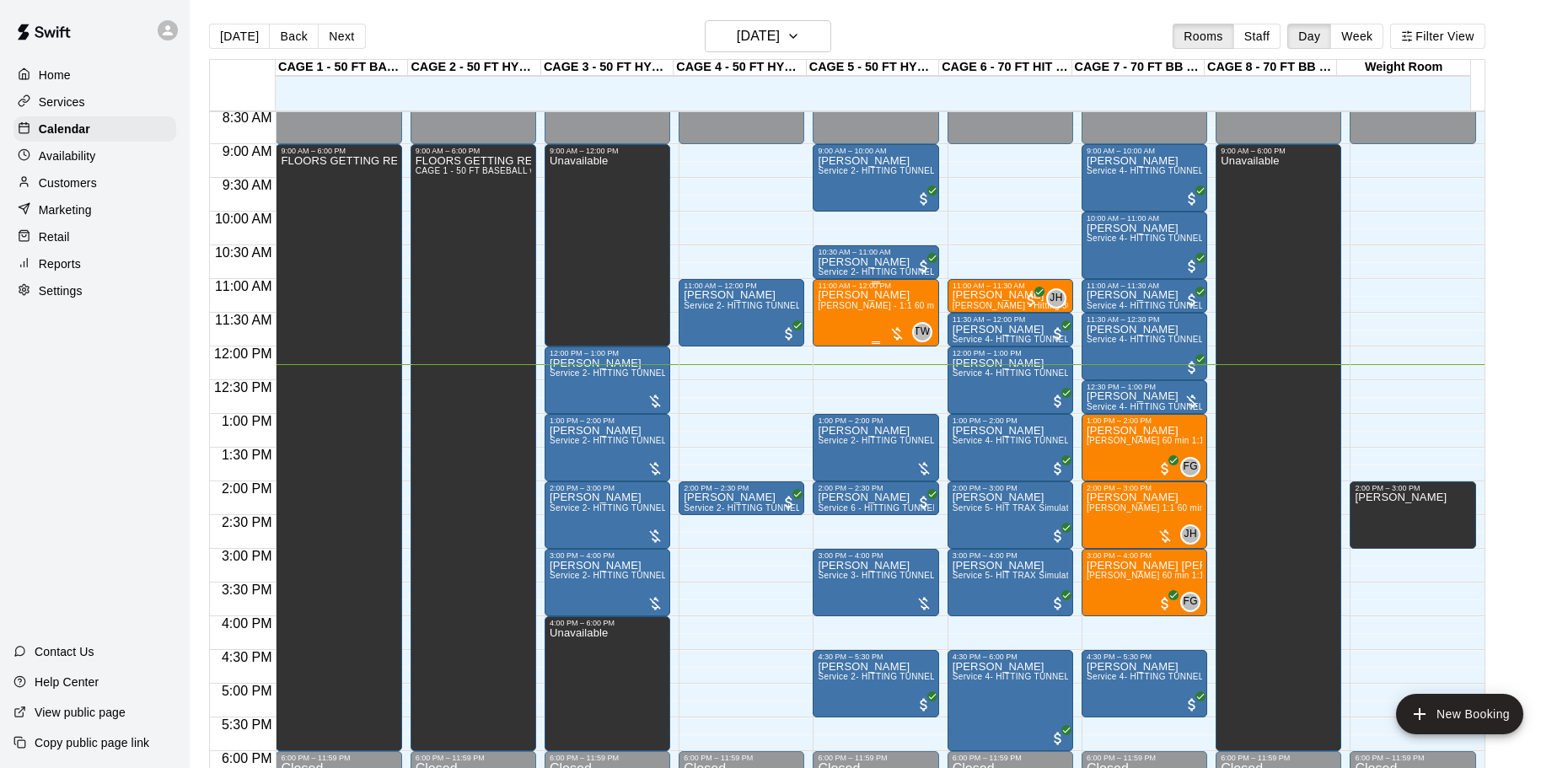
click at [887, 317] on div "Matthew Anderson TJ Wilcoxson - 1:1 60 min Baseball Hitting Lesson" at bounding box center [876, 674] width 116 height 768
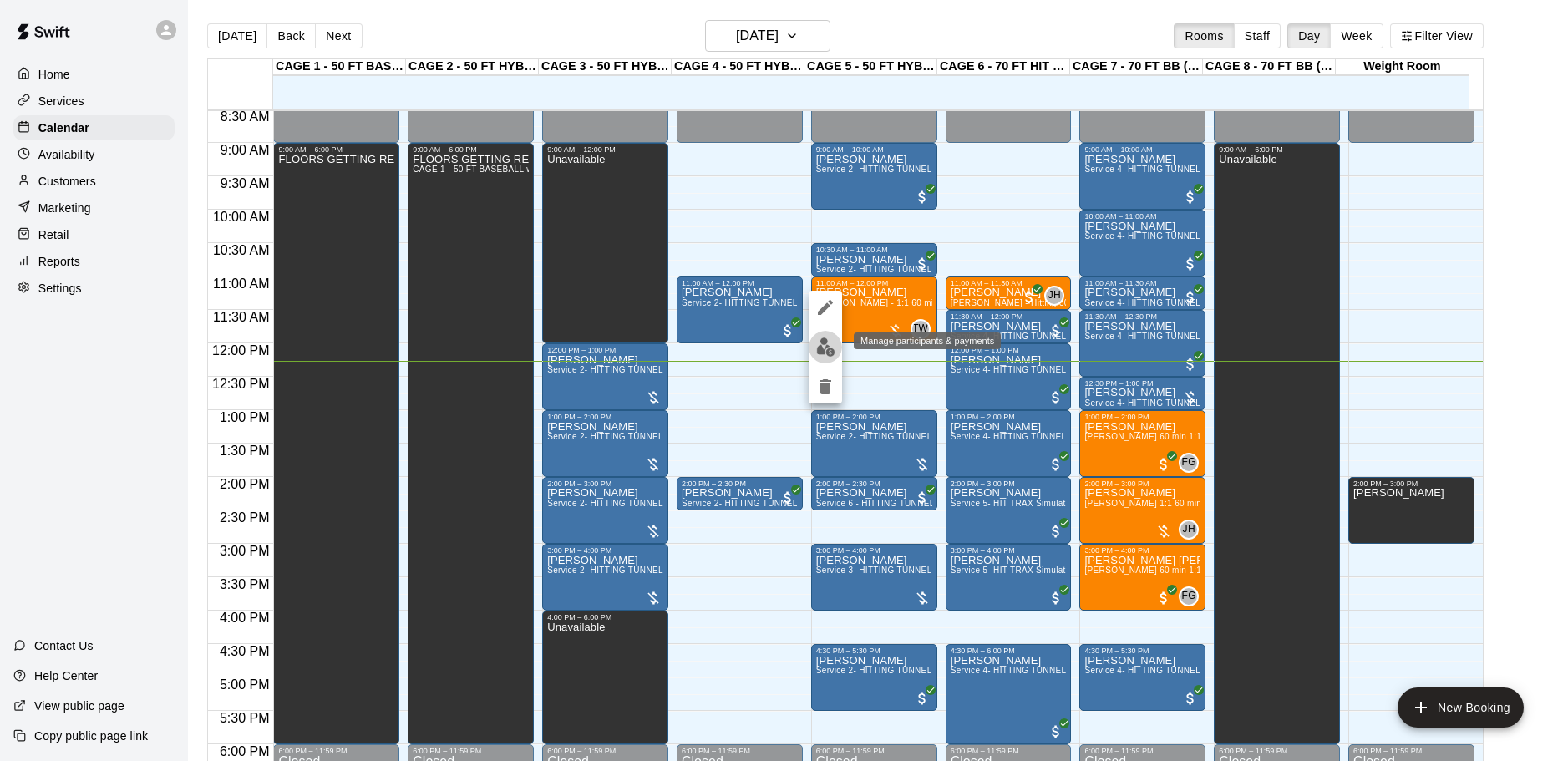
click at [820, 353] on img "edit" at bounding box center [825, 347] width 19 height 19
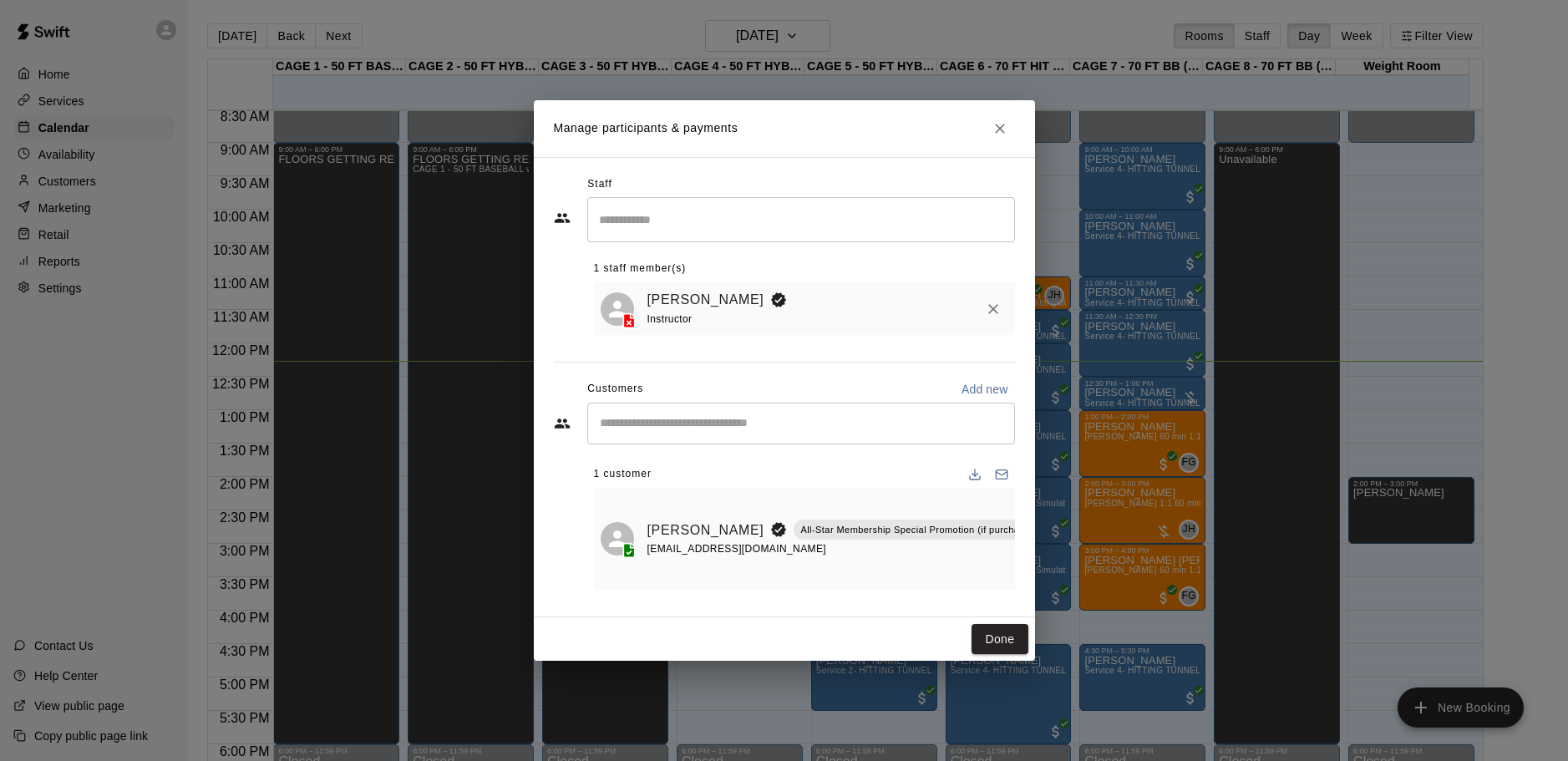
scroll to position [0, 222]
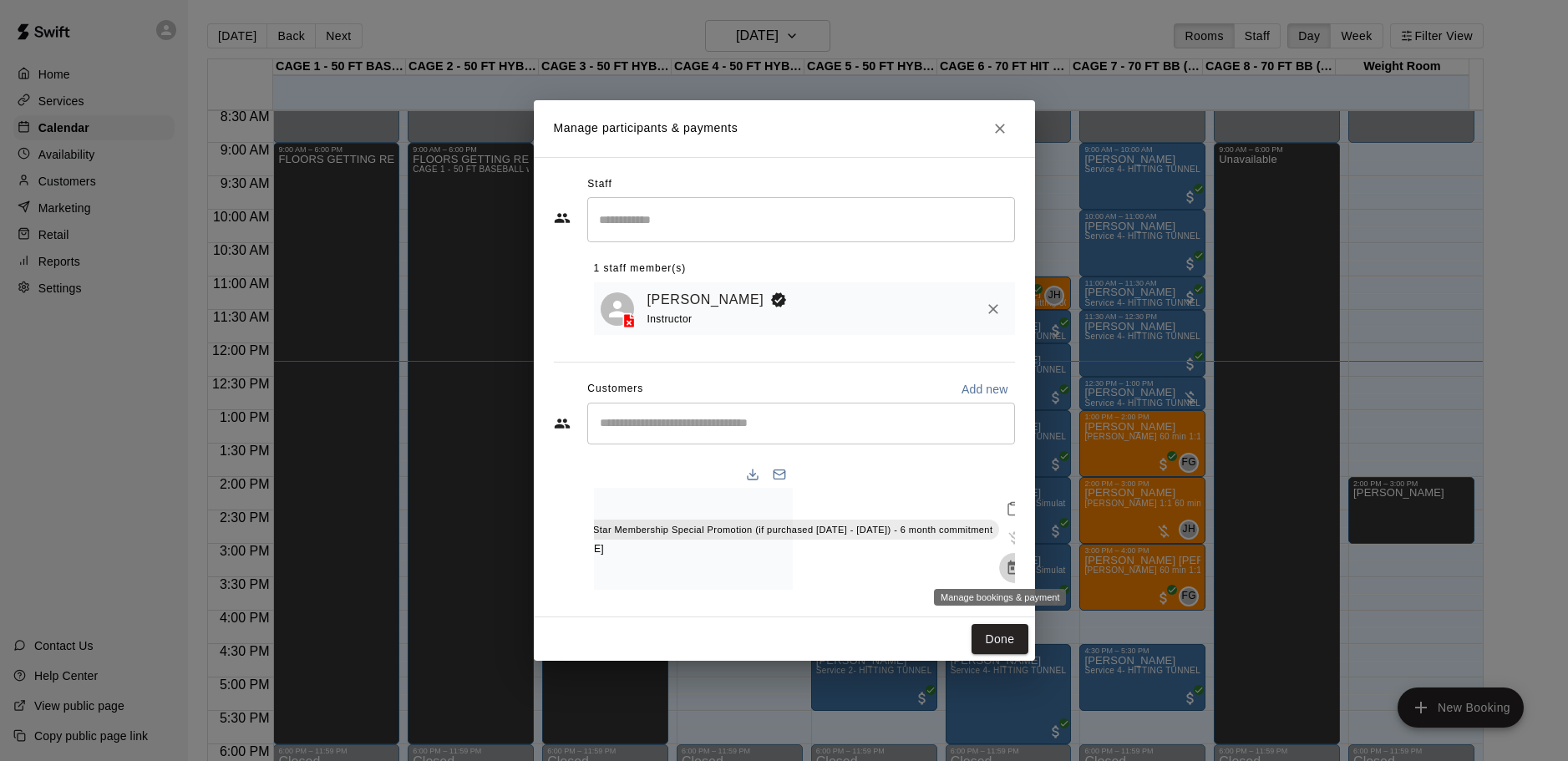
click at [1006, 562] on icon "Manage bookings & payment" at bounding box center [1014, 568] width 17 height 17
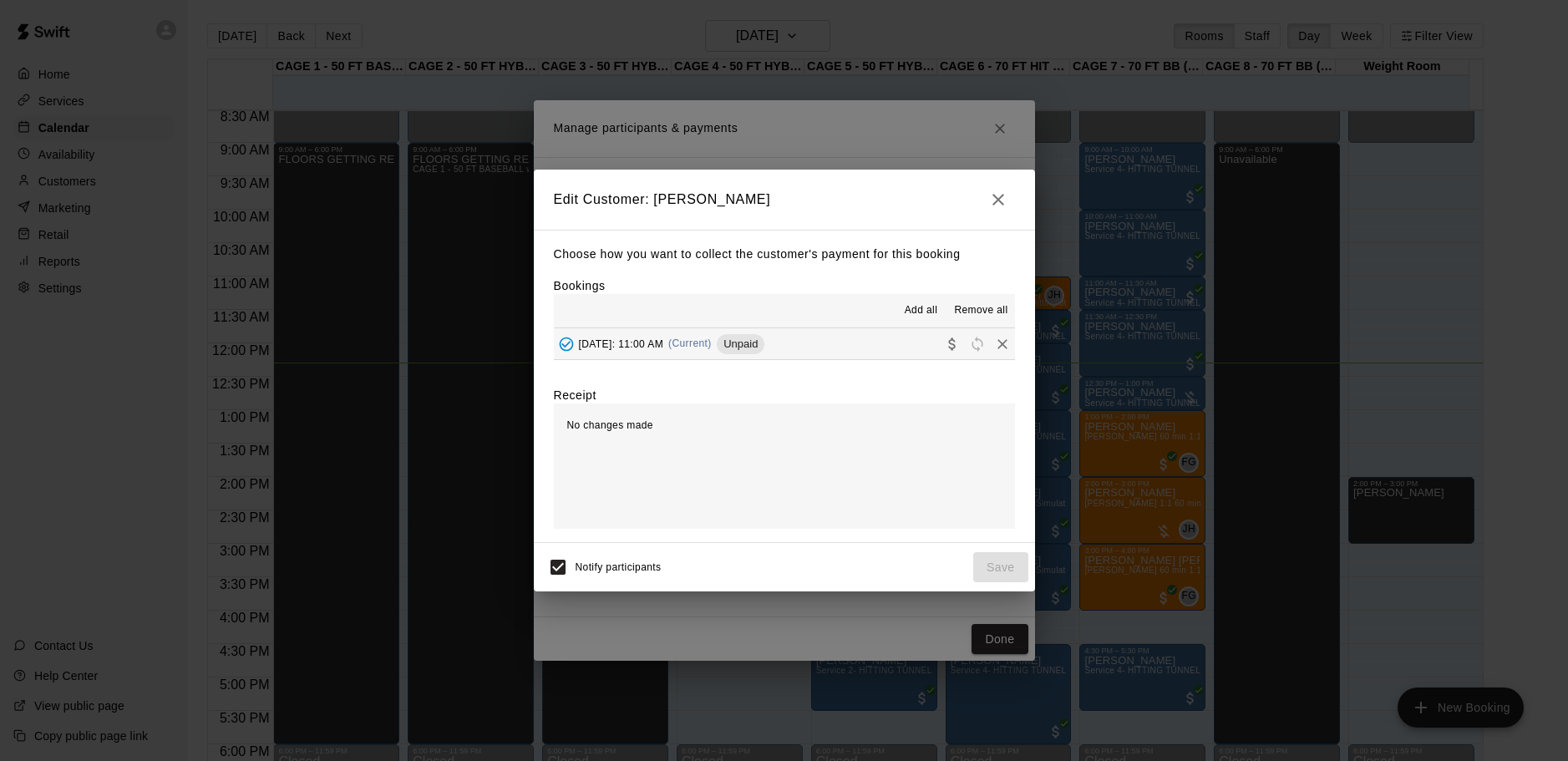
click at [1004, 183] on button "button" at bounding box center [998, 199] width 34 height 34
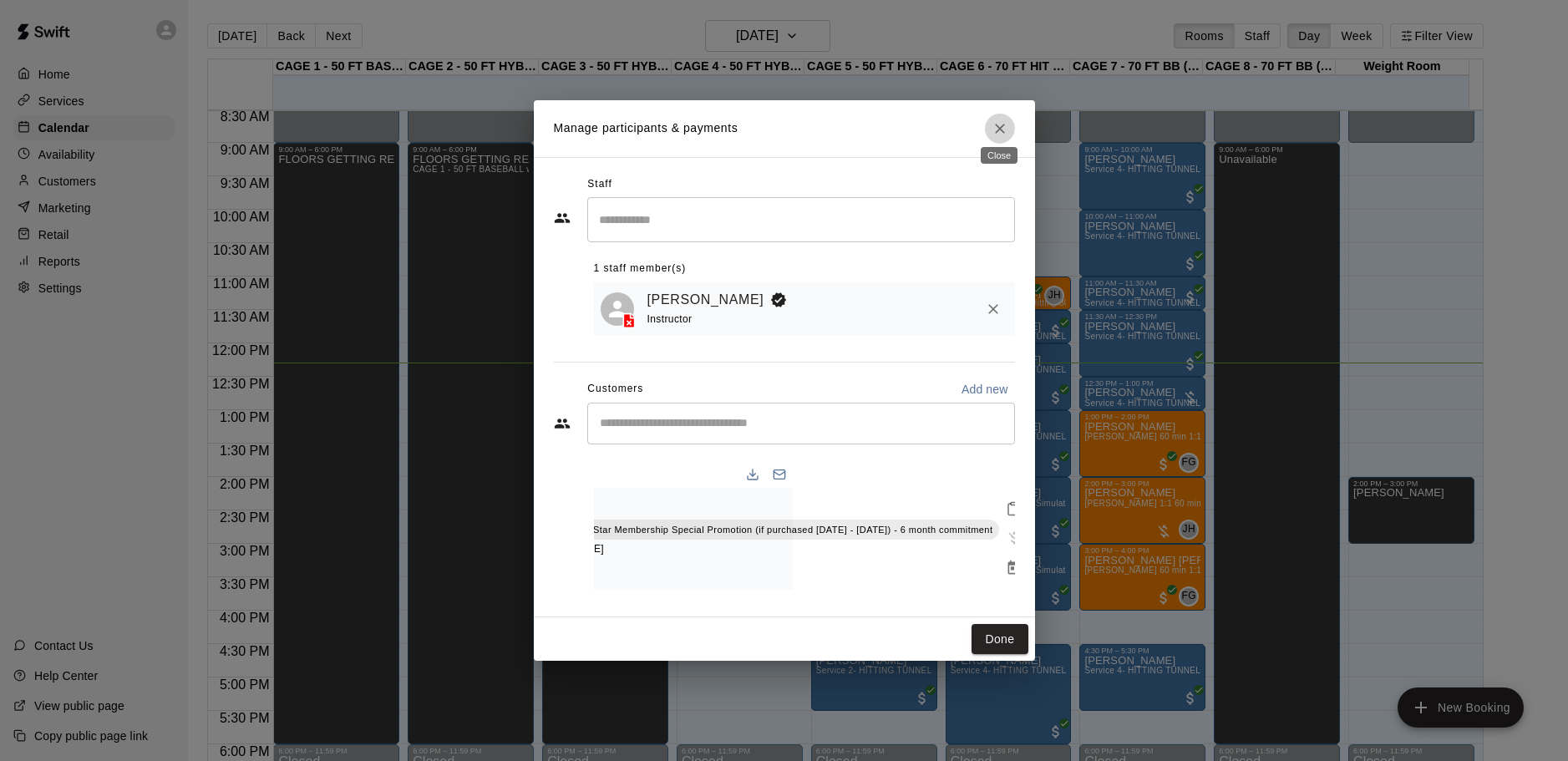
click at [1004, 120] on icon "Close" at bounding box center [999, 128] width 17 height 17
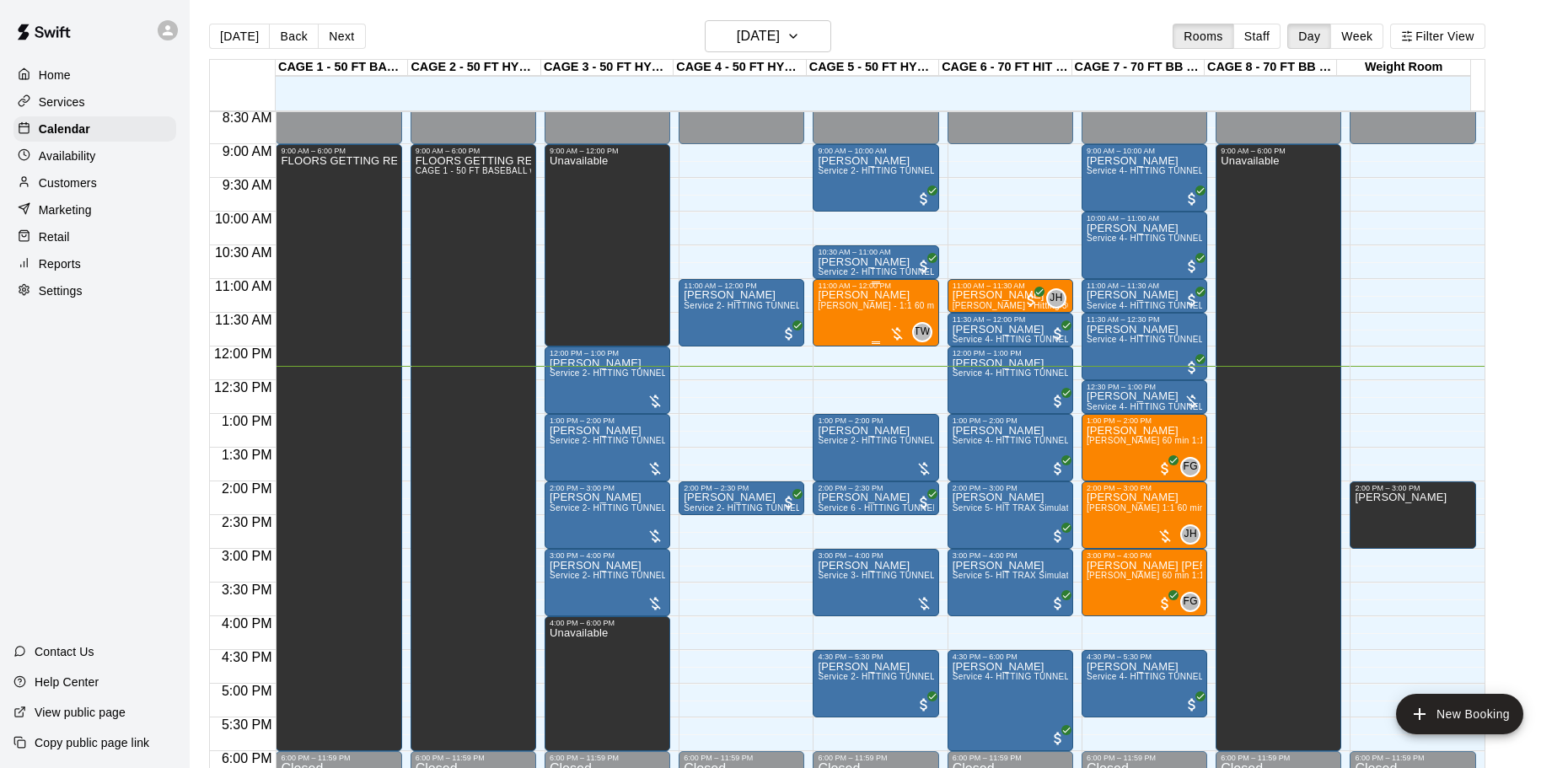
click at [869, 321] on div "Matthew Anderson TJ Wilcoxson - 1:1 60 min Baseball Hitting Lesson" at bounding box center [876, 674] width 116 height 768
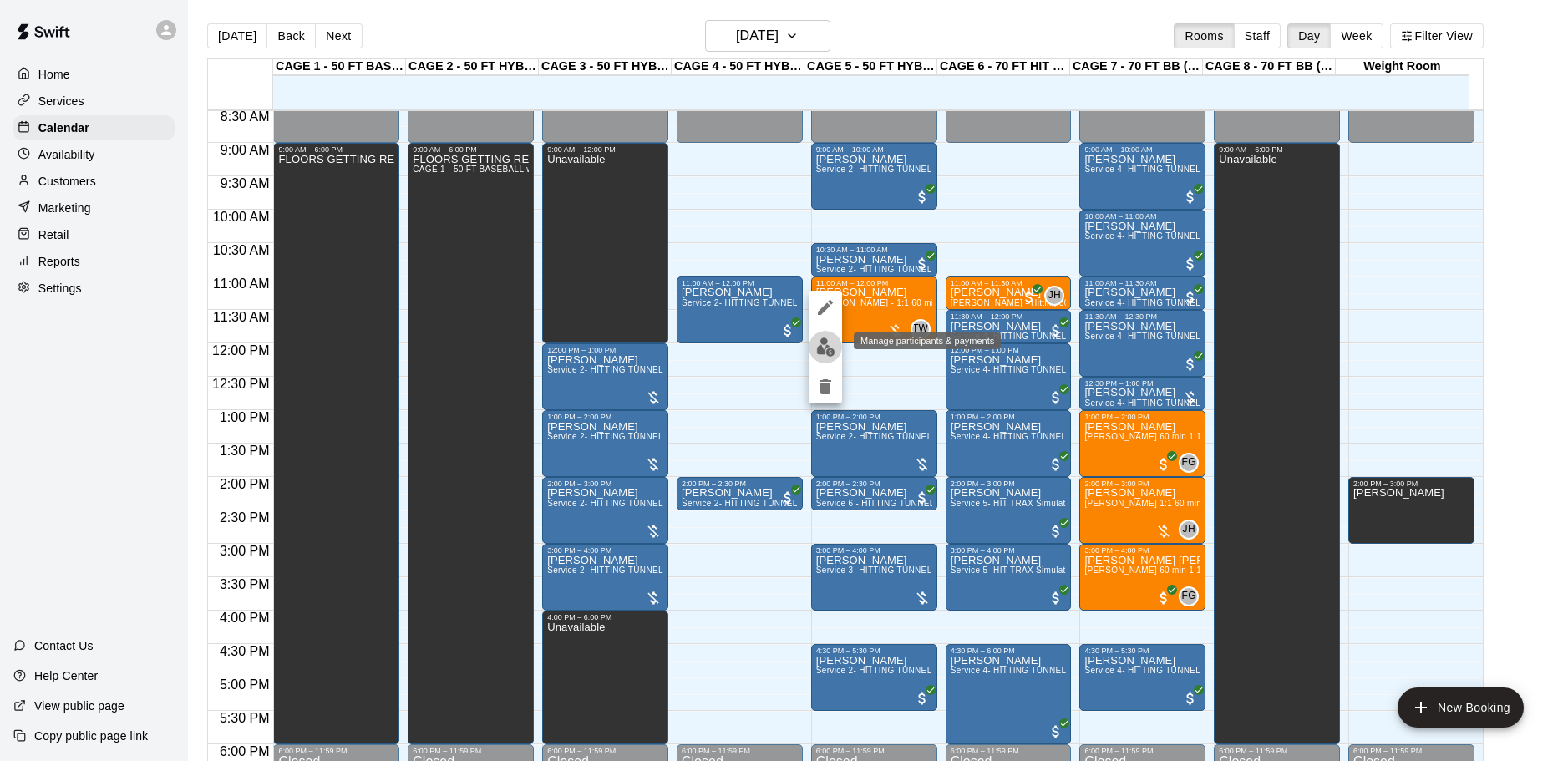
click at [832, 347] on img "edit" at bounding box center [825, 347] width 19 height 19
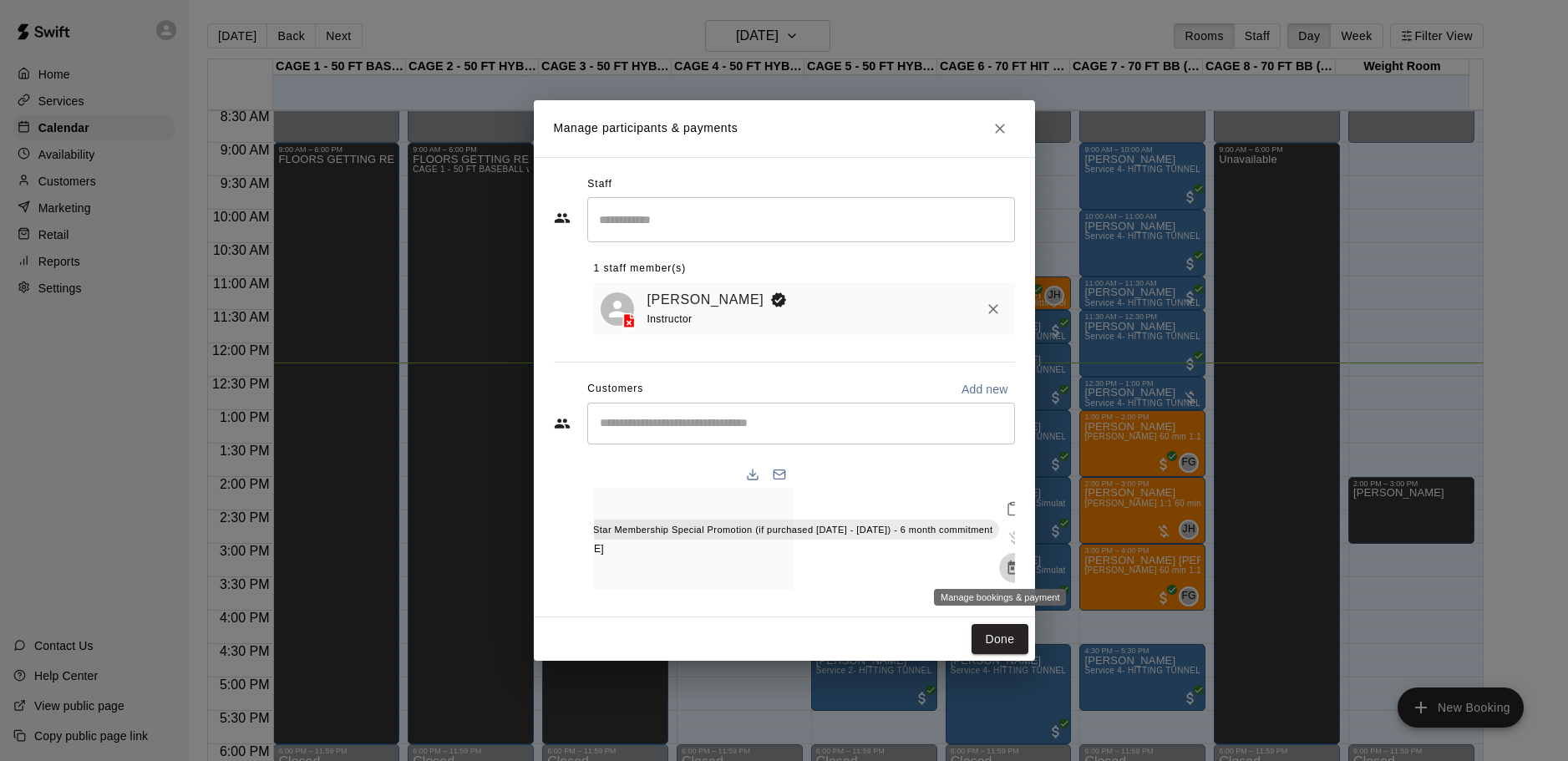
click at [1013, 556] on button "Manage bookings & payment" at bounding box center [1014, 568] width 30 height 30
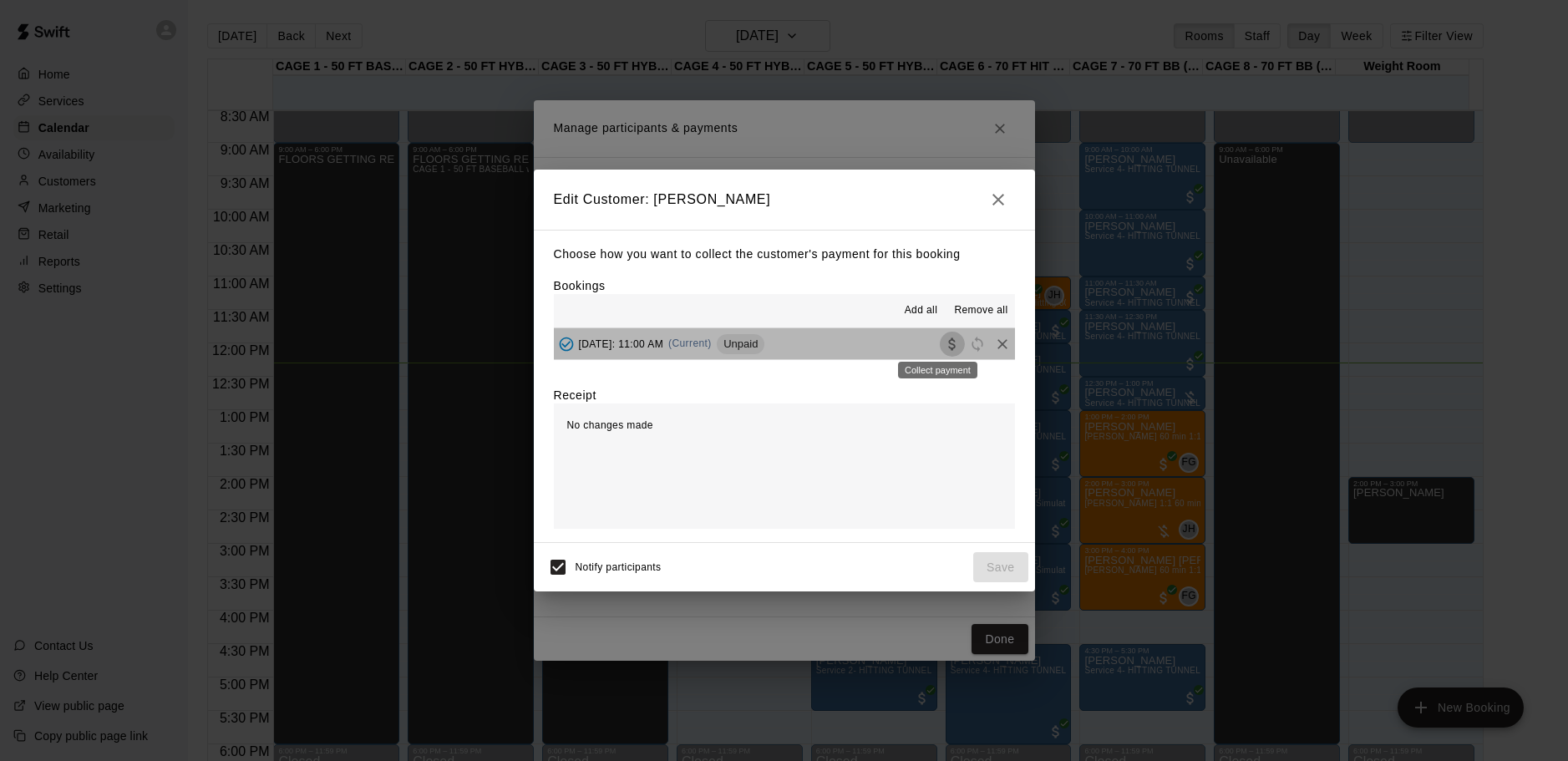
click at [944, 339] on icon "Collect payment" at bounding box center [952, 344] width 17 height 17
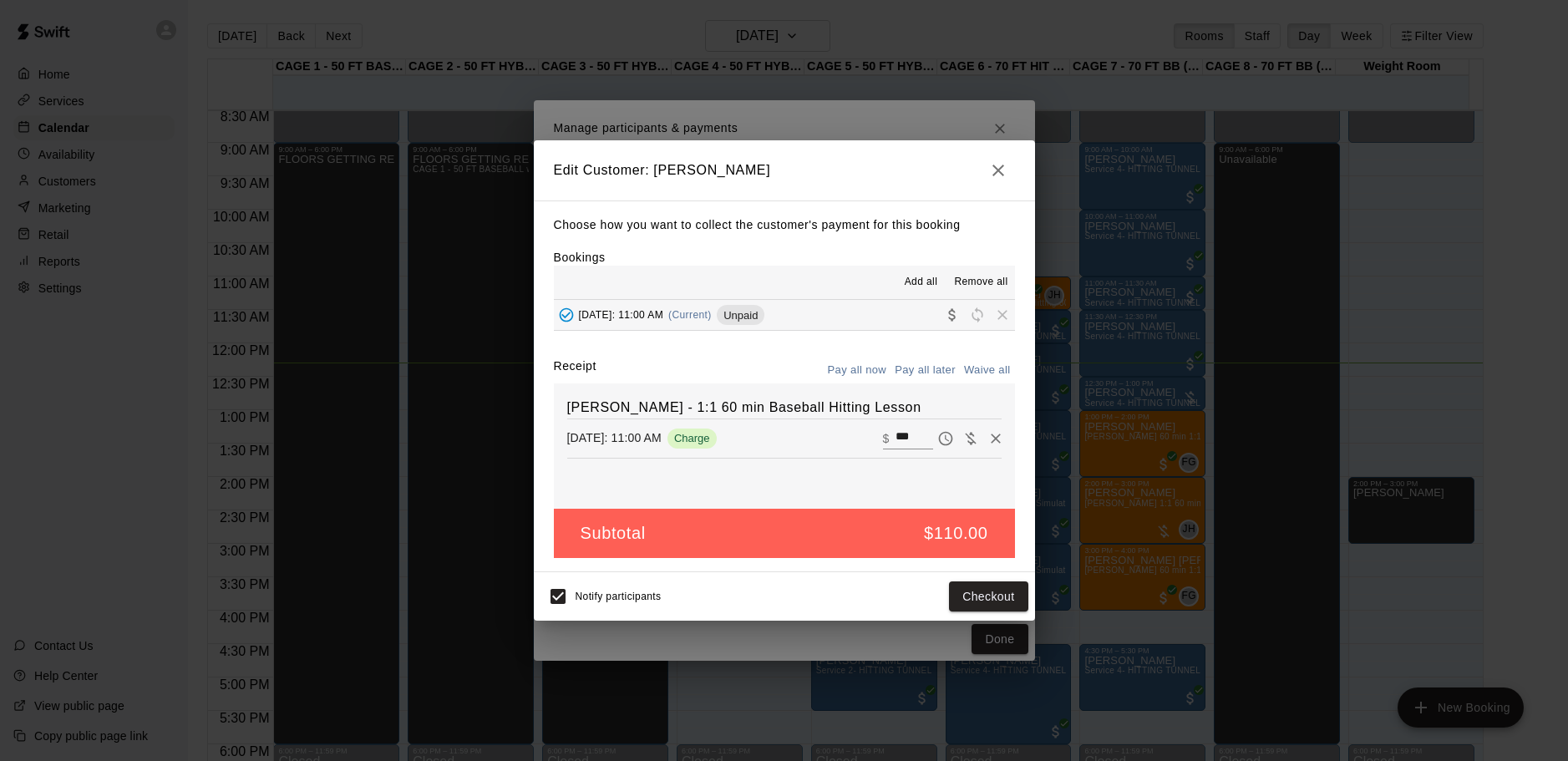
click at [997, 182] on button "button" at bounding box center [998, 170] width 34 height 34
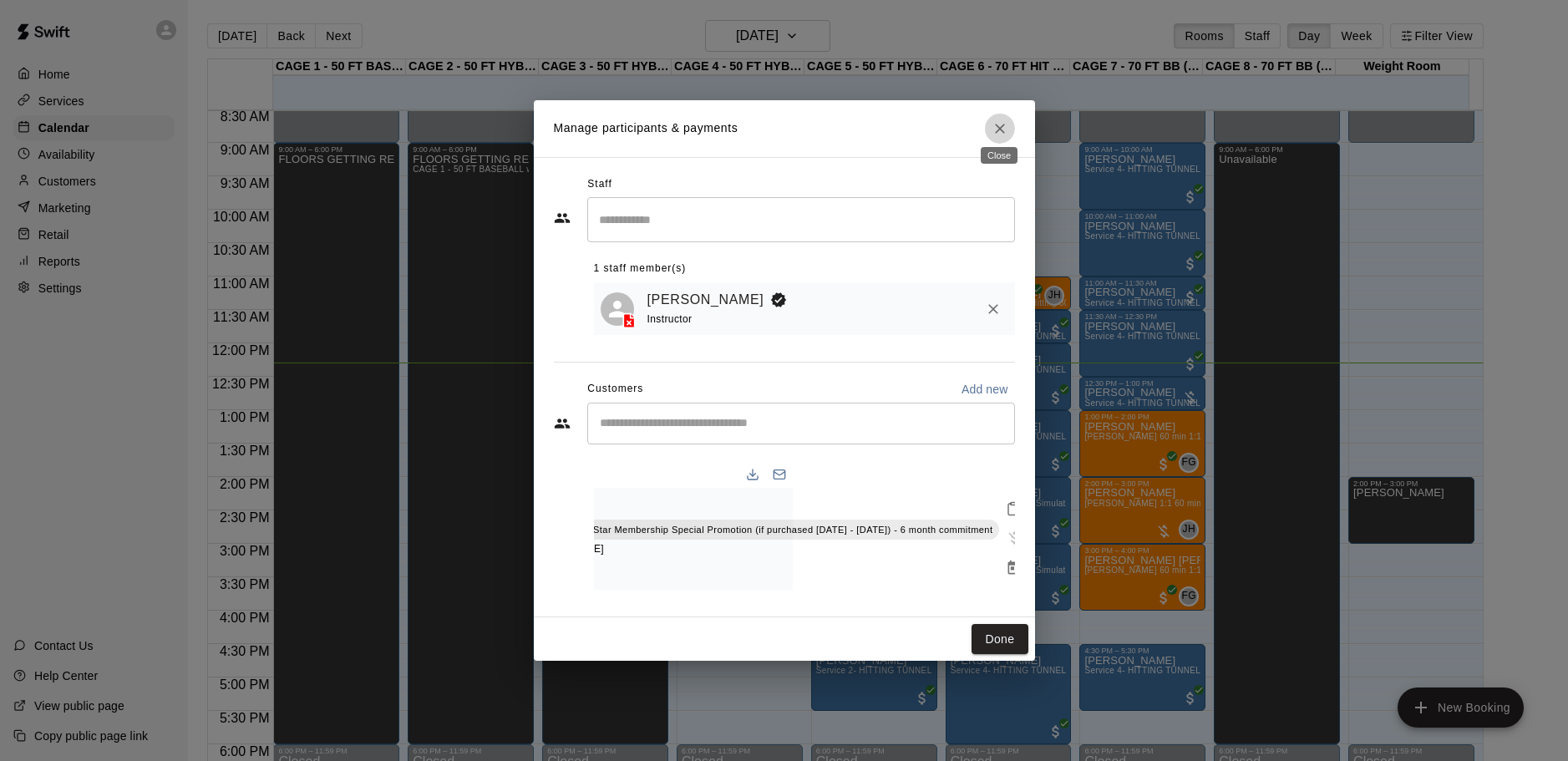
click at [989, 116] on button "Close" at bounding box center [1000, 129] width 30 height 30
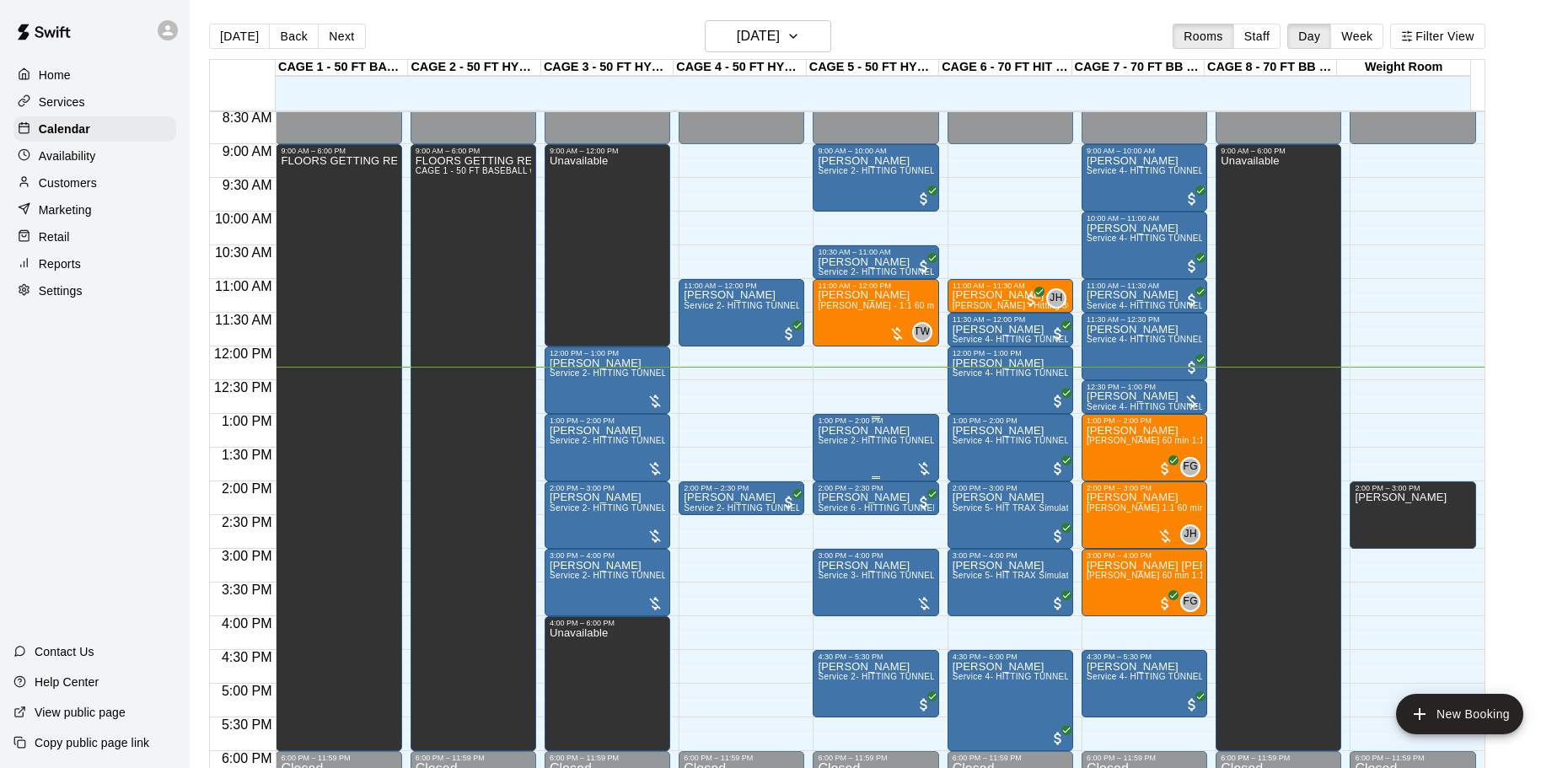
click at [901, 445] on span "Service 2- HITTING TUNNEL RENTAL - 50ft Baseball" at bounding box center [925, 441] width 214 height 9
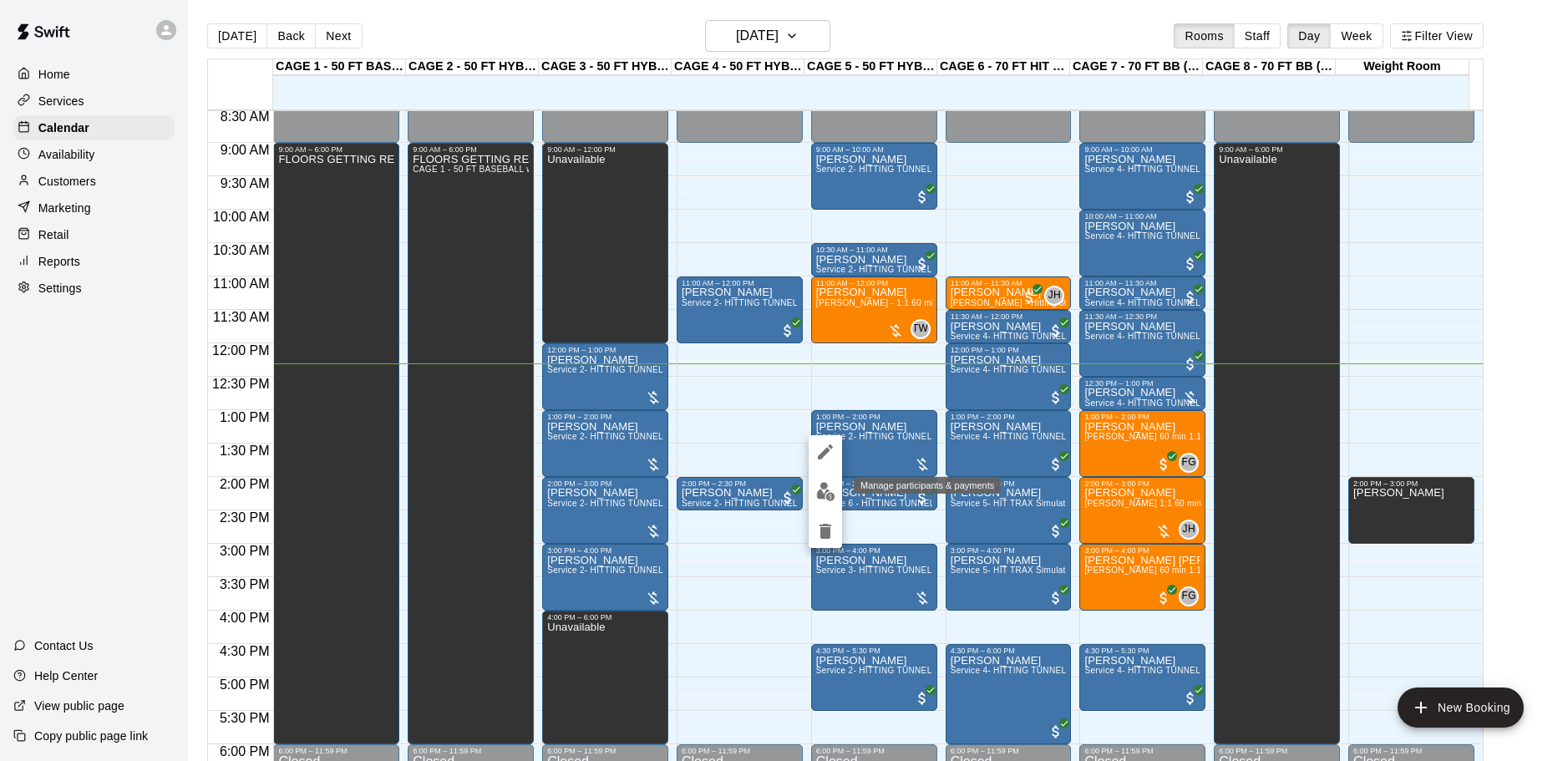
click at [830, 490] on img "edit" at bounding box center [825, 492] width 19 height 19
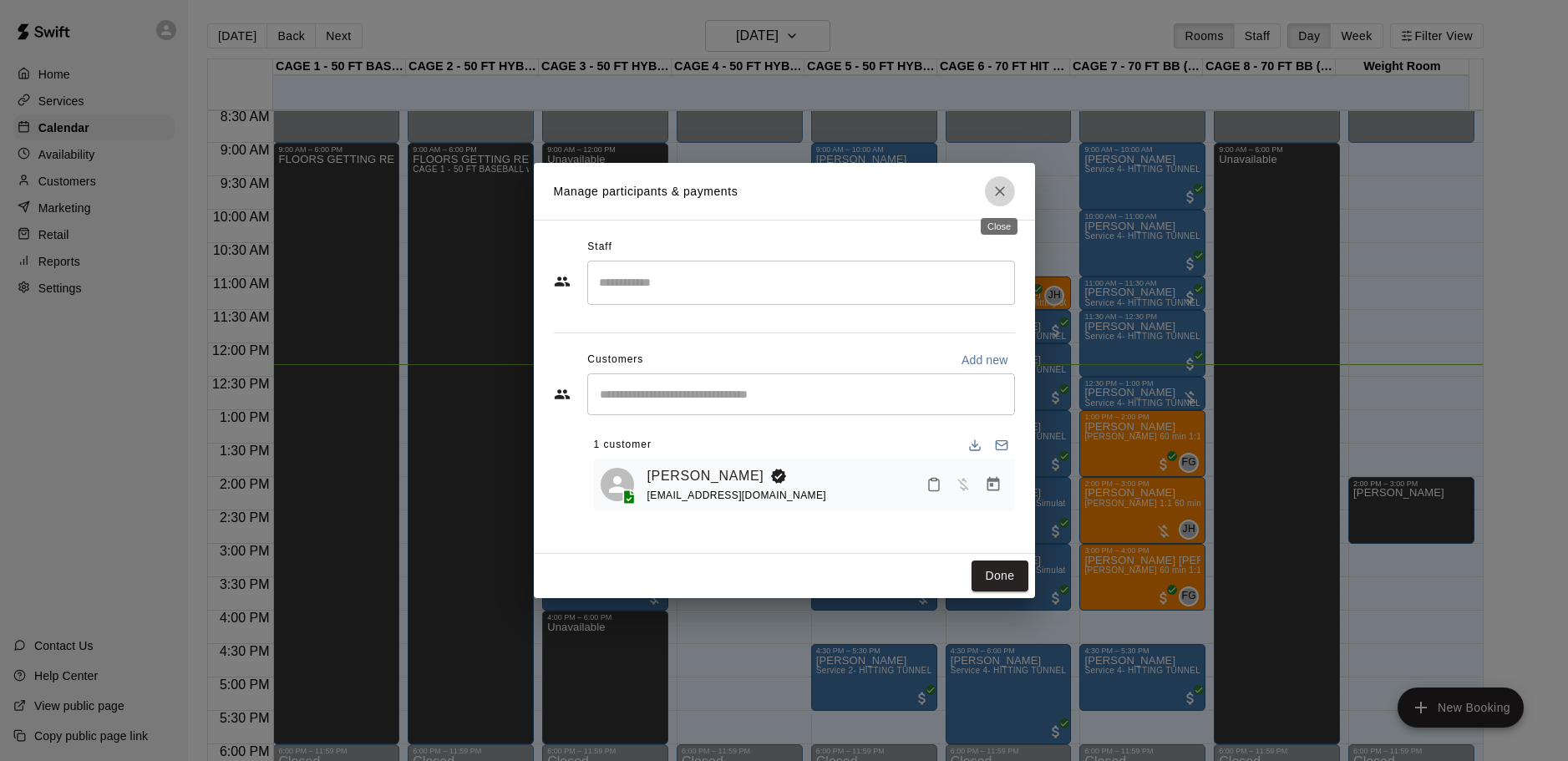
click at [1004, 189] on icon "Close" at bounding box center [999, 190] width 17 height 17
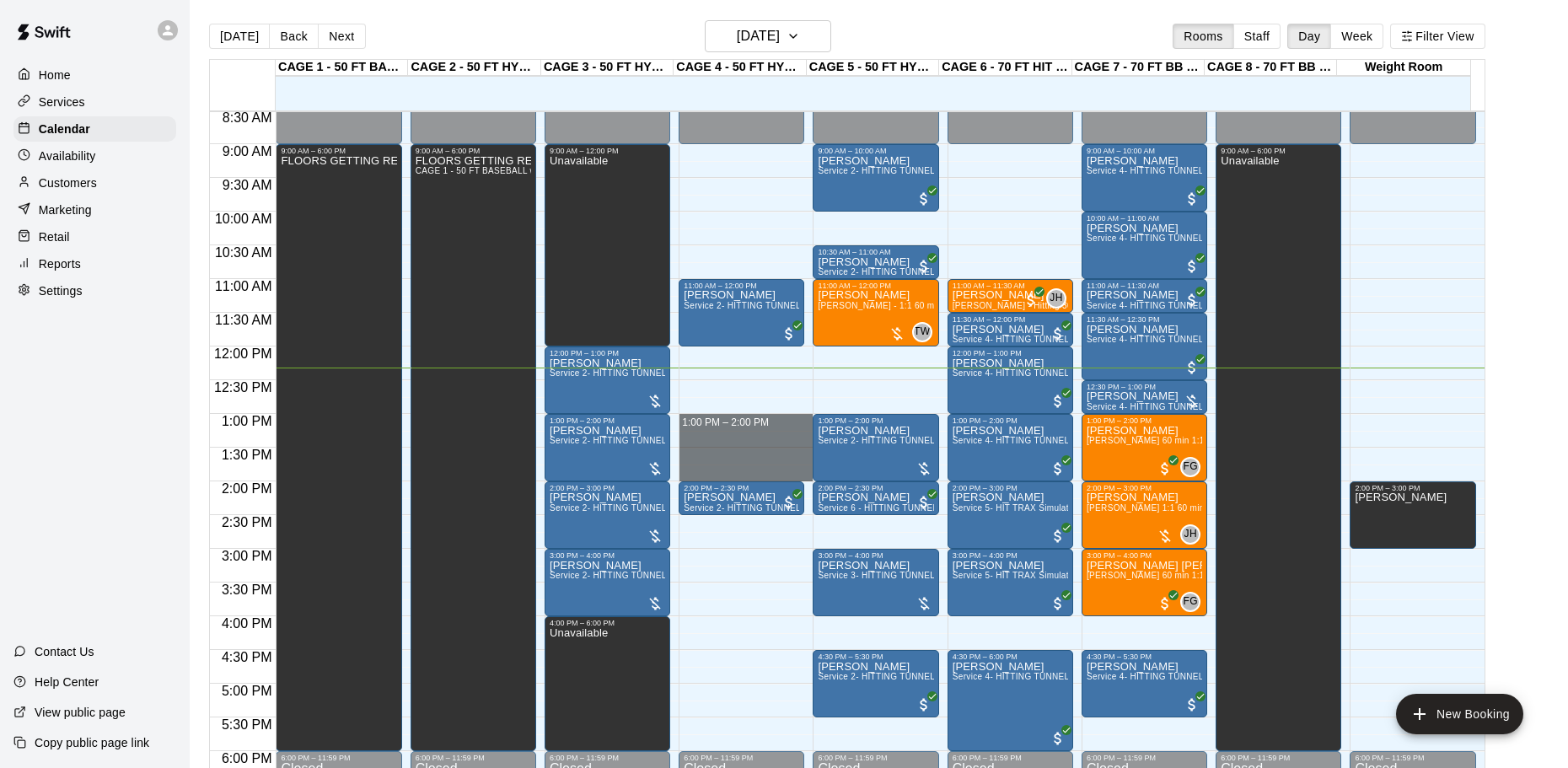
drag, startPoint x: 679, startPoint y: 416, endPoint x: 693, endPoint y: 480, distance: 65.5
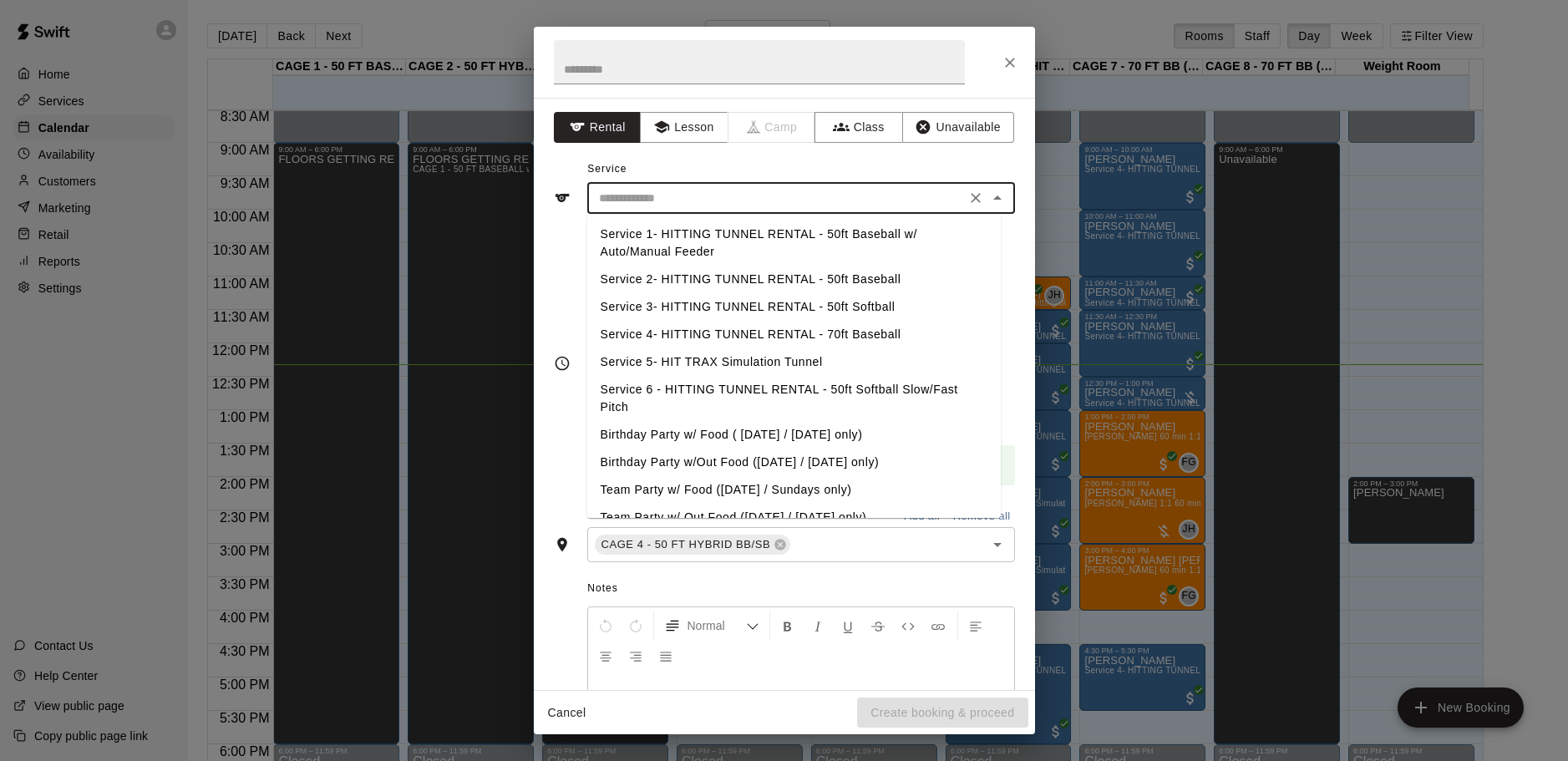
click at [783, 191] on input "text" at bounding box center [777, 198] width 369 height 21
click at [844, 273] on li "Service 2- HITTING TUNNEL RENTAL - 50ft Baseball" at bounding box center [794, 279] width 414 height 27
type input "**********"
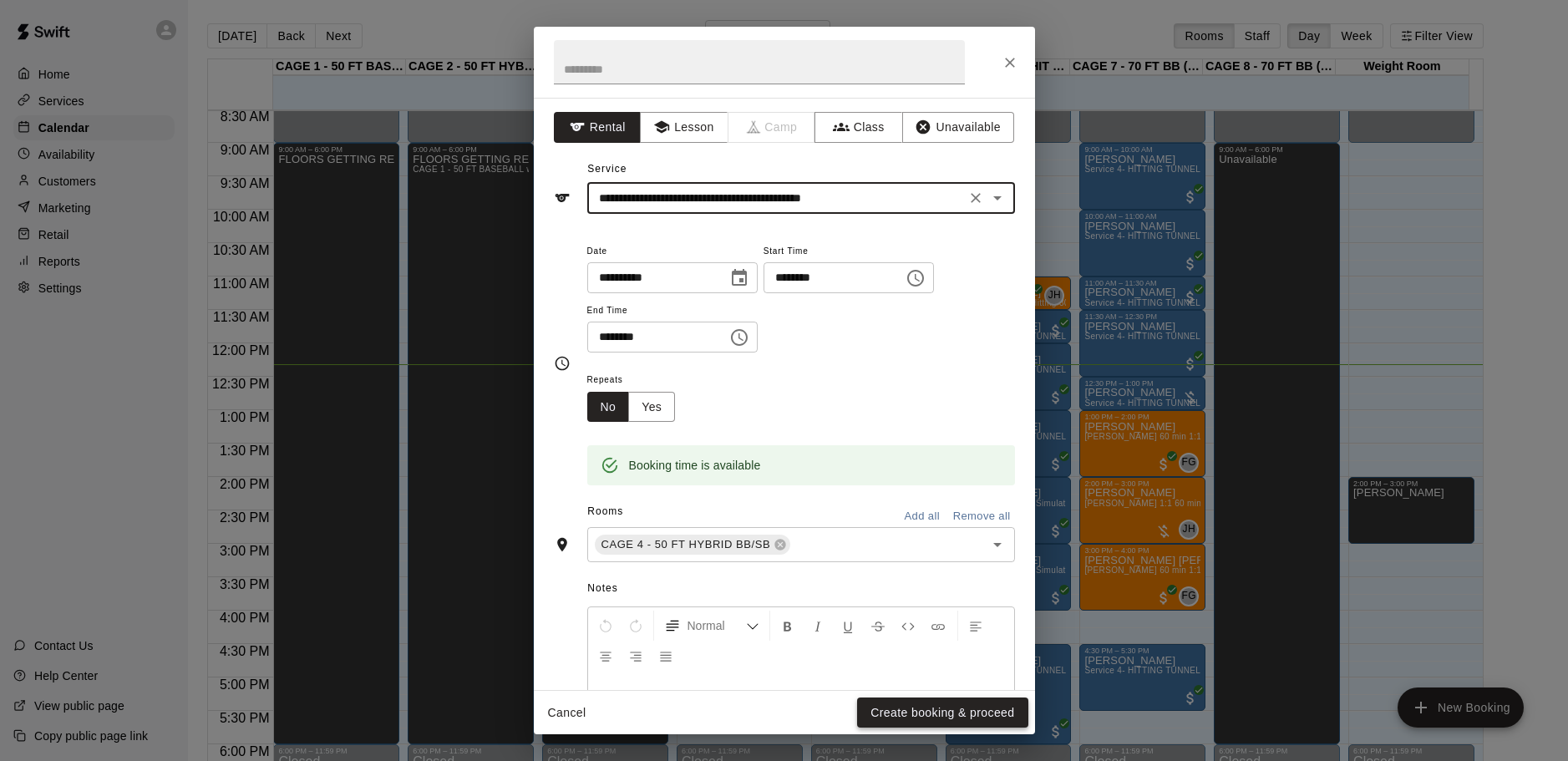
click at [958, 708] on button "Create booking & proceed" at bounding box center [942, 713] width 170 height 31
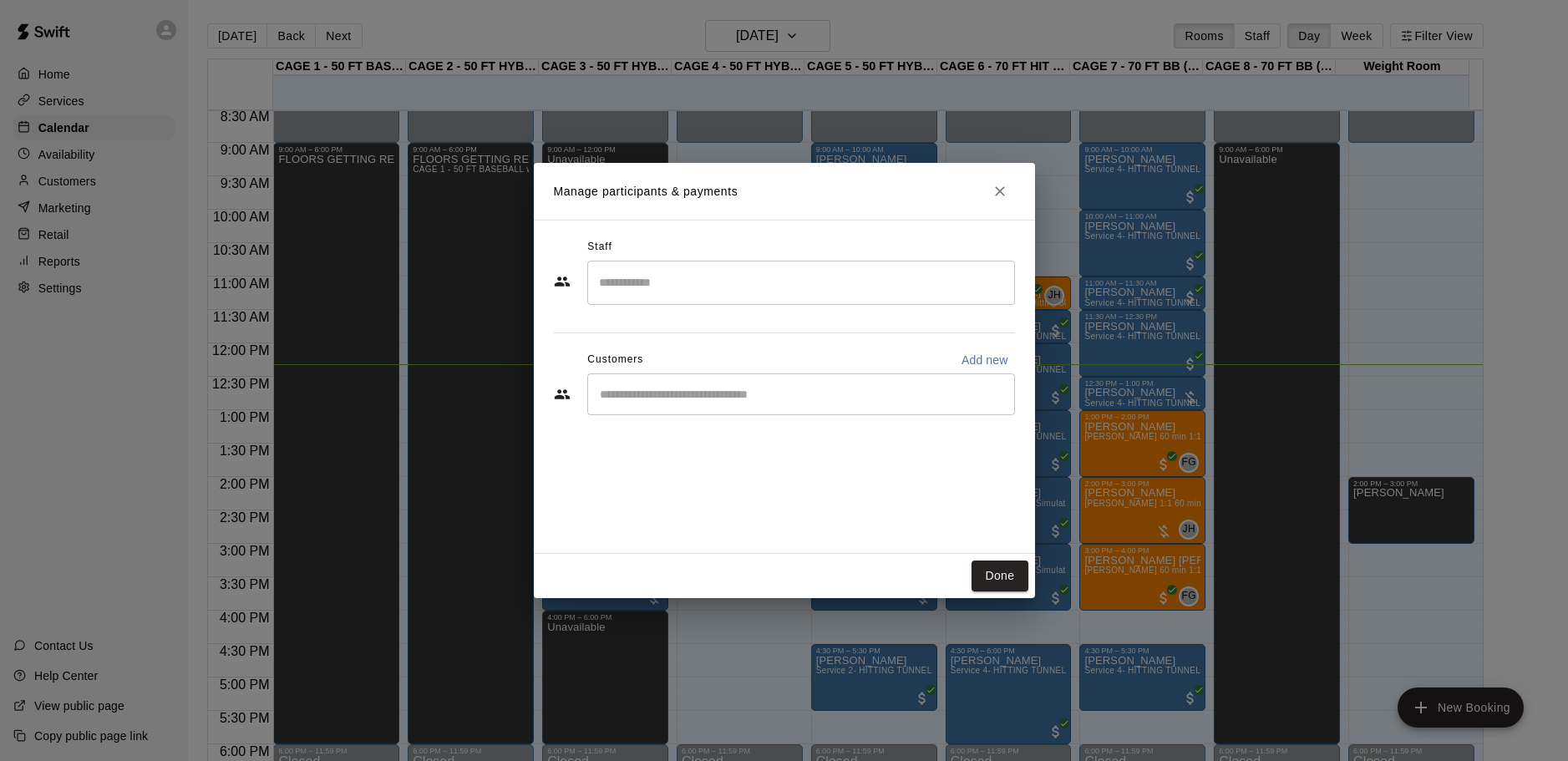
click at [715, 404] on div "​" at bounding box center [801, 393] width 428 height 41
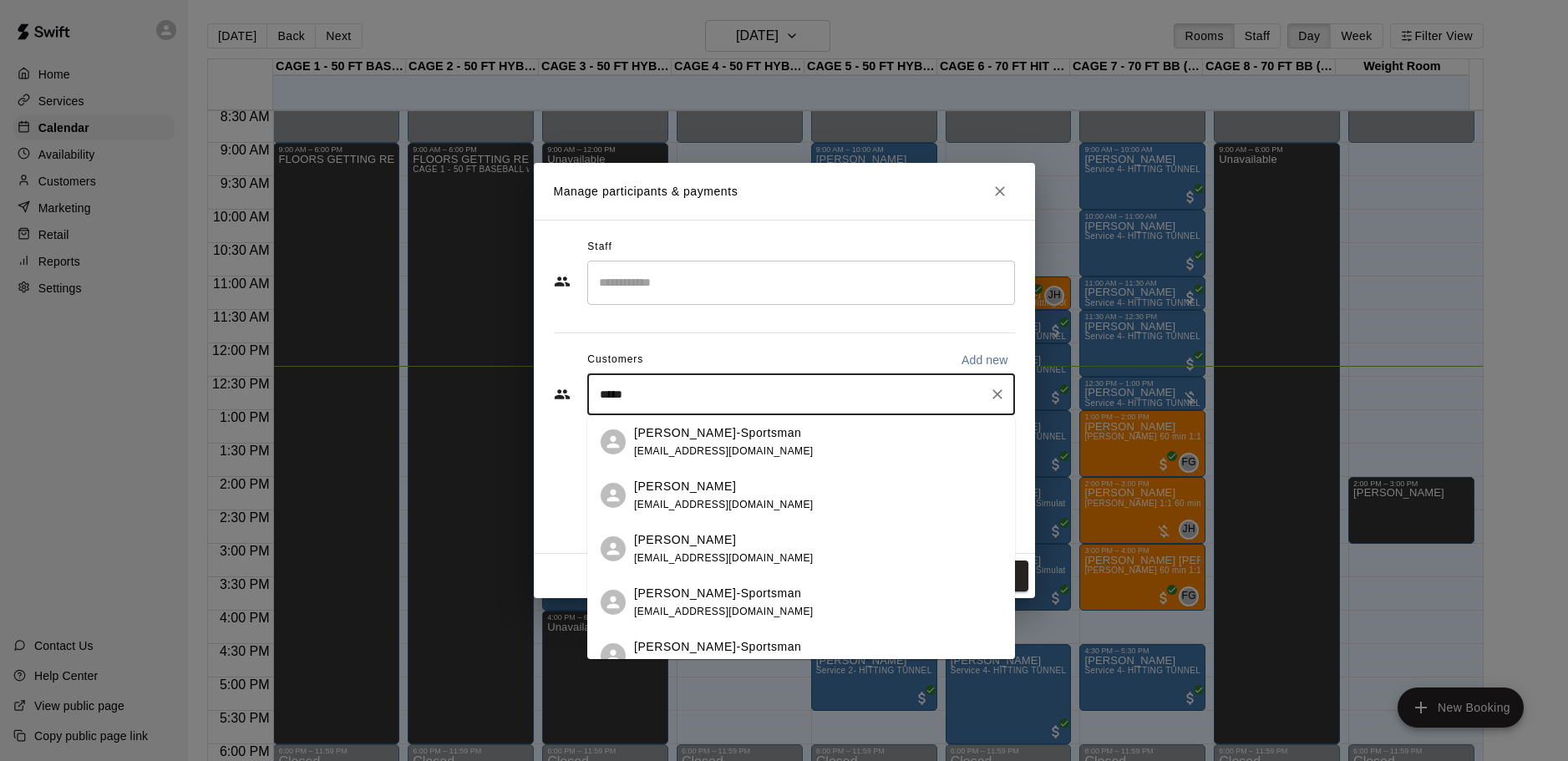
type input "******"
click at [781, 450] on div "Marilee Hughes-Sportsman msportsman@live.com" at bounding box center [724, 442] width 180 height 36
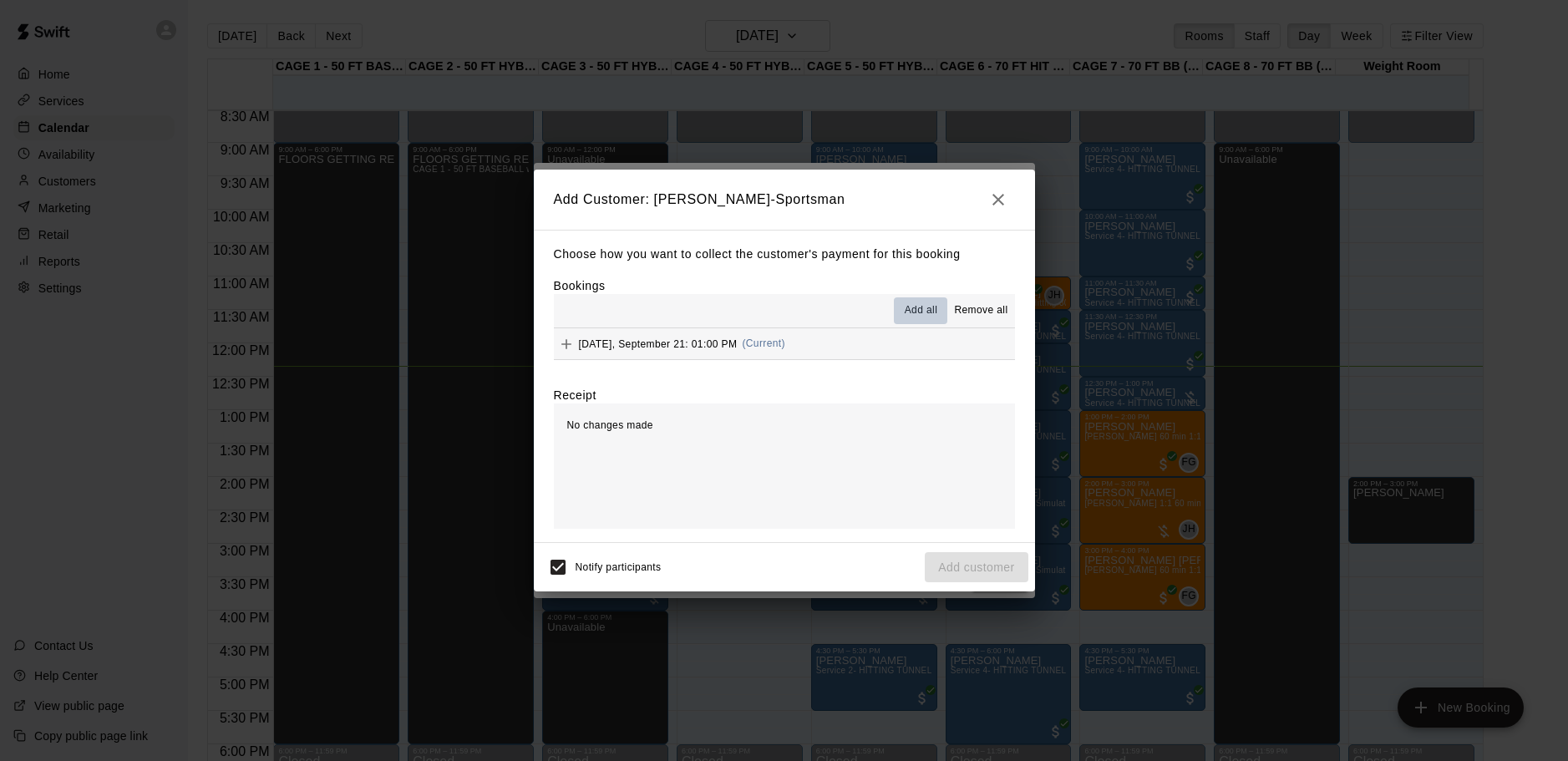
click at [915, 309] on span "Add all" at bounding box center [922, 310] width 34 height 17
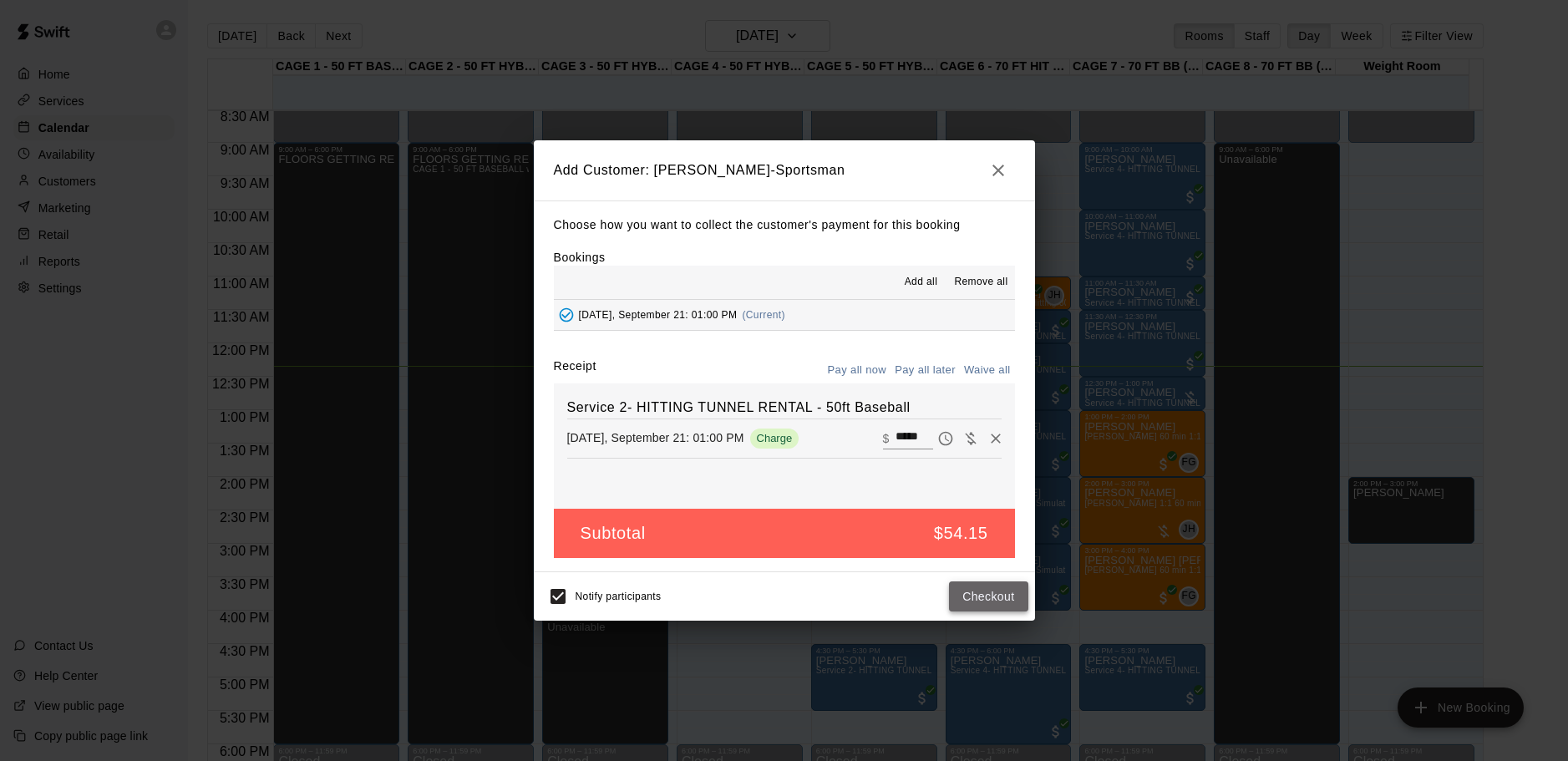
click at [989, 597] on button "Checkout" at bounding box center [988, 596] width 78 height 31
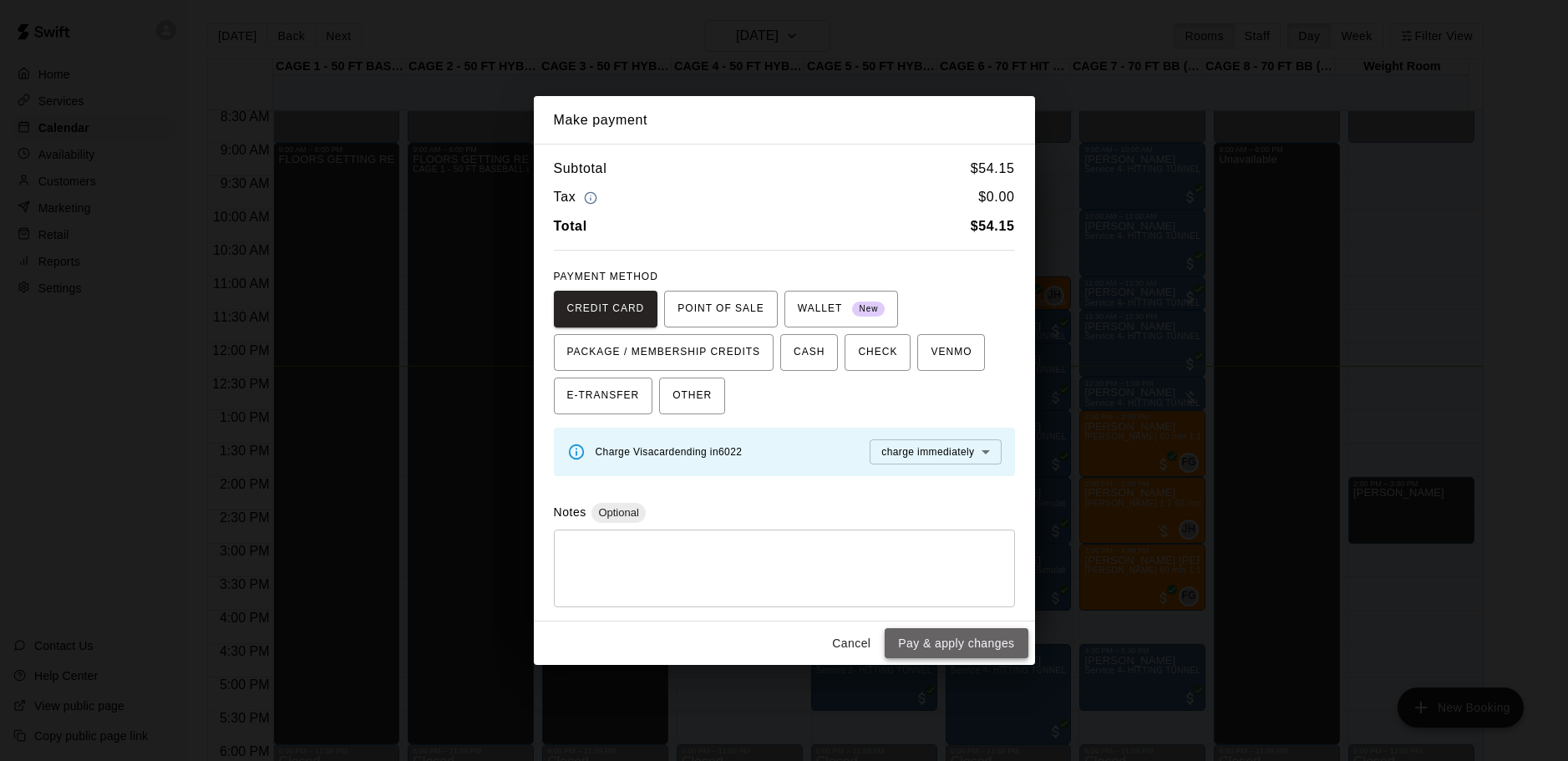
click at [920, 645] on button "Pay & apply changes" at bounding box center [956, 643] width 143 height 31
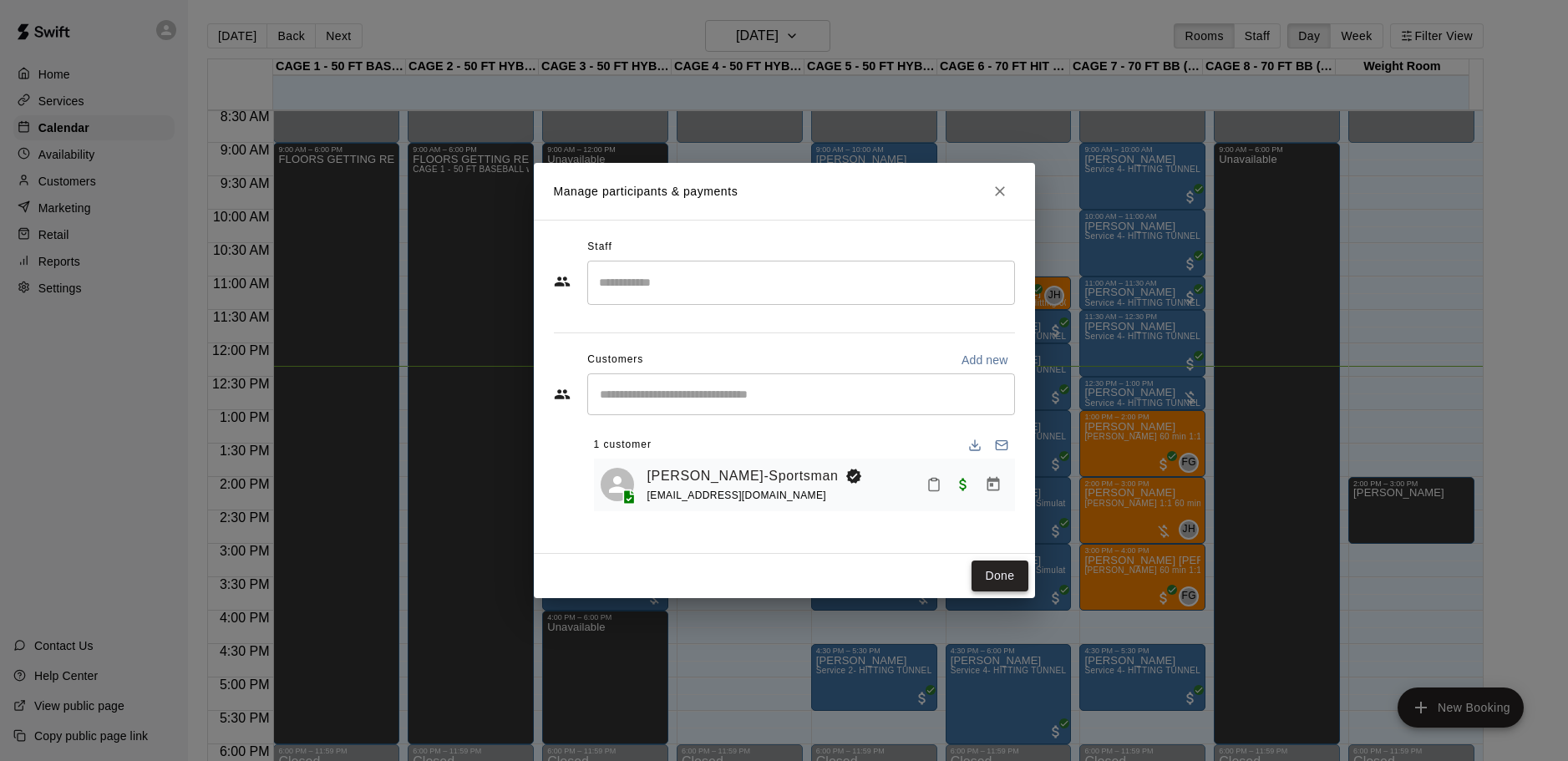
click at [1004, 574] on button "Done" at bounding box center [999, 576] width 56 height 31
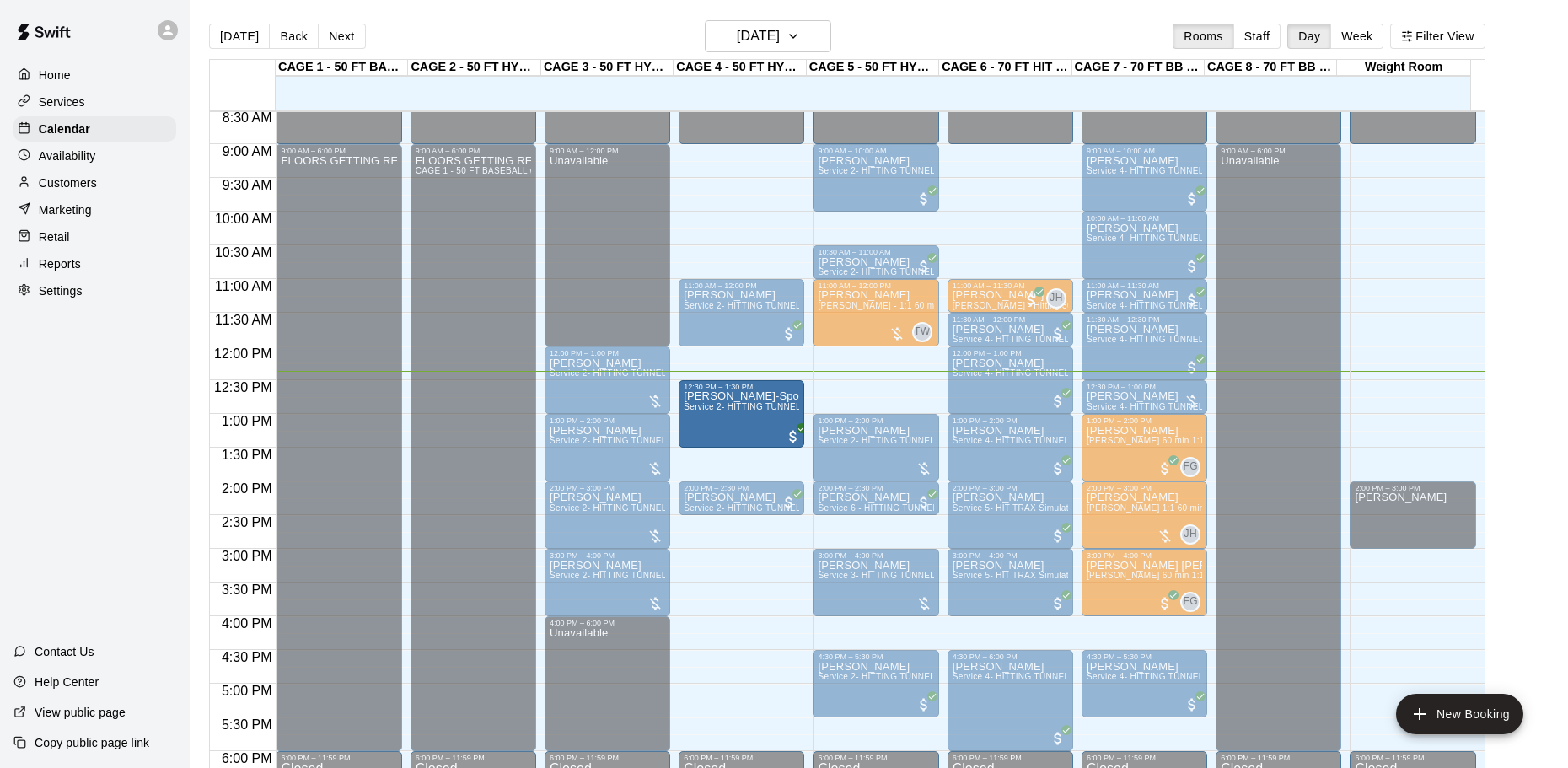
drag, startPoint x: 743, startPoint y: 455, endPoint x: 745, endPoint y: 427, distance: 28.1
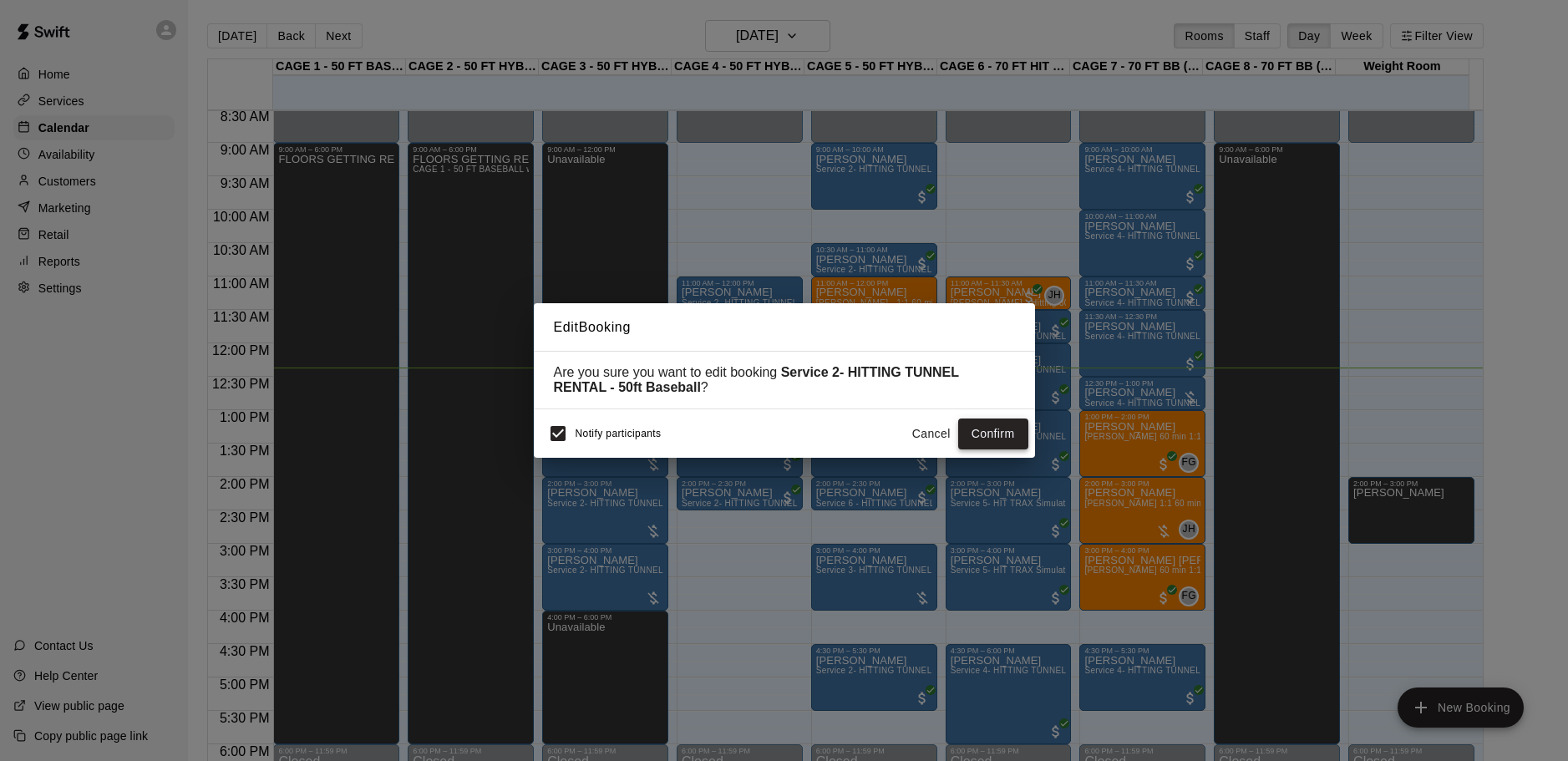
click at [983, 436] on button "Confirm" at bounding box center [994, 434] width 71 height 31
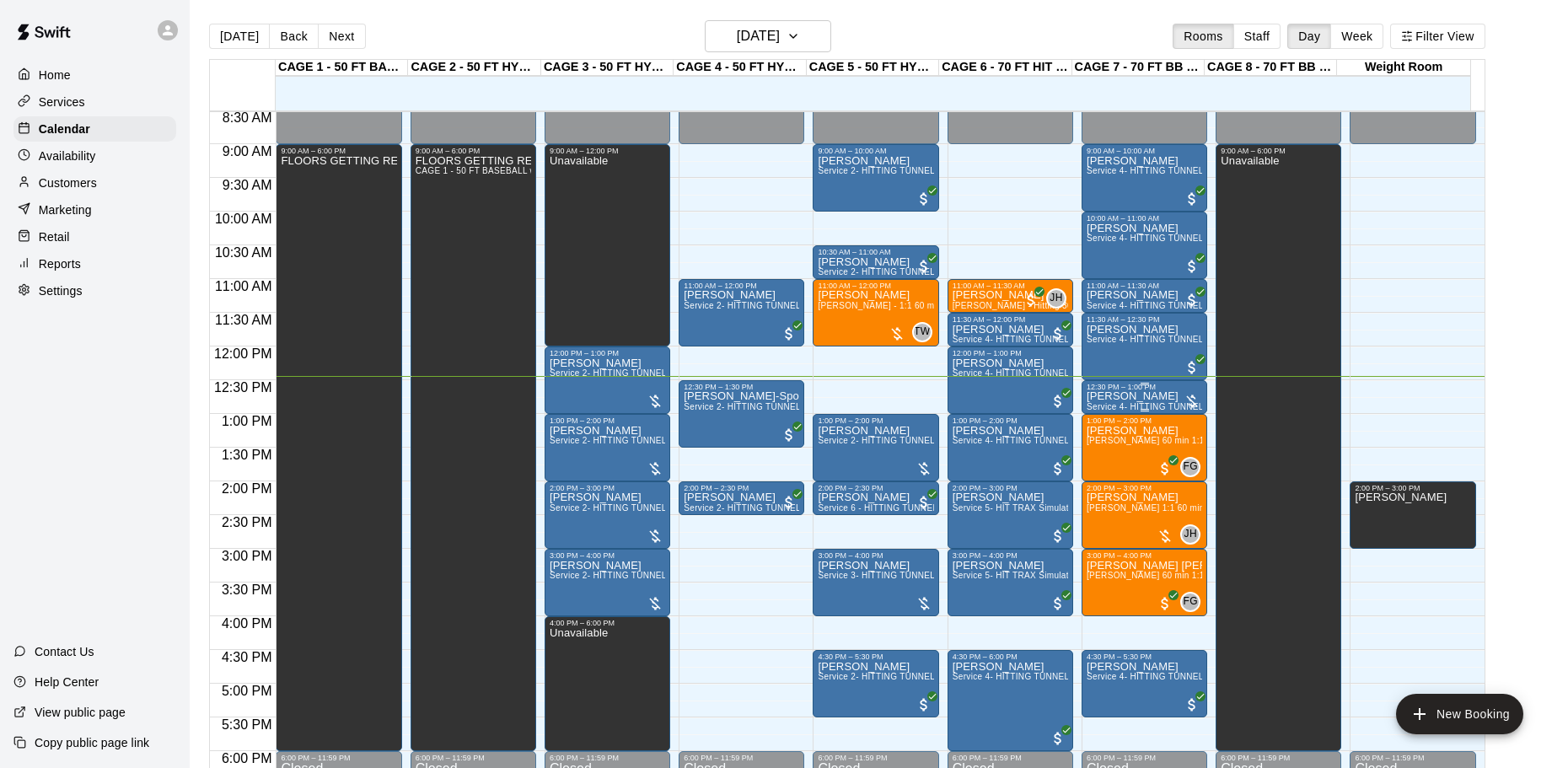
click at [1116, 396] on p "[PERSON_NAME]" at bounding box center [1144, 396] width 116 height 0
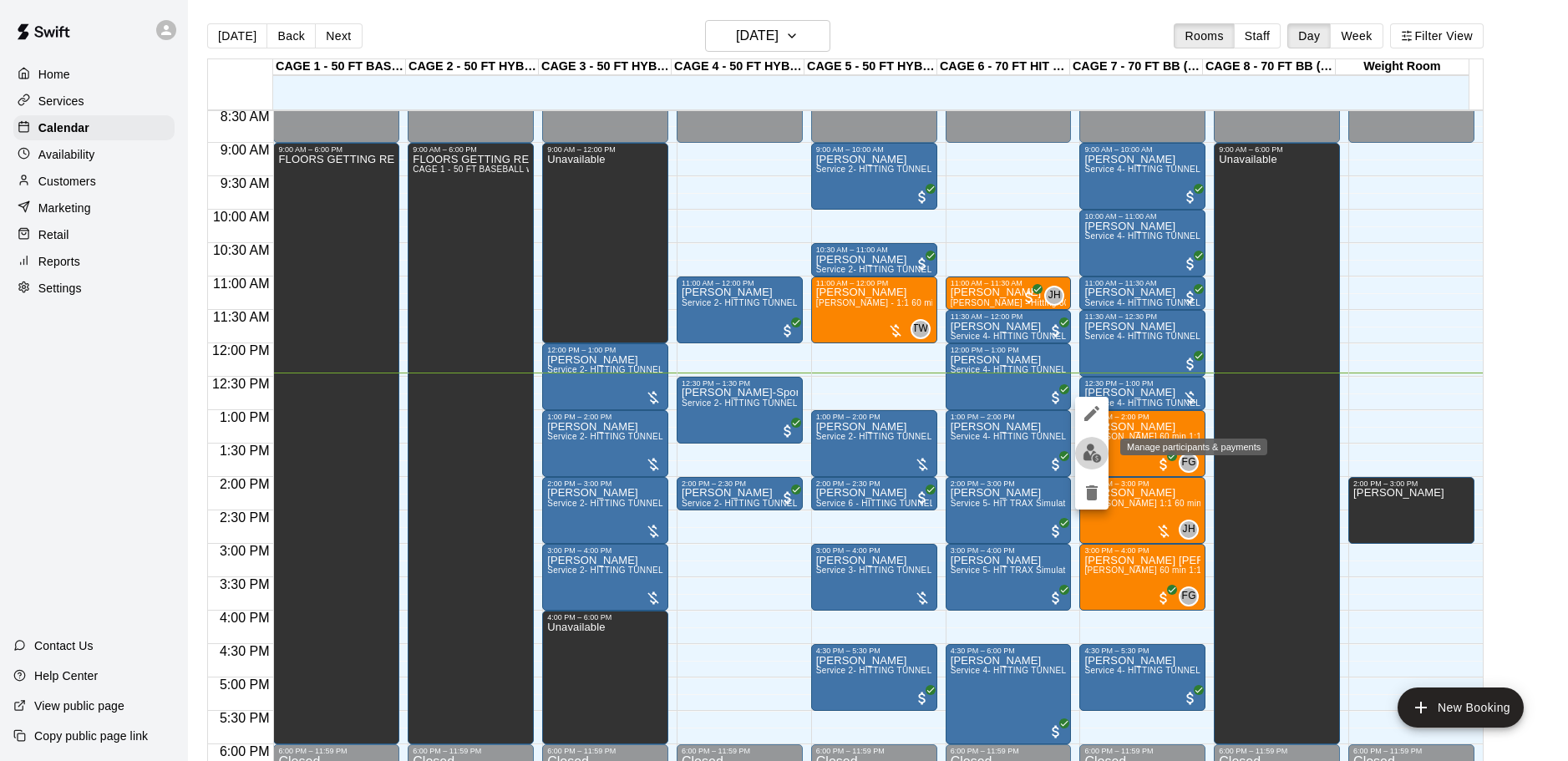
click at [1099, 451] on img "edit" at bounding box center [1093, 453] width 19 height 19
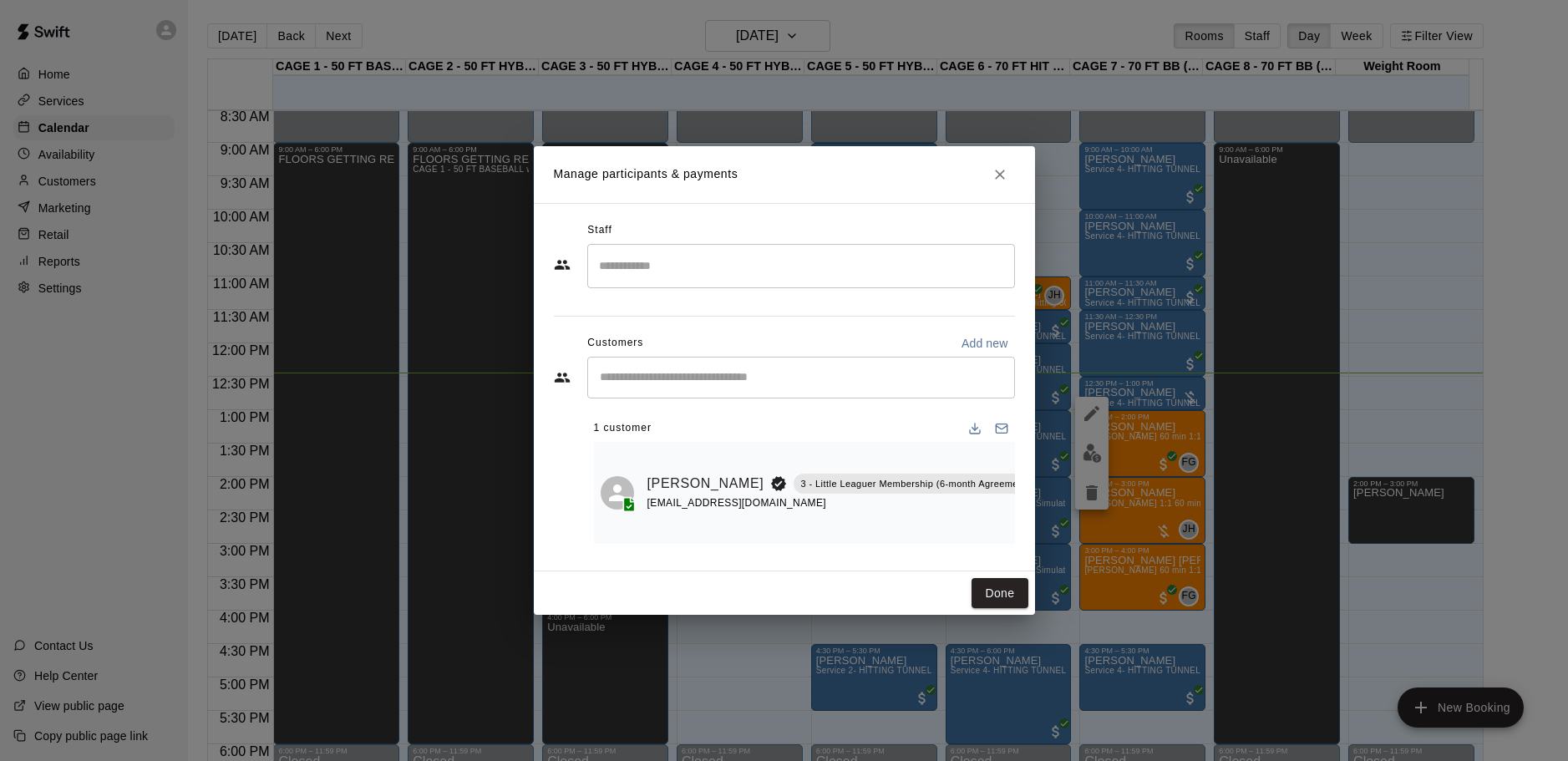
scroll to position [0, 63]
click at [1073, 516] on icon "Manage bookings & payment" at bounding box center [1079, 522] width 12 height 14
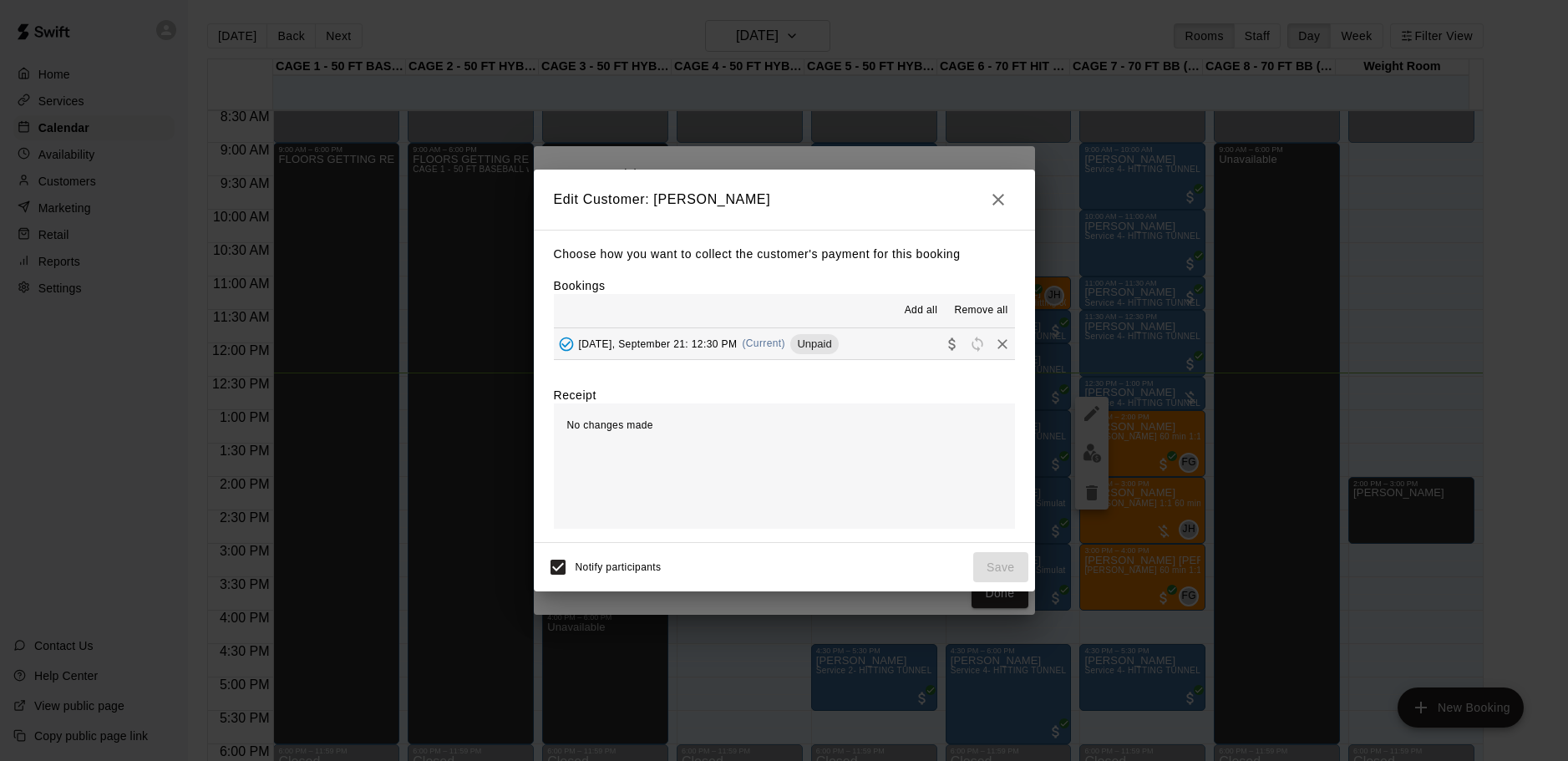
click at [948, 340] on icon "Collect payment" at bounding box center [952, 344] width 7 height 12
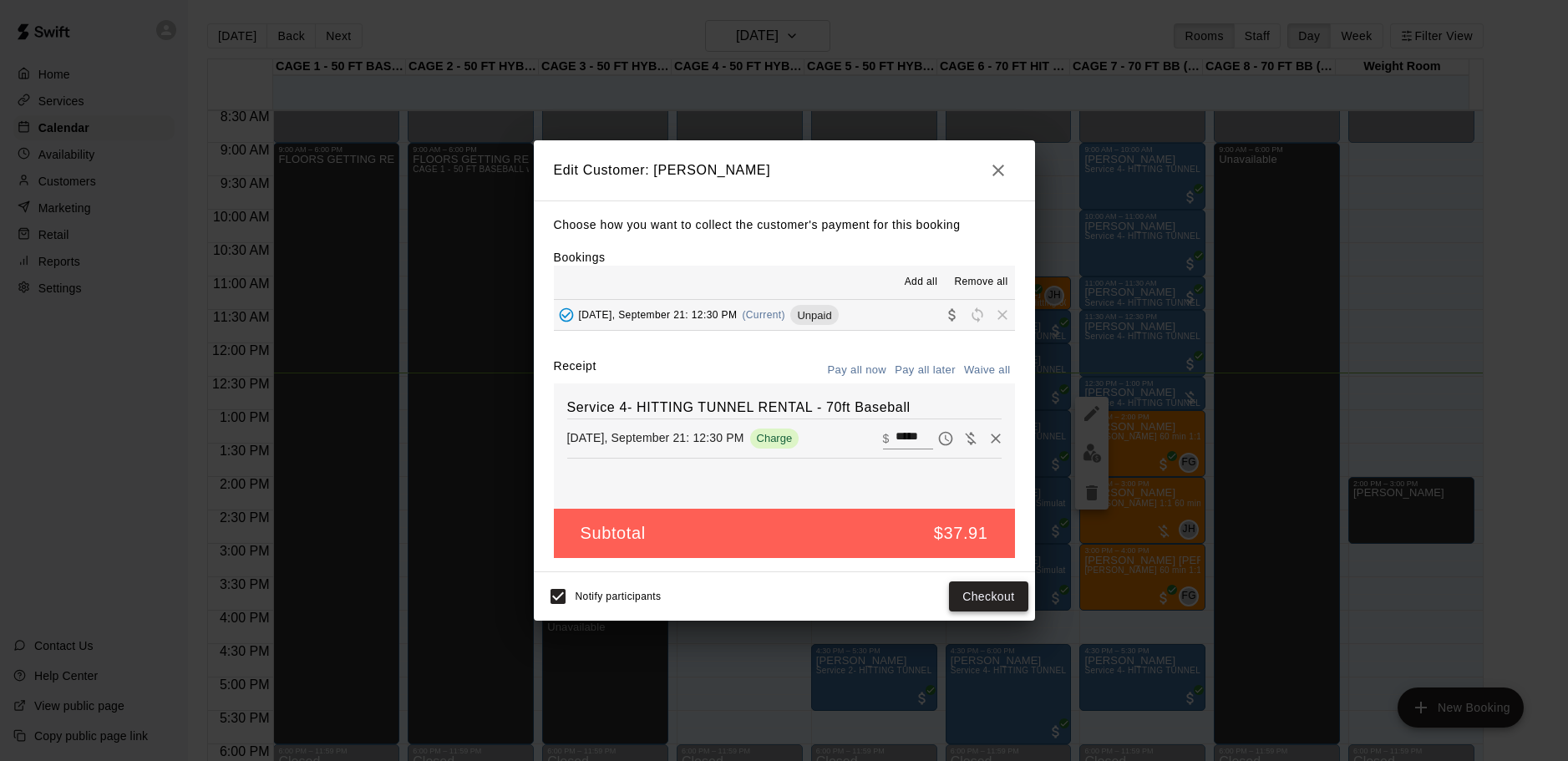
click at [989, 595] on button "Checkout" at bounding box center [988, 596] width 78 height 31
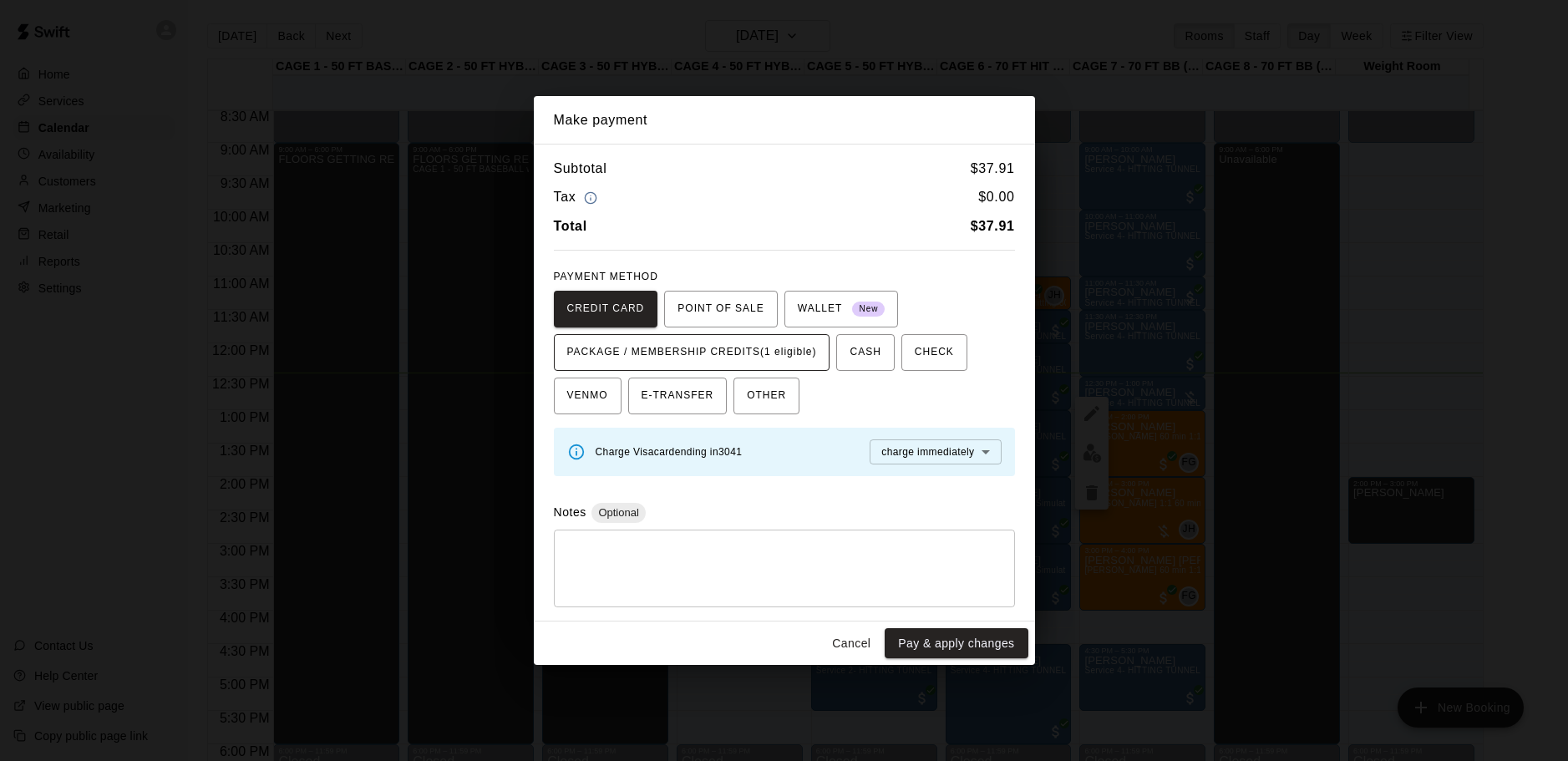
click at [706, 356] on span "PACKAGE / MEMBERSHIP CREDITS (1 eligible)" at bounding box center [691, 353] width 250 height 26
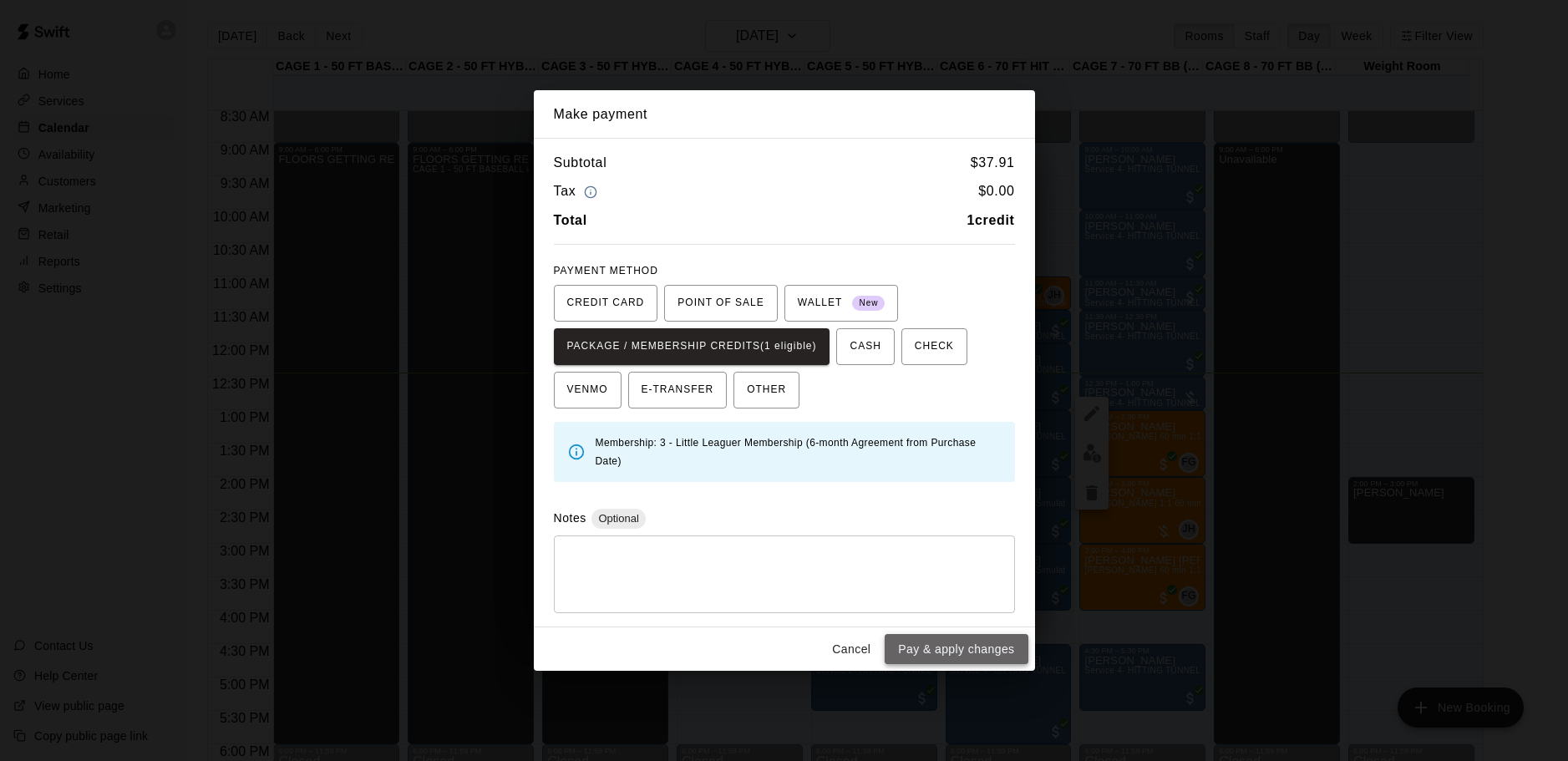
click at [967, 642] on button "Pay & apply changes" at bounding box center [956, 649] width 143 height 31
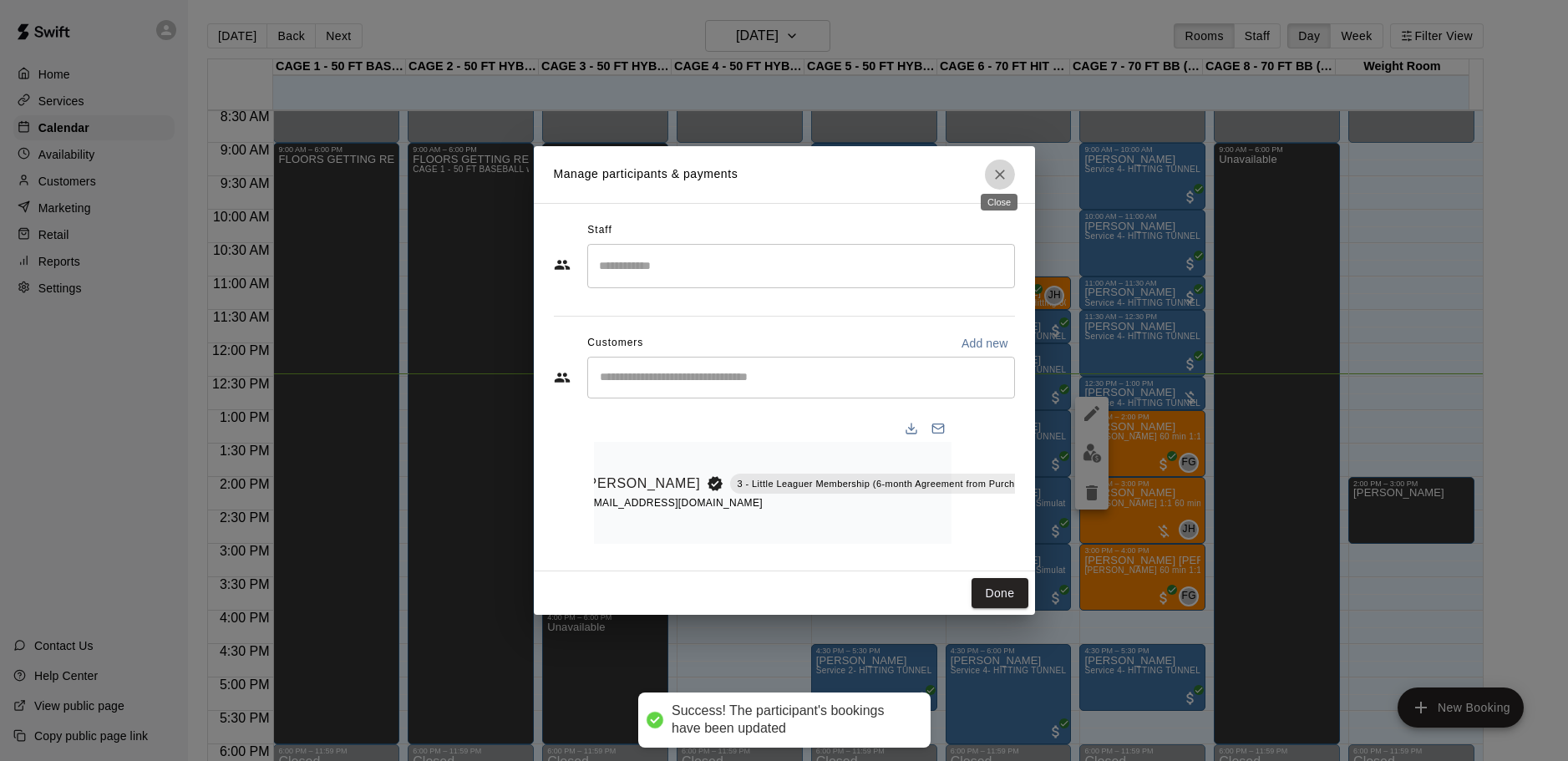
click at [1004, 167] on icon "Close" at bounding box center [999, 175] width 17 height 17
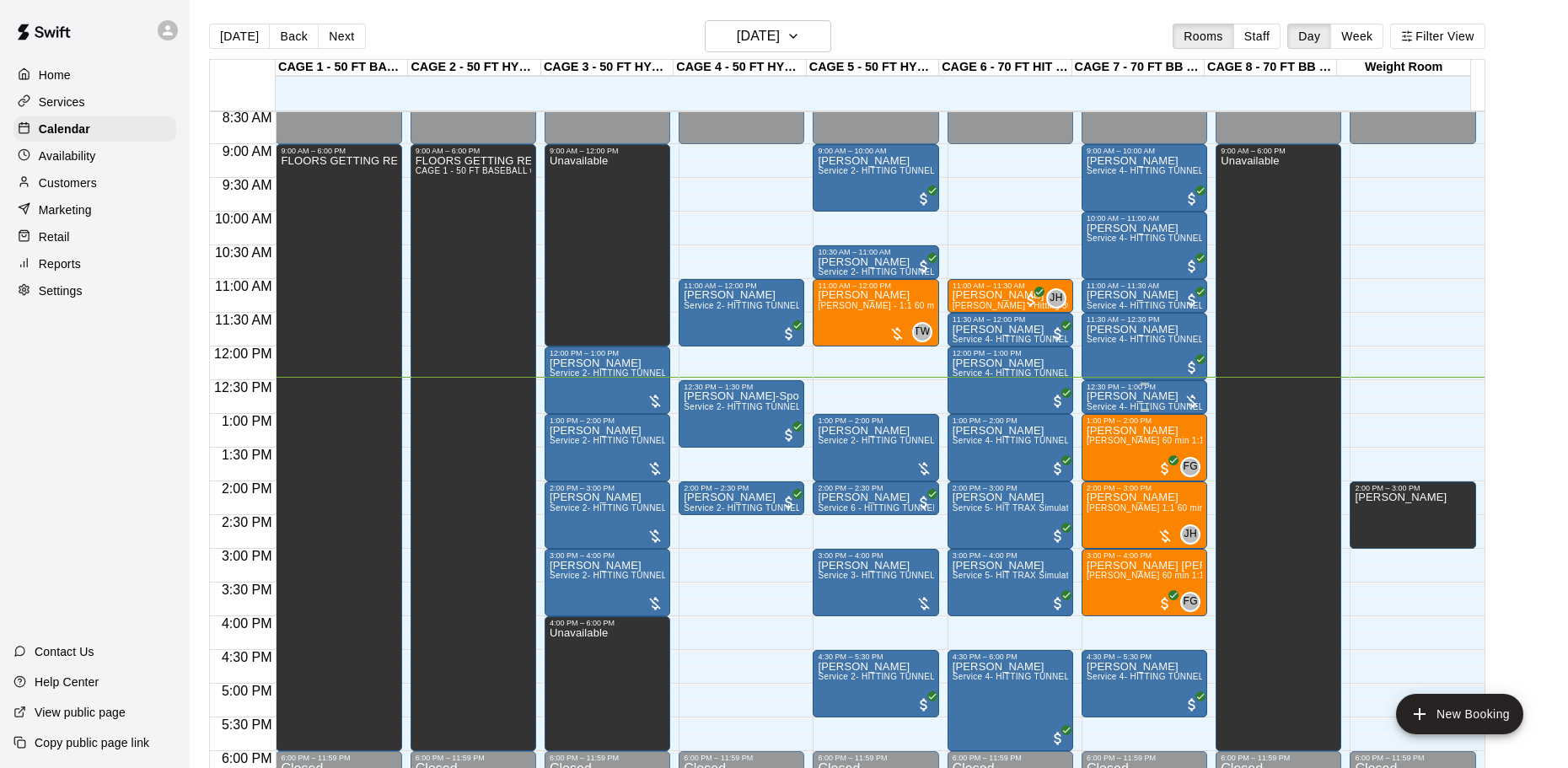
click at [1165, 388] on div "12:30 PM – 1:00 PM" at bounding box center [1144, 386] width 116 height 8
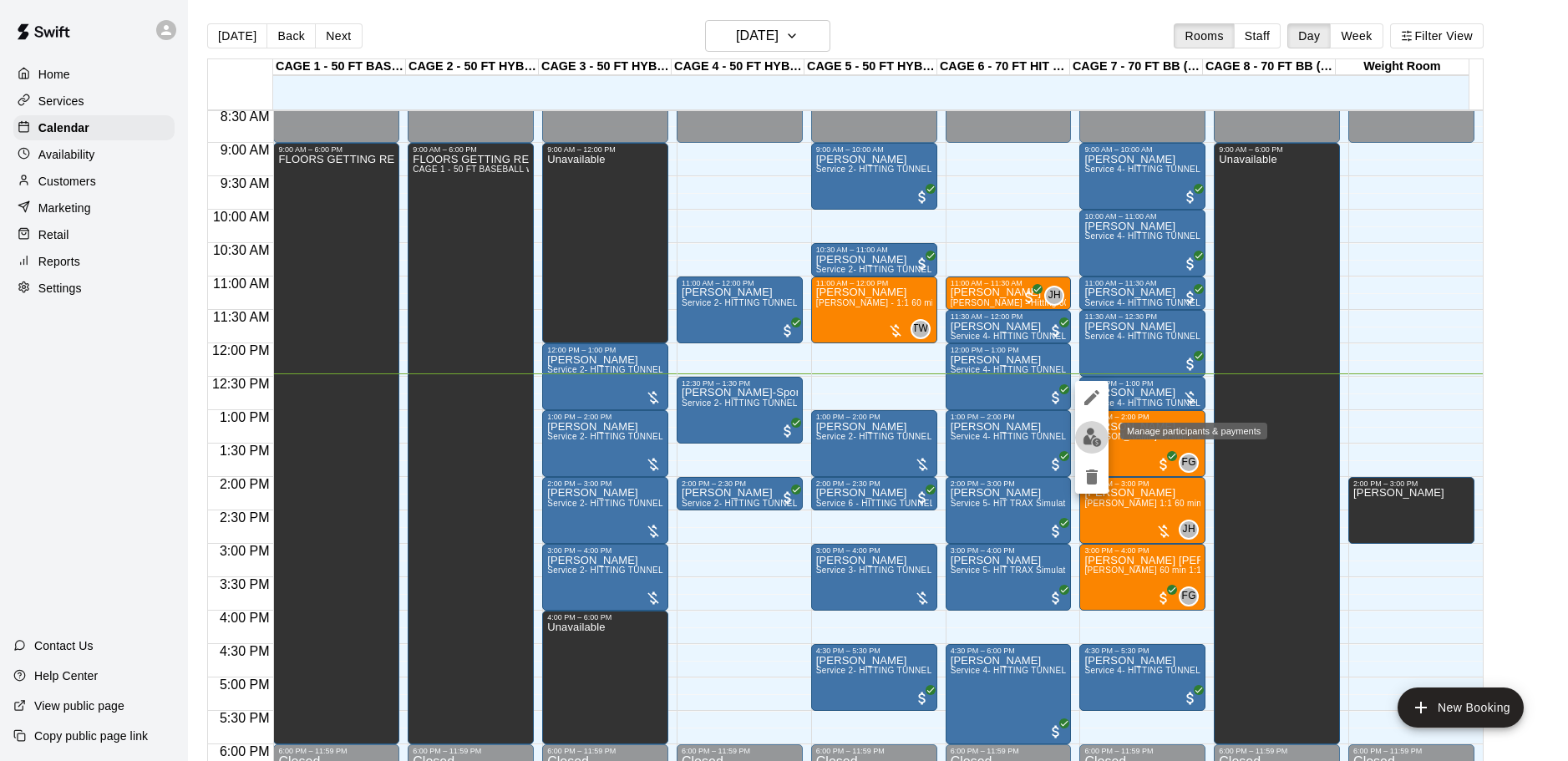
click at [1083, 436] on img "edit" at bounding box center [1093, 437] width 19 height 19
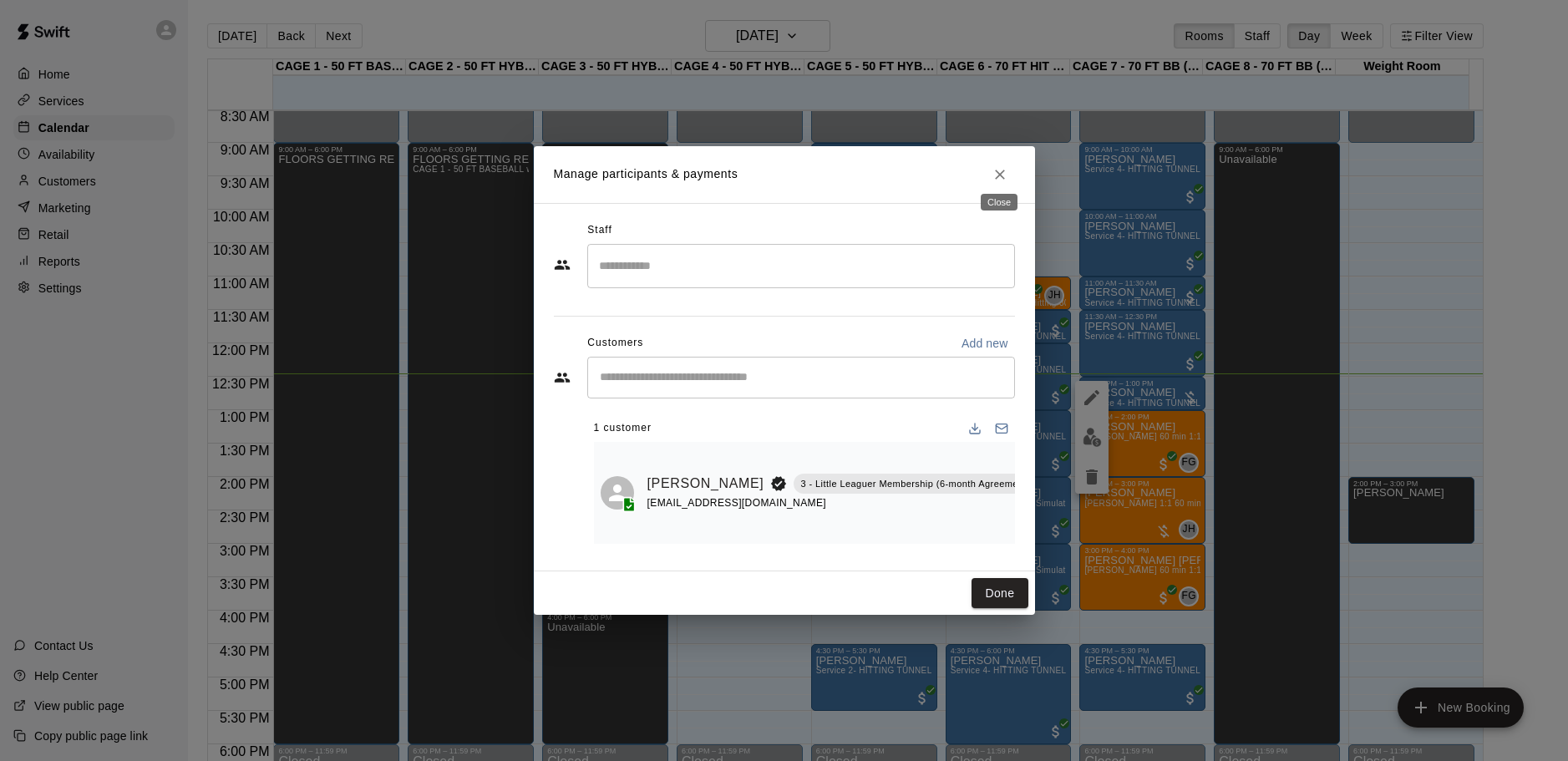
click at [1005, 160] on button "Close" at bounding box center [1000, 175] width 30 height 30
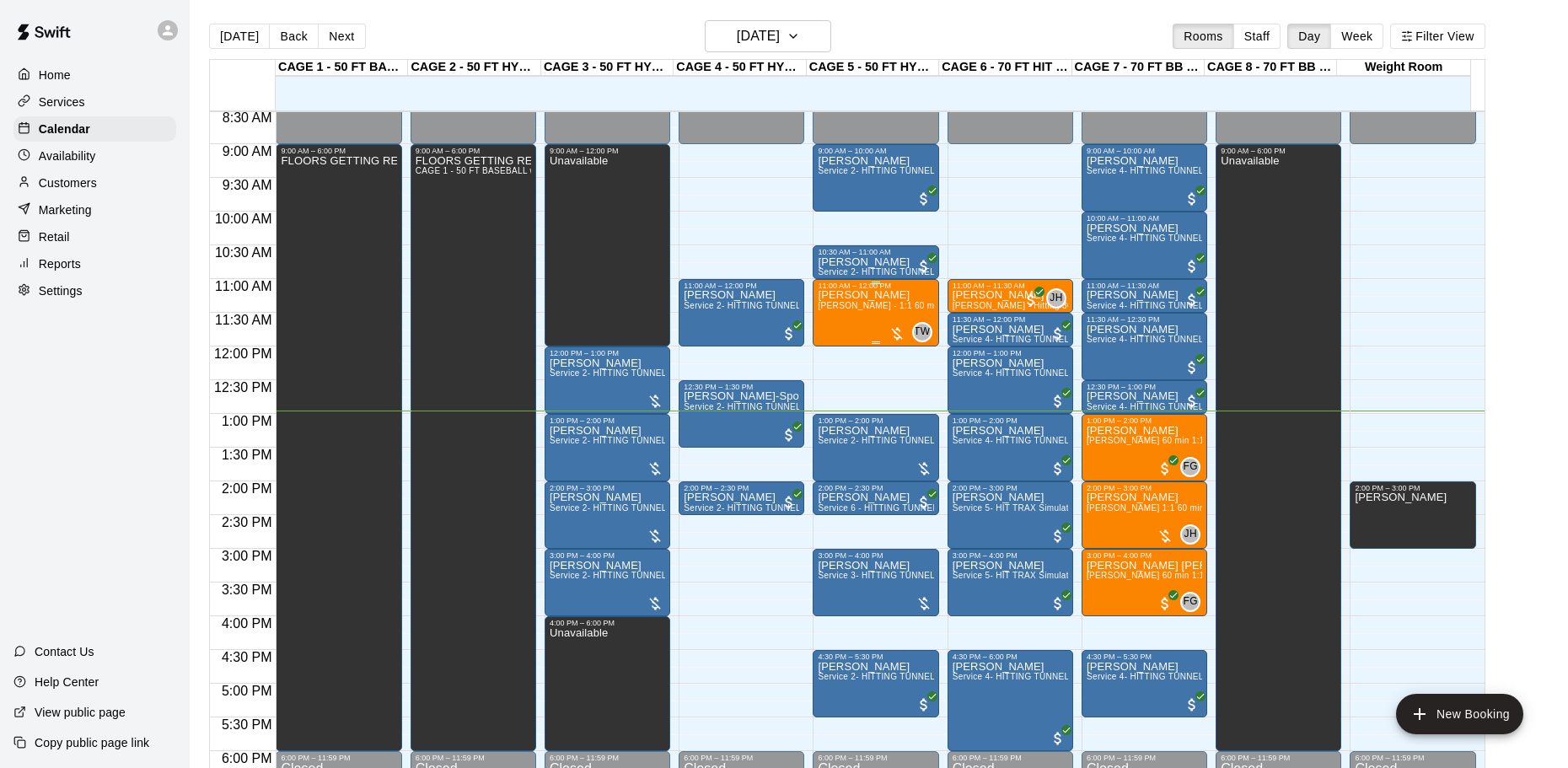
click at [881, 295] on p "[PERSON_NAME]" at bounding box center [876, 295] width 116 height 0
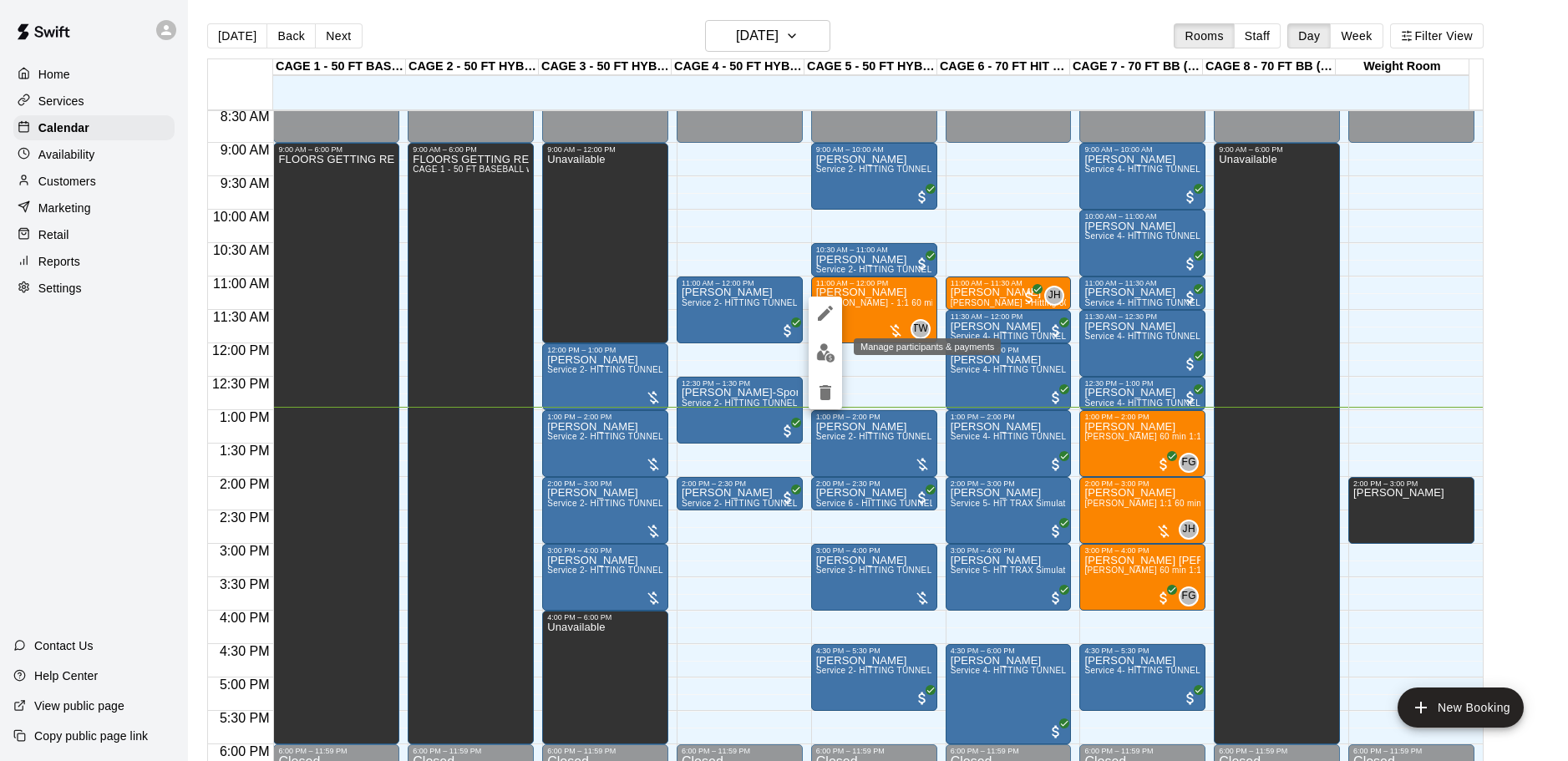
click at [833, 352] on img "edit" at bounding box center [825, 353] width 19 height 19
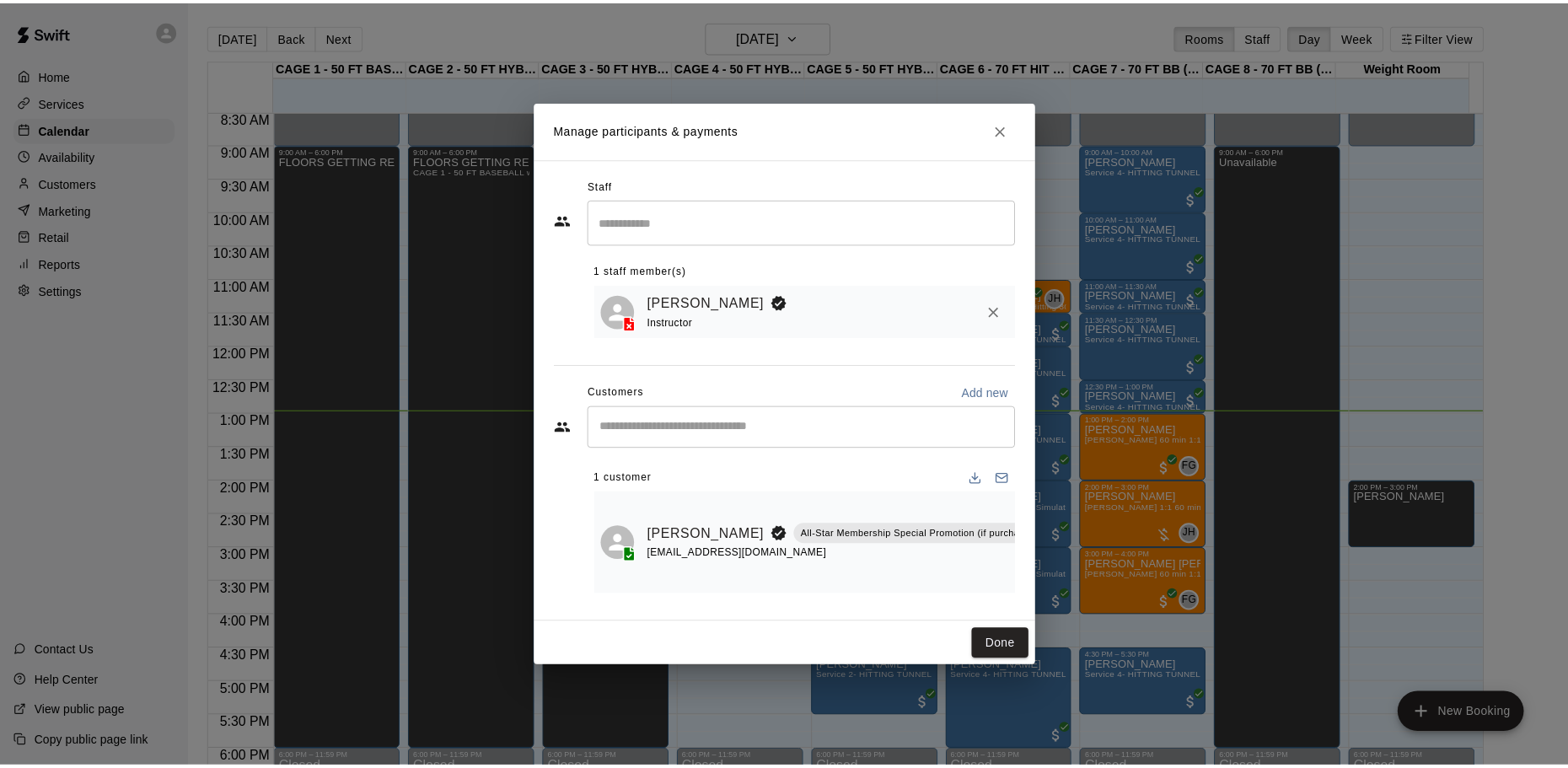
scroll to position [0, 224]
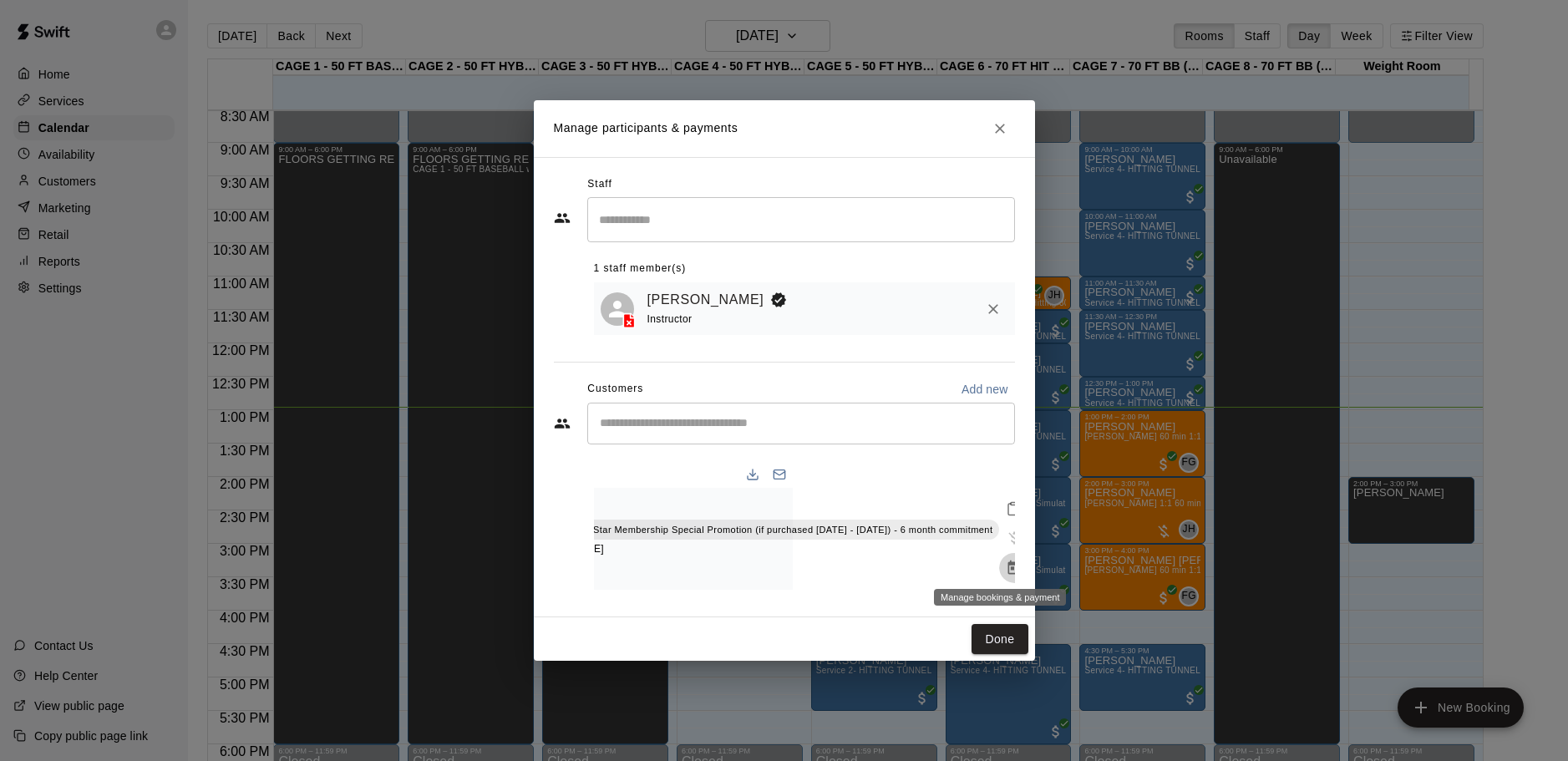
click at [1006, 560] on icon "Manage bookings & payment" at bounding box center [1014, 568] width 17 height 17
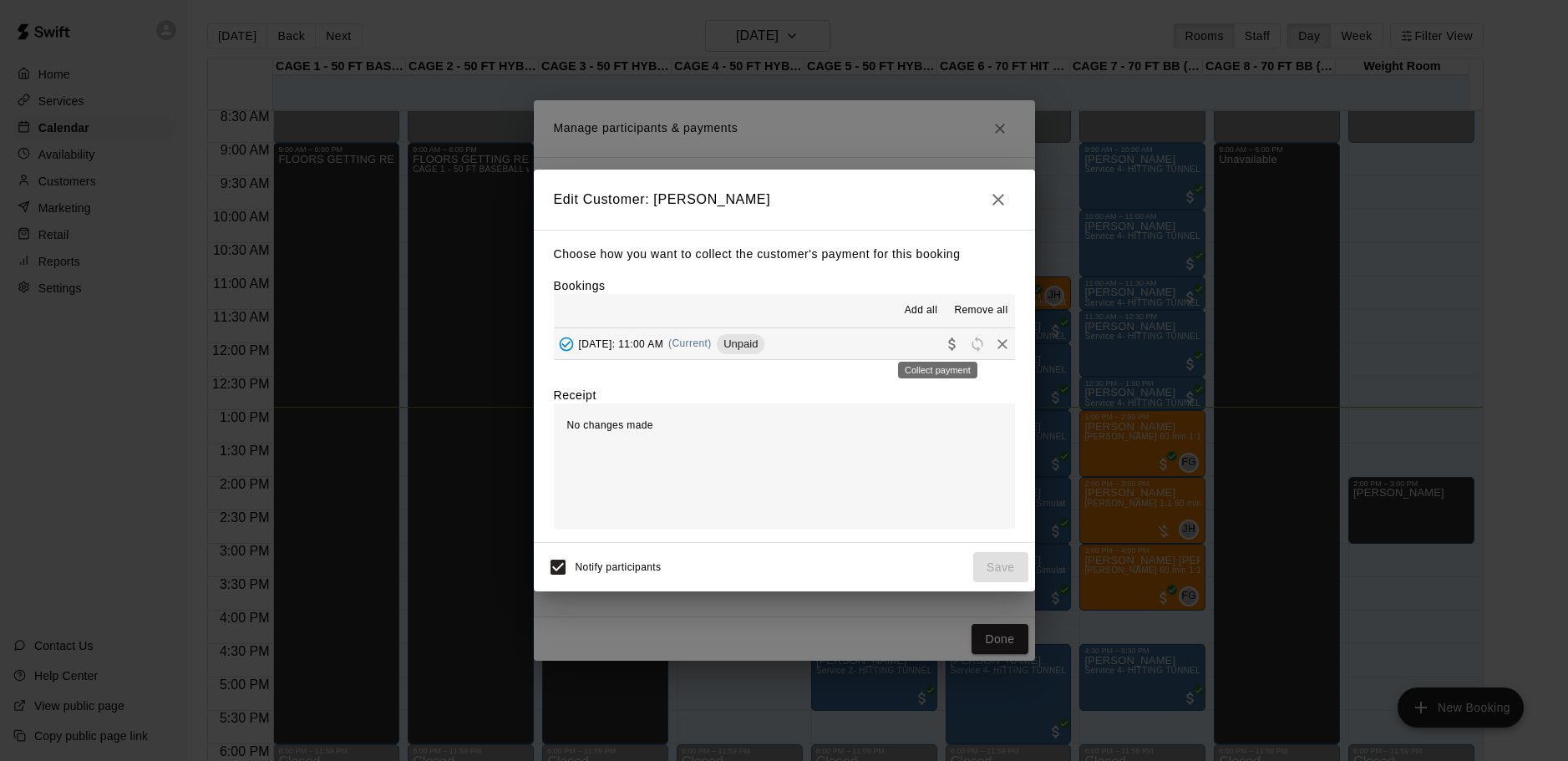
click at [940, 345] on button "Collect payment" at bounding box center [952, 344] width 25 height 25
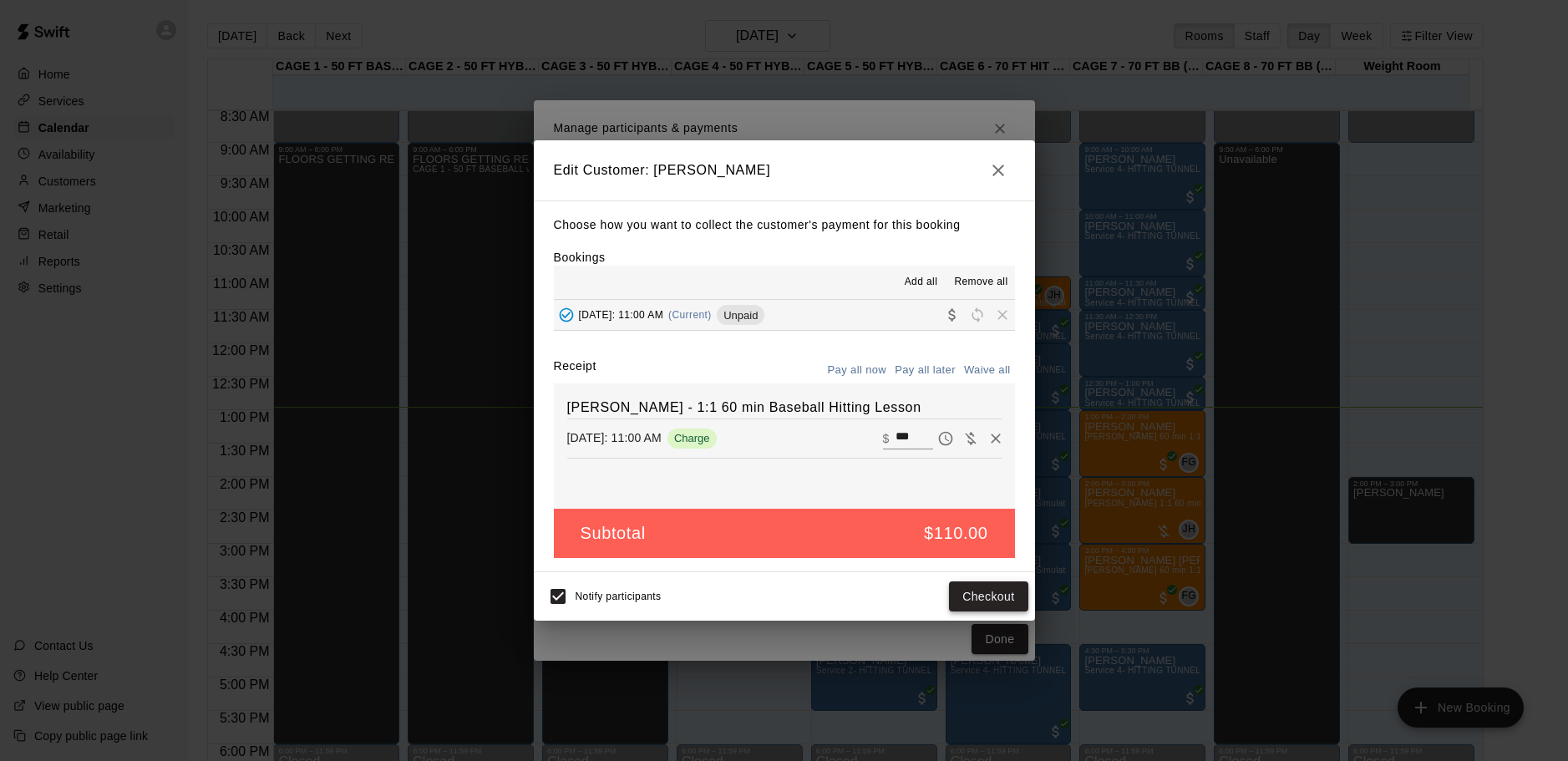
click at [974, 596] on button "Checkout" at bounding box center [988, 596] width 78 height 31
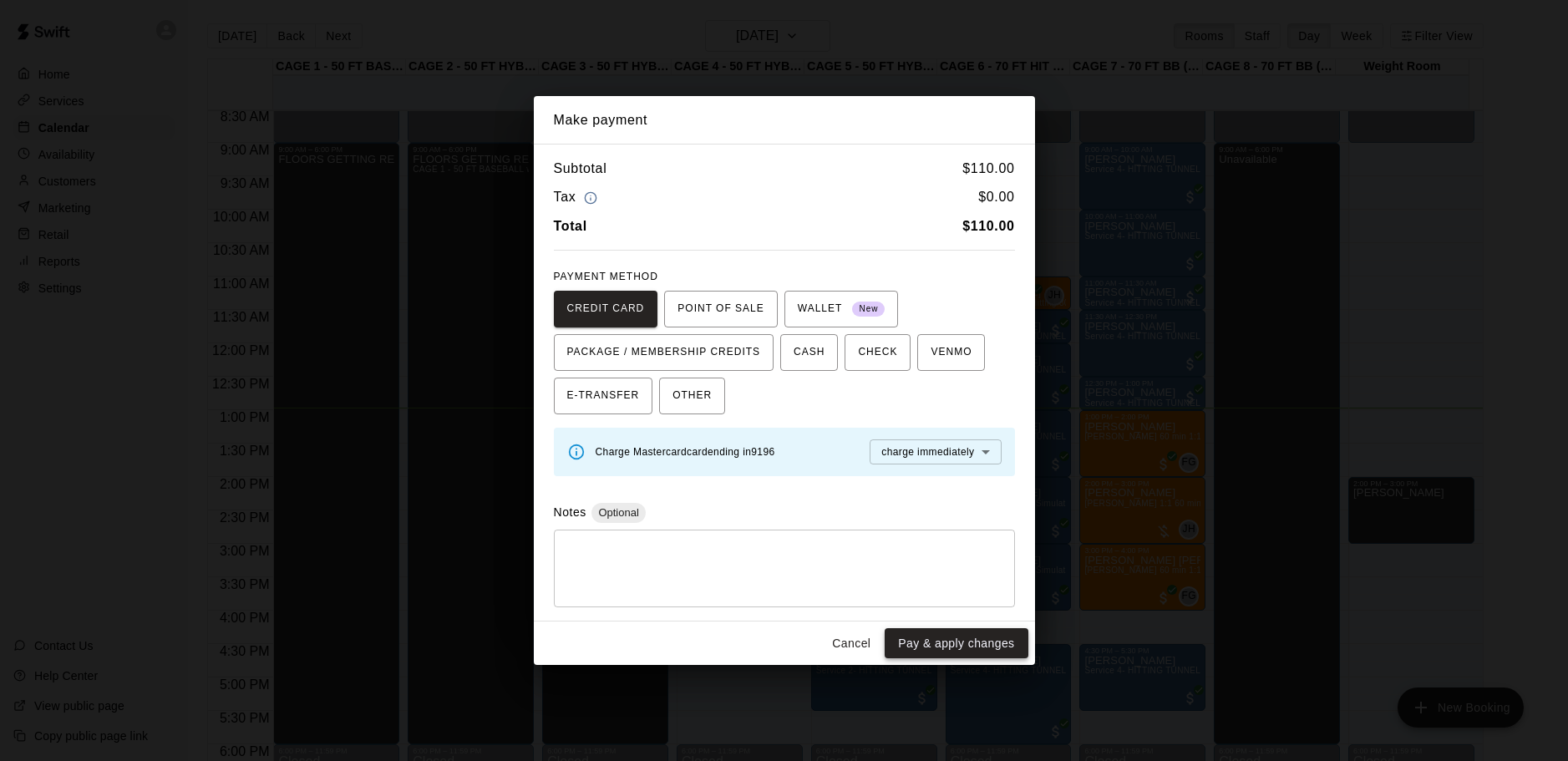
click at [907, 637] on button "Pay & apply changes" at bounding box center [956, 643] width 143 height 31
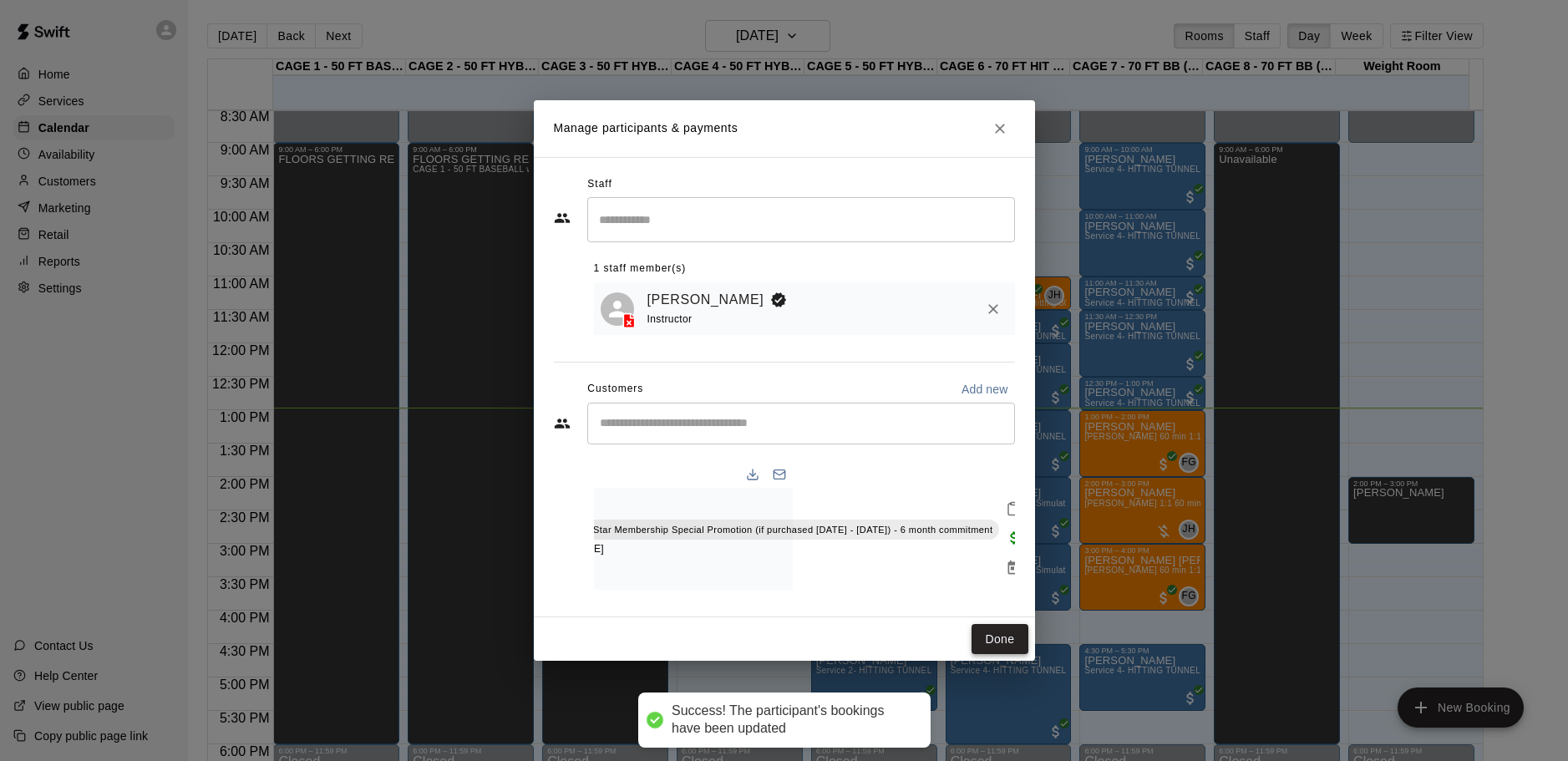
click at [1000, 653] on button "Done" at bounding box center [999, 639] width 56 height 31
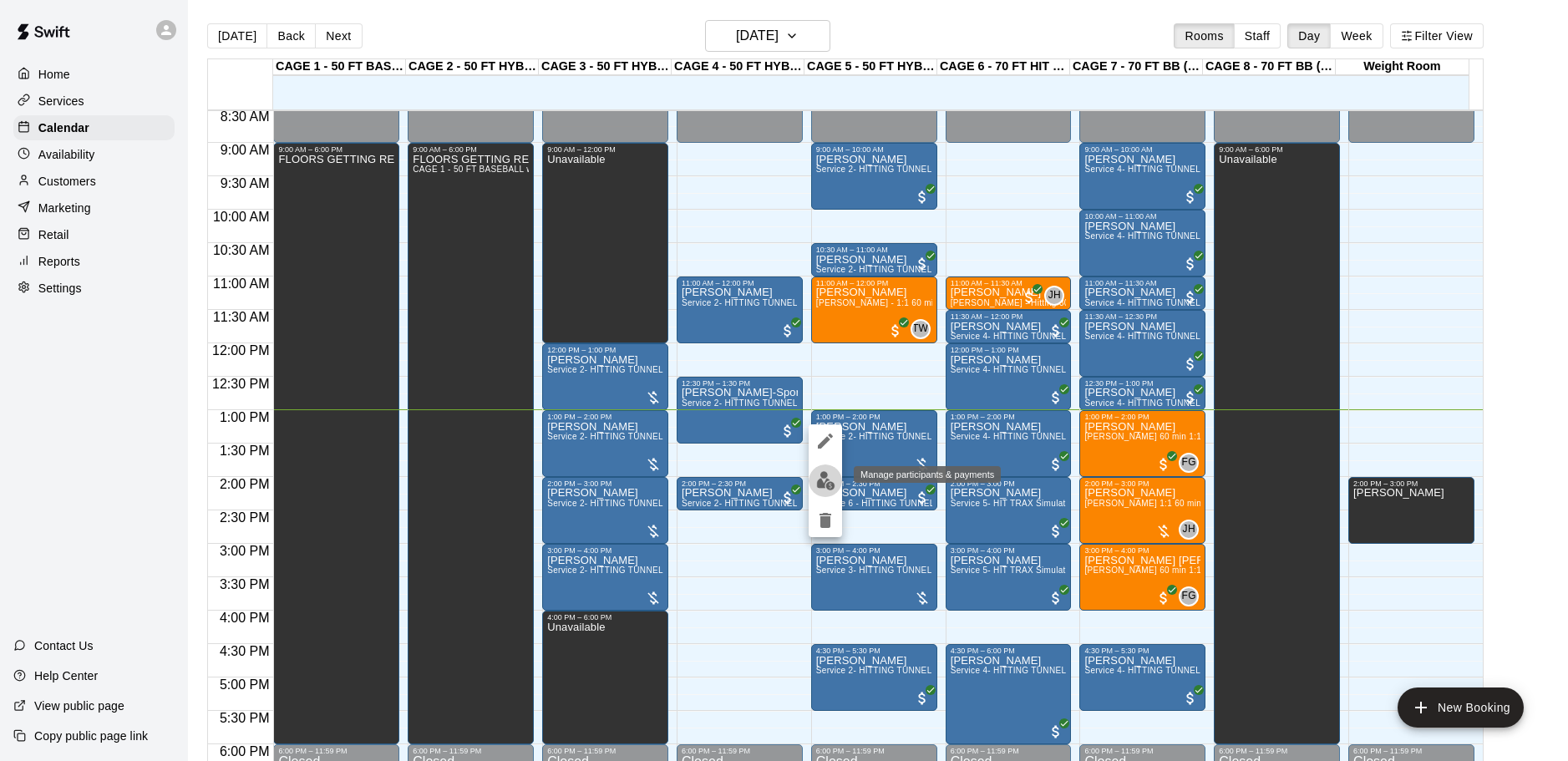
click at [830, 478] on img "edit" at bounding box center [825, 481] width 19 height 19
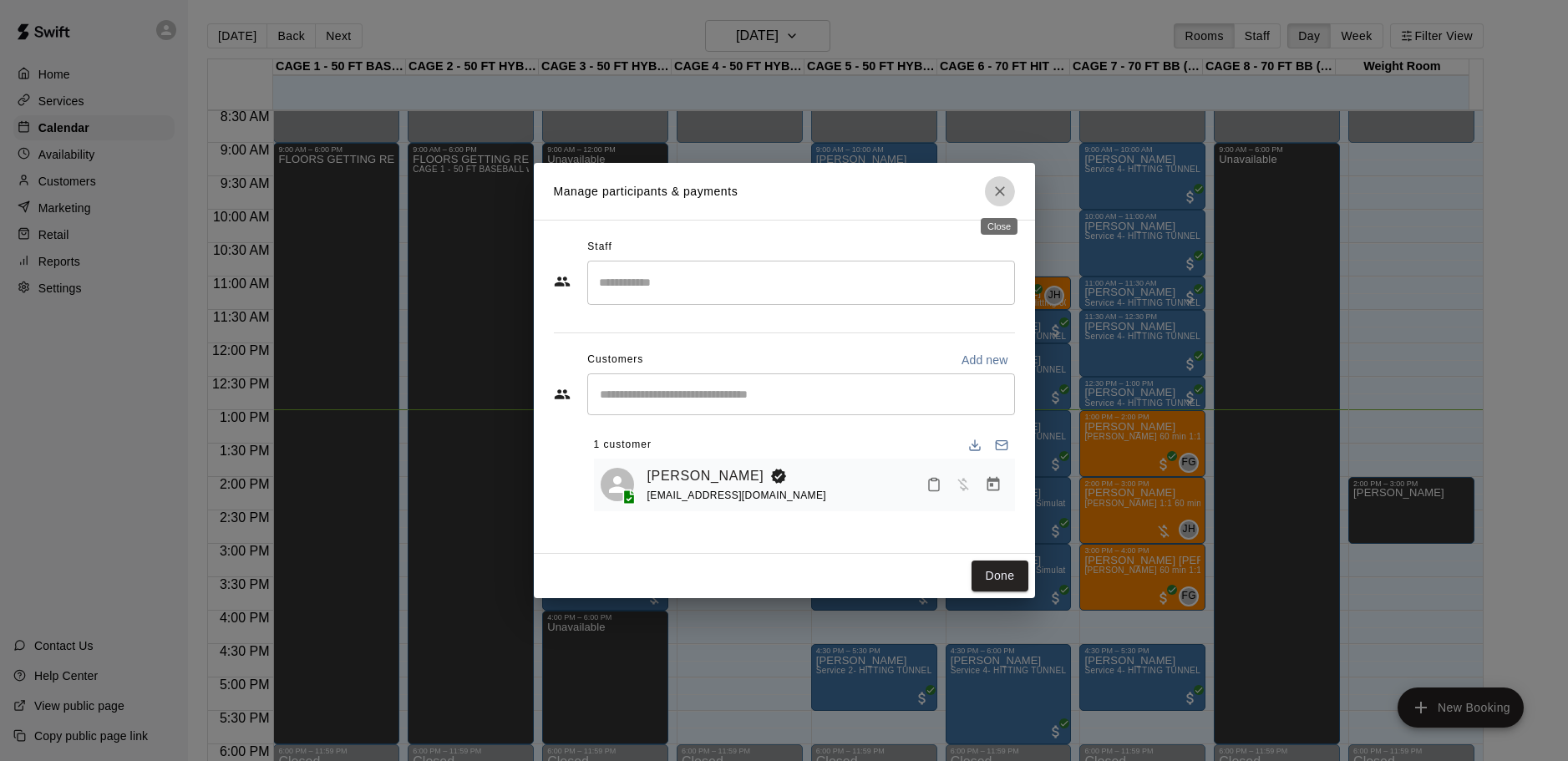
click at [998, 186] on icon "Close" at bounding box center [999, 190] width 17 height 17
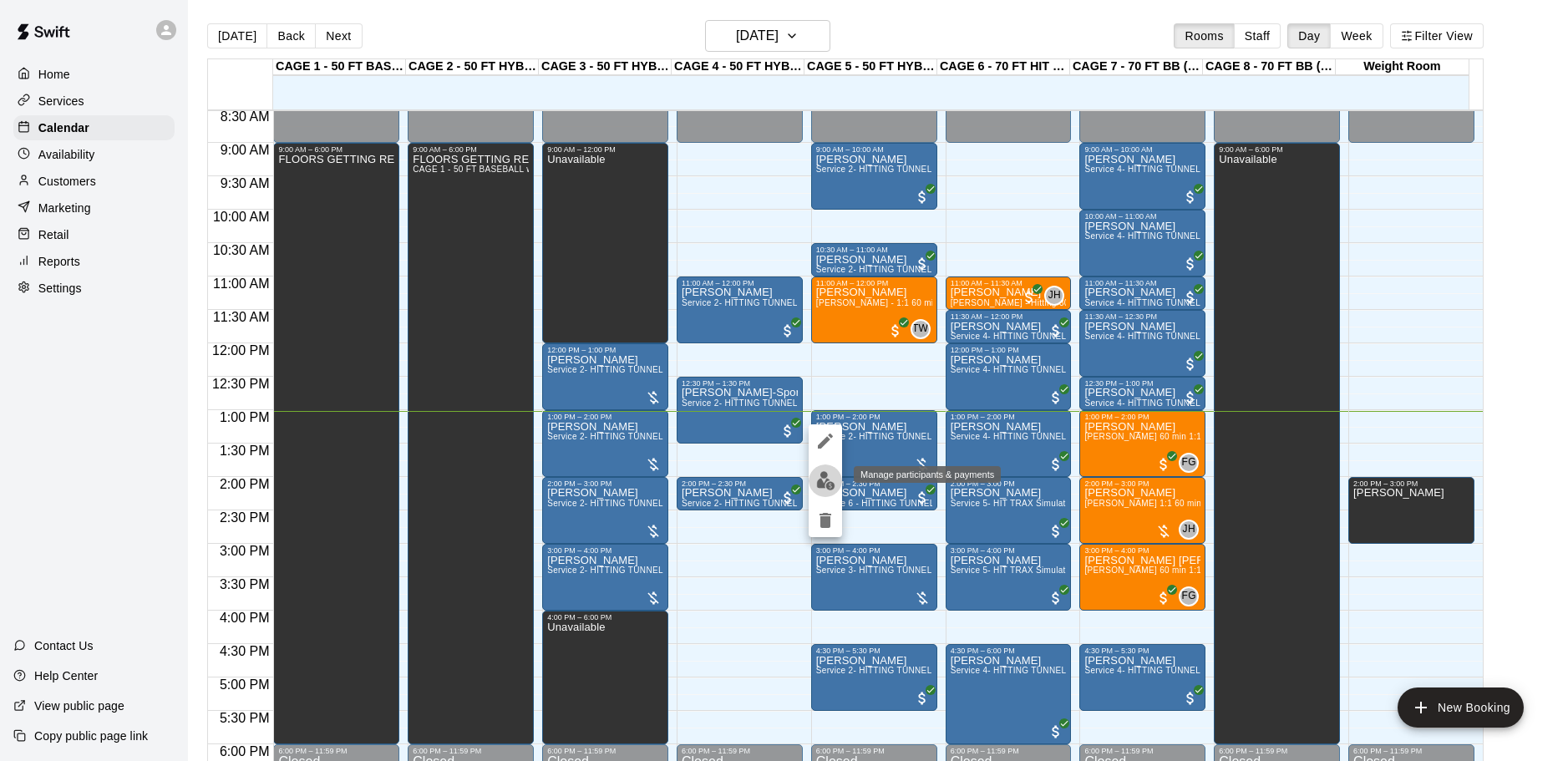
click at [831, 481] on img "edit" at bounding box center [825, 481] width 19 height 19
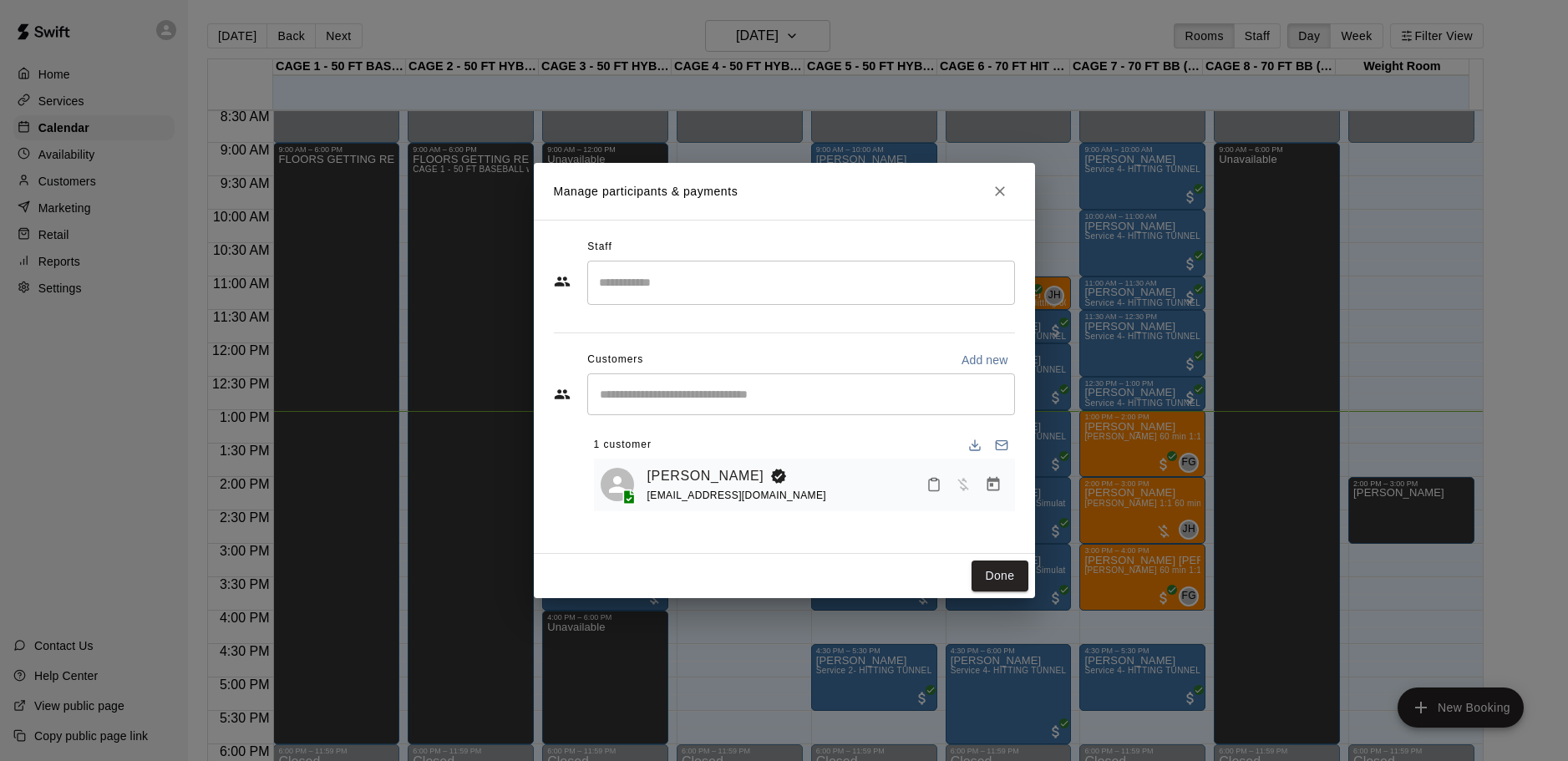
click at [998, 486] on icon "Manage bookings & payment" at bounding box center [993, 484] width 12 height 14
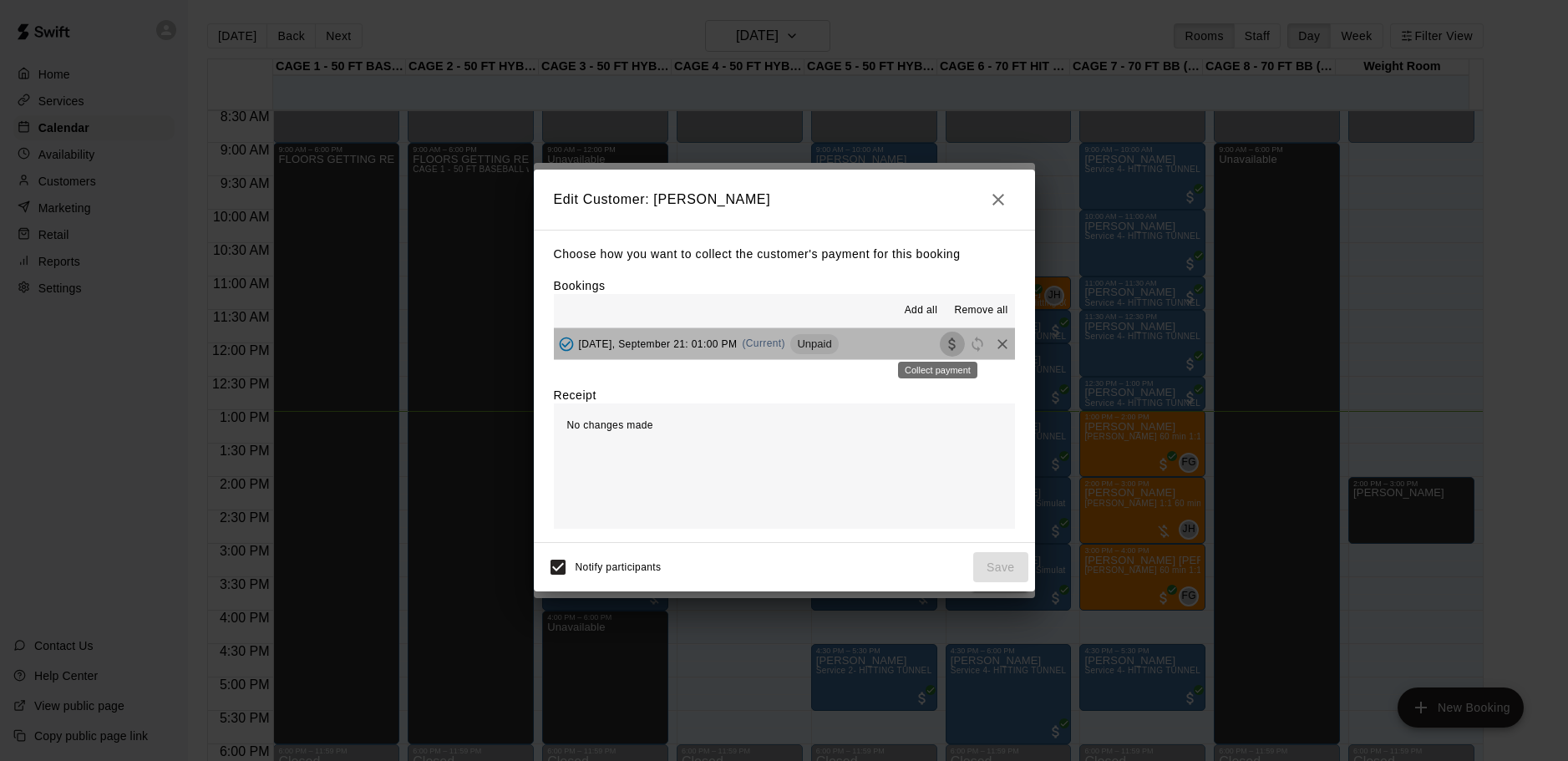
click at [944, 338] on icon "Collect payment" at bounding box center [952, 344] width 17 height 17
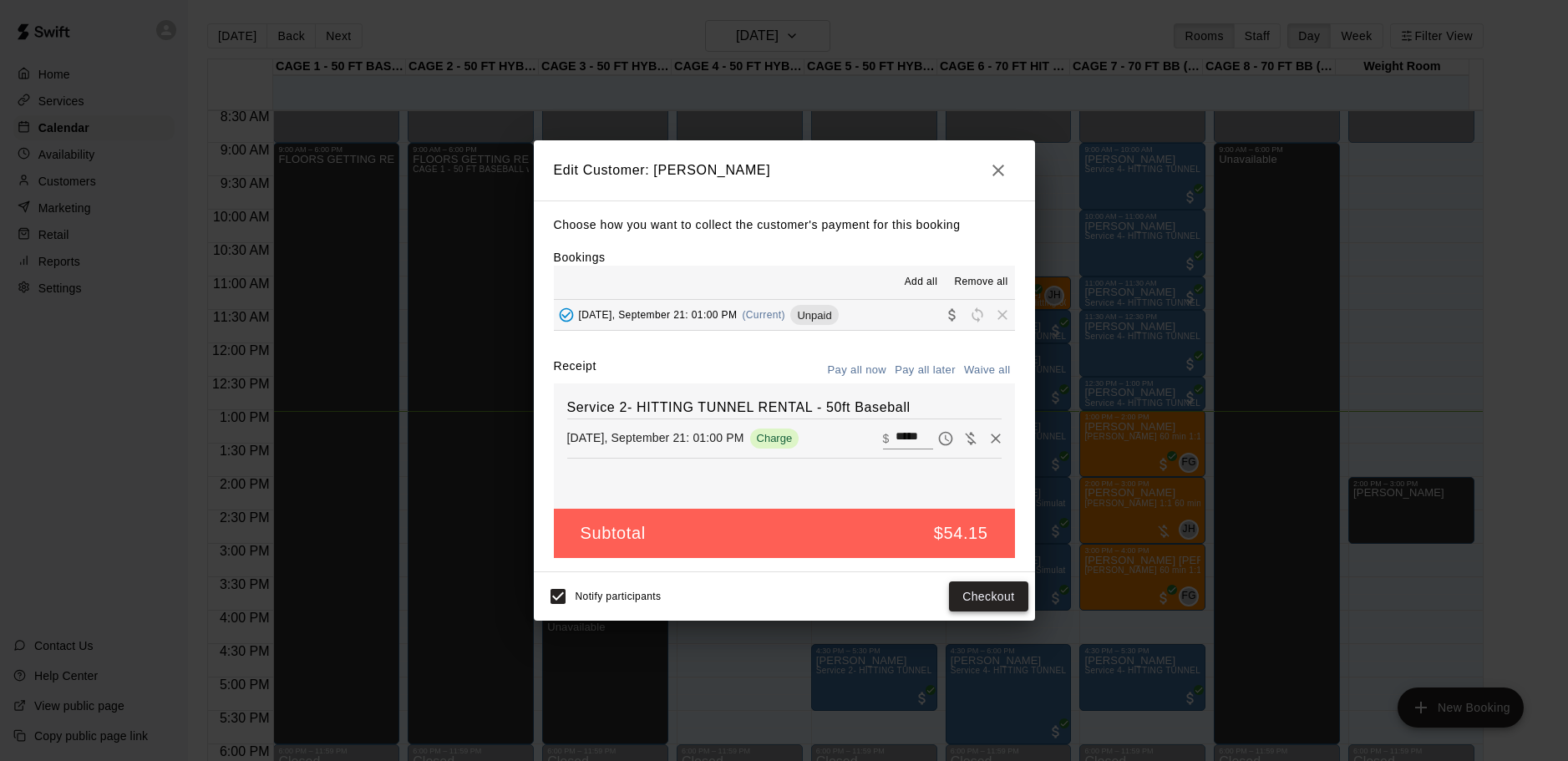
drag, startPoint x: 972, startPoint y: 585, endPoint x: 981, endPoint y: 589, distance: 9.8
click at [981, 589] on button "Checkout" at bounding box center [988, 596] width 78 height 31
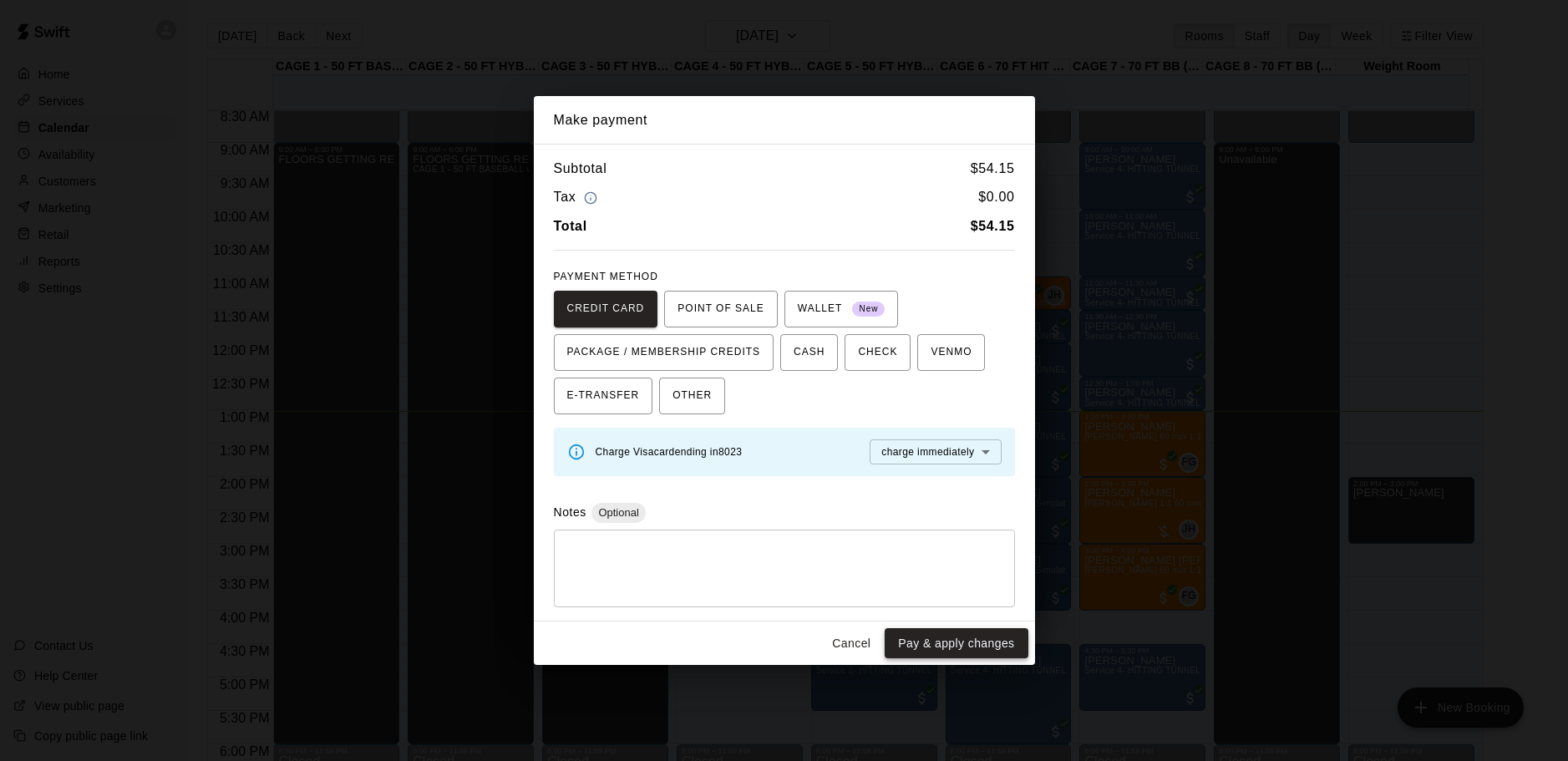
click at [941, 636] on button "Pay & apply changes" at bounding box center [956, 643] width 143 height 31
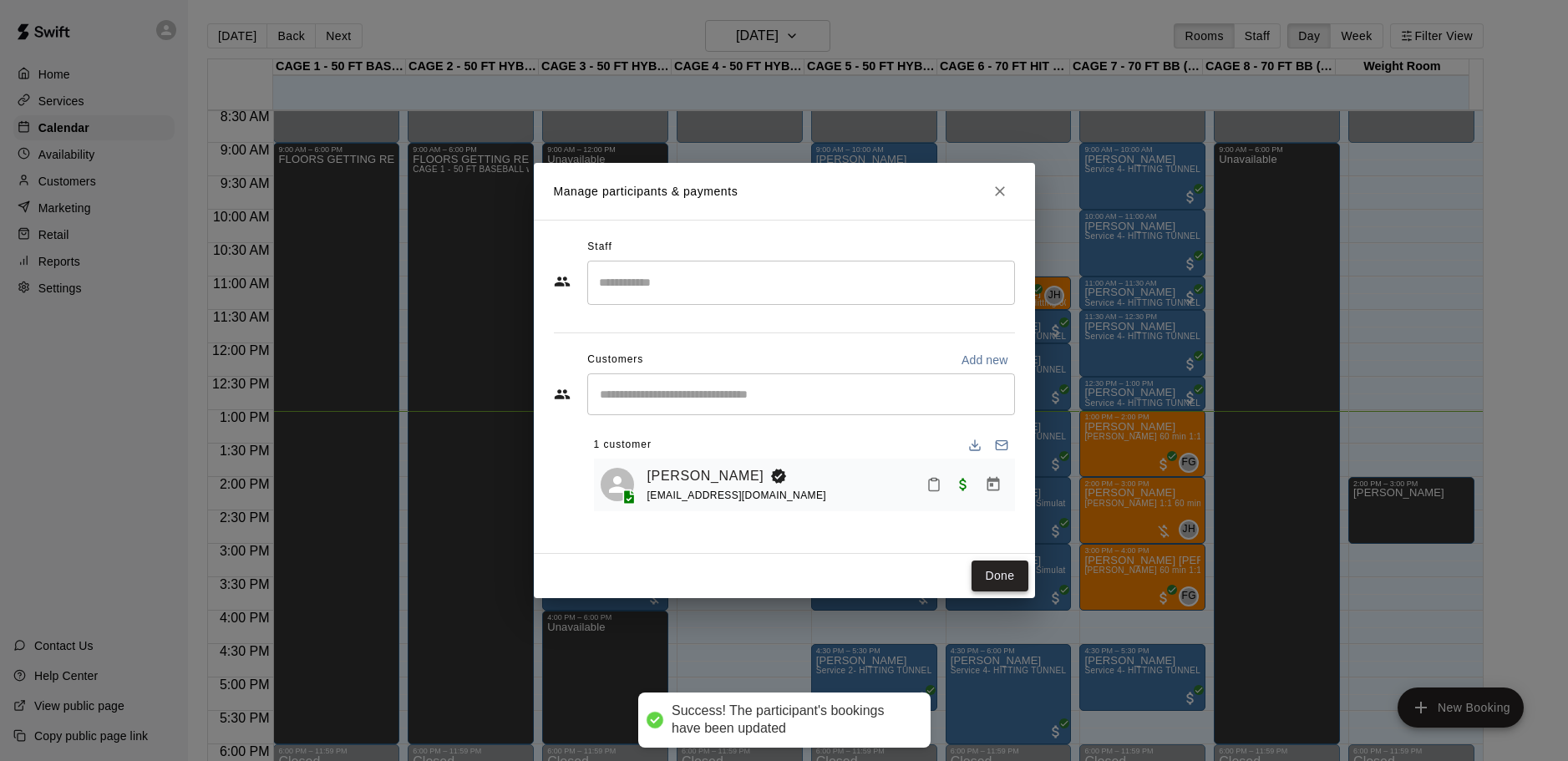
click at [988, 578] on button "Done" at bounding box center [999, 576] width 56 height 31
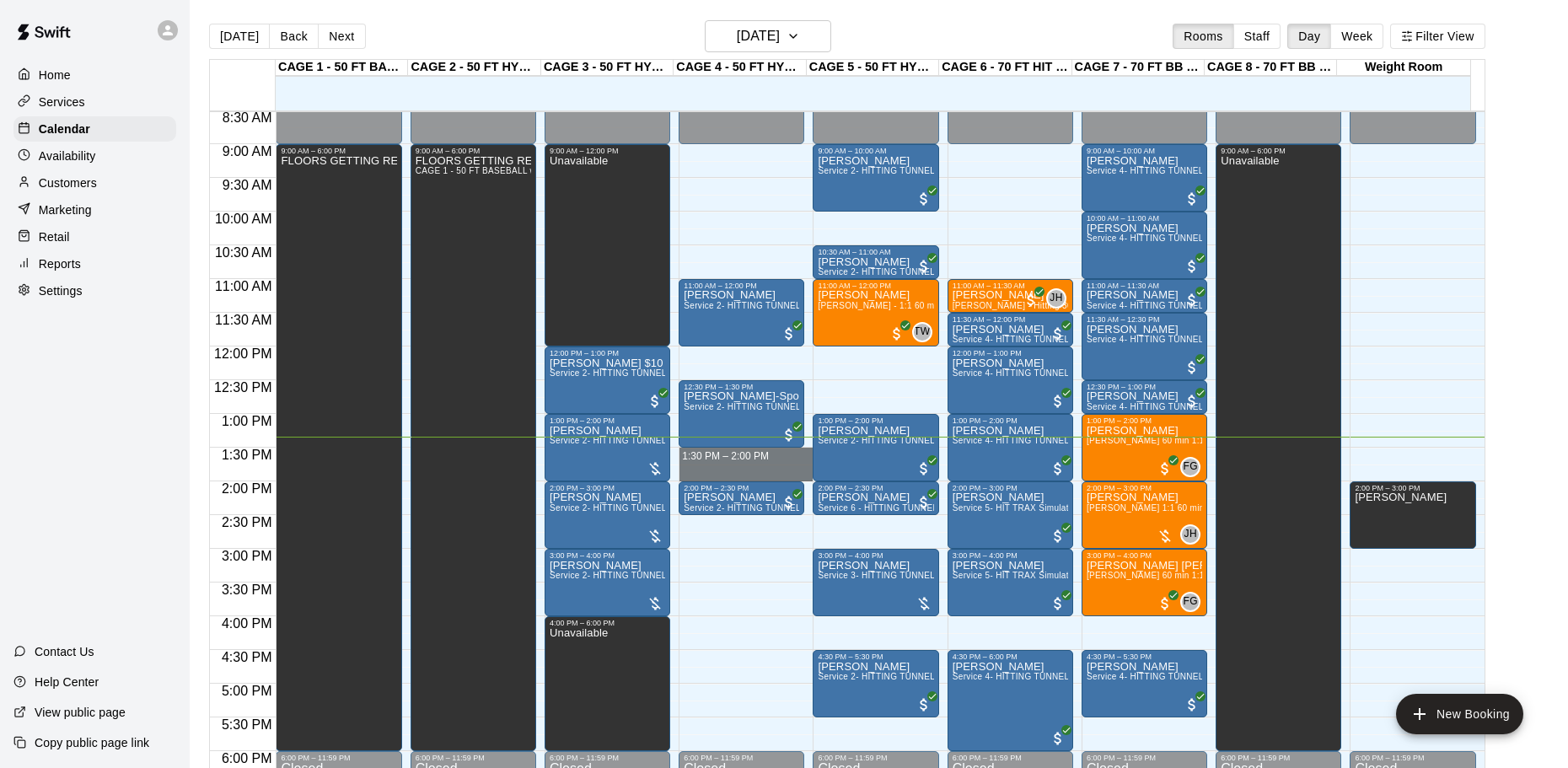
drag, startPoint x: 723, startPoint y: 454, endPoint x: 728, endPoint y: 468, distance: 14.9
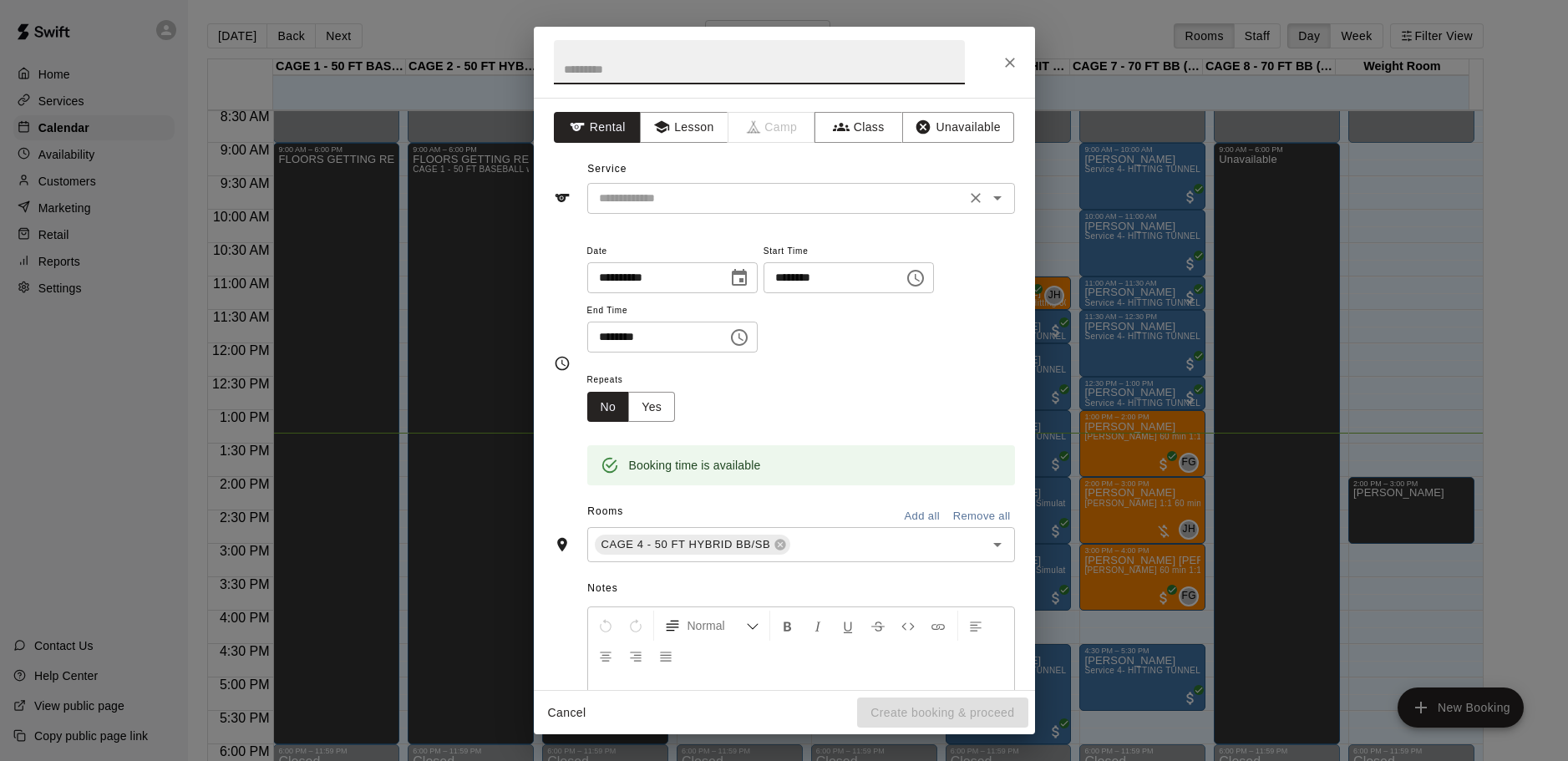
click at [791, 205] on input "text" at bounding box center [777, 198] width 369 height 21
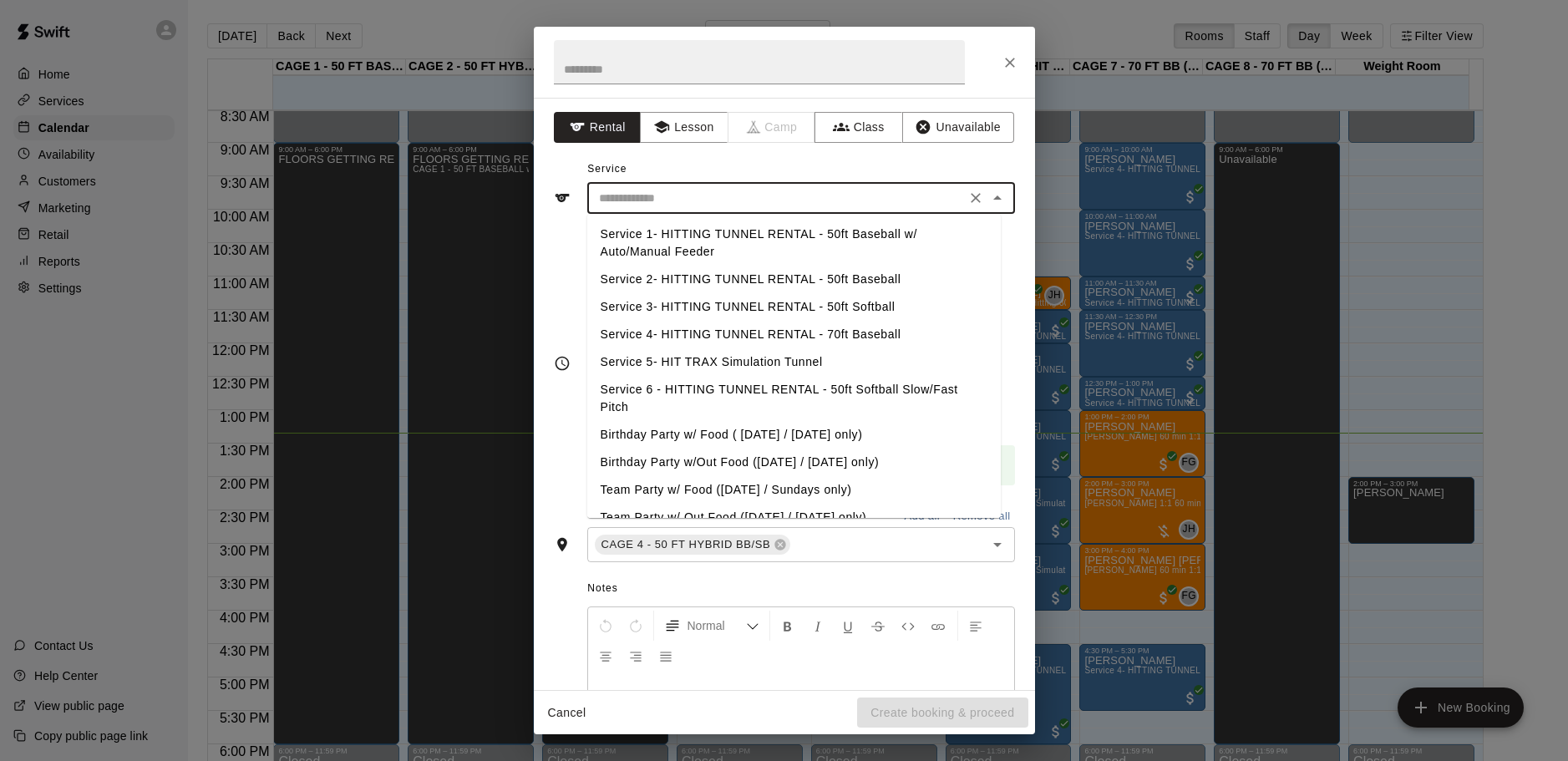
click at [844, 280] on li "Service 2- HITTING TUNNEL RENTAL - 50ft Baseball" at bounding box center [794, 279] width 414 height 27
type input "**********"
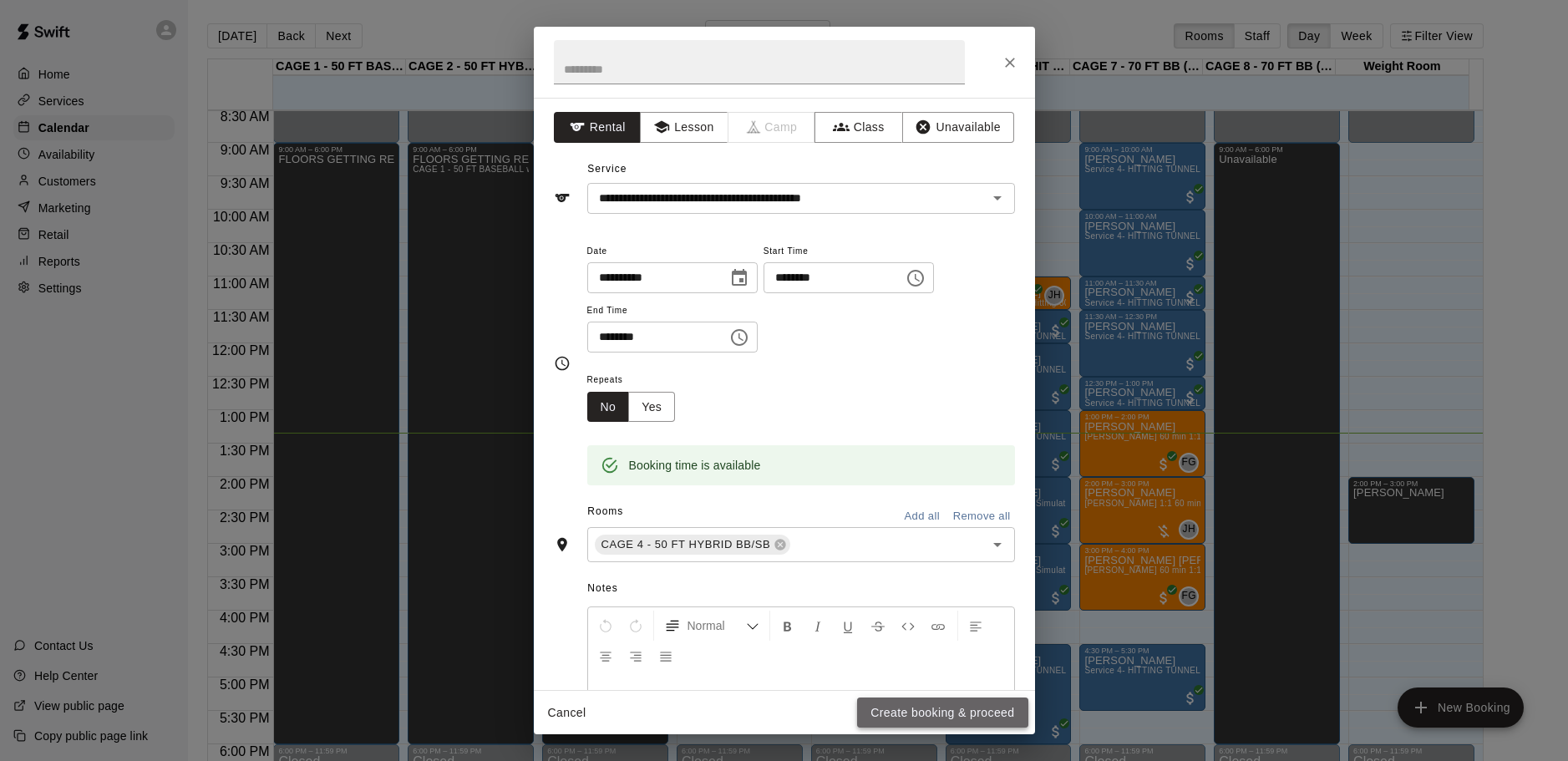
click at [939, 714] on button "Create booking & proceed" at bounding box center [942, 713] width 170 height 31
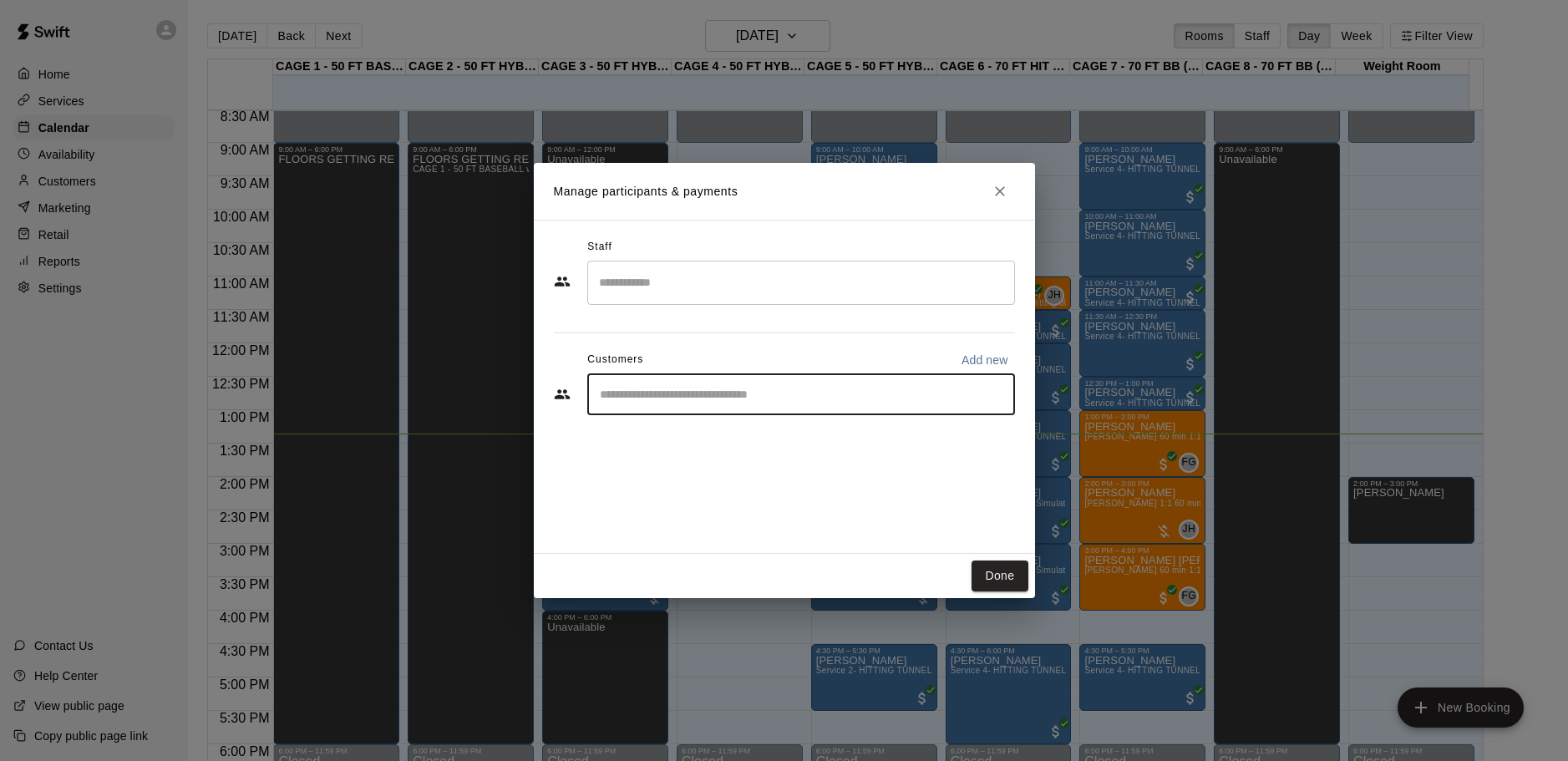
click at [702, 386] on input "Start typing to search customers..." at bounding box center [801, 394] width 413 height 17
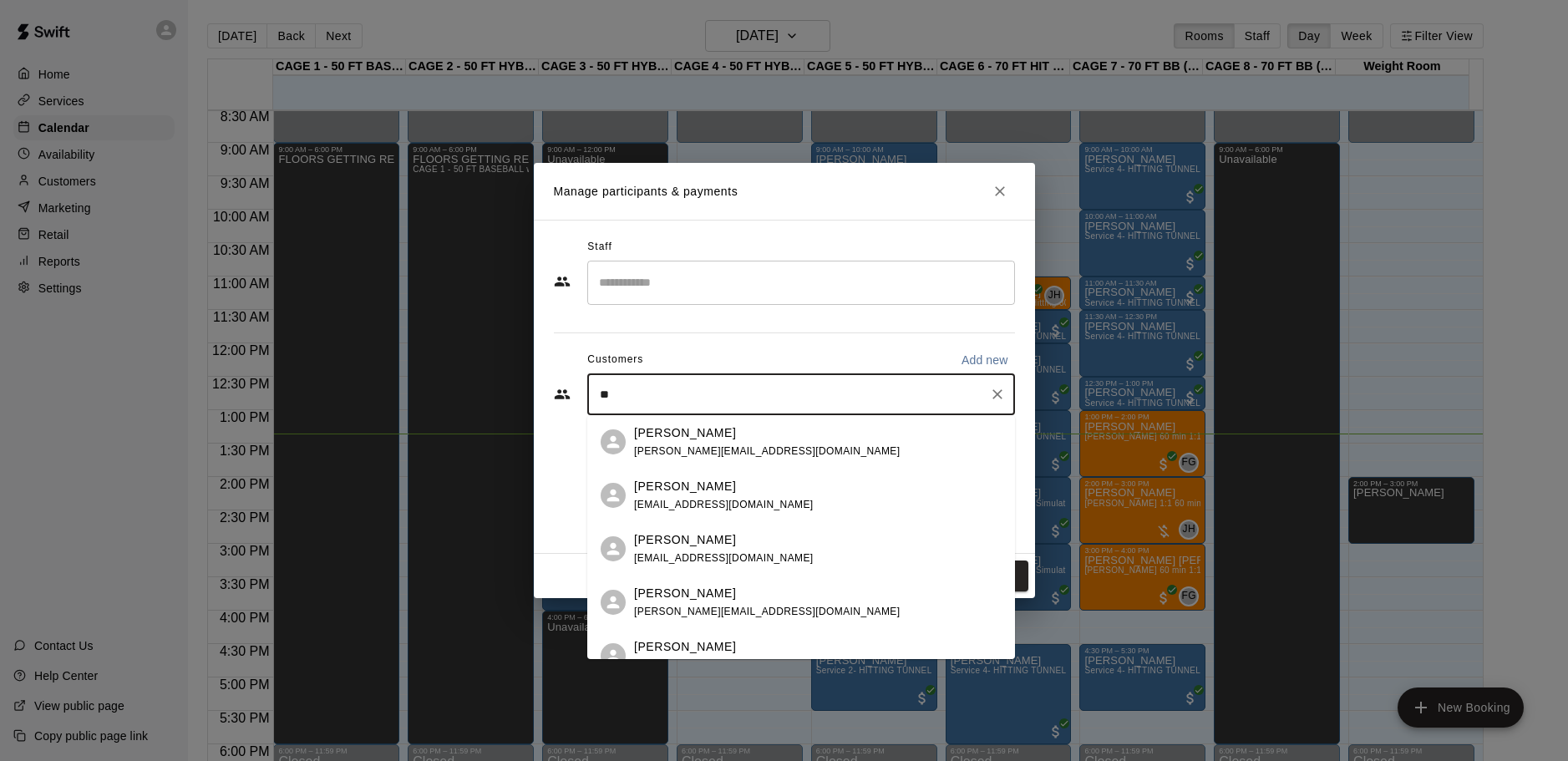
type input "*"
type input "****"
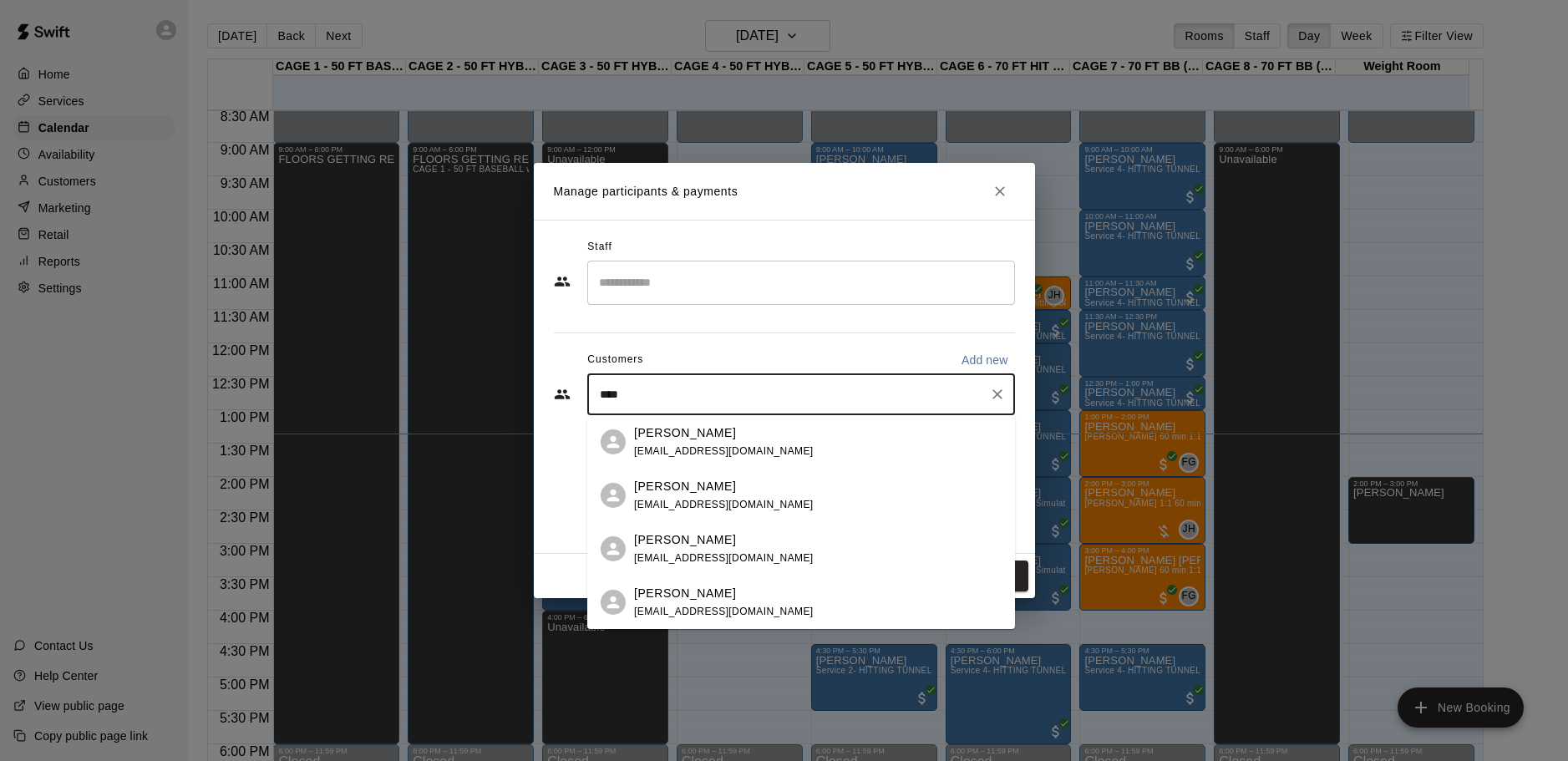
click at [681, 440] on p "Justina Gereg" at bounding box center [685, 433] width 102 height 18
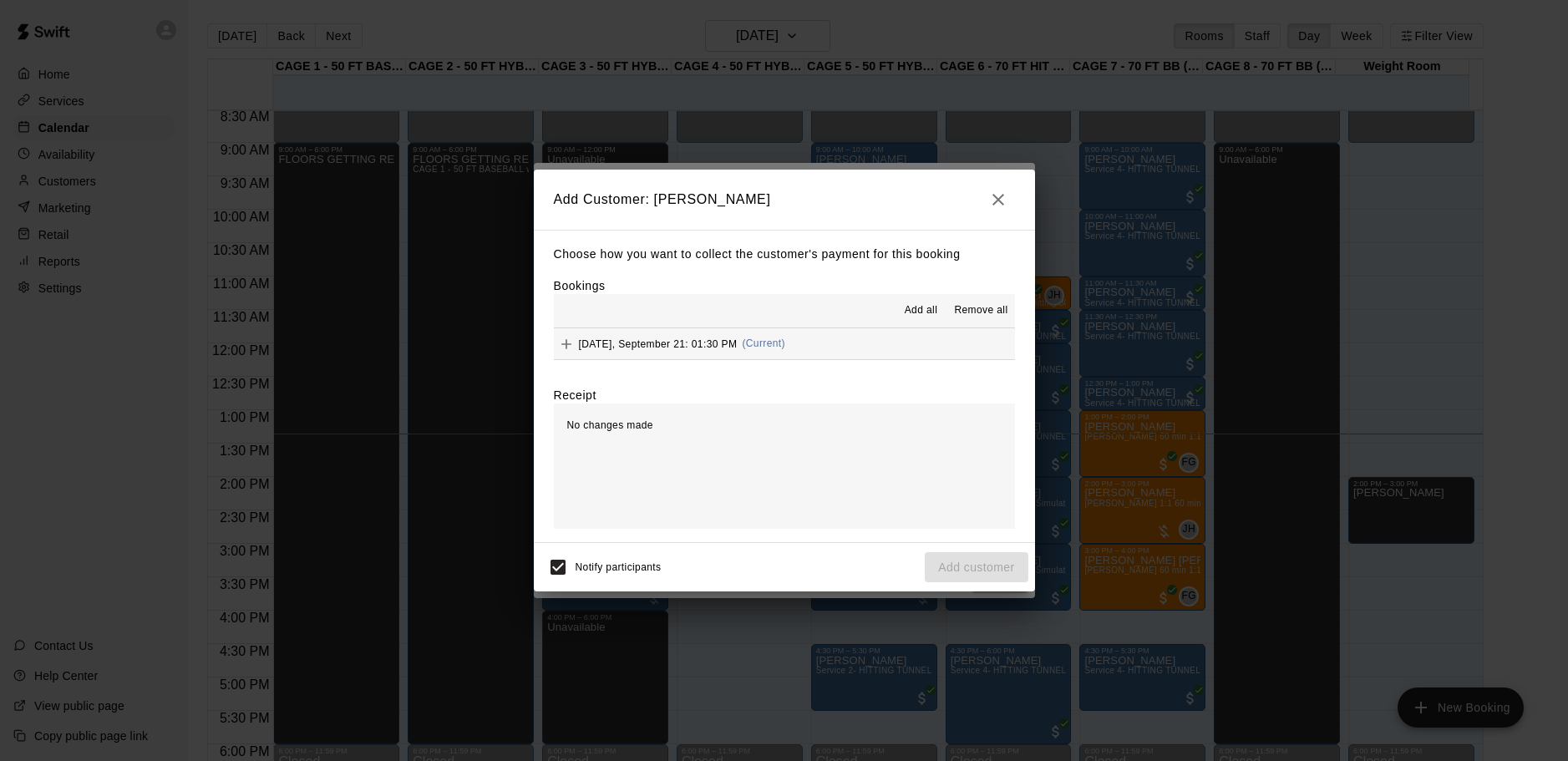
click at [788, 340] on button "Sunday, September 21: 01:30 PM (Current)" at bounding box center [784, 343] width 461 height 31
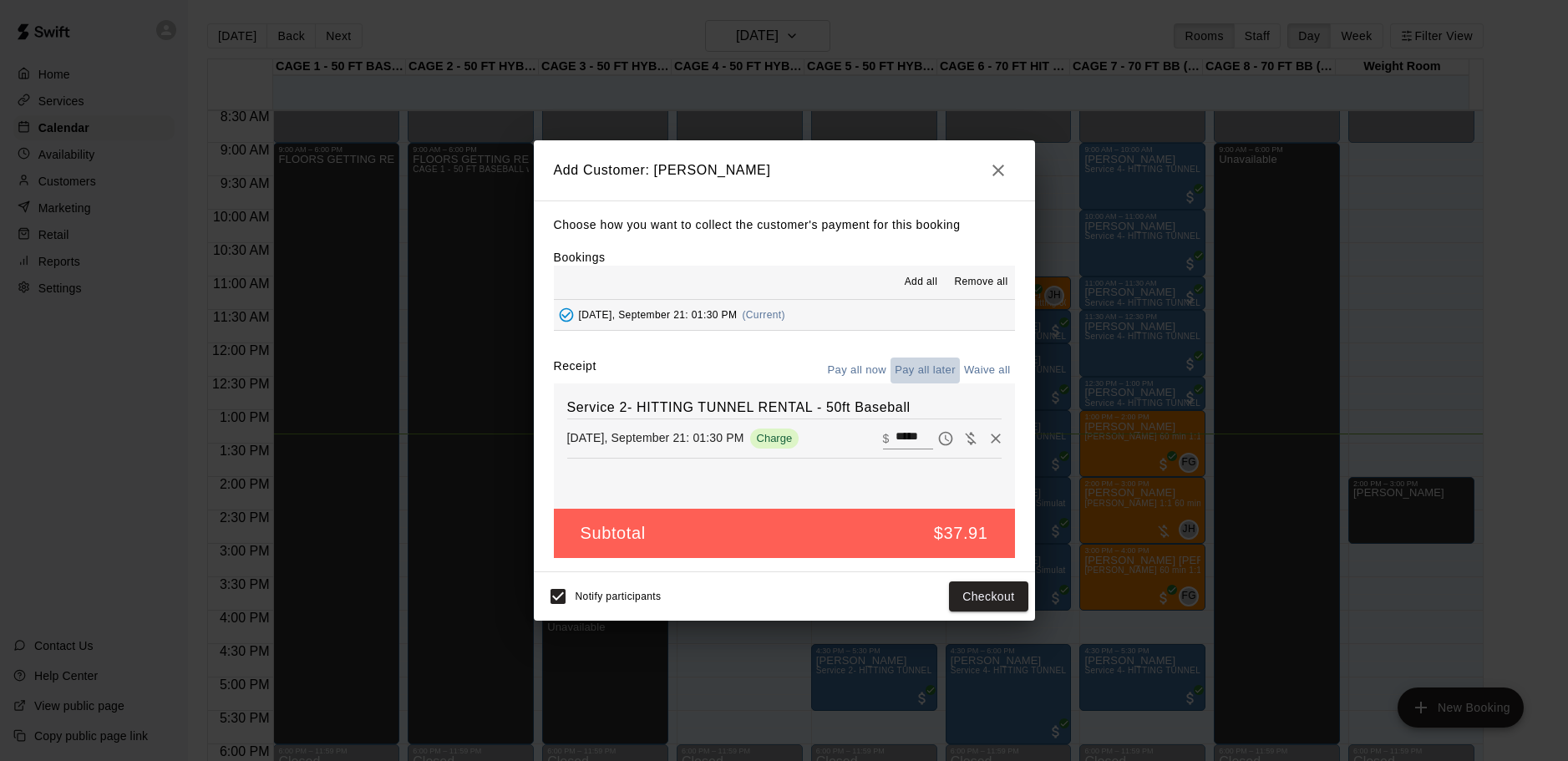
click at [935, 375] on button "Pay all later" at bounding box center [925, 369] width 70 height 26
click at [971, 609] on button "Add customer" at bounding box center [976, 596] width 103 height 31
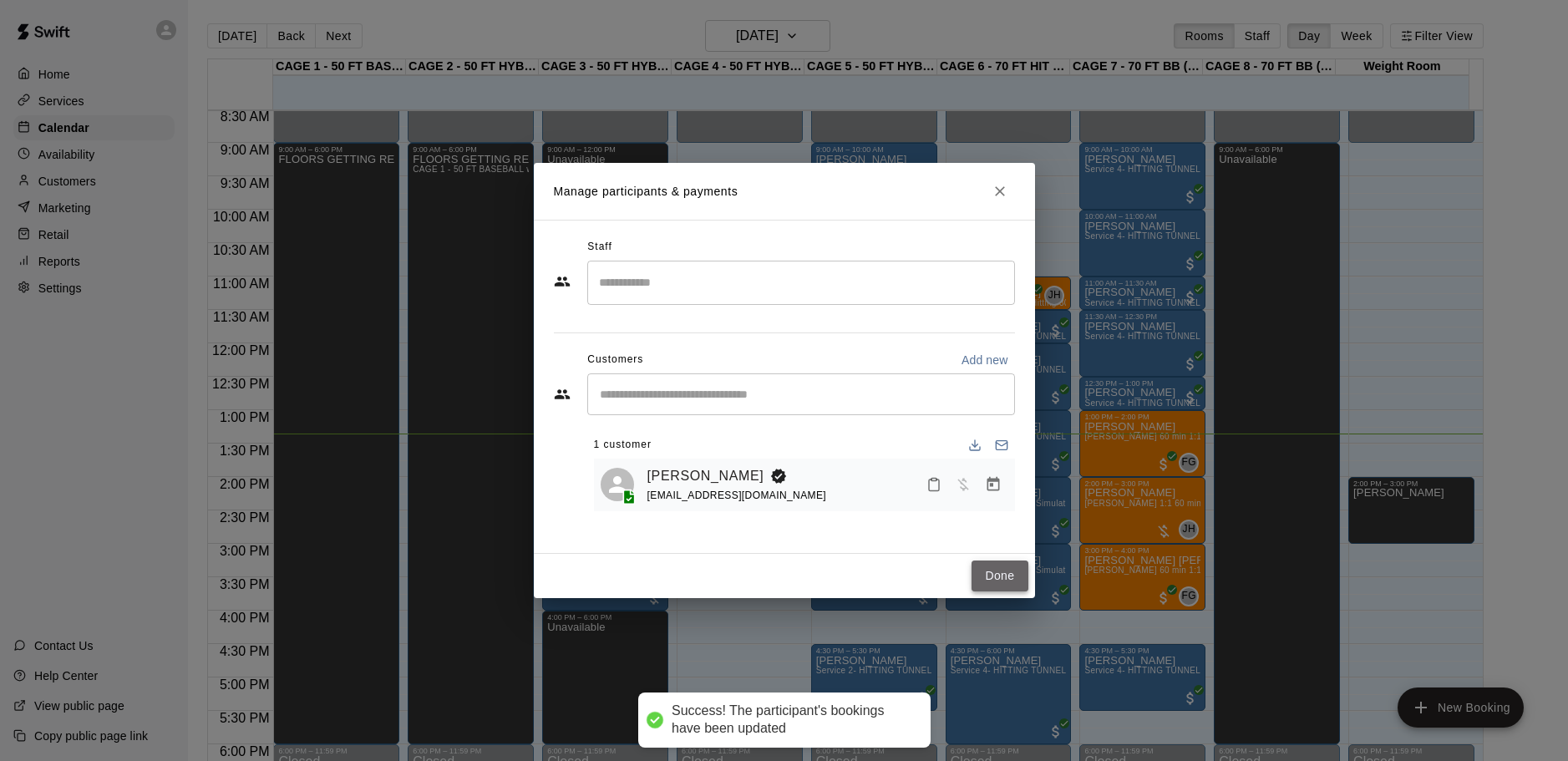
click at [1004, 574] on button "Done" at bounding box center [999, 576] width 56 height 31
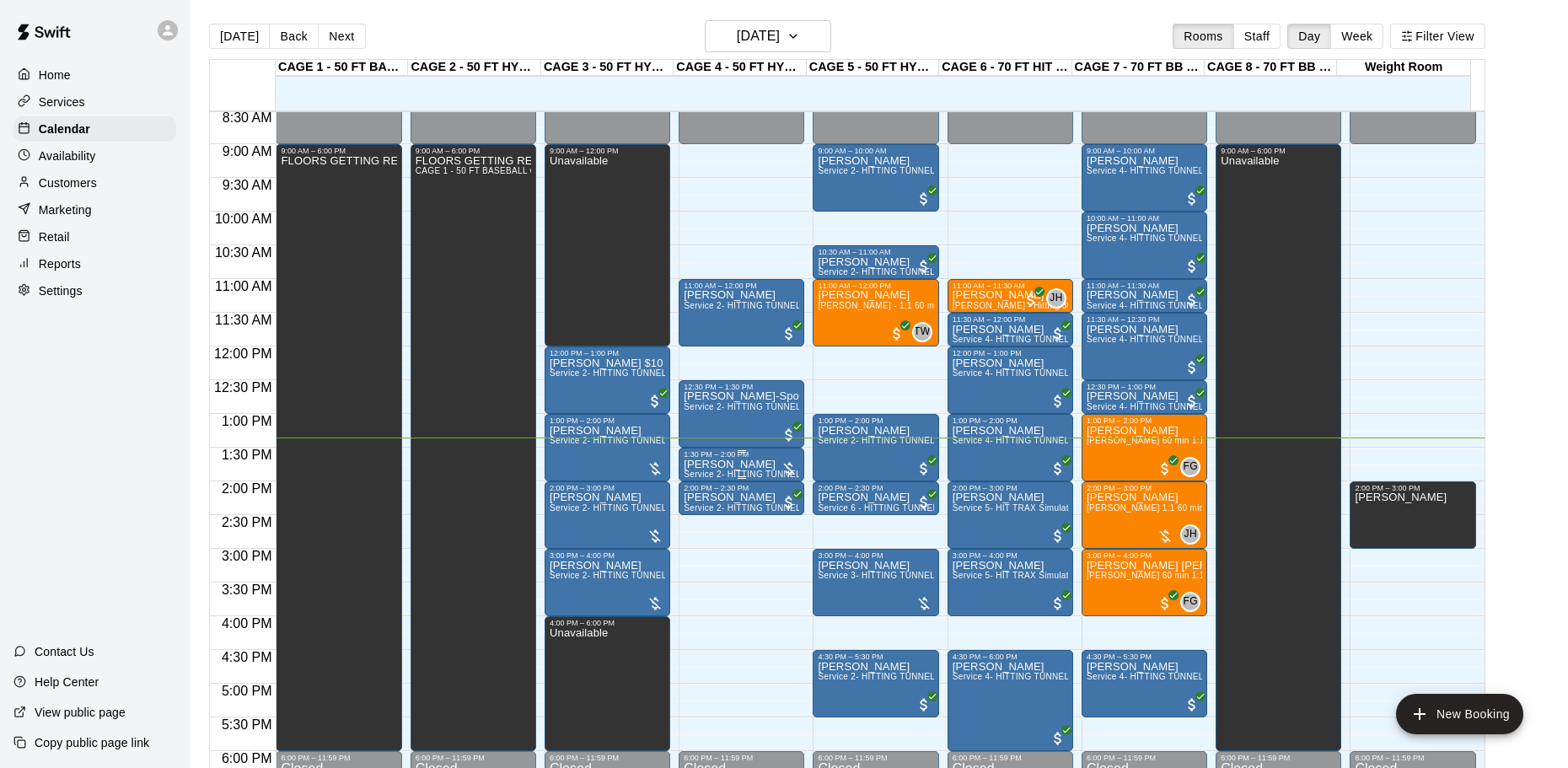
click at [749, 458] on div "1:30 PM – 2:00 PM" at bounding box center [741, 454] width 116 height 8
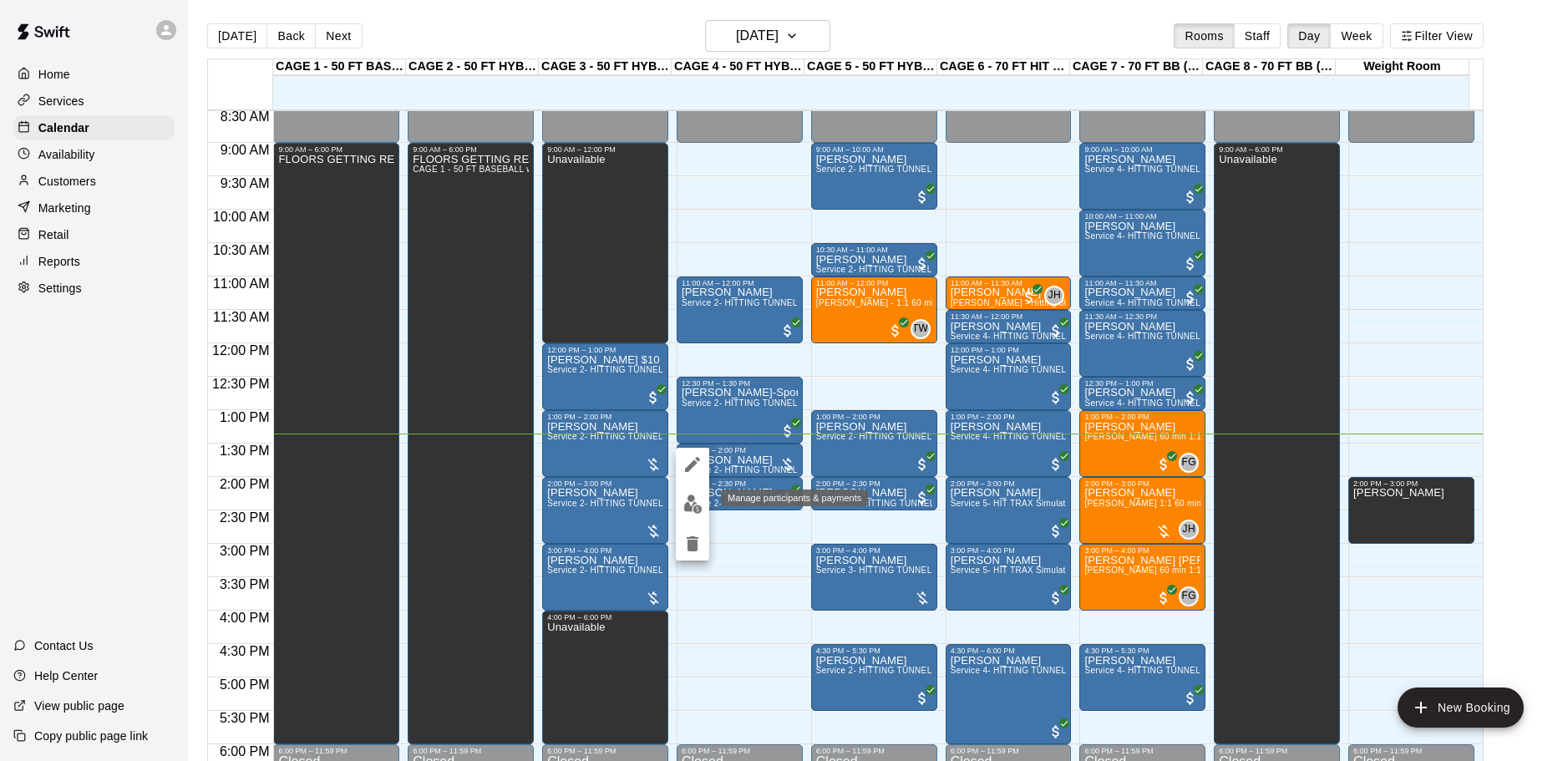
click at [699, 496] on img "edit" at bounding box center [693, 504] width 19 height 19
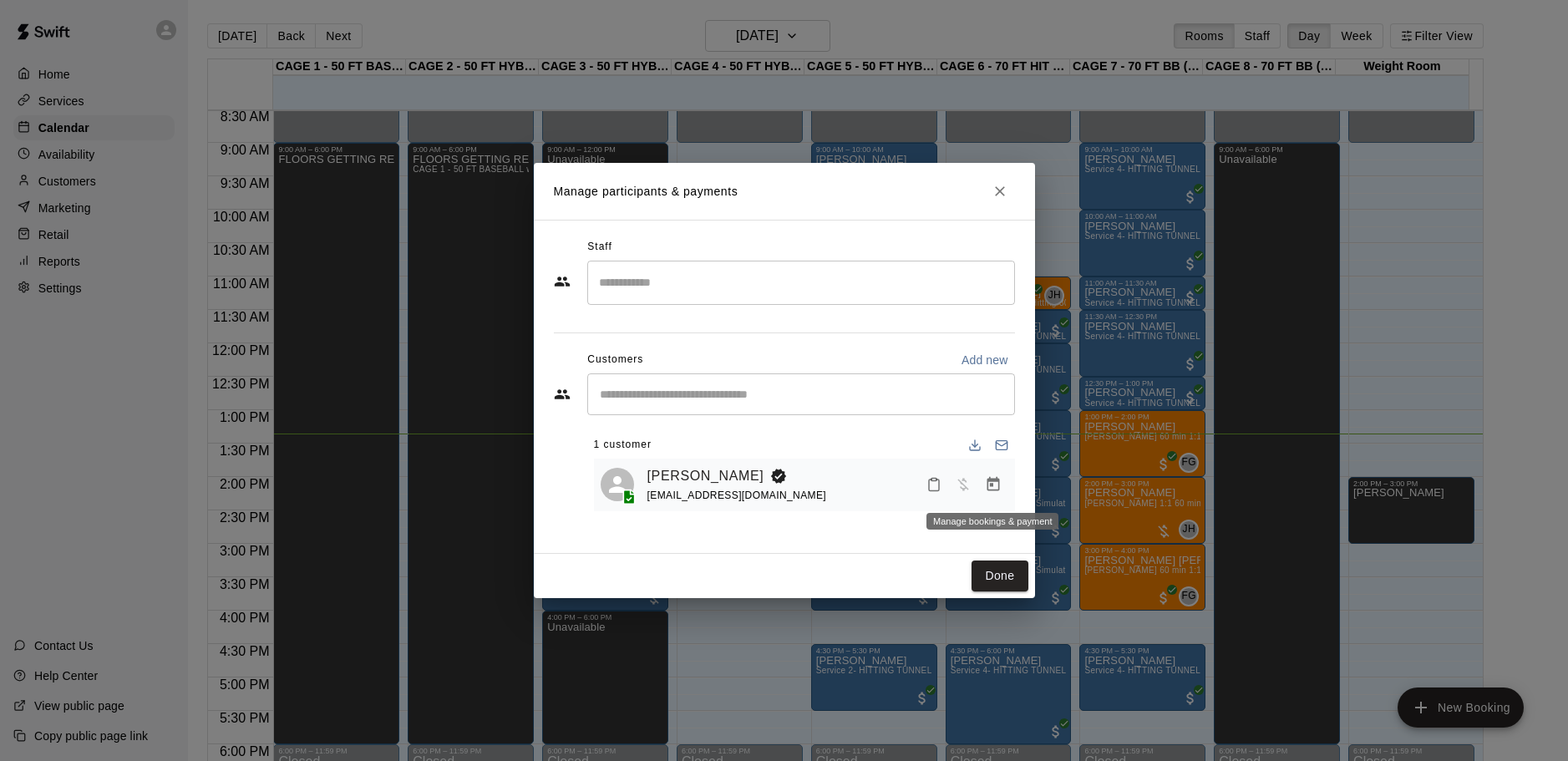
click at [998, 491] on icon "Manage bookings & payment" at bounding box center [993, 484] width 12 height 14
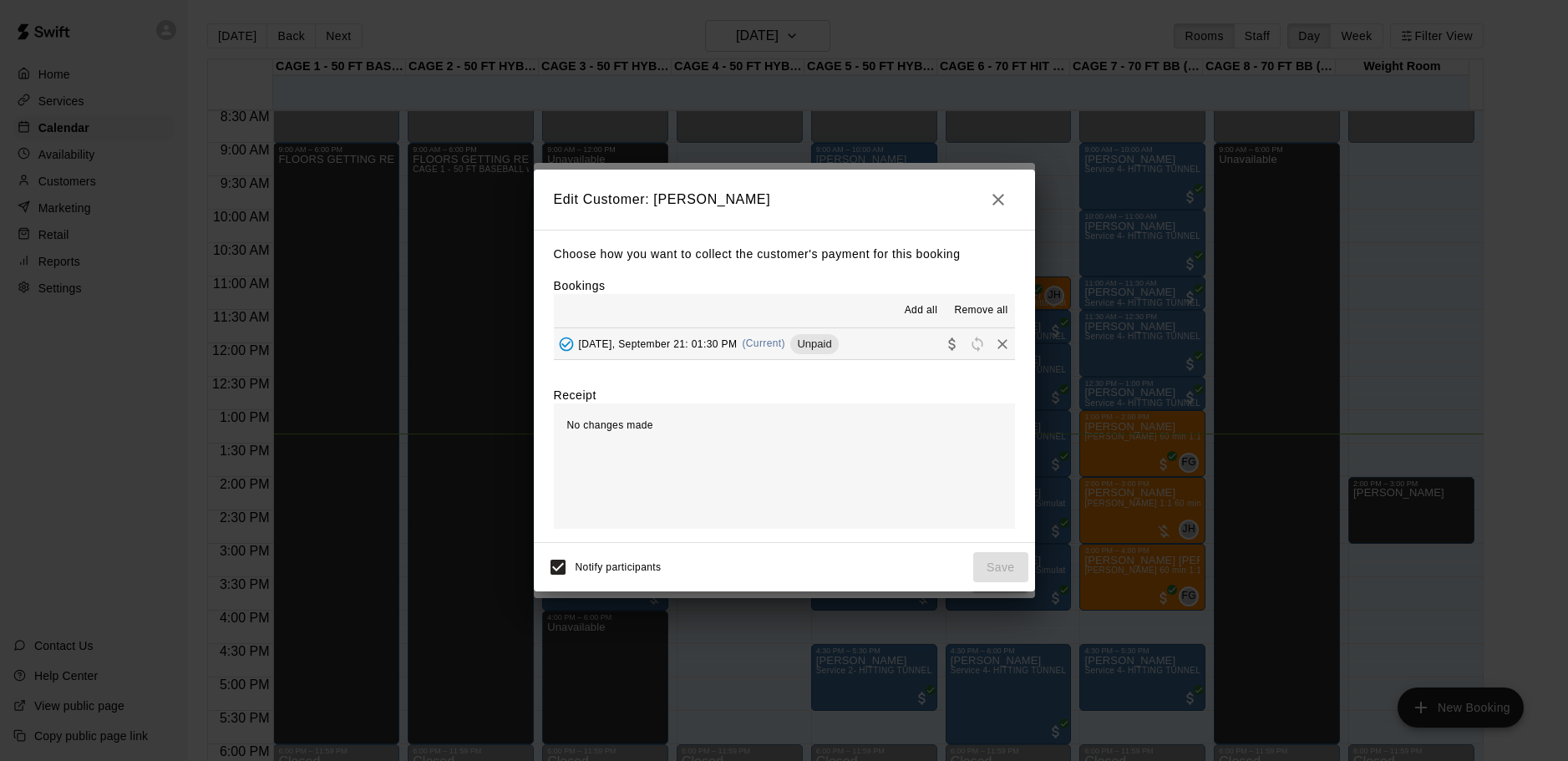
click at [811, 345] on span "Unpaid" at bounding box center [814, 344] width 48 height 12
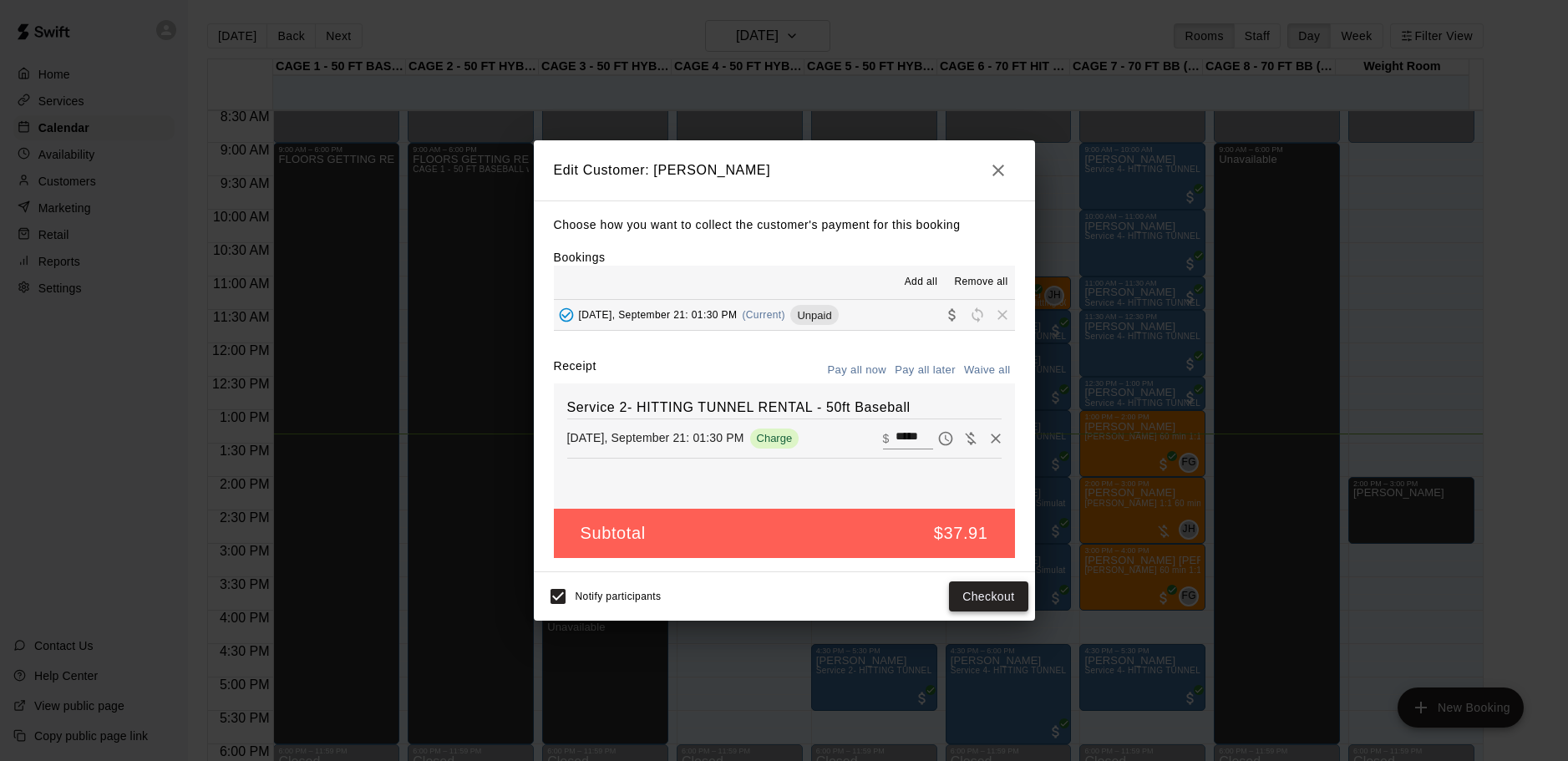
click at [1006, 600] on button "Checkout" at bounding box center [988, 596] width 78 height 31
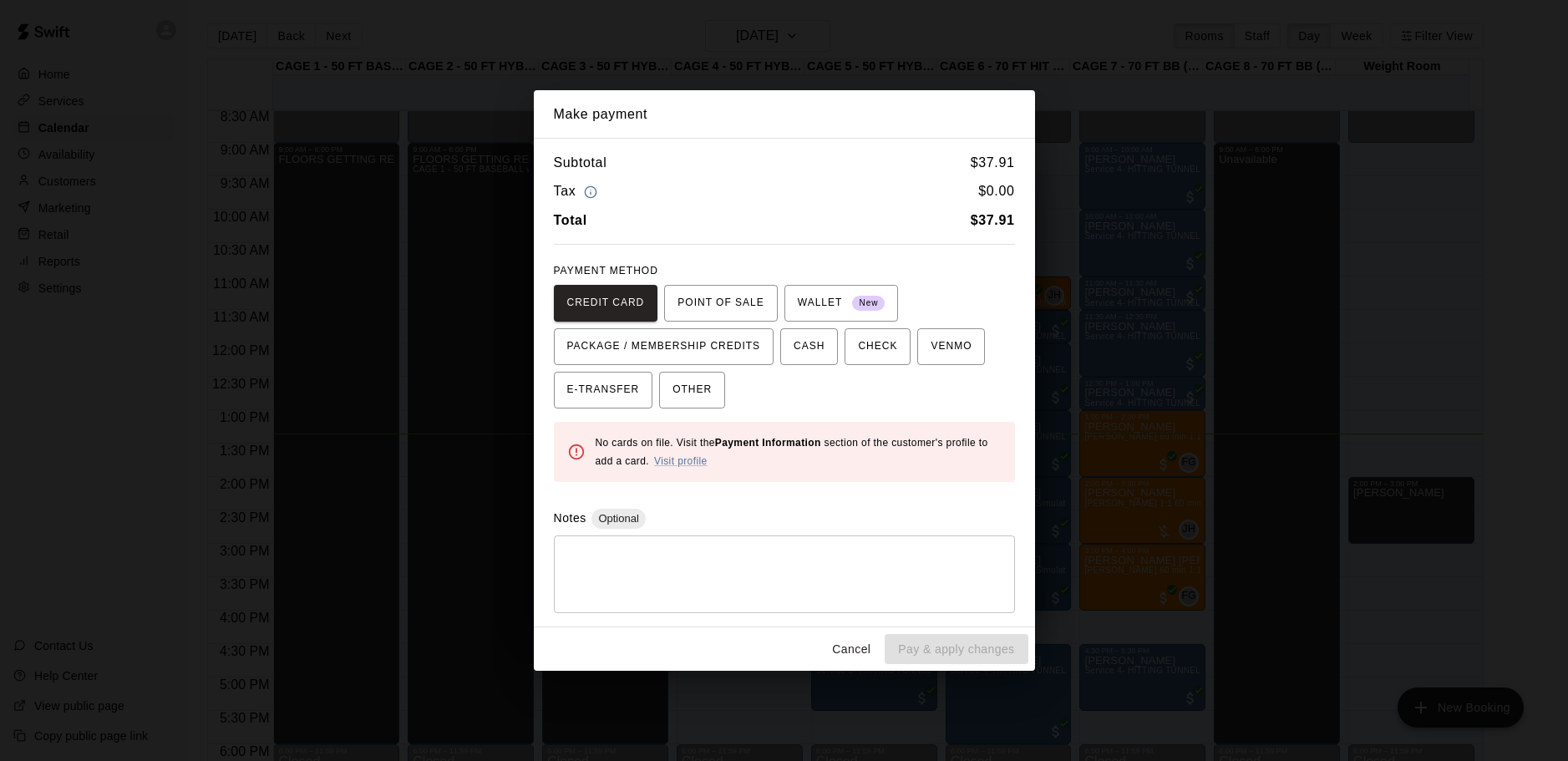
click at [855, 623] on div "Subtotal $ 37.91 Tax $ 0.00 Total $ 37.91 PAYMENT METHOD CREDIT CARD POINT OF S…" at bounding box center [784, 382] width 501 height 489
click at [855, 638] on button "Cancel" at bounding box center [851, 649] width 54 height 31
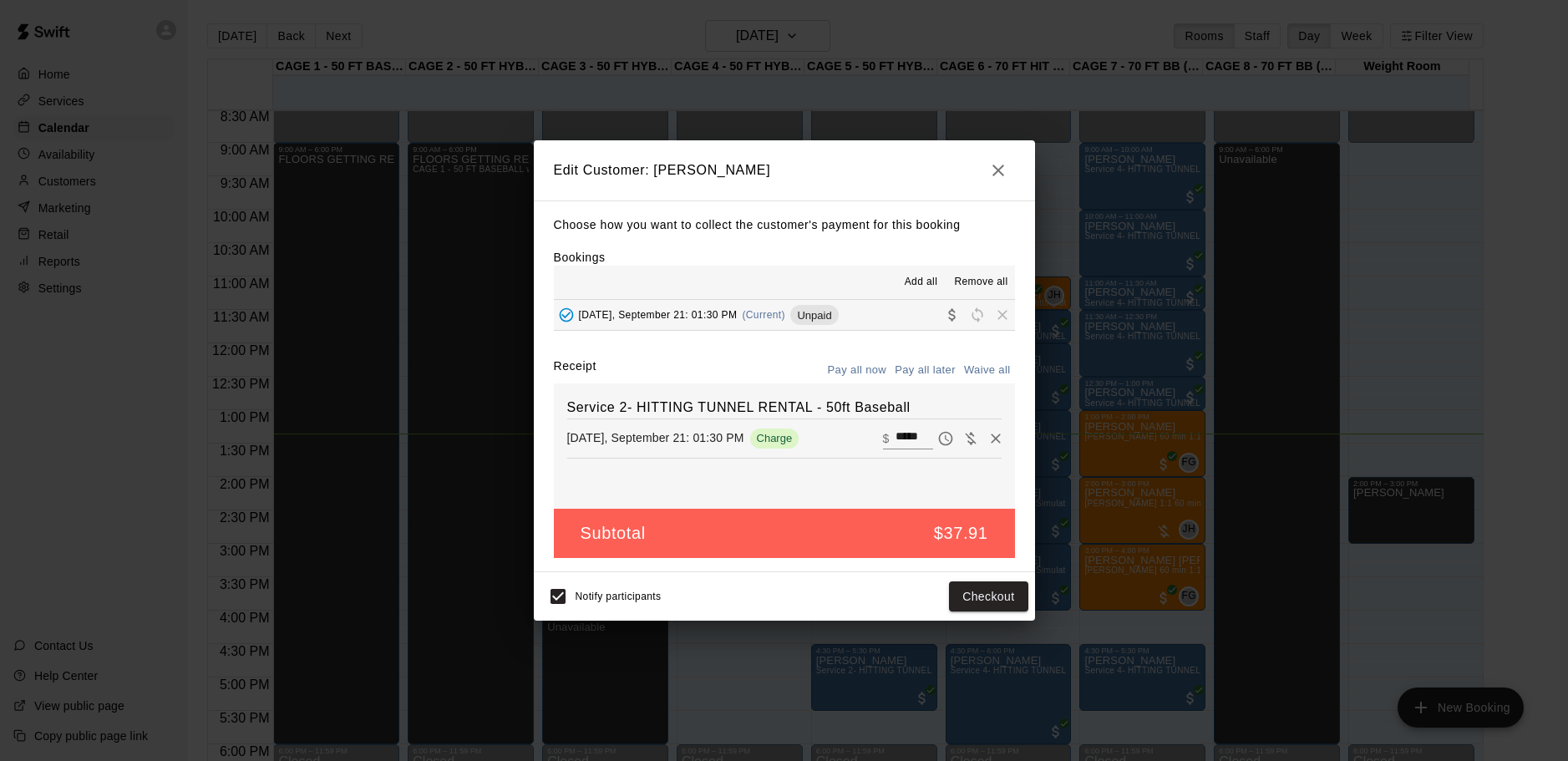
click at [1001, 141] on h2 "Edit Customer: Justina Gereg" at bounding box center [784, 170] width 501 height 60
click at [998, 175] on icon "button" at bounding box center [998, 170] width 20 height 20
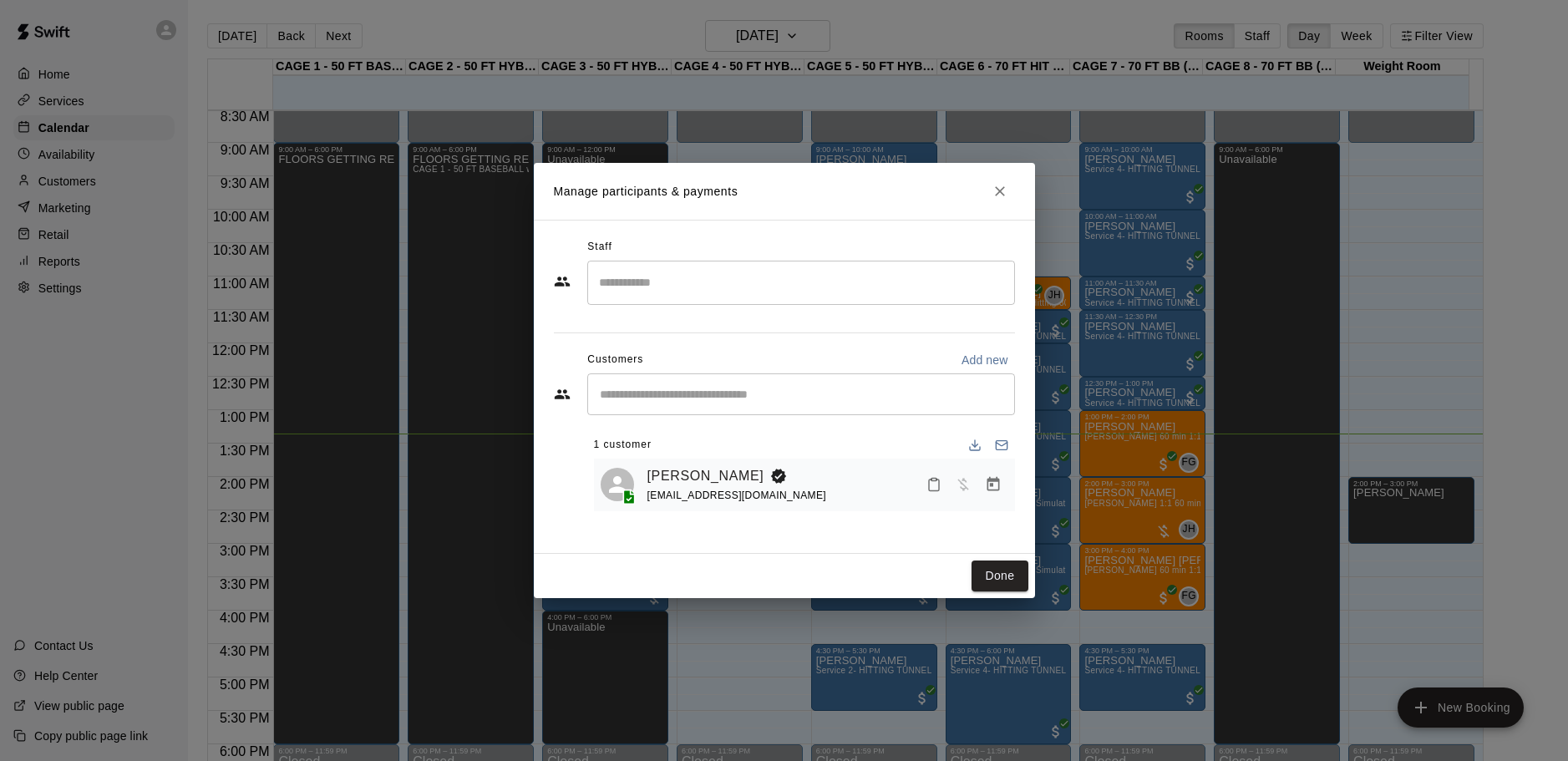
click at [1001, 186] on icon "Close" at bounding box center [999, 190] width 17 height 17
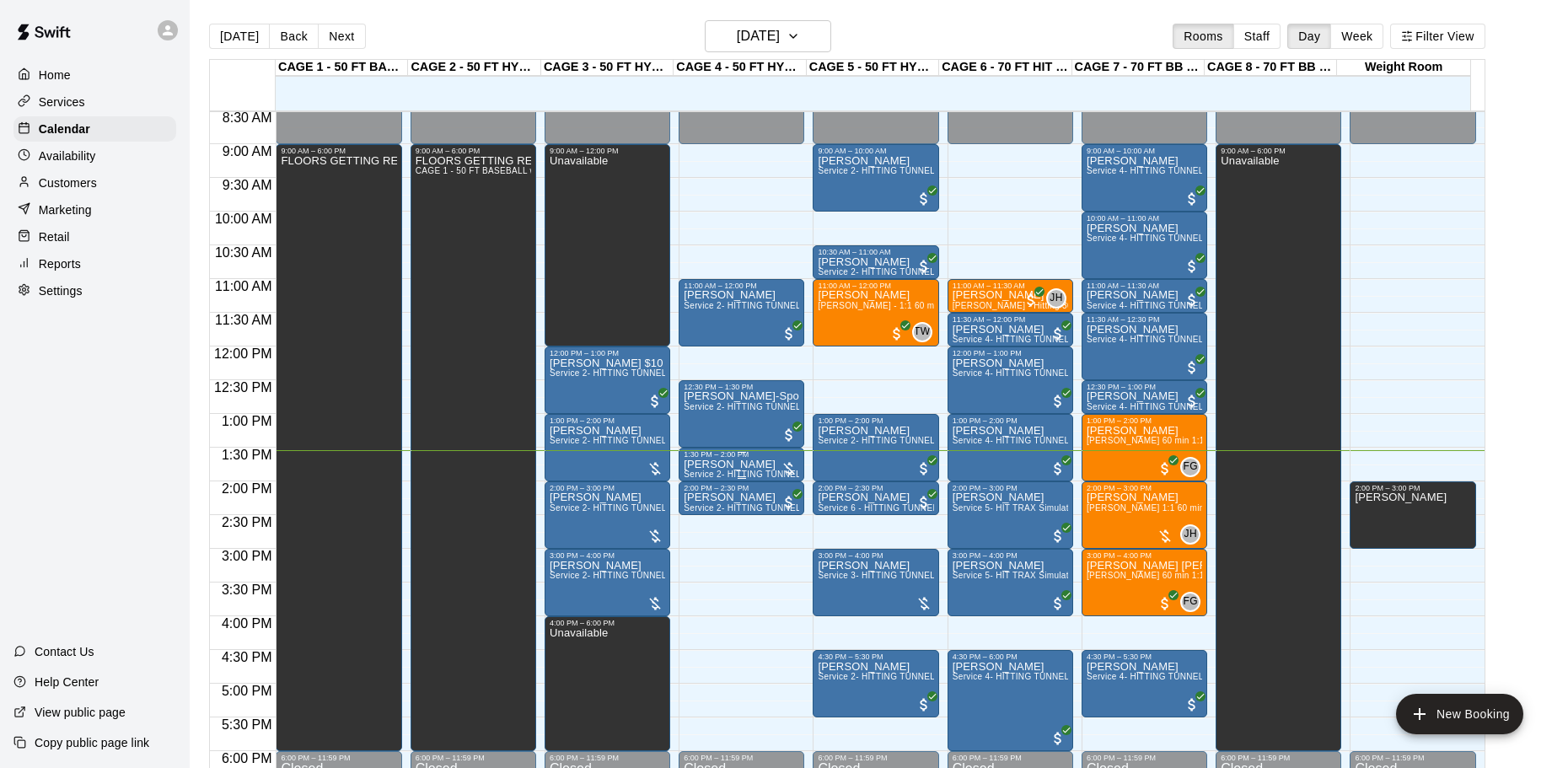
click at [753, 458] on div "1:30 PM – 2:00 PM" at bounding box center [741, 454] width 116 height 8
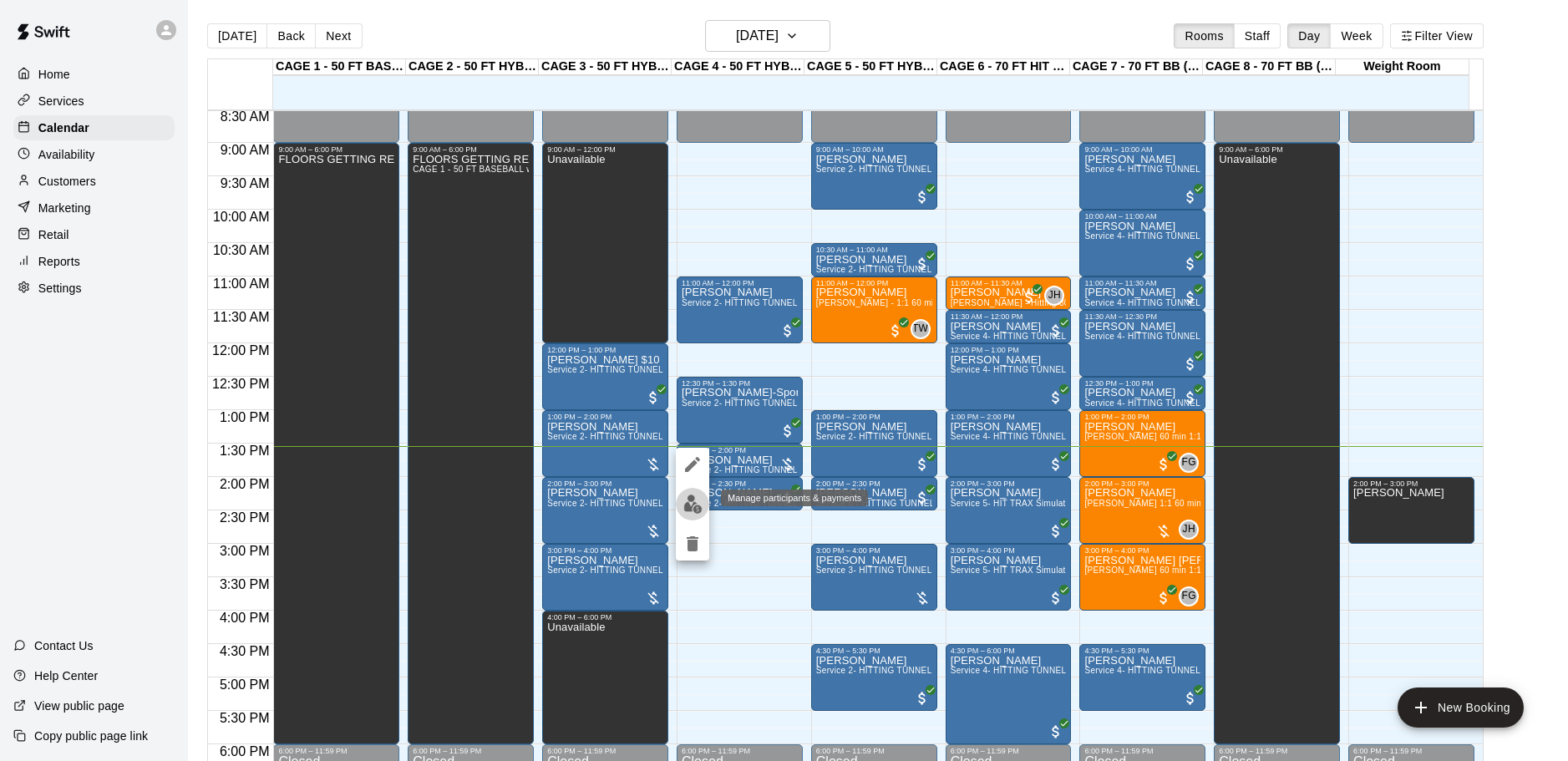
click at [691, 497] on img "edit" at bounding box center [693, 504] width 19 height 19
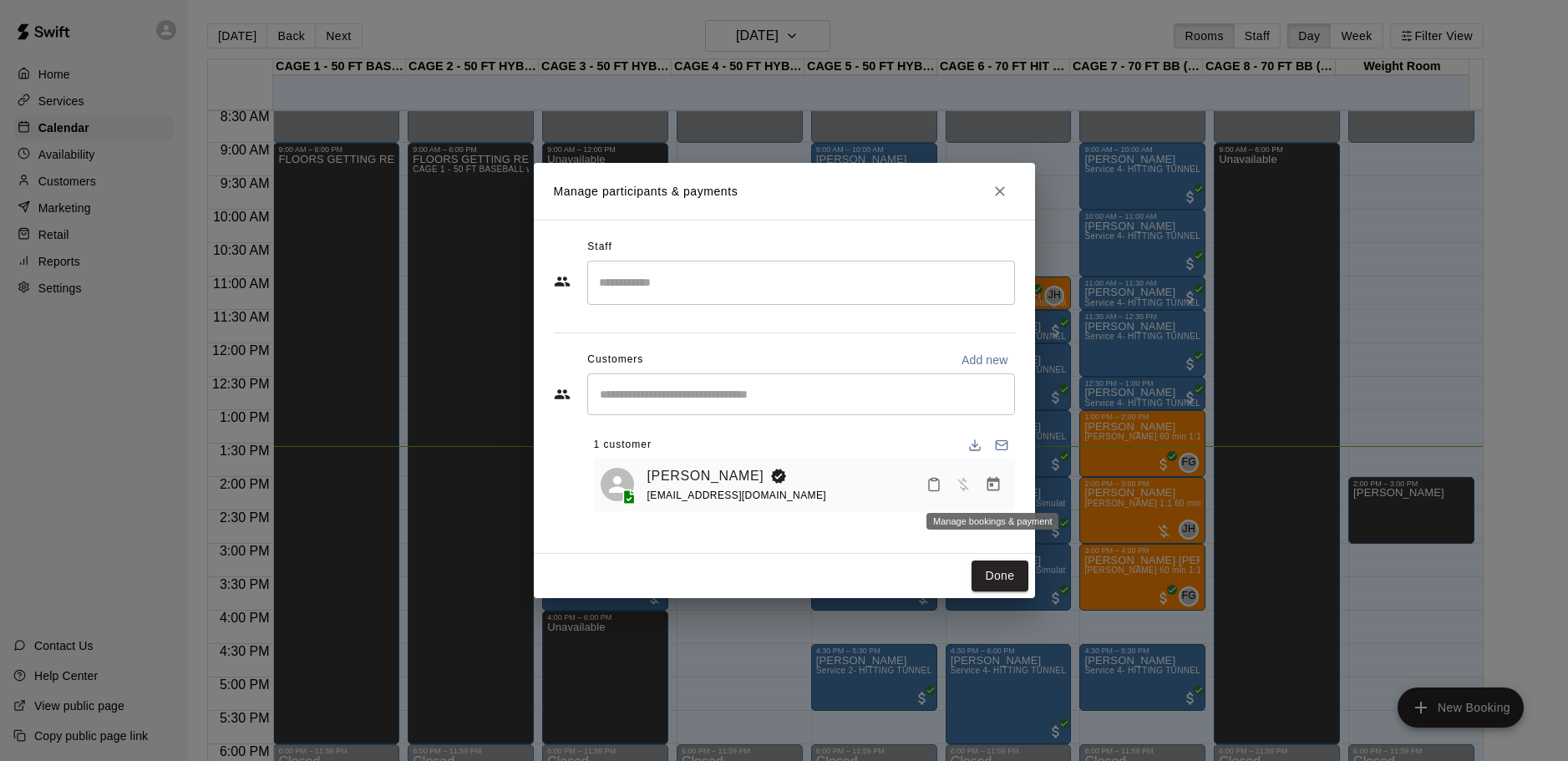
click at [993, 486] on icon "Manage bookings & payment" at bounding box center [993, 484] width 17 height 17
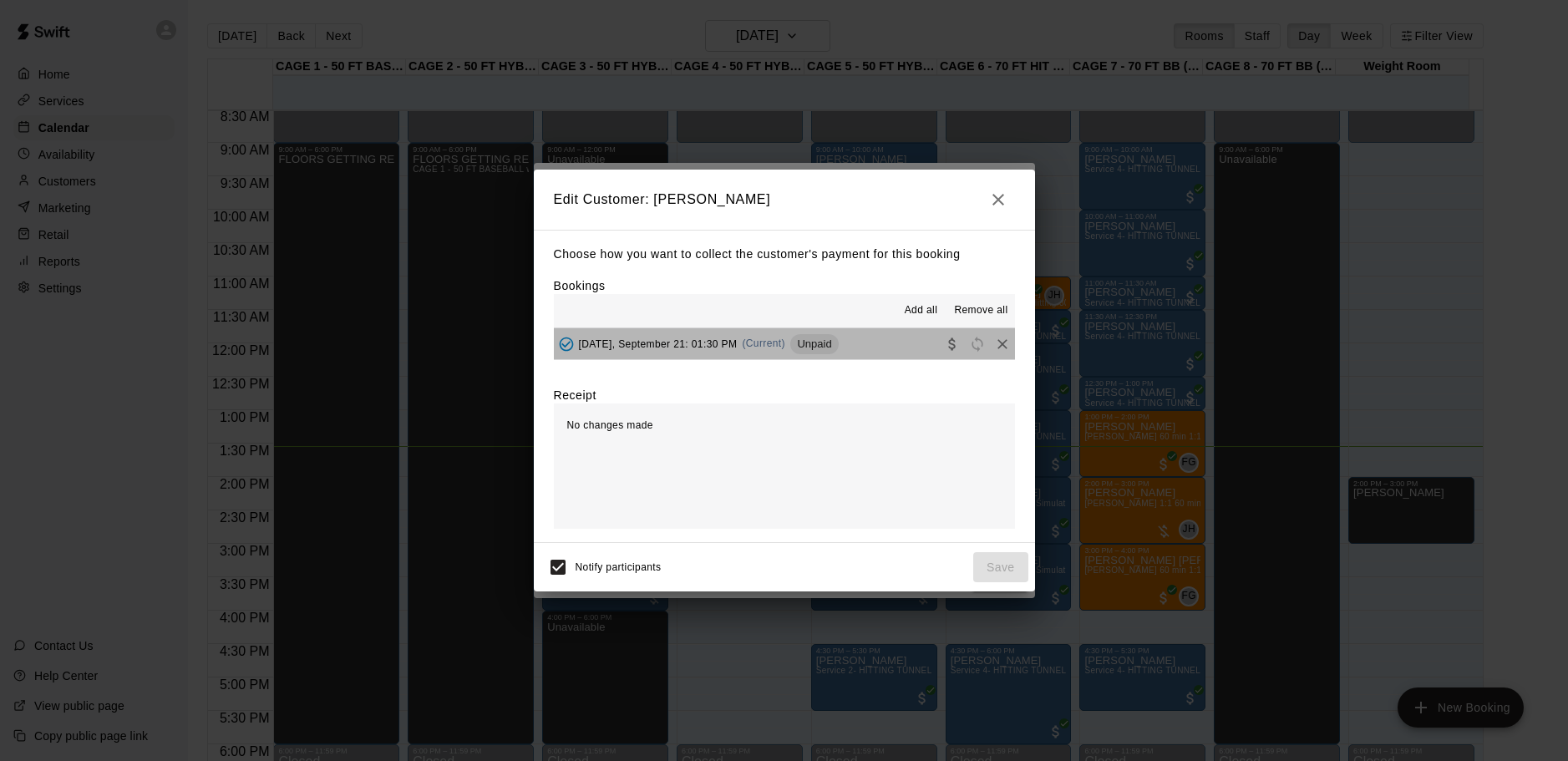
click at [842, 349] on button "Sunday, September 21: 01:30 PM (Current) Unpaid" at bounding box center [784, 343] width 461 height 31
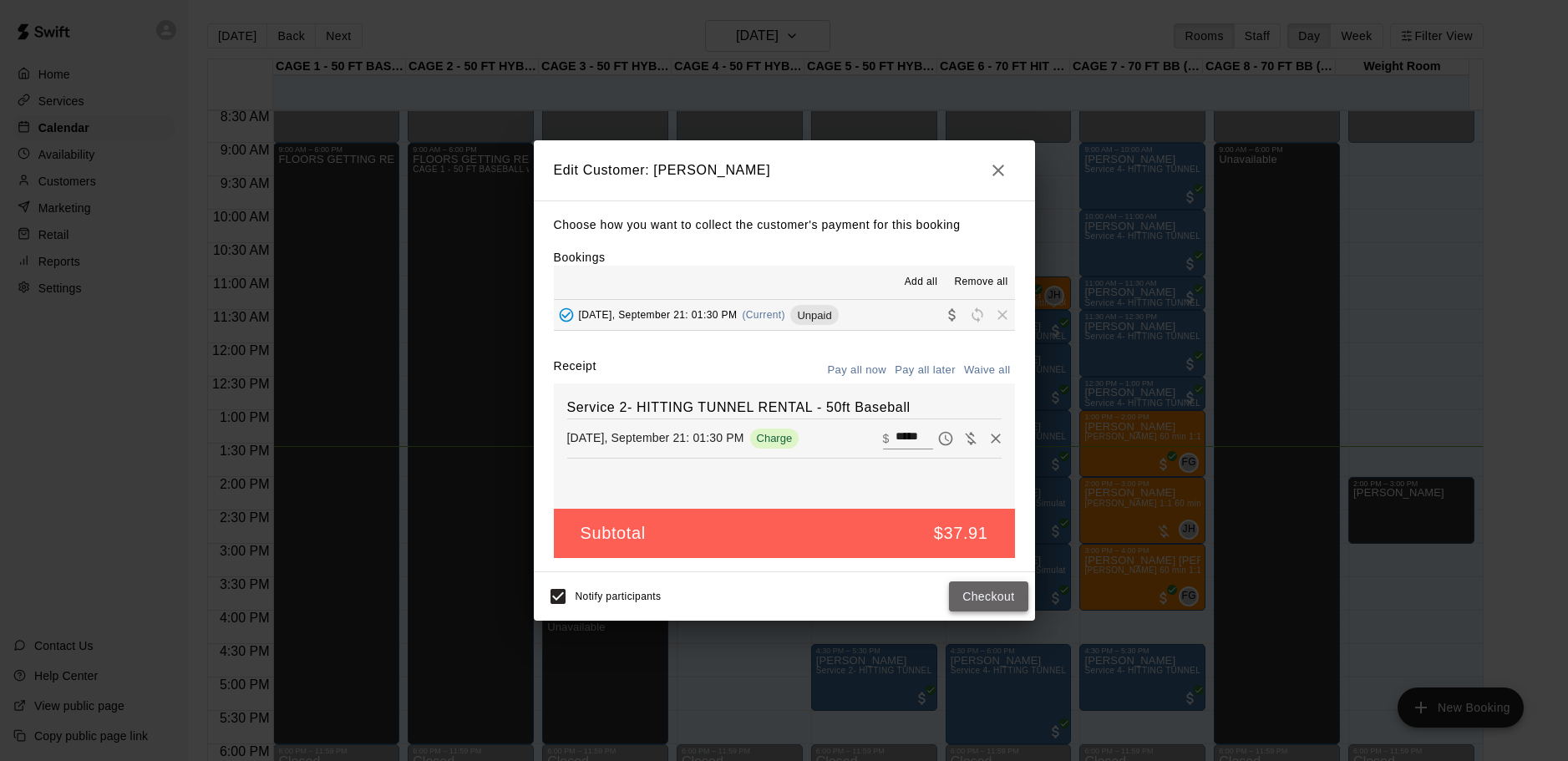
click at [975, 592] on button "Checkout" at bounding box center [988, 596] width 78 height 31
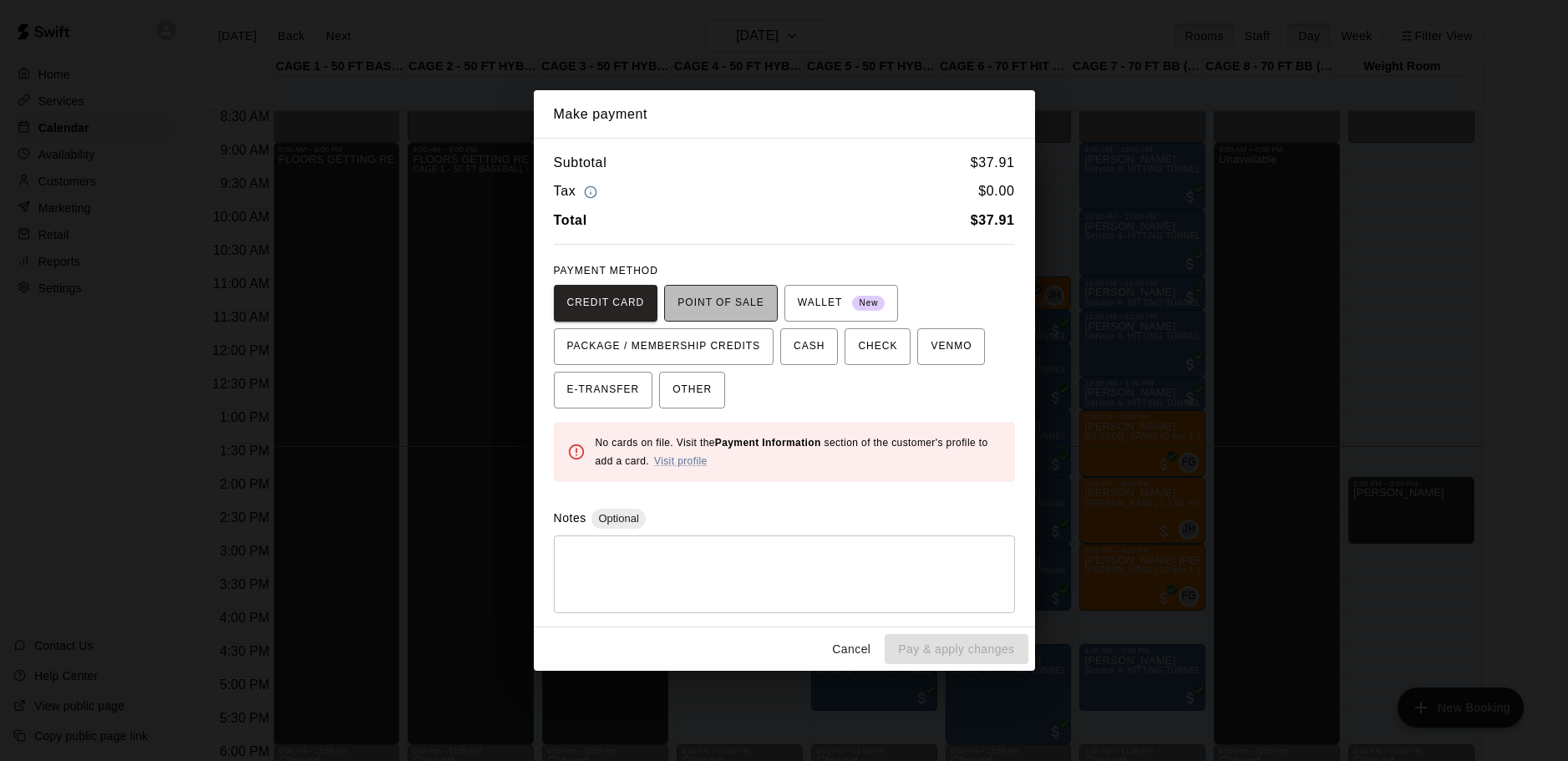
click at [742, 303] on span "POINT OF SALE" at bounding box center [721, 303] width 86 height 26
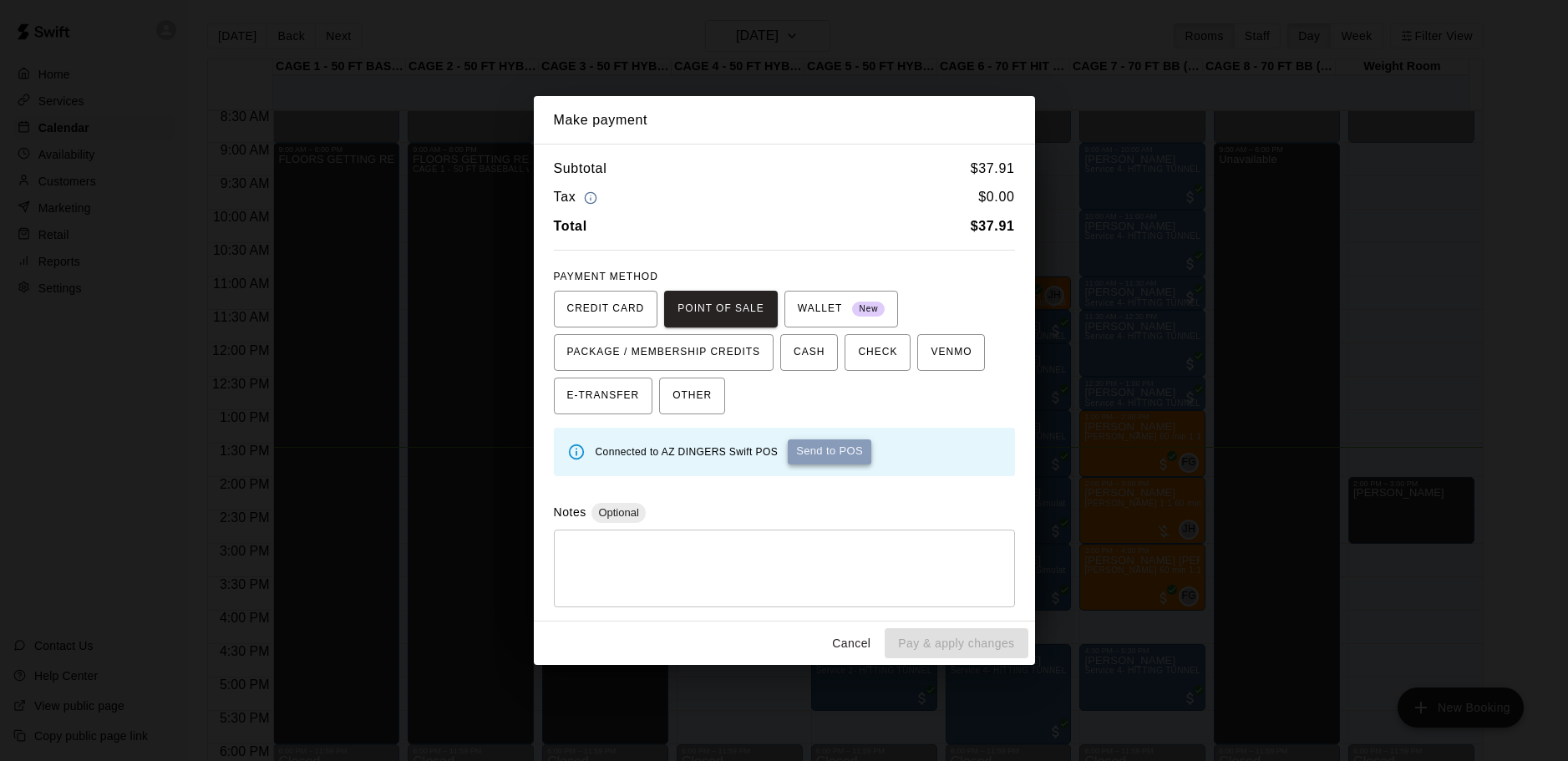
click at [849, 455] on button "Send to POS" at bounding box center [829, 451] width 84 height 25
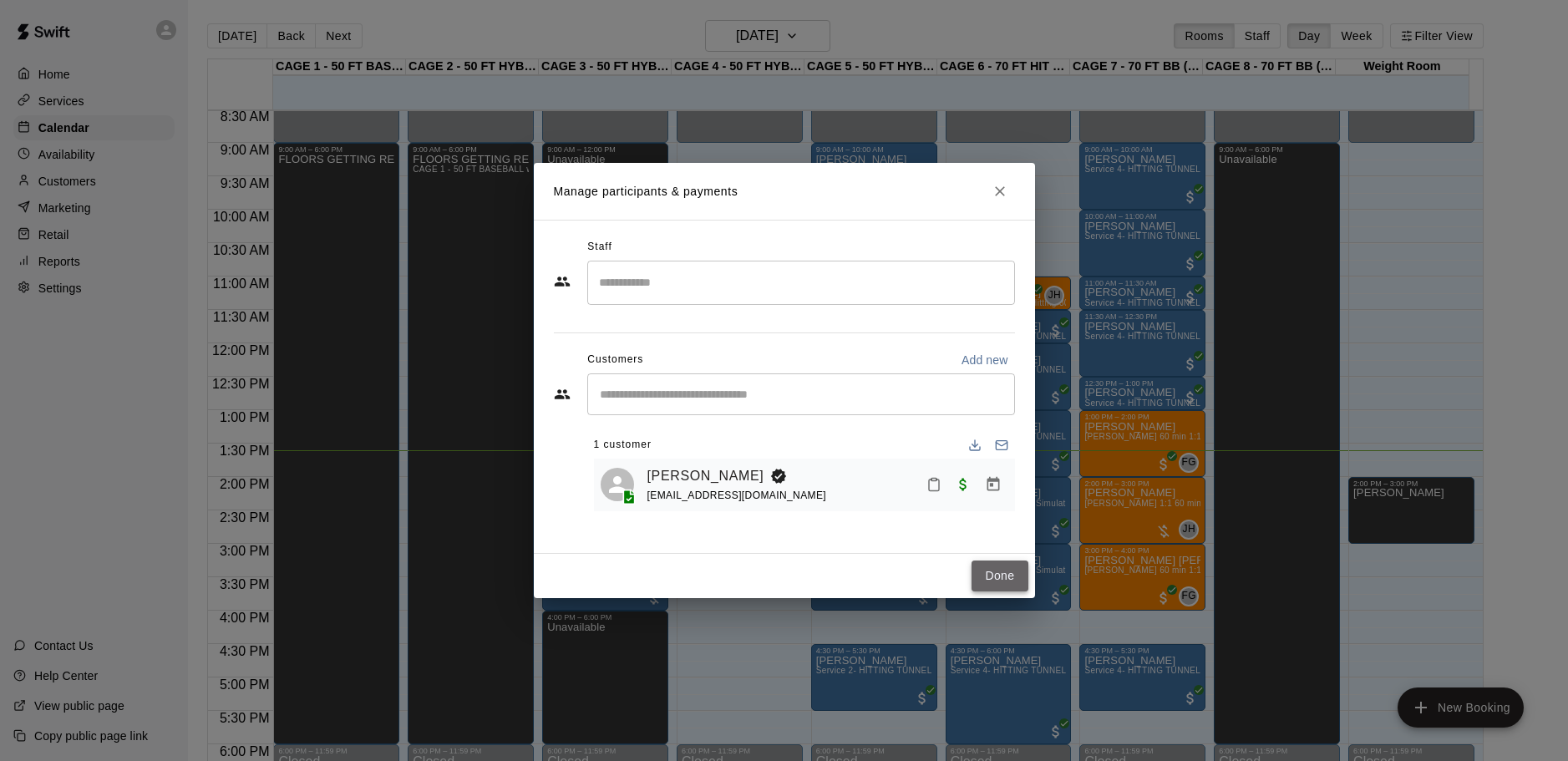
click at [1006, 563] on button "Done" at bounding box center [999, 576] width 56 height 31
